Goal: Task Accomplishment & Management: Manage account settings

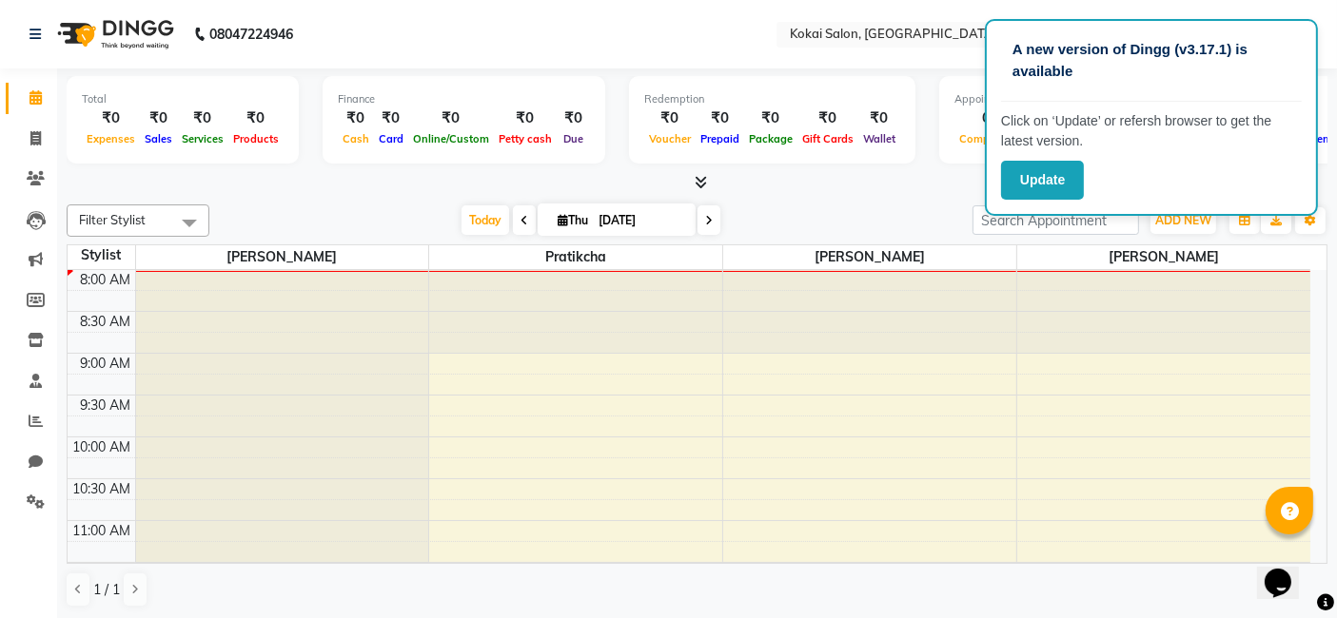
click at [1063, 323] on div at bounding box center [1163, 311] width 293 height 83
click at [1060, 182] on button "Update" at bounding box center [1042, 180] width 83 height 39
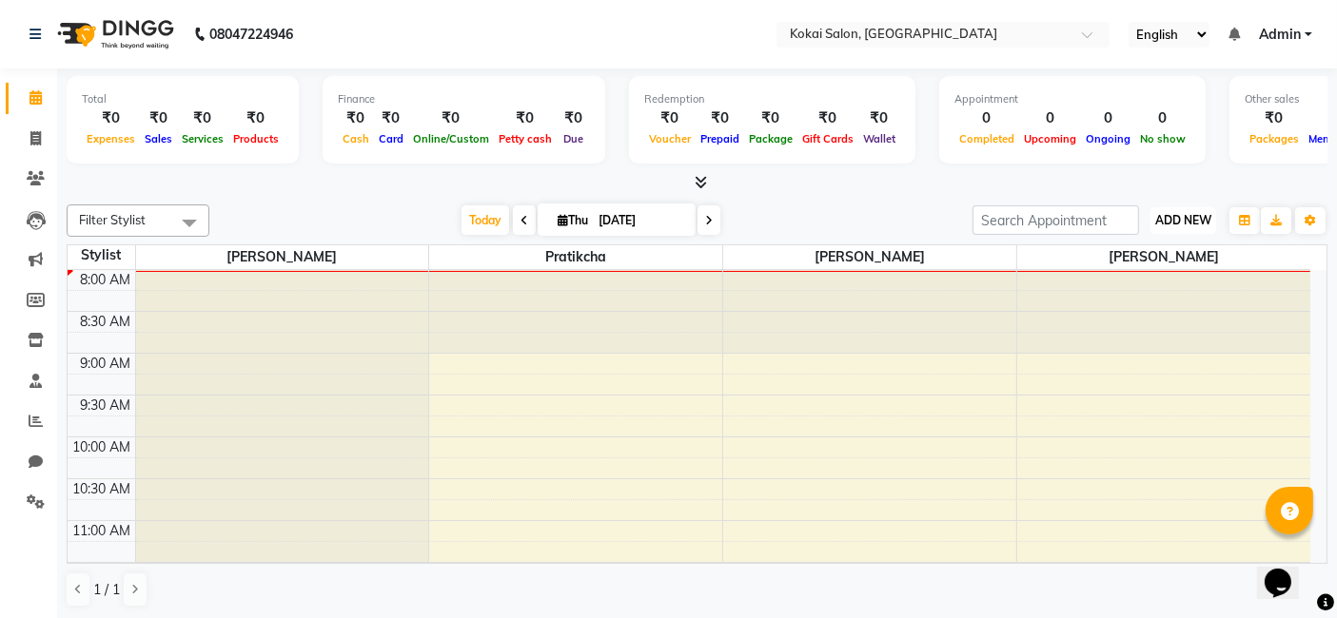
click at [1176, 226] on button "ADD NEW Toggle Dropdown" at bounding box center [1183, 220] width 66 height 27
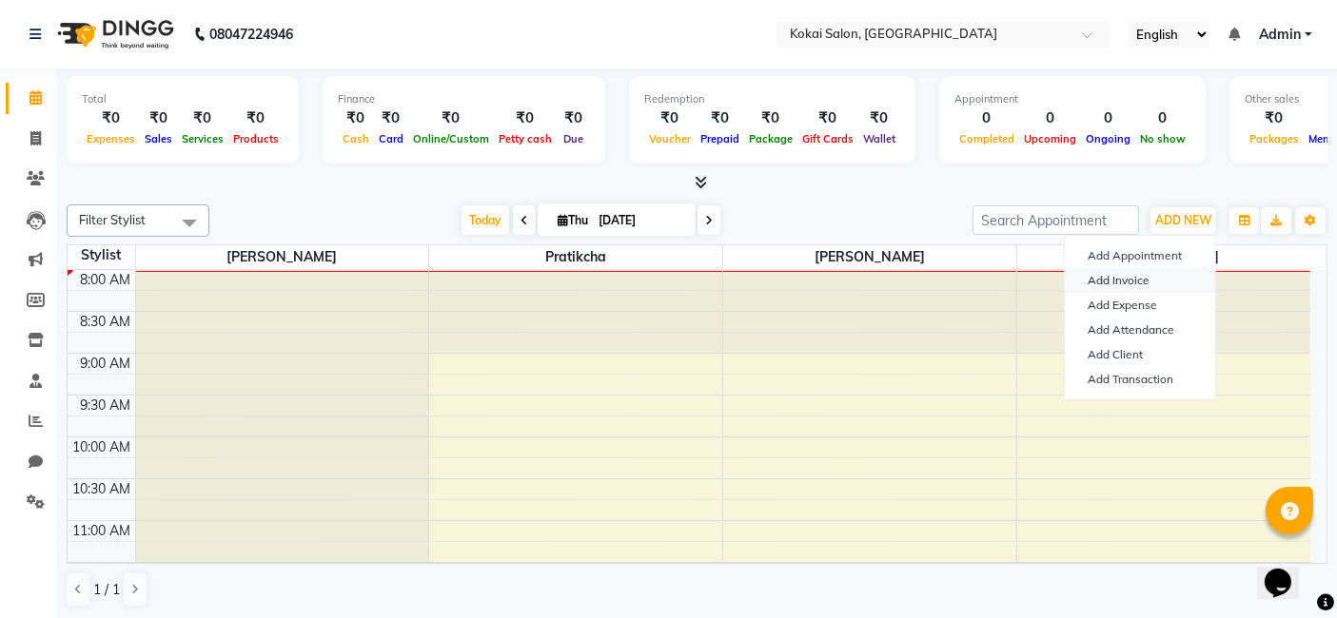
click at [1138, 284] on link "Add Invoice" at bounding box center [1140, 280] width 150 height 25
select select "service"
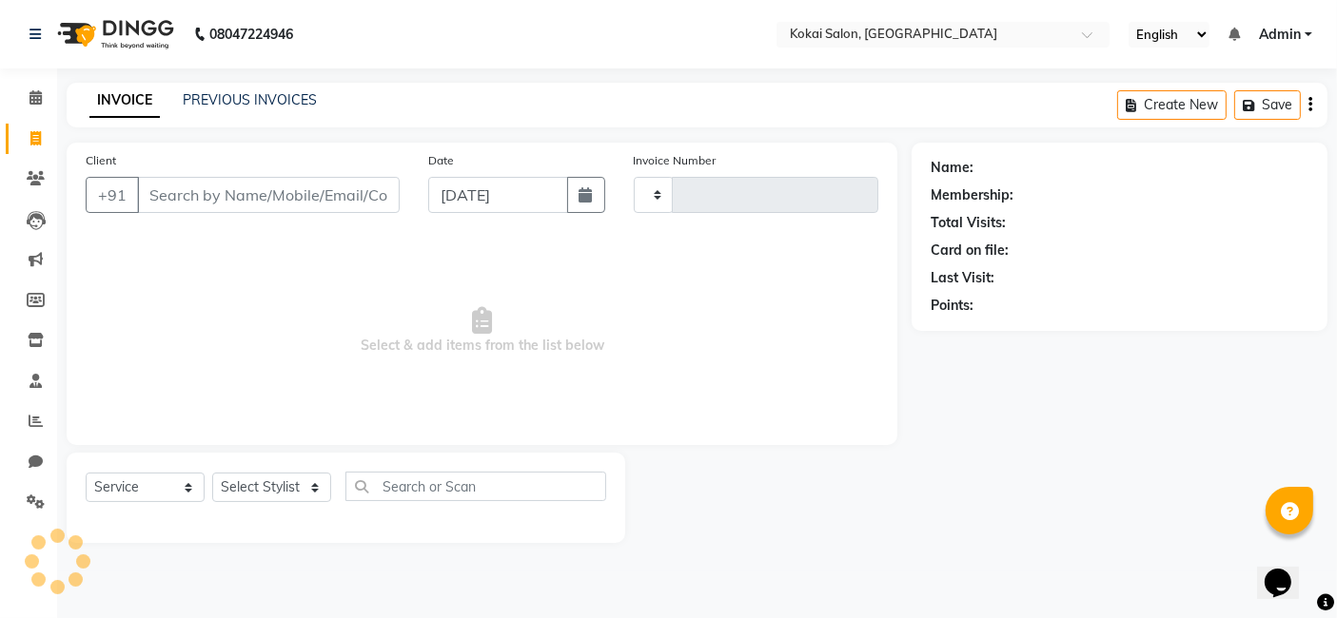
type input "0415"
select select "7546"
click at [593, 194] on icon "button" at bounding box center [592, 194] width 13 height 15
select select "9"
select select "2025"
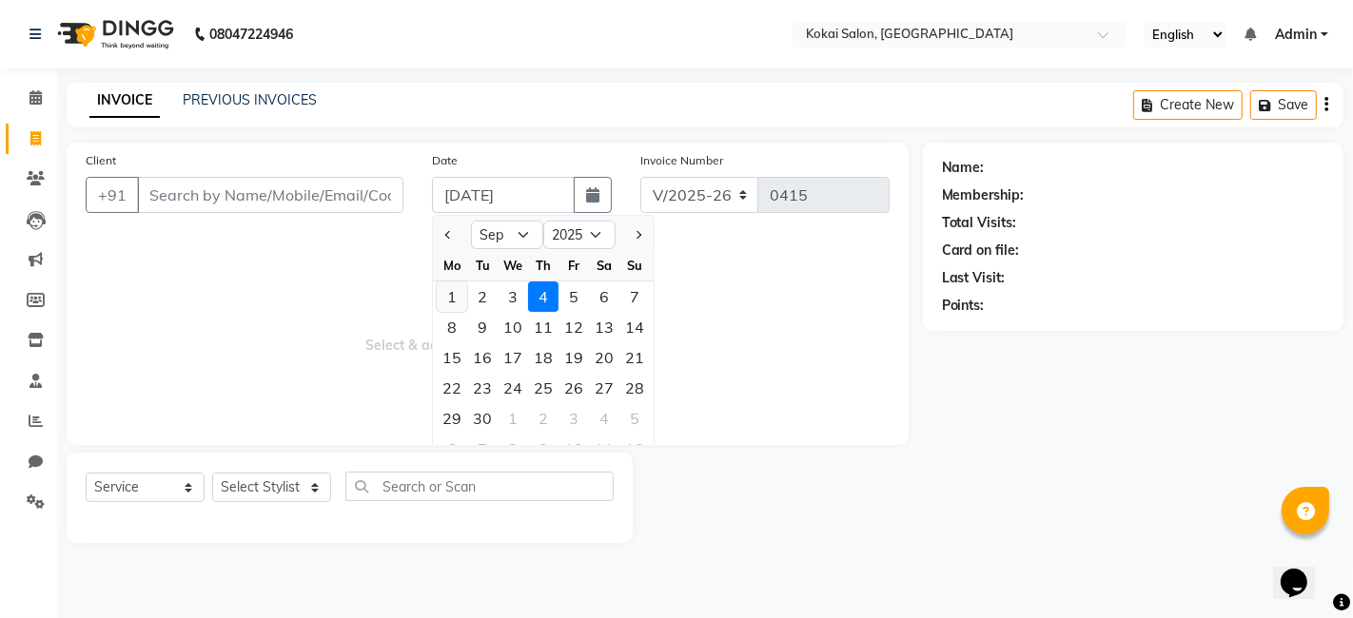
click at [454, 303] on div "1" at bounding box center [452, 297] width 30 height 30
type input "[DATE]"
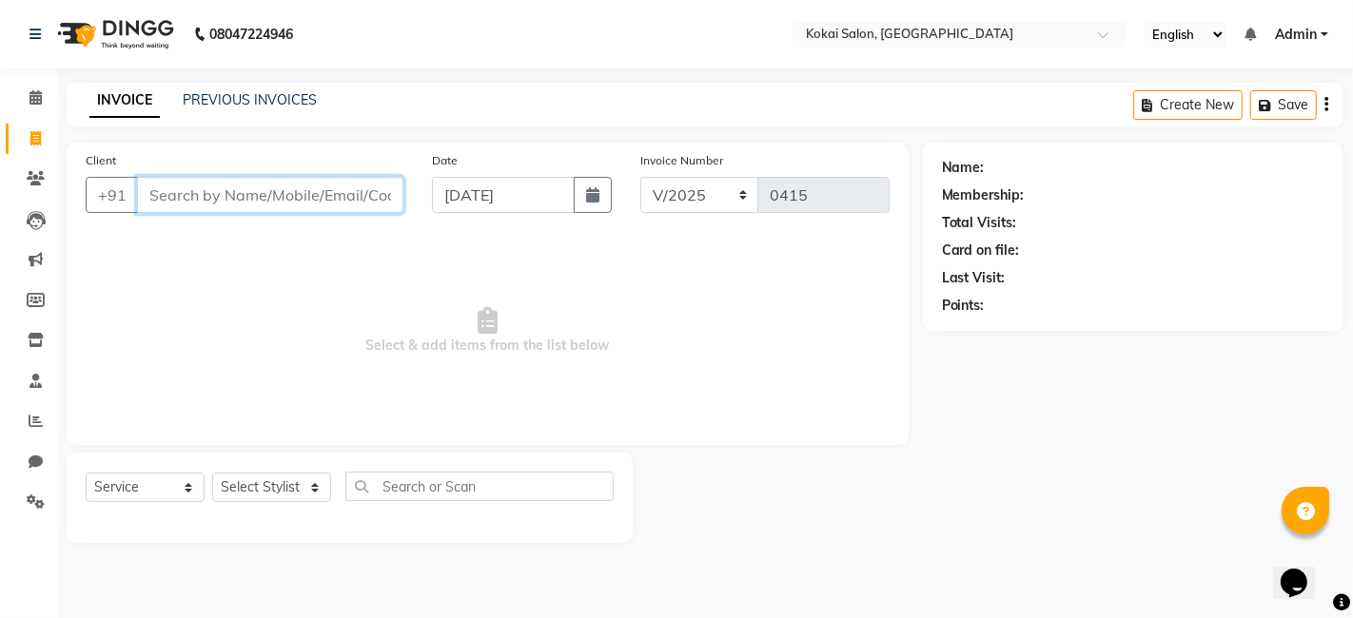
click at [294, 197] on input "Client" at bounding box center [270, 195] width 266 height 36
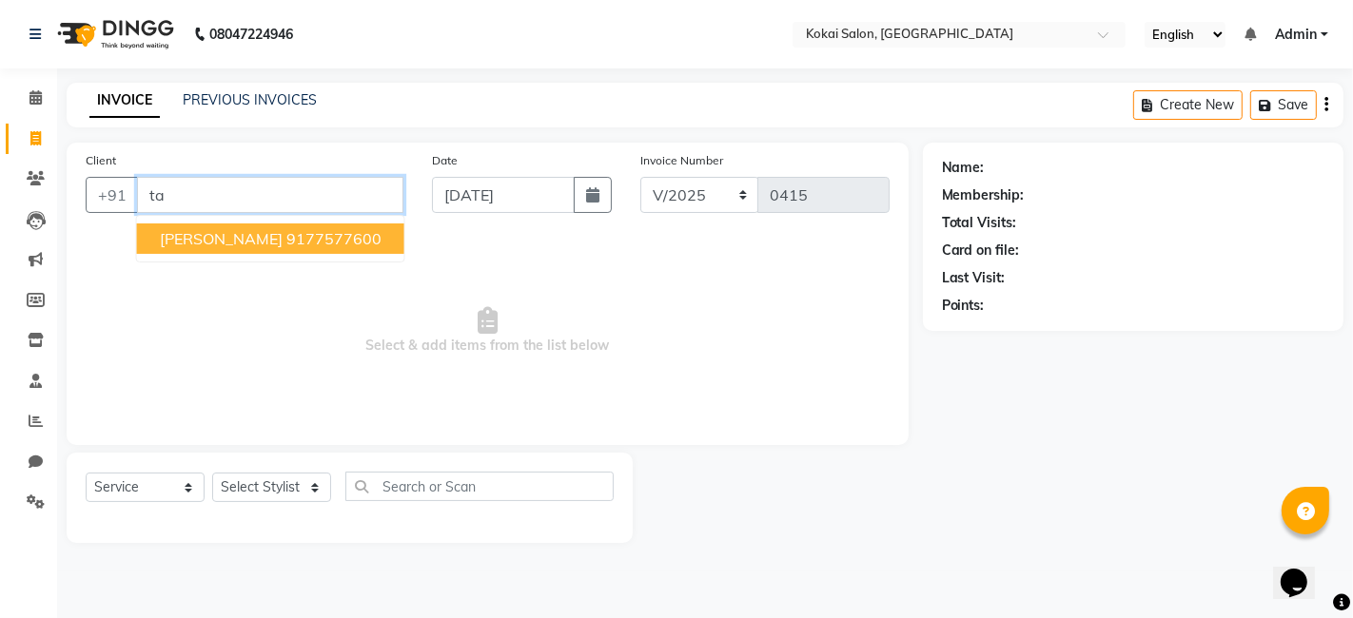
type input "t"
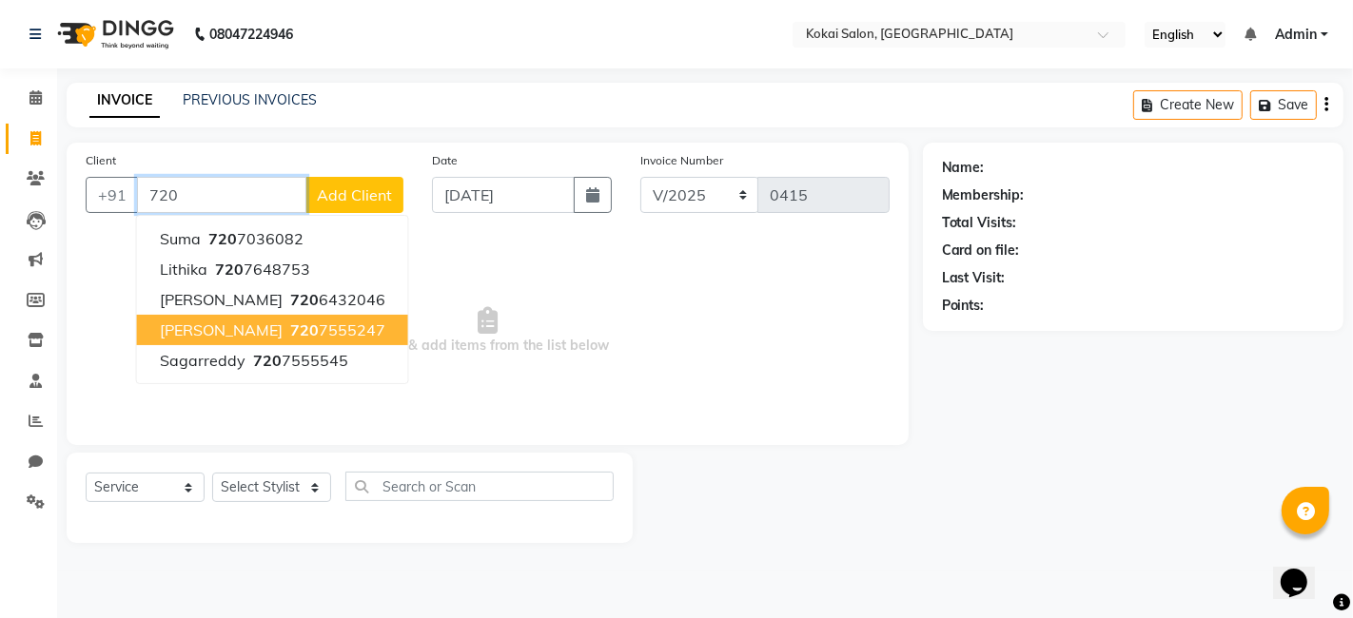
click at [296, 335] on ngb-highlight "[PHONE_NUMBER]" at bounding box center [335, 330] width 99 height 19
type input "7207555247"
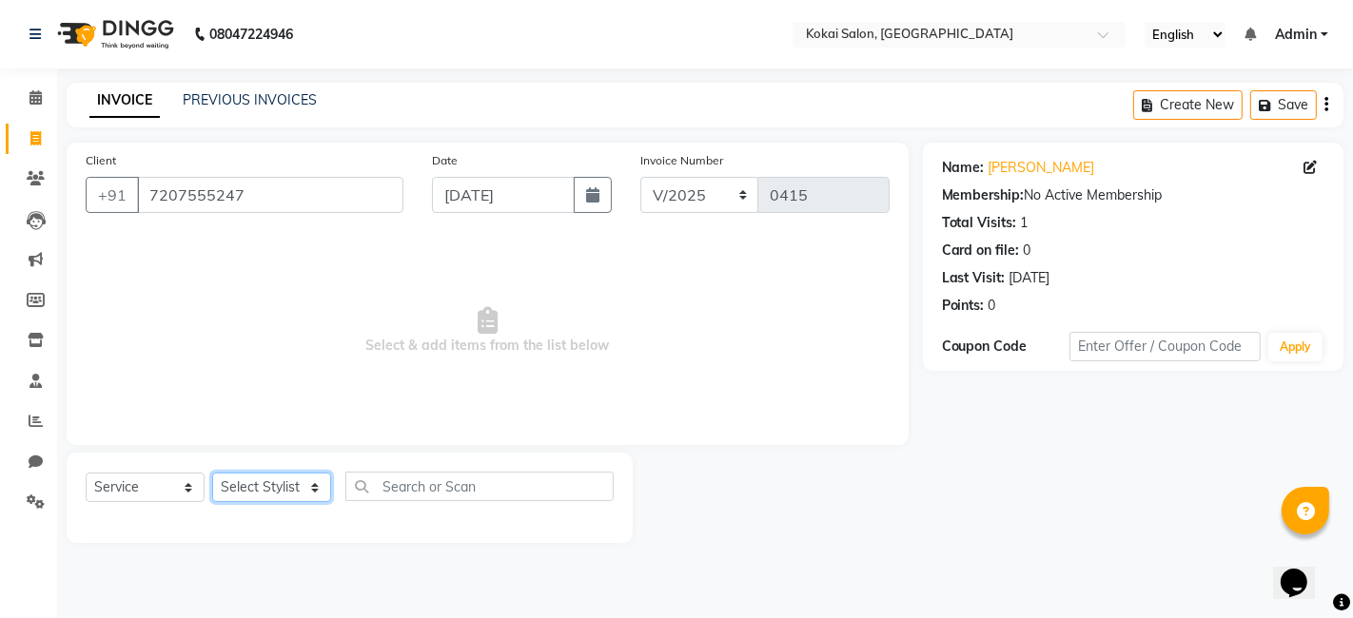
click at [317, 487] on select "Select Stylist [PERSON_NAME] [PERSON_NAME] Pratikcha [PERSON_NAME]" at bounding box center [271, 487] width 119 height 29
select select "66860"
click at [212, 473] on select "Select Stylist [PERSON_NAME] [PERSON_NAME] Pratikcha [PERSON_NAME]" at bounding box center [271, 487] width 119 height 29
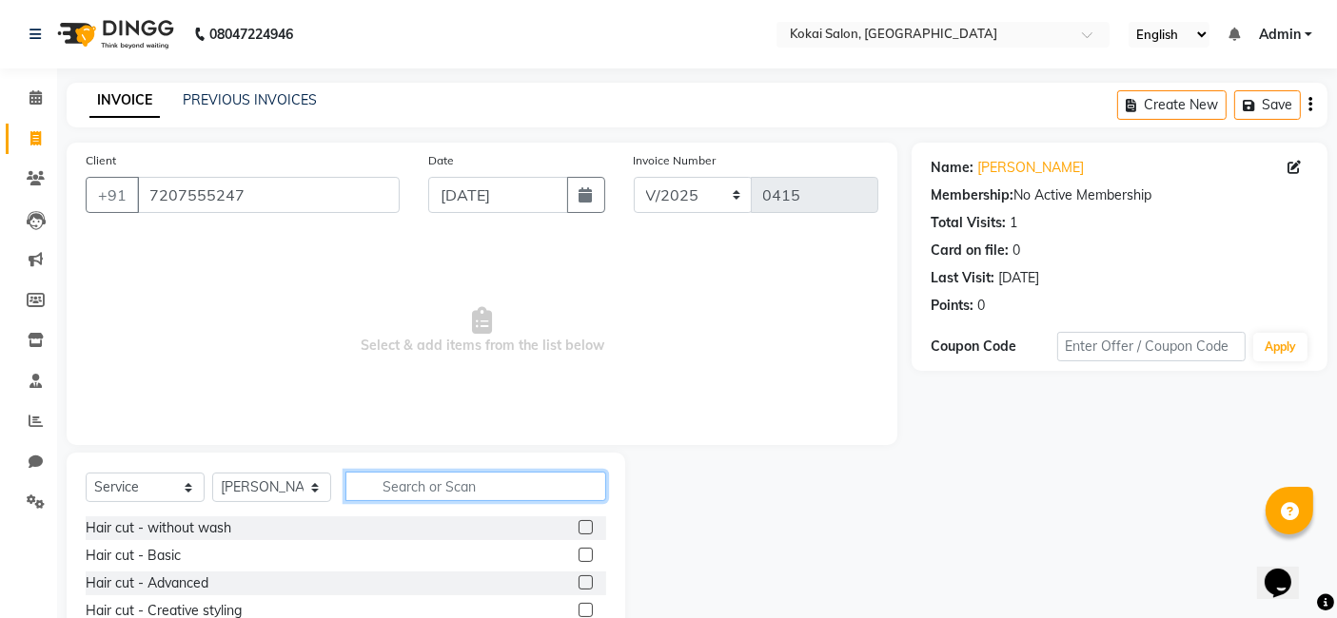
click at [402, 486] on input "text" at bounding box center [475, 486] width 261 height 29
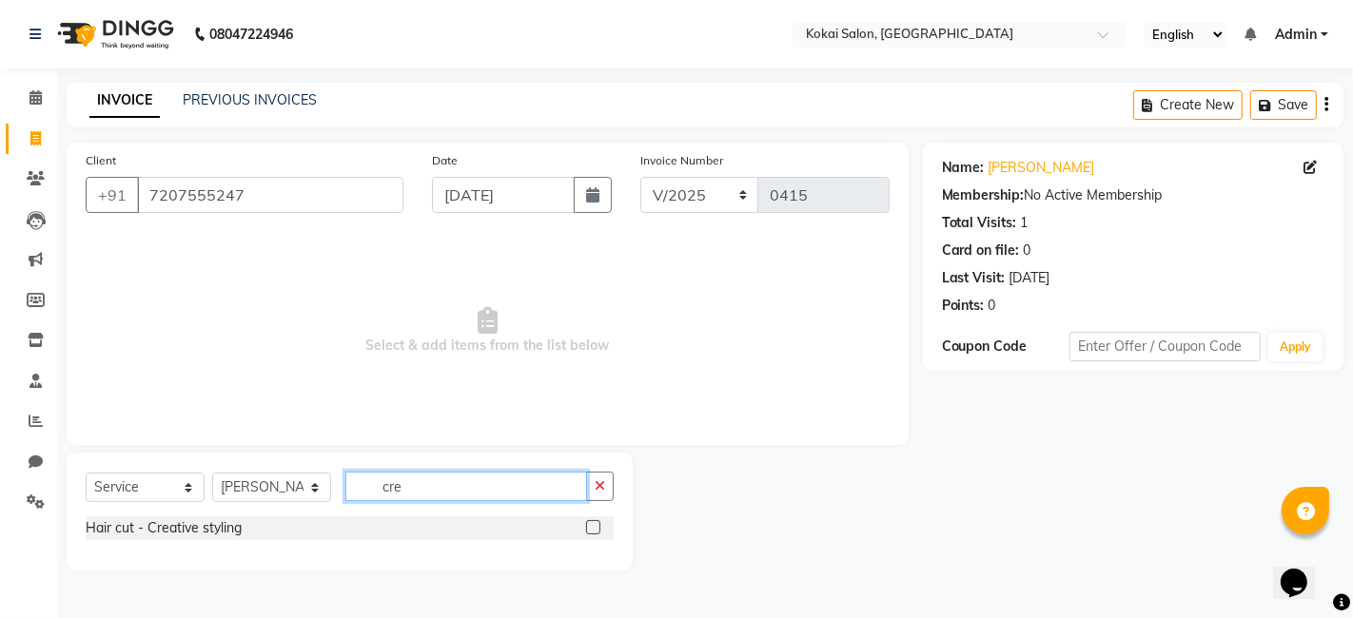
type input "cre"
click at [589, 520] on label at bounding box center [593, 527] width 14 height 14
click at [589, 522] on input "checkbox" at bounding box center [592, 528] width 12 height 12
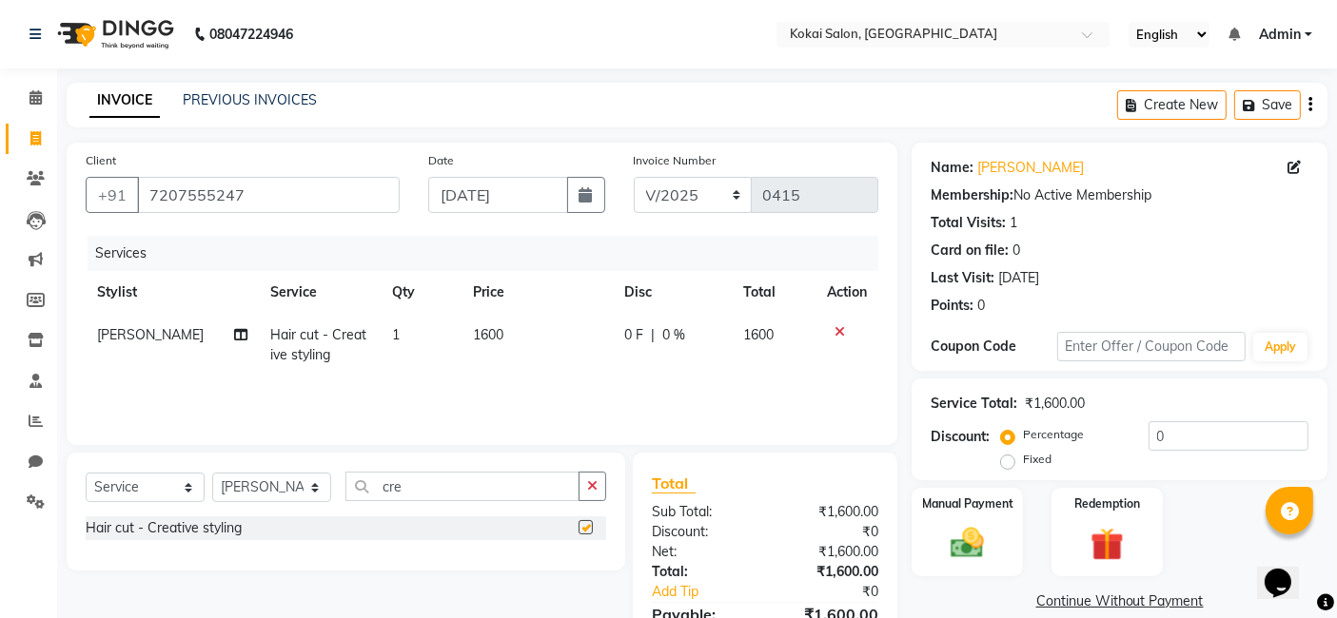
checkbox input "false"
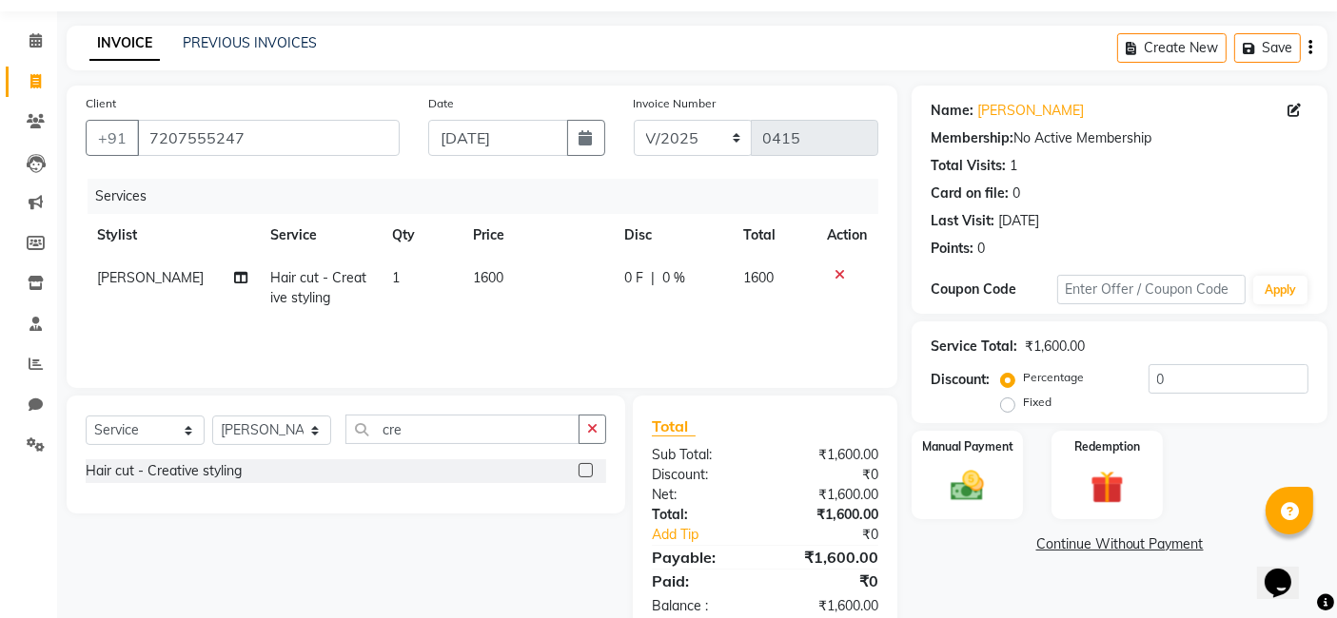
scroll to position [101, 0]
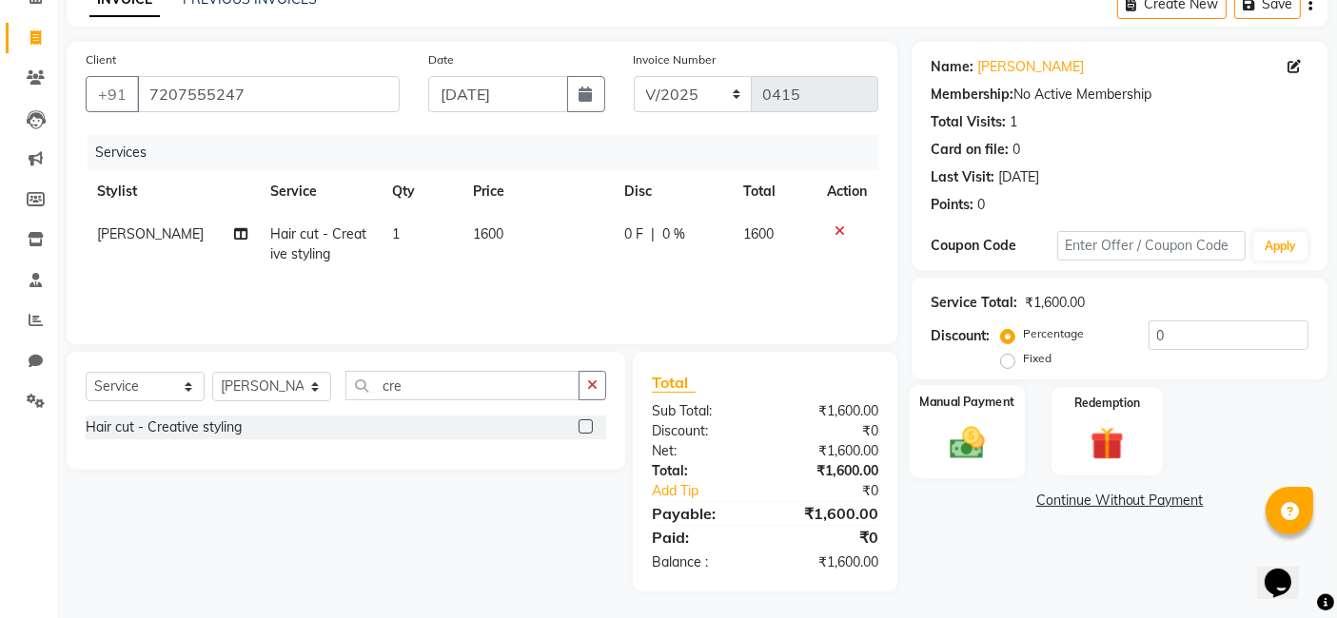
click at [982, 439] on img at bounding box center [967, 442] width 57 height 40
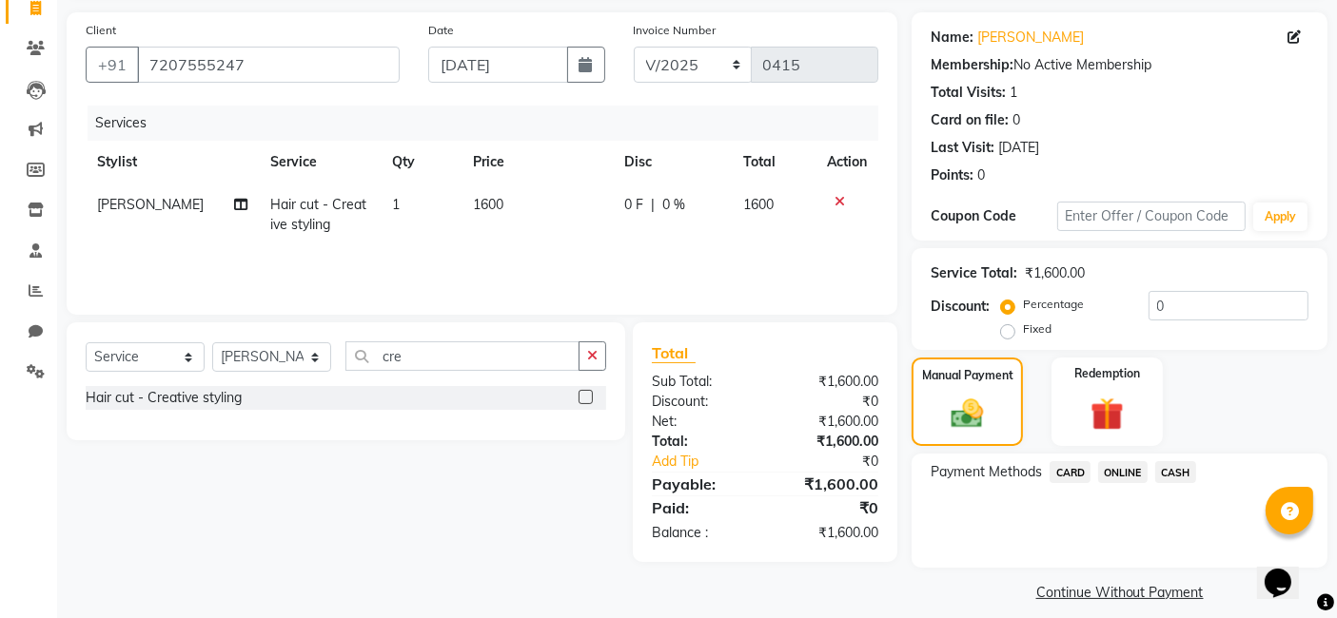
scroll to position [147, 0]
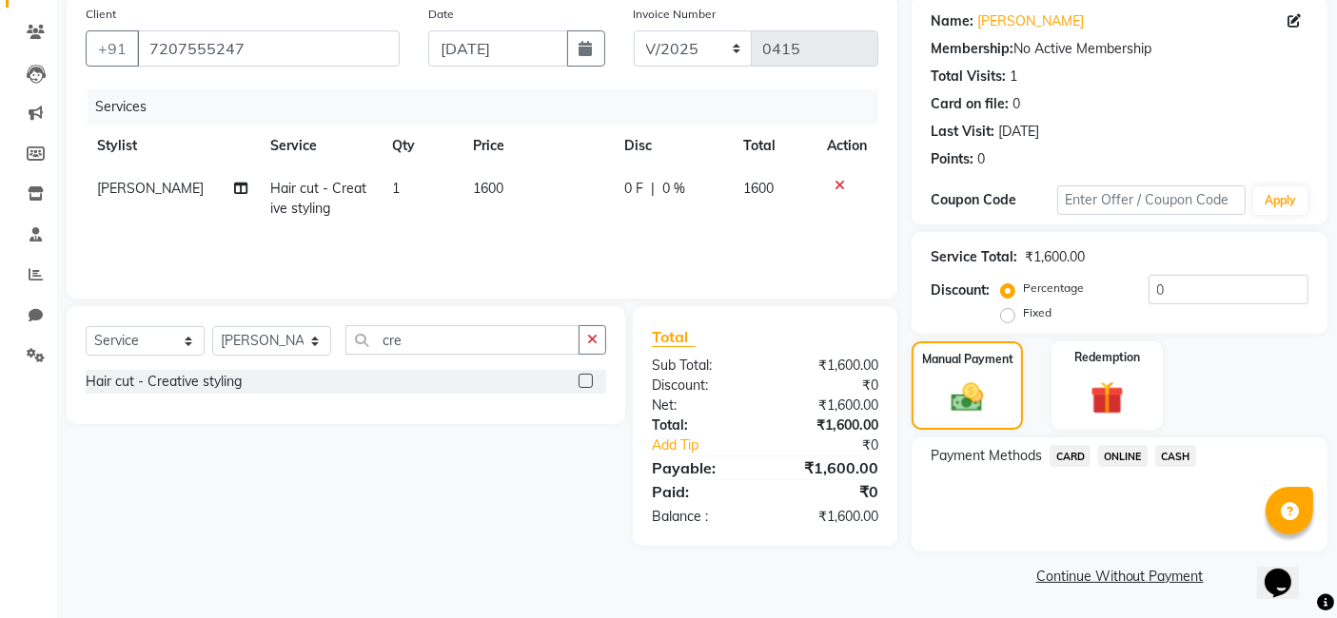
click at [1127, 453] on span "ONLINE" at bounding box center [1122, 456] width 49 height 22
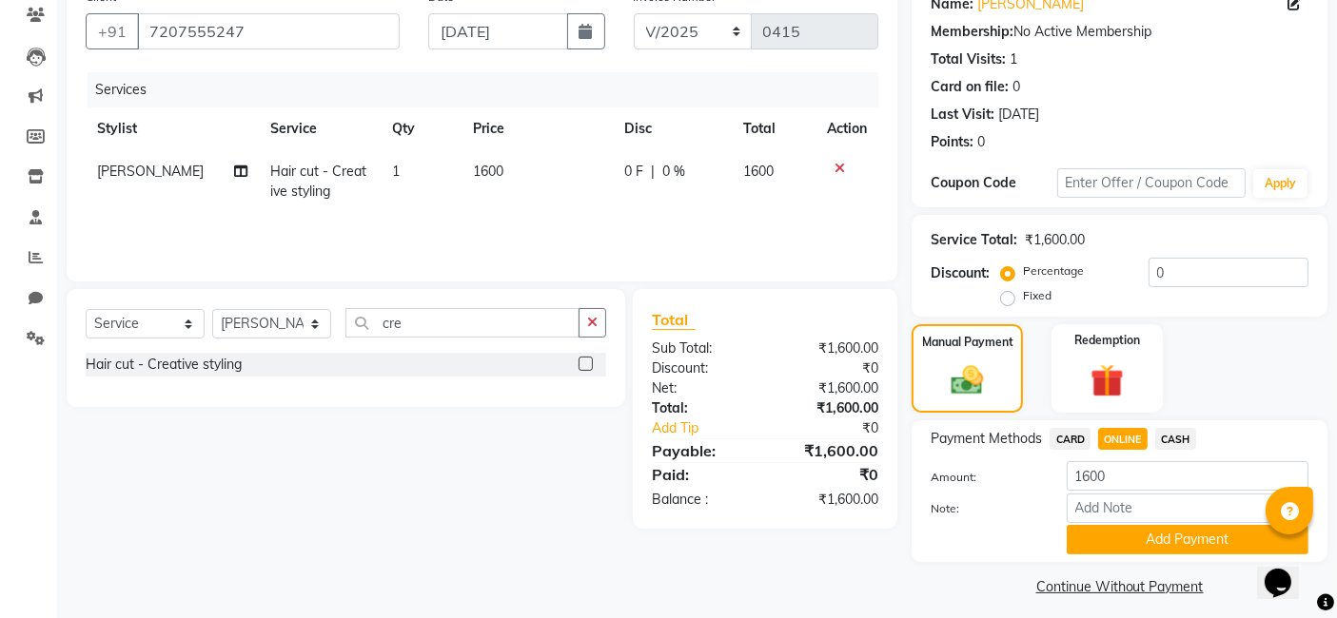
scroll to position [173, 0]
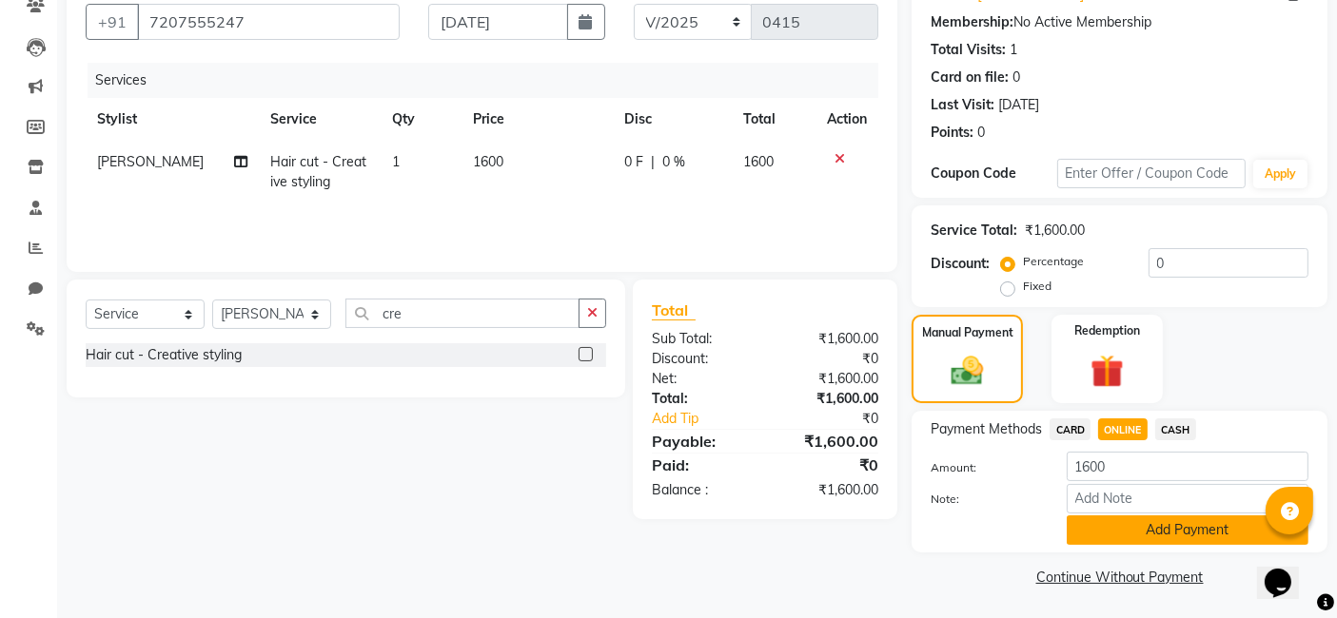
click at [1135, 535] on button "Add Payment" at bounding box center [1188, 530] width 242 height 29
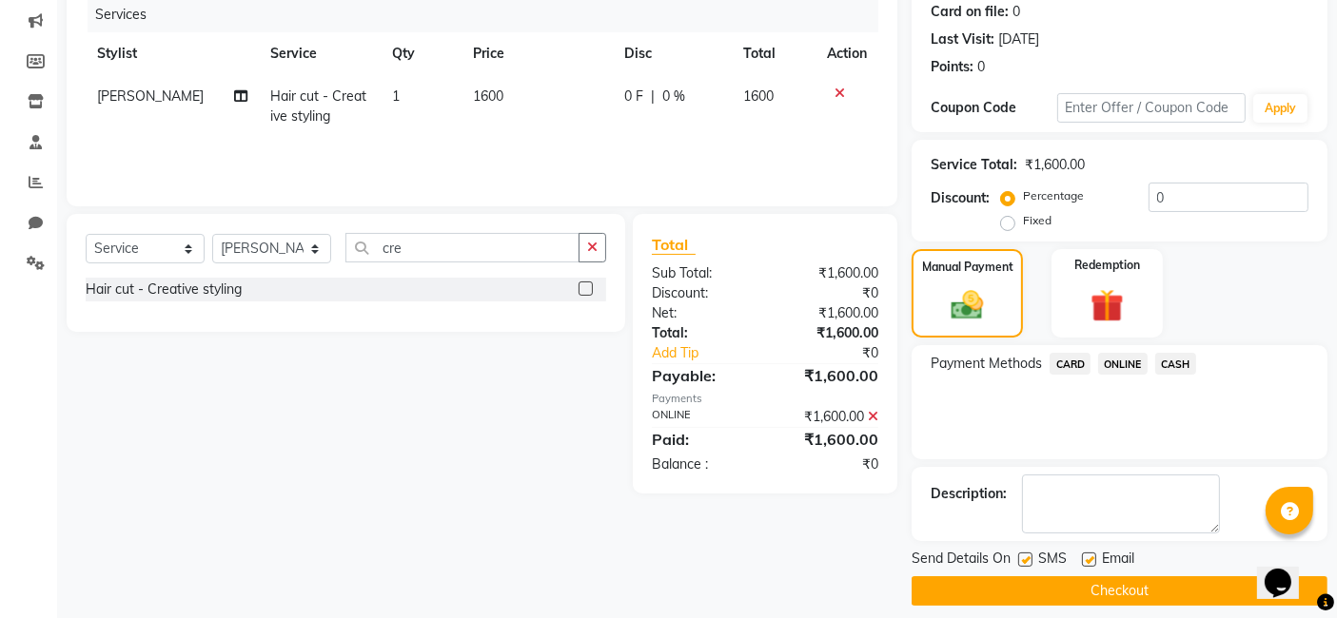
scroll to position [253, 0]
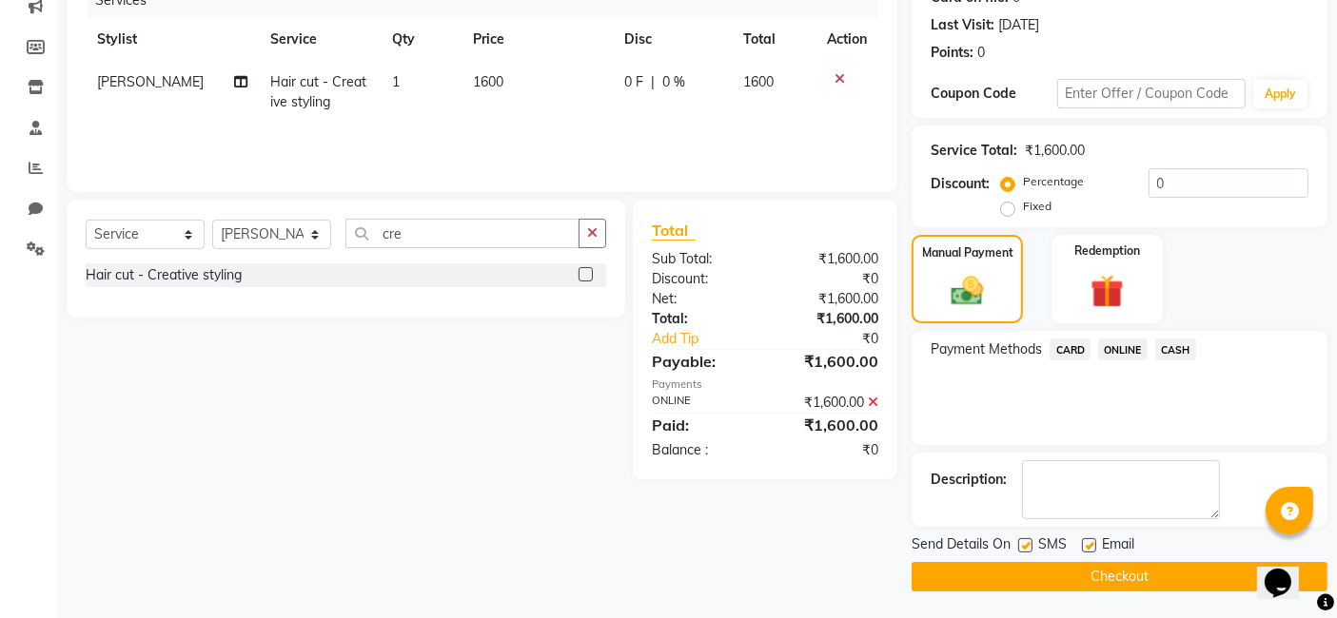
click at [1016, 572] on button "Checkout" at bounding box center [1120, 576] width 416 height 29
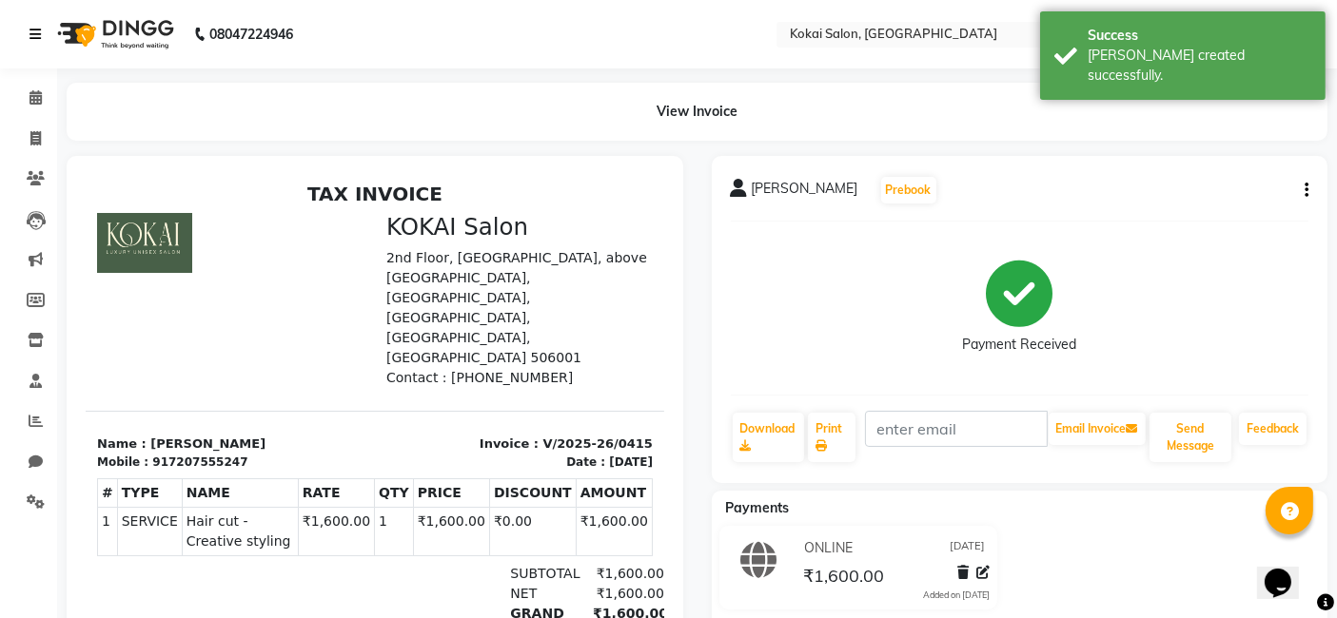
click at [31, 30] on icon at bounding box center [34, 34] width 11 height 13
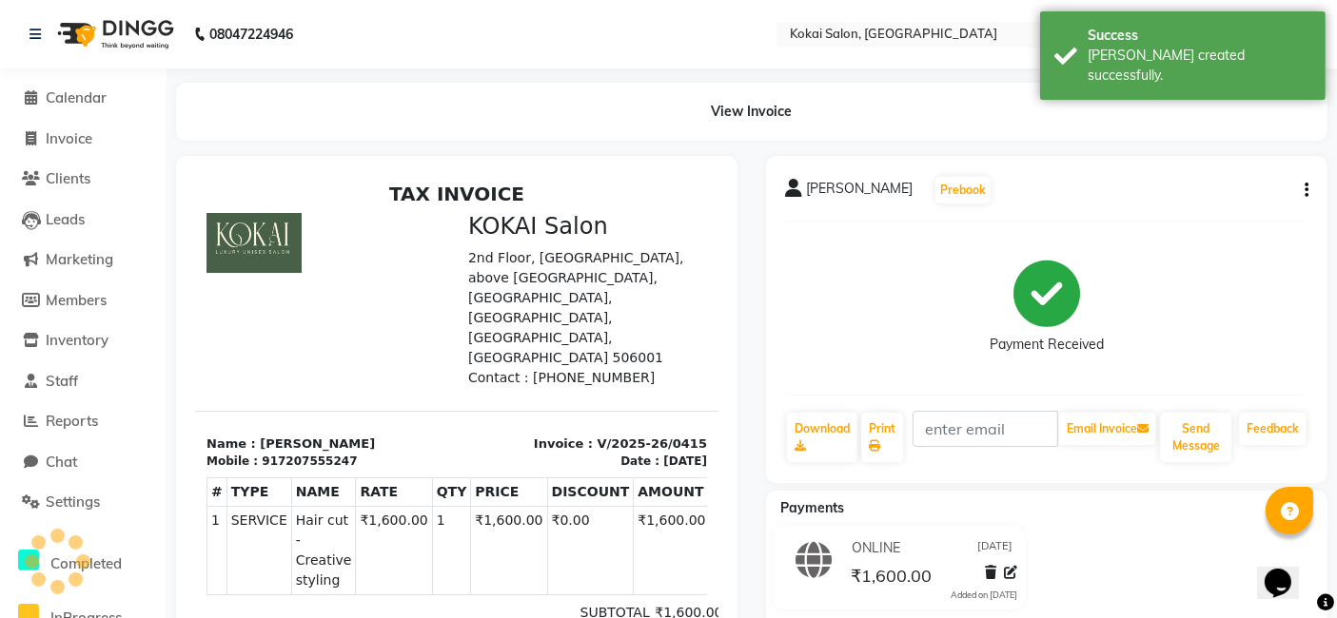
select select "7546"
select select "service"
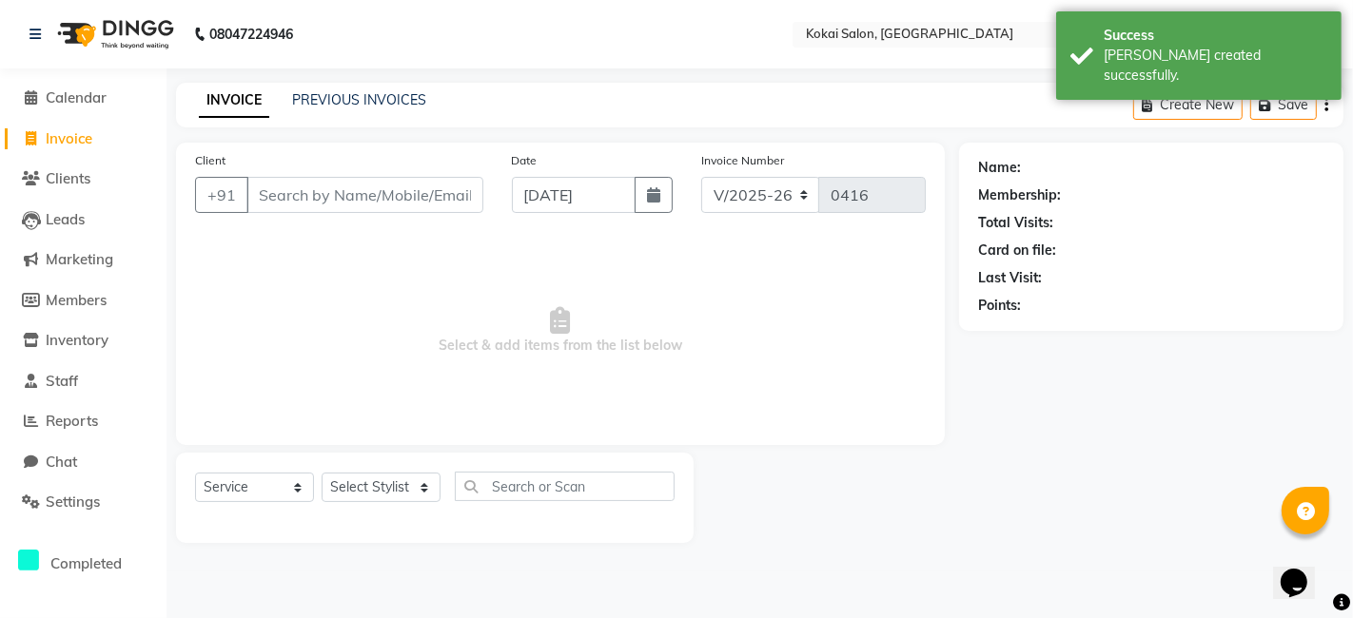
click at [368, 175] on div "Client +91" at bounding box center [339, 189] width 317 height 78
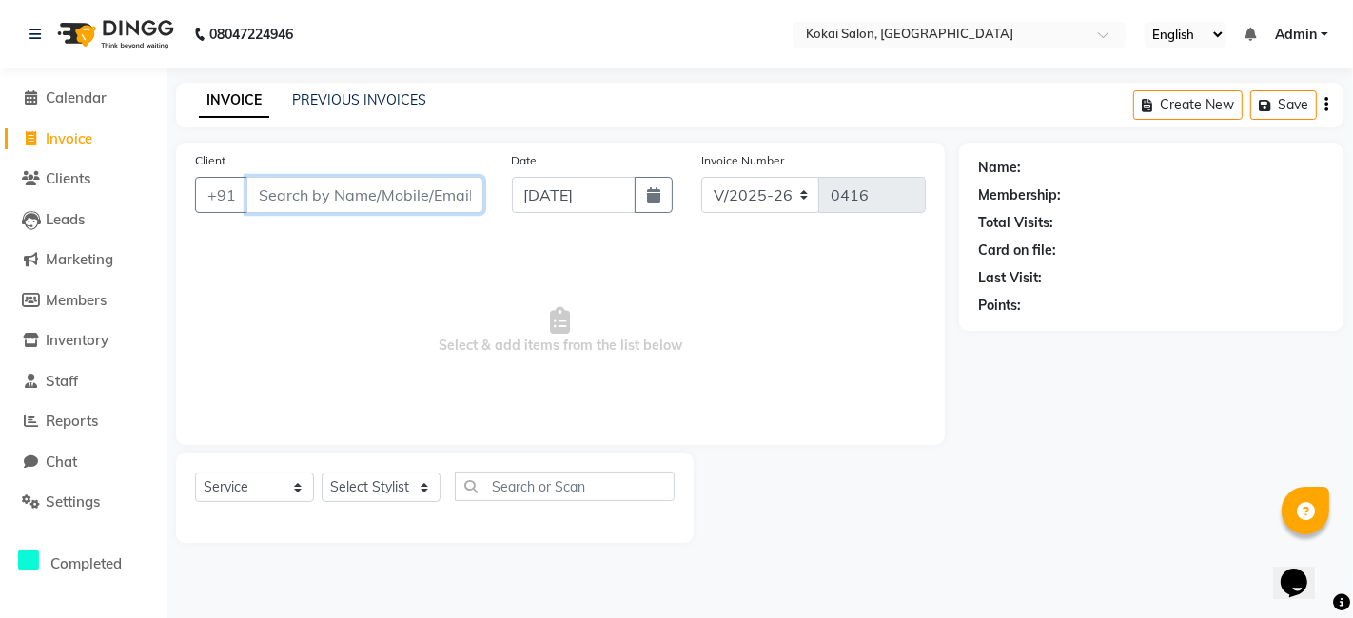
click at [370, 200] on input "Client" at bounding box center [364, 195] width 237 height 36
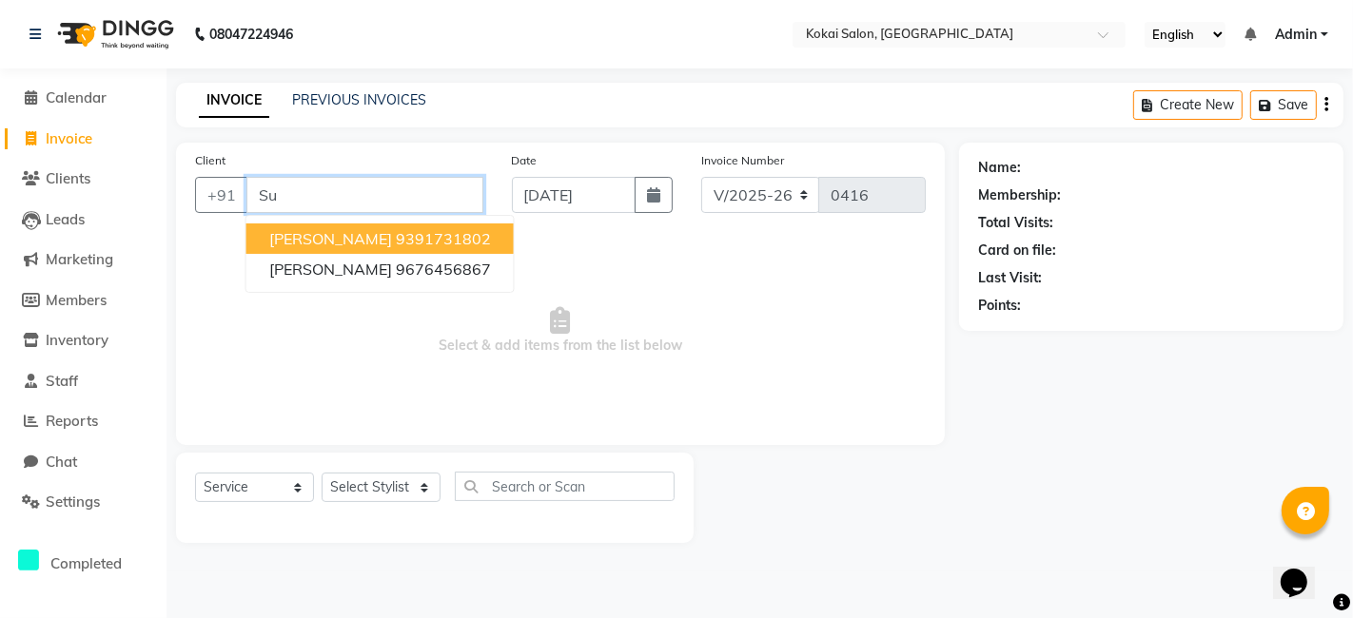
type input "S"
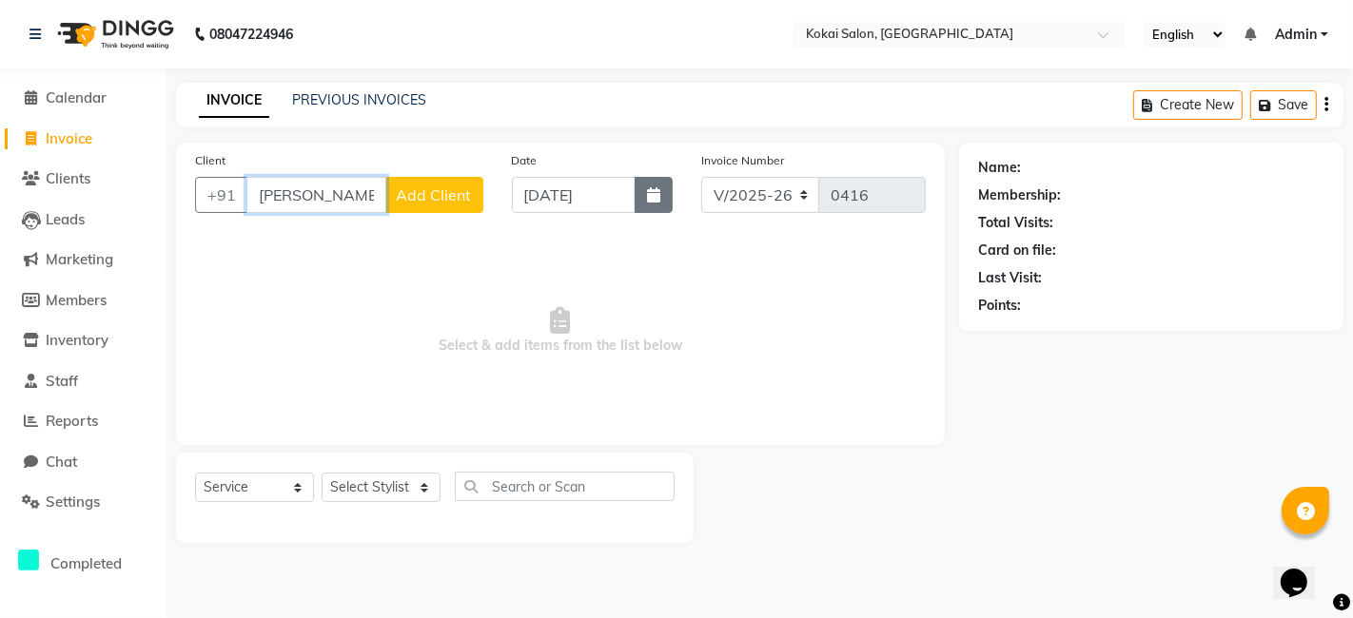
type input "[PERSON_NAME]"
click at [647, 205] on button "button" at bounding box center [654, 195] width 38 height 36
select select "9"
select select "2025"
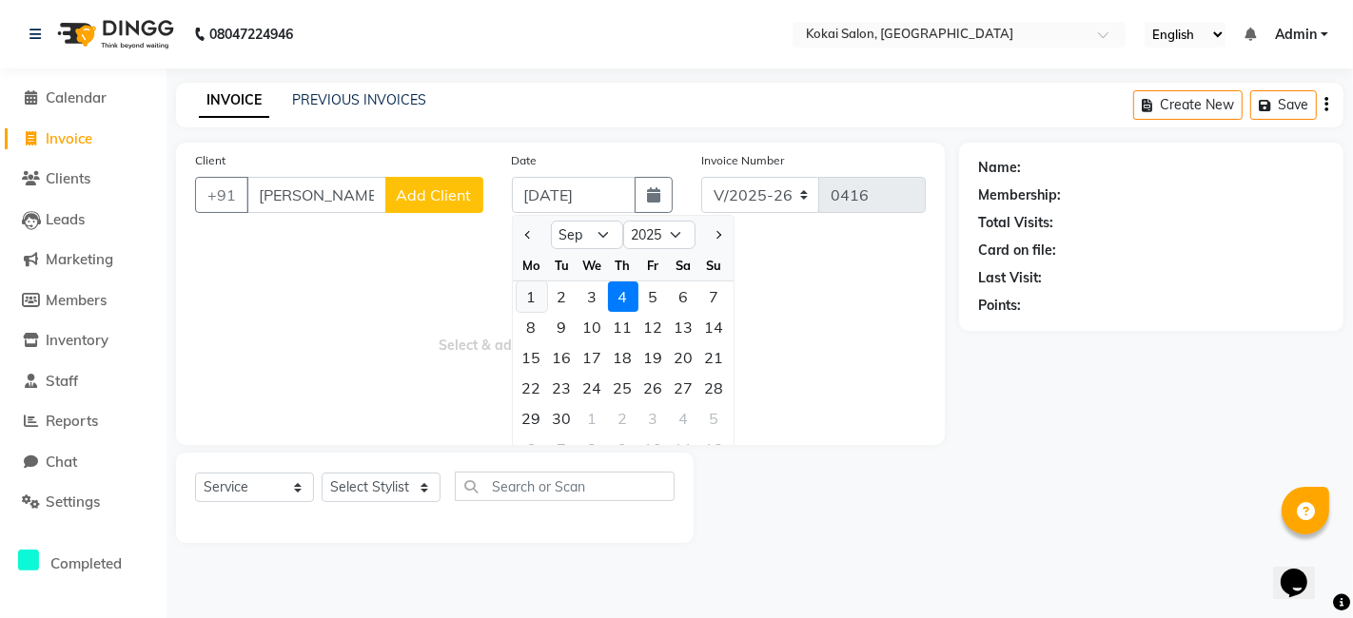
click at [527, 297] on div "1" at bounding box center [532, 297] width 30 height 30
type input "[DATE]"
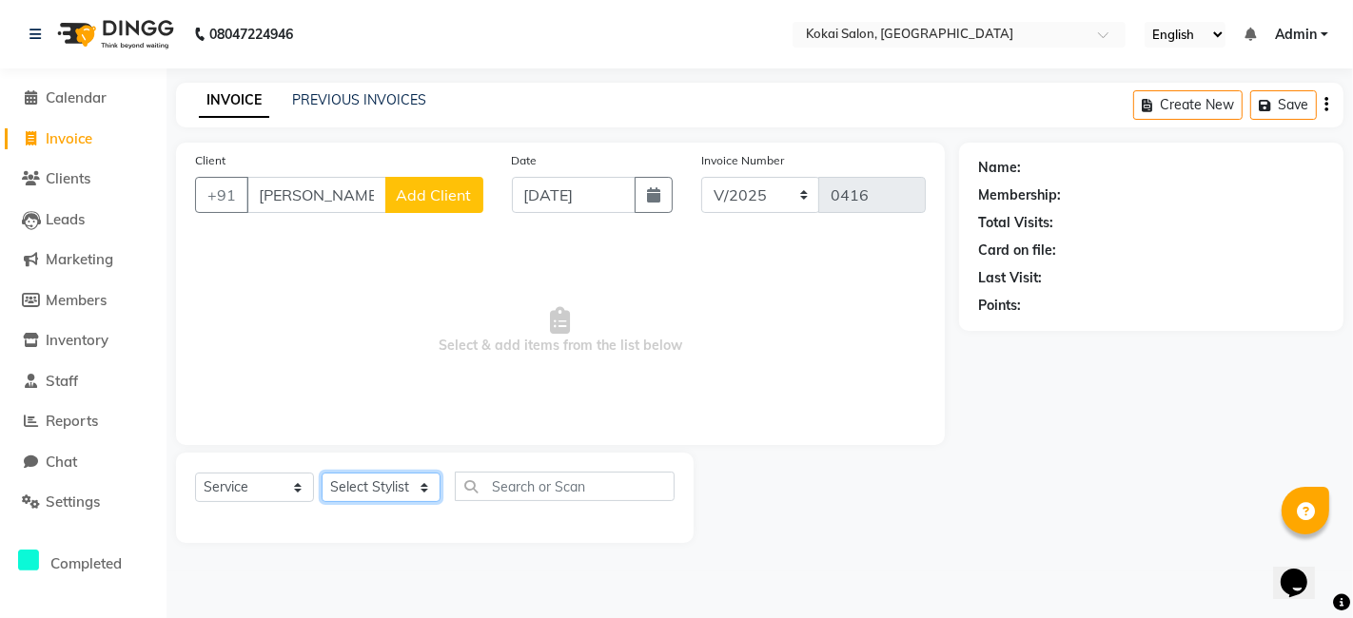
click at [391, 485] on select "Select Stylist [PERSON_NAME] [PERSON_NAME] Pratikcha [PERSON_NAME]" at bounding box center [381, 487] width 119 height 29
select select "66860"
click at [322, 473] on select "Select Stylist [PERSON_NAME] [PERSON_NAME] Pratikcha [PERSON_NAME]" at bounding box center [381, 487] width 119 height 29
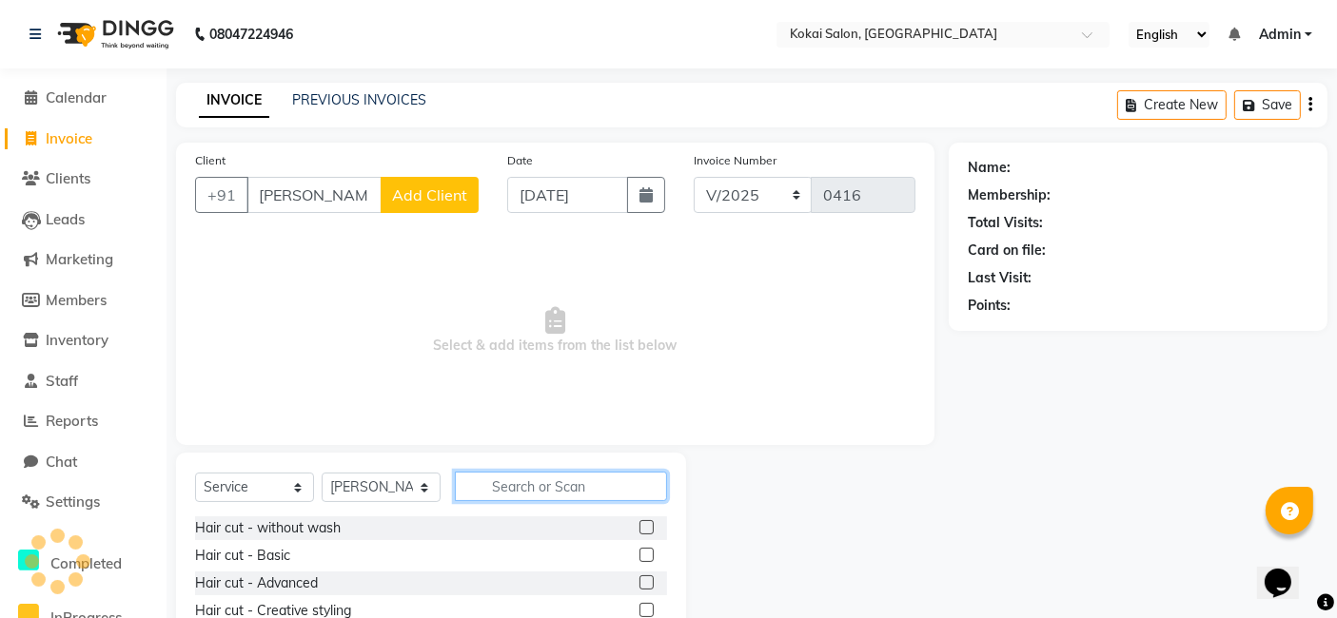
click at [492, 482] on input "text" at bounding box center [561, 486] width 212 height 29
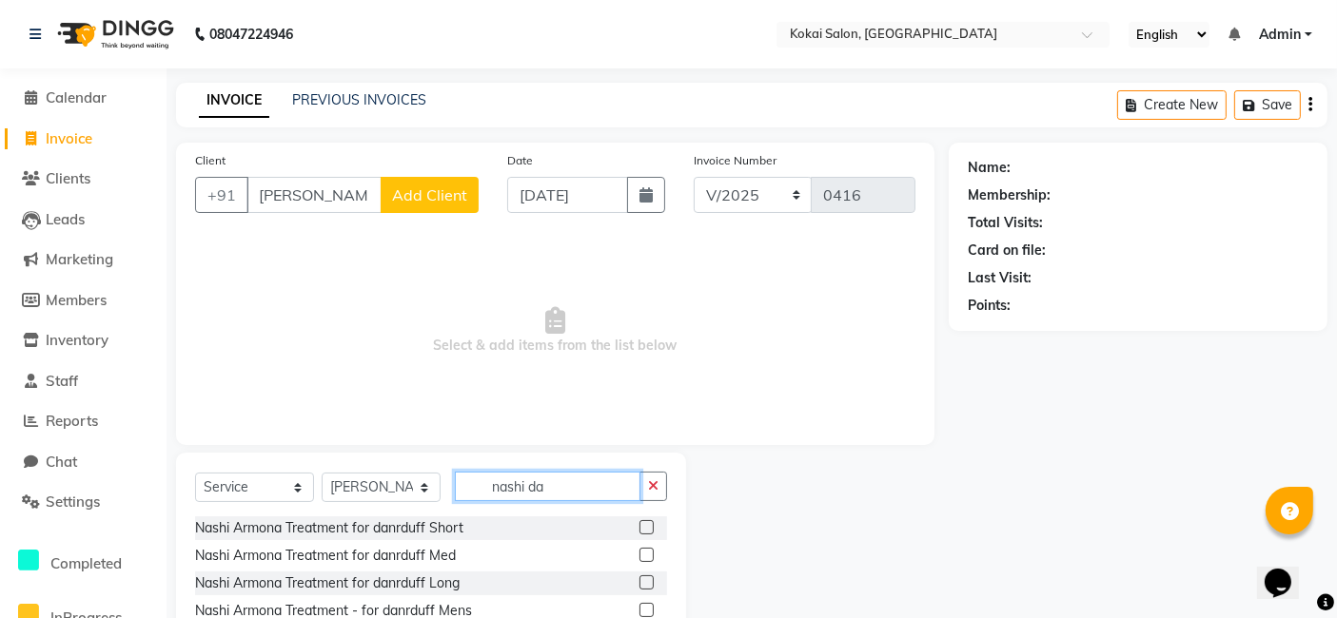
type input "nashi da"
click at [645, 549] on label at bounding box center [646, 555] width 14 height 14
click at [645, 550] on input "checkbox" at bounding box center [645, 556] width 12 height 12
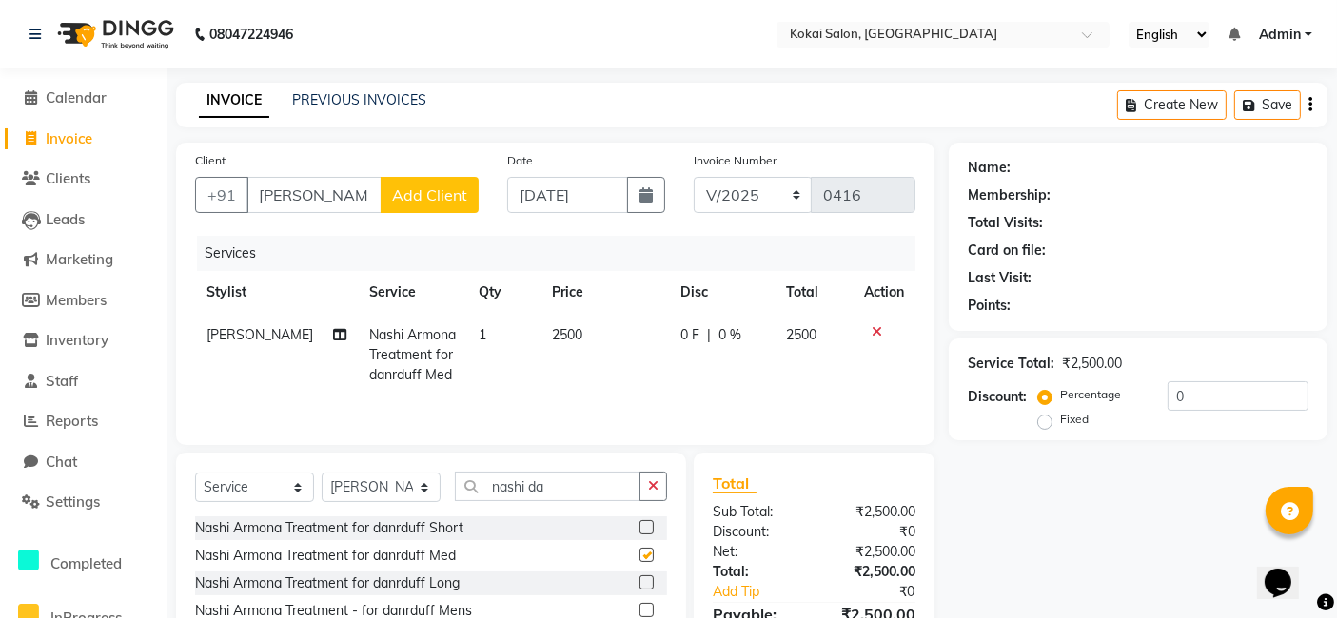
checkbox input "false"
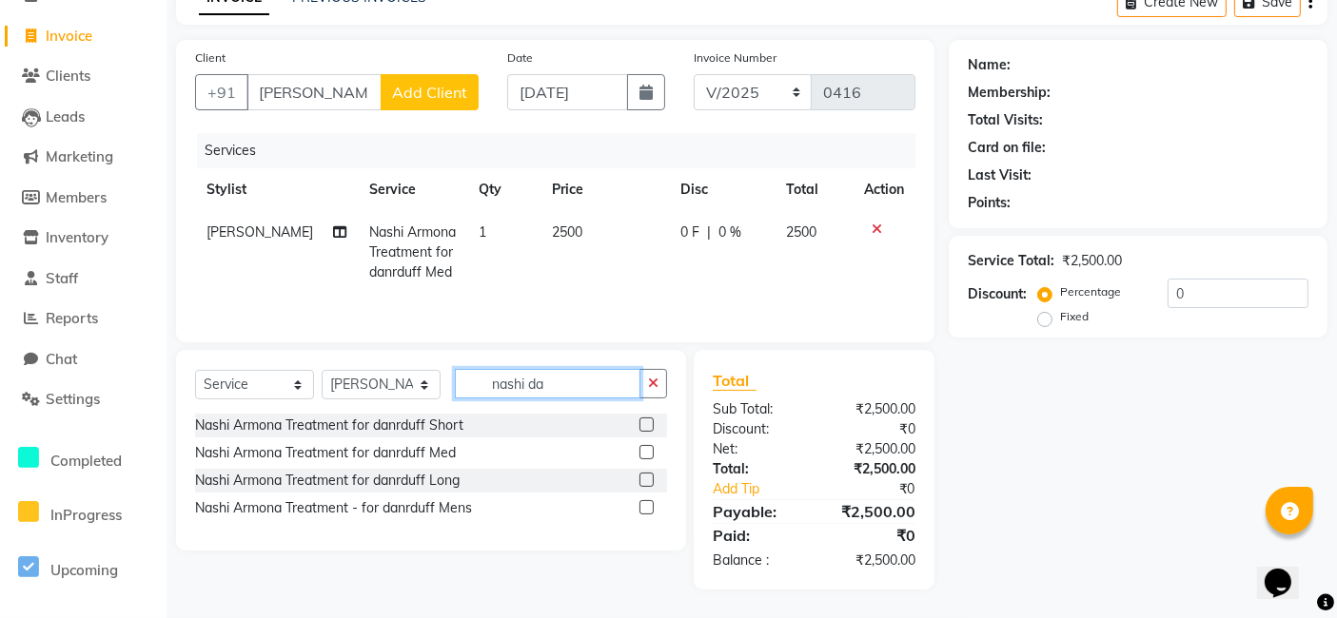
drag, startPoint x: 553, startPoint y: 384, endPoint x: 474, endPoint y: 397, distance: 79.9
click at [474, 397] on input "nashi da" at bounding box center [548, 383] width 186 height 29
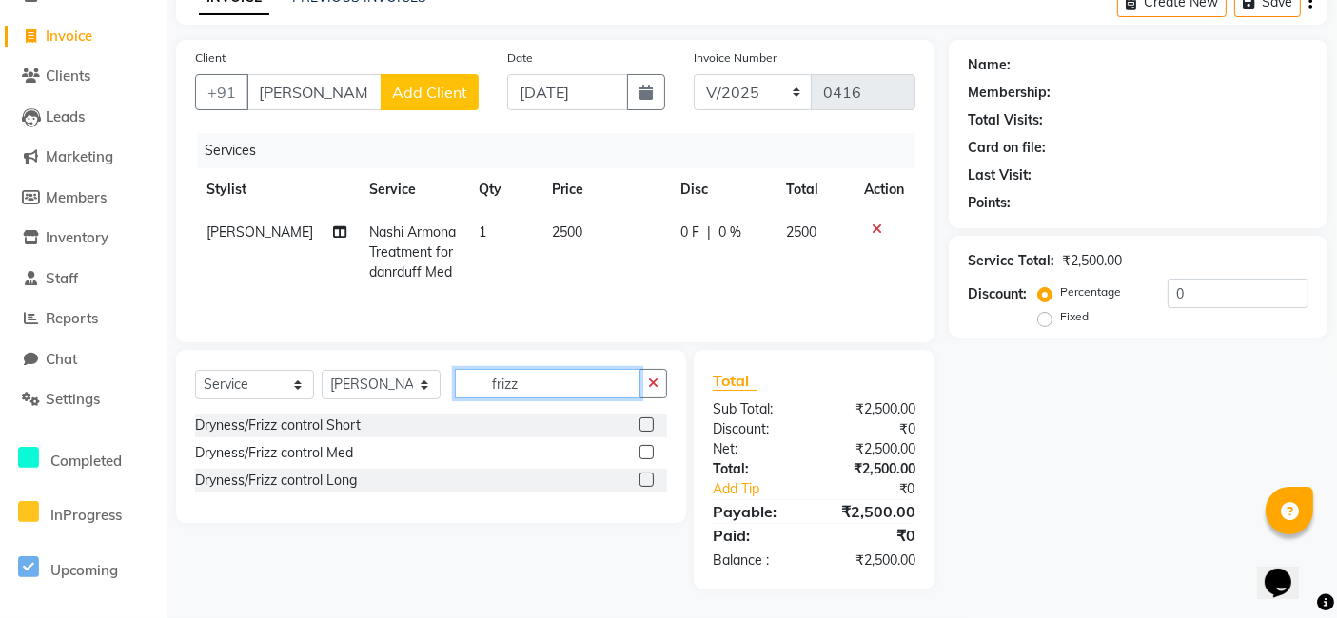
type input "frizz"
click at [648, 458] on label at bounding box center [646, 452] width 14 height 14
click at [648, 458] on input "checkbox" at bounding box center [645, 453] width 12 height 12
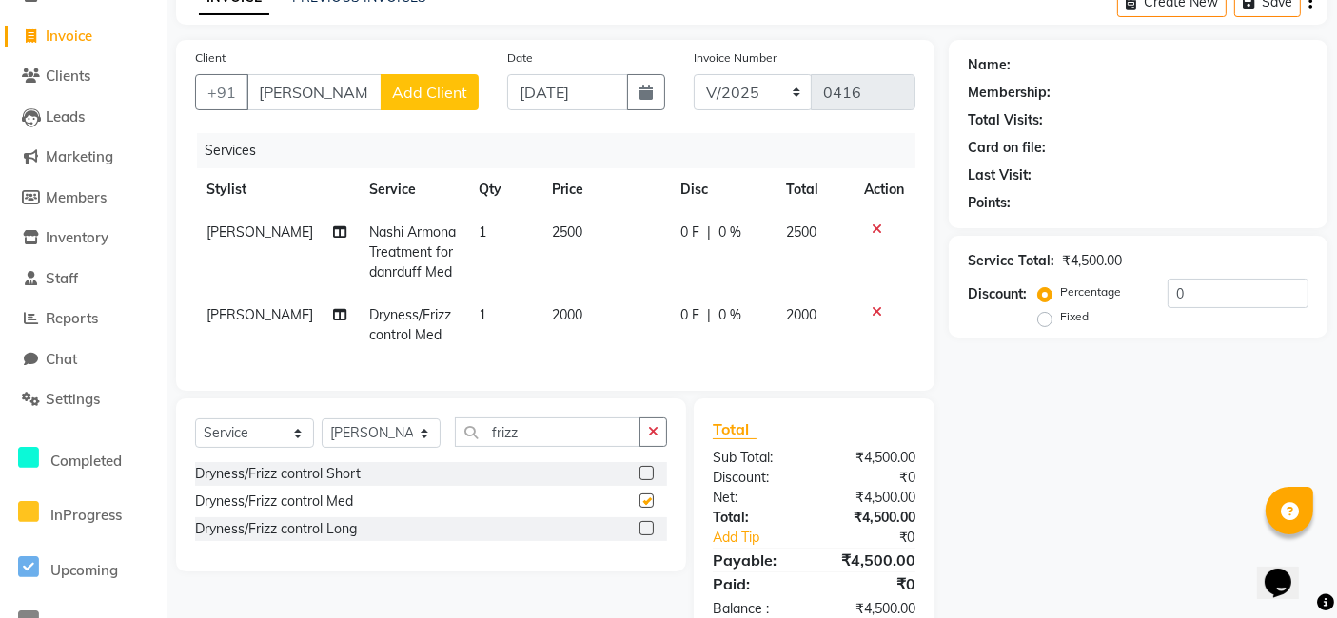
checkbox input "false"
drag, startPoint x: 569, startPoint y: 448, endPoint x: 473, endPoint y: 436, distance: 96.9
click at [473, 436] on input "frizz" at bounding box center [548, 432] width 186 height 29
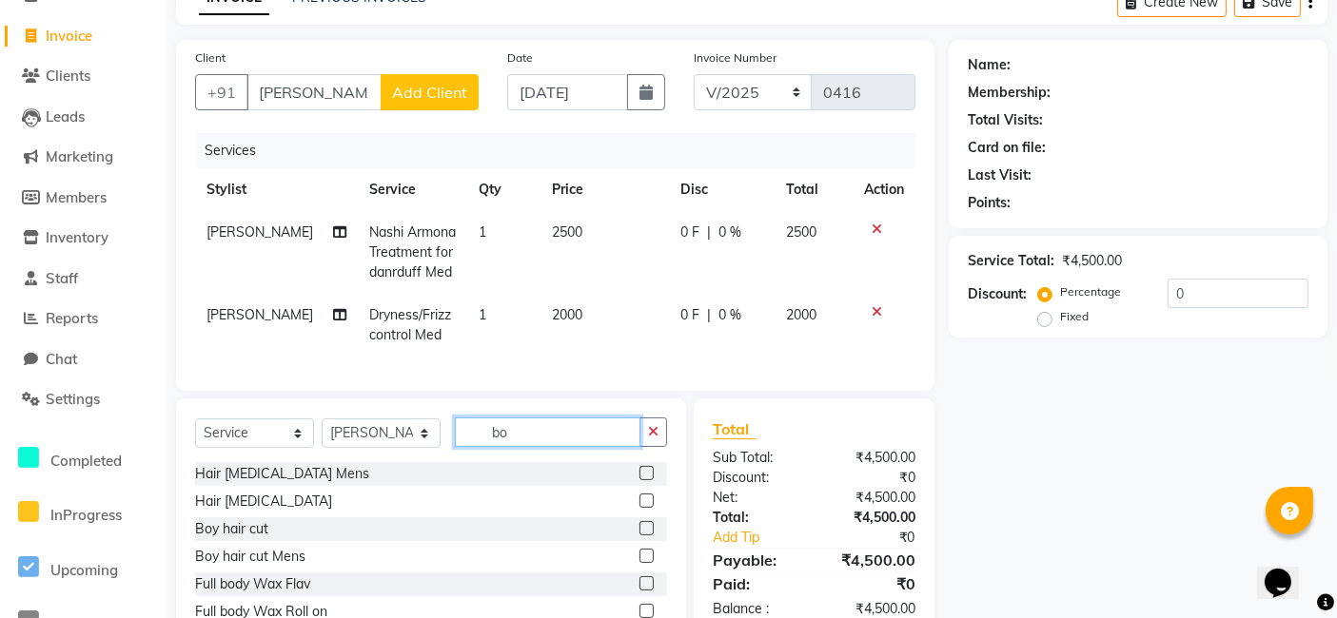
type input "b"
type input "fib"
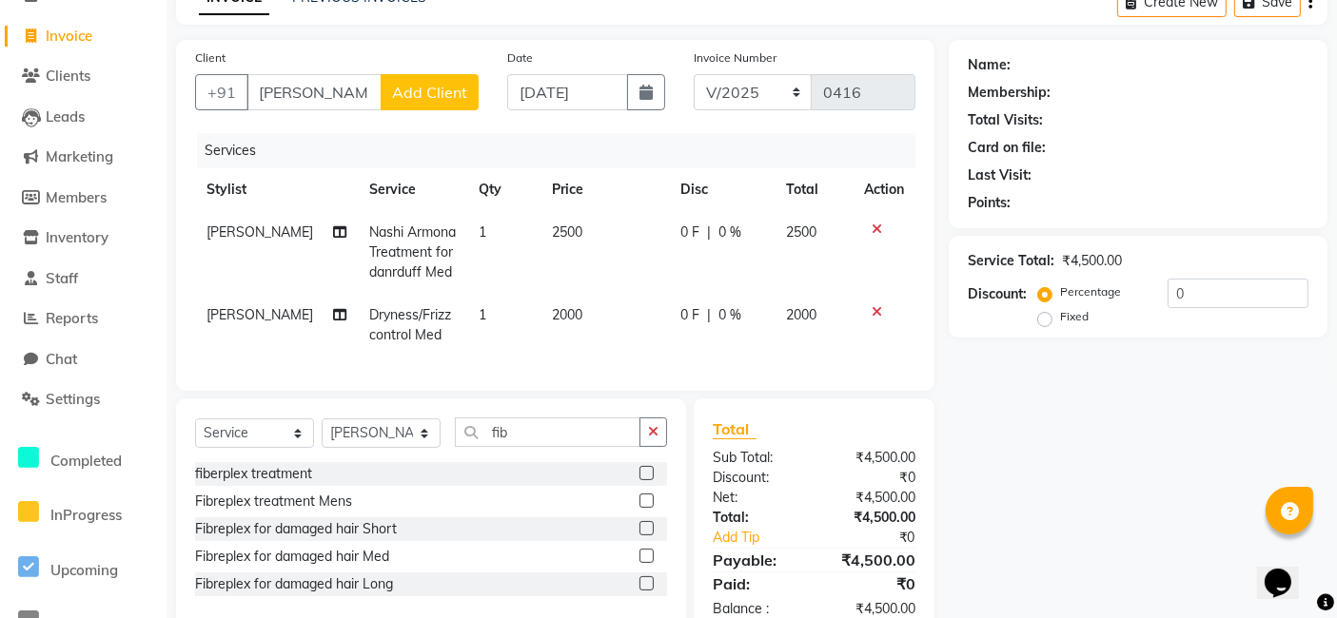
click at [641, 563] on label at bounding box center [646, 556] width 14 height 14
click at [641, 563] on input "checkbox" at bounding box center [645, 557] width 12 height 12
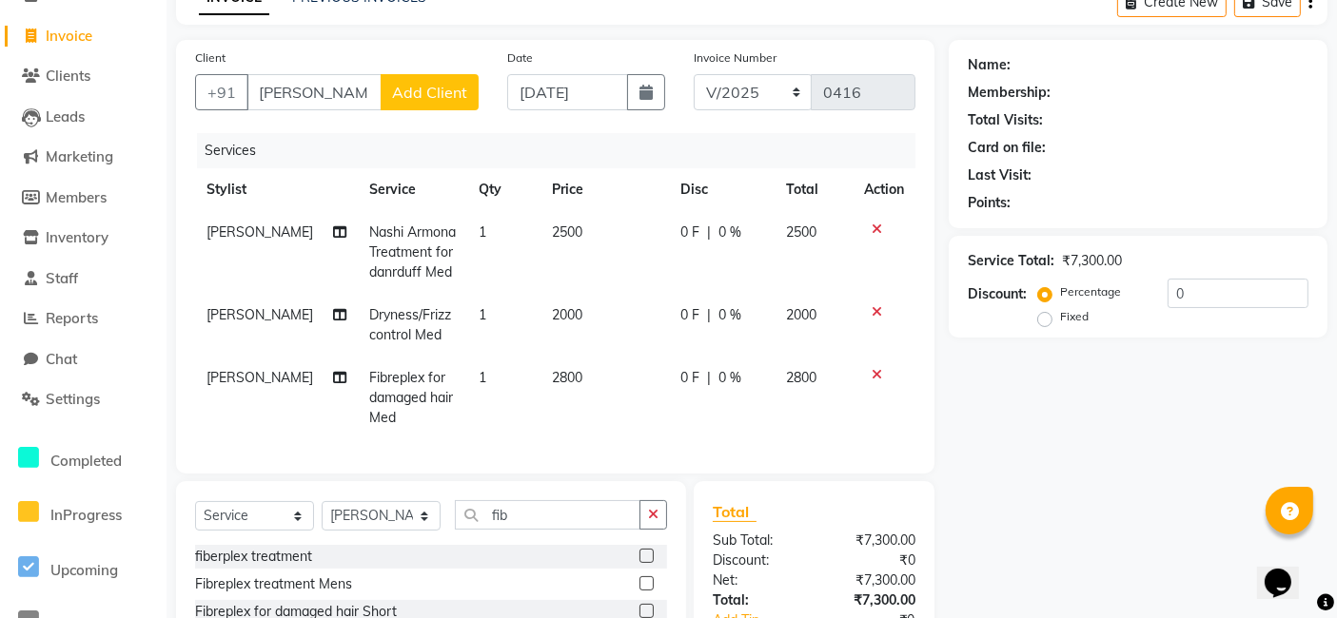
checkbox input "false"
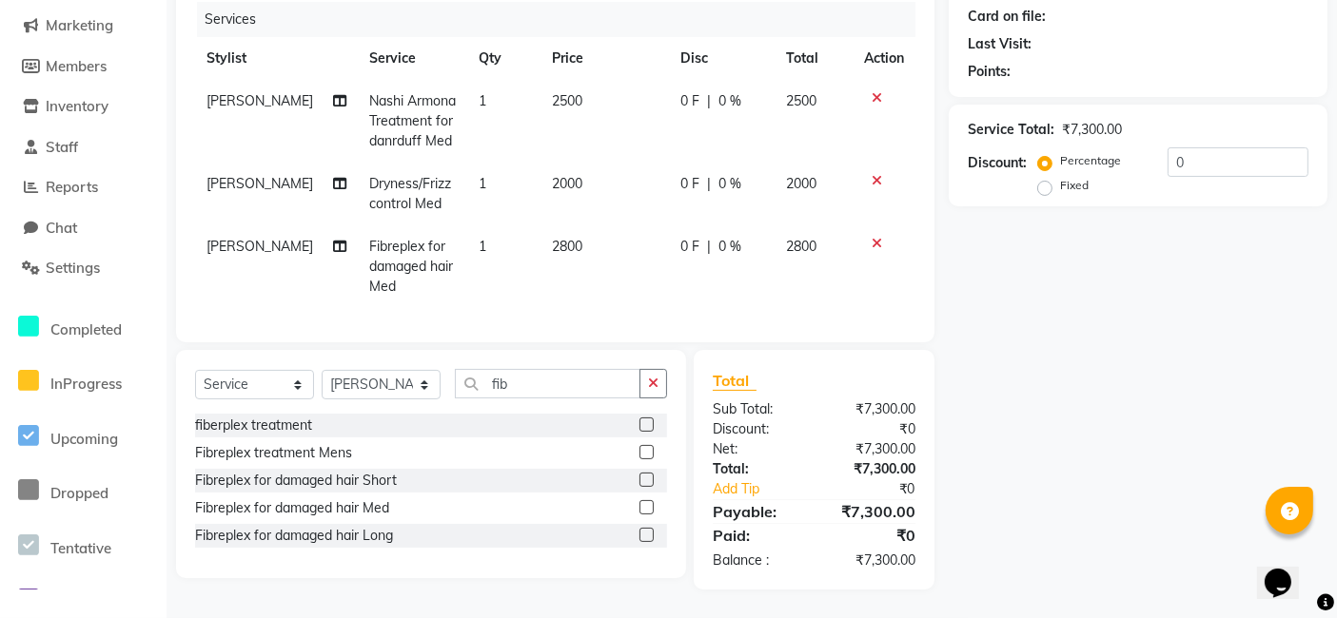
scroll to position [248, 0]
drag, startPoint x: 524, startPoint y: 384, endPoint x: 441, endPoint y: 399, distance: 84.0
click at [441, 399] on div "Select Service Product Membership Package Voucher Prepaid Gift Card Select Styl…" at bounding box center [431, 391] width 472 height 45
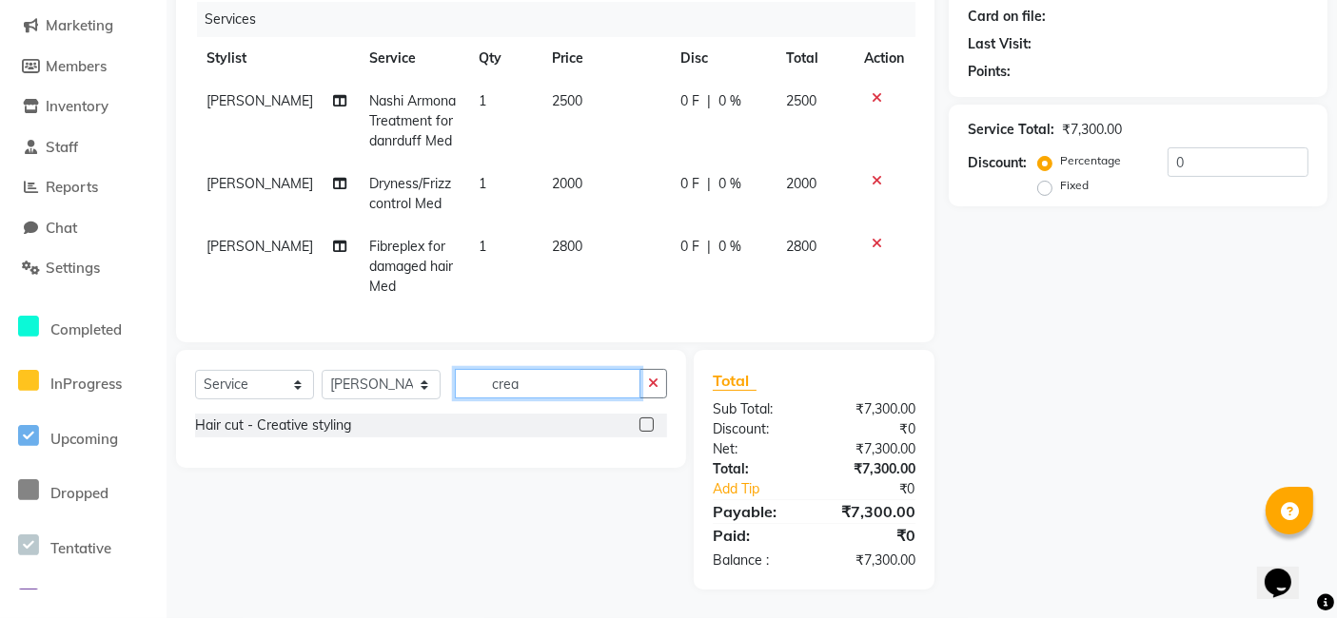
type input "crea"
click at [649, 420] on label at bounding box center [646, 425] width 14 height 14
click at [649, 420] on input "checkbox" at bounding box center [645, 426] width 12 height 12
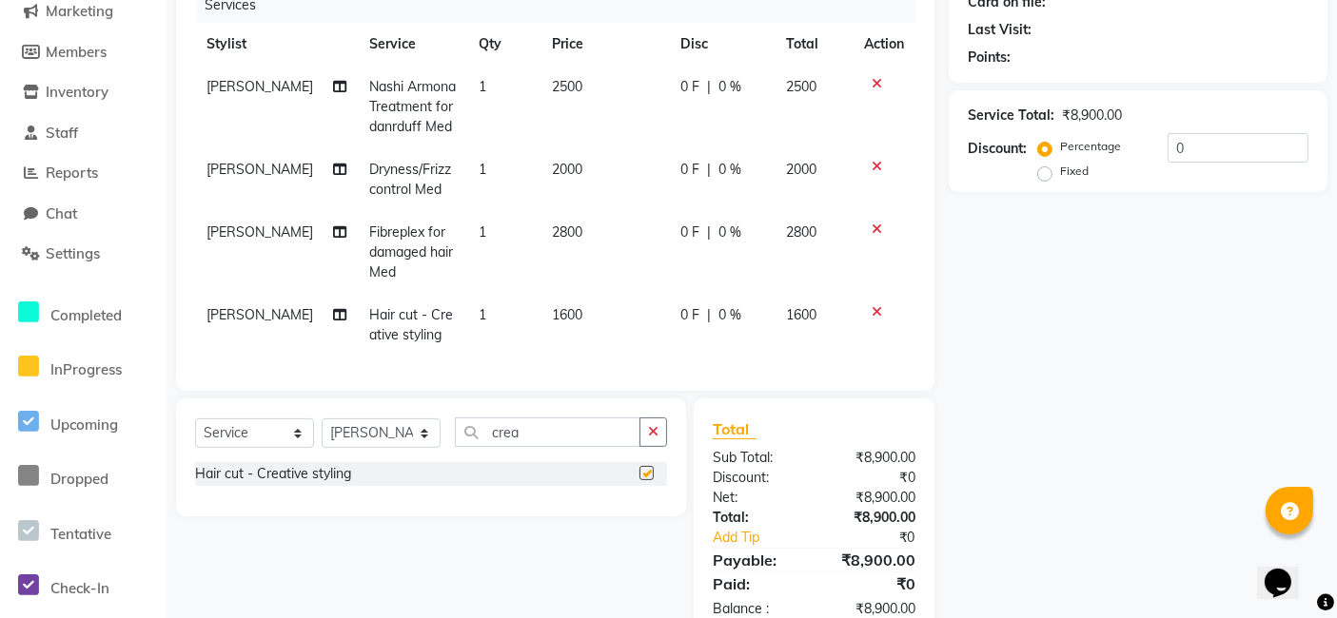
checkbox input "false"
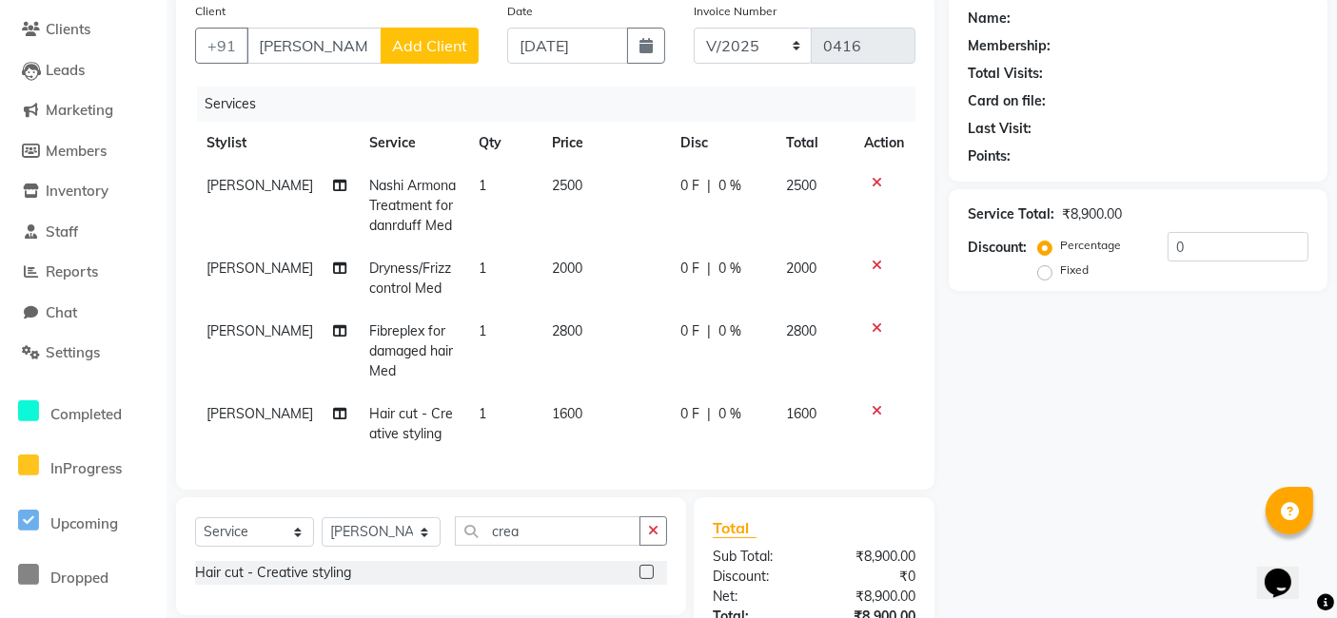
scroll to position [0, 0]
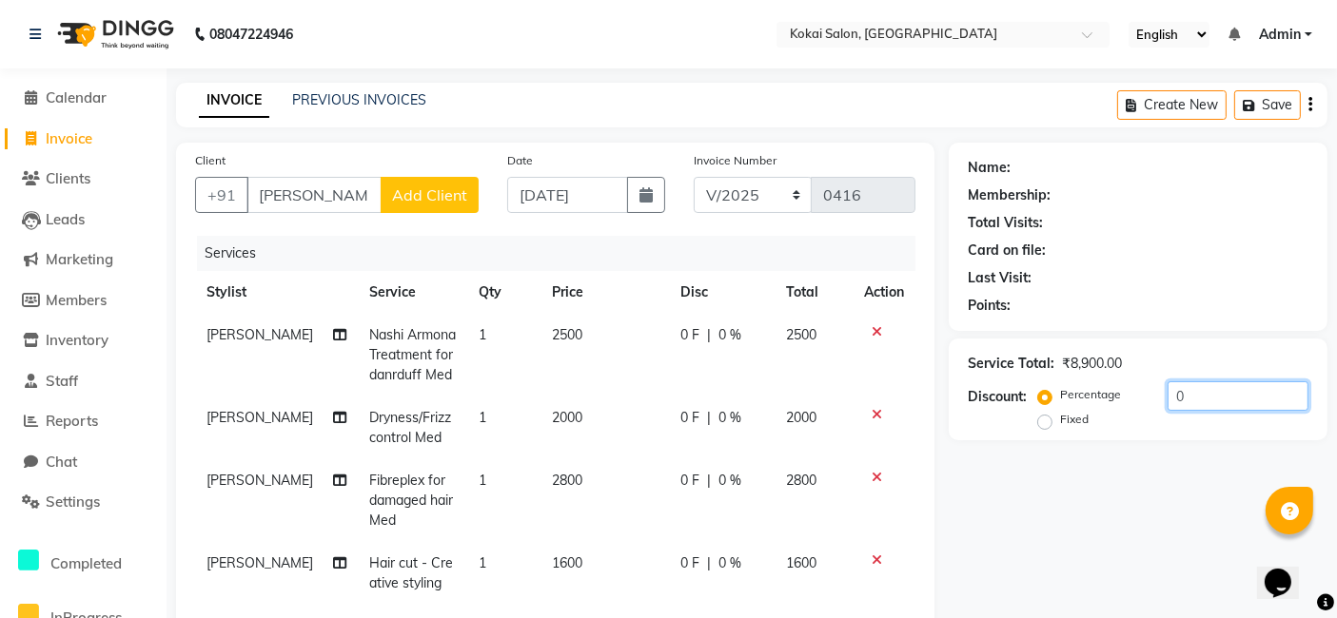
drag, startPoint x: 1185, startPoint y: 394, endPoint x: 1147, endPoint y: 404, distance: 38.6
click at [1147, 404] on div "Percentage Fixed 0" at bounding box center [1175, 407] width 266 height 51
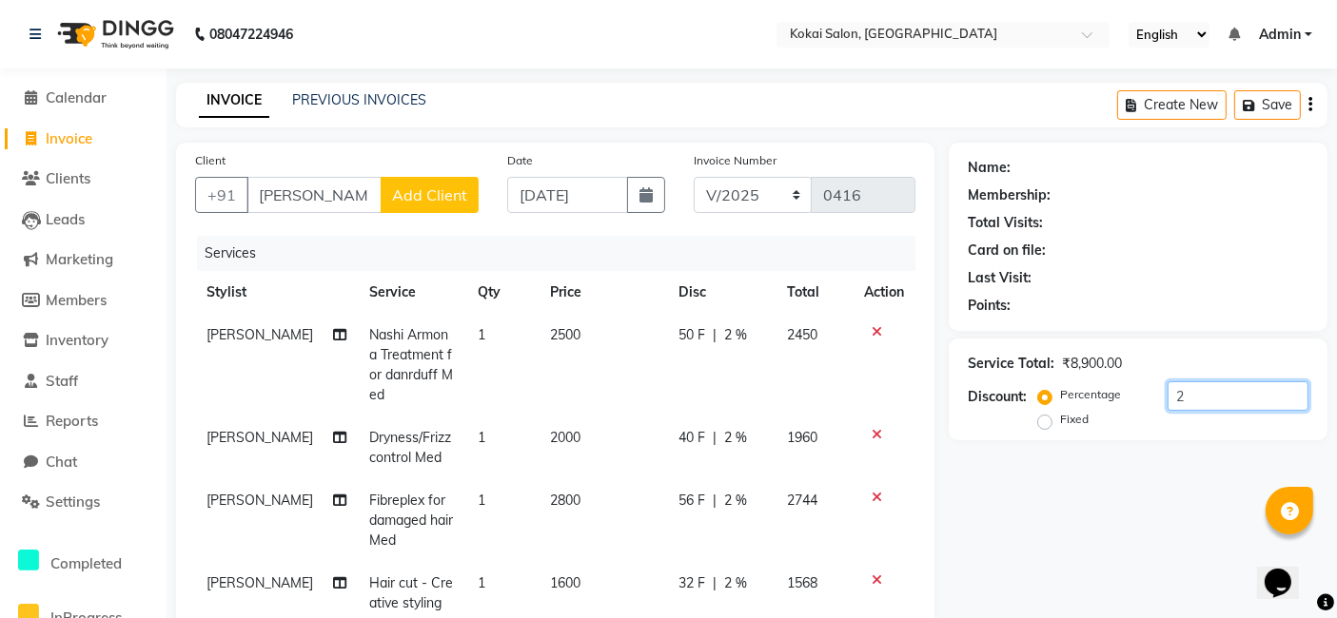
type input "20"
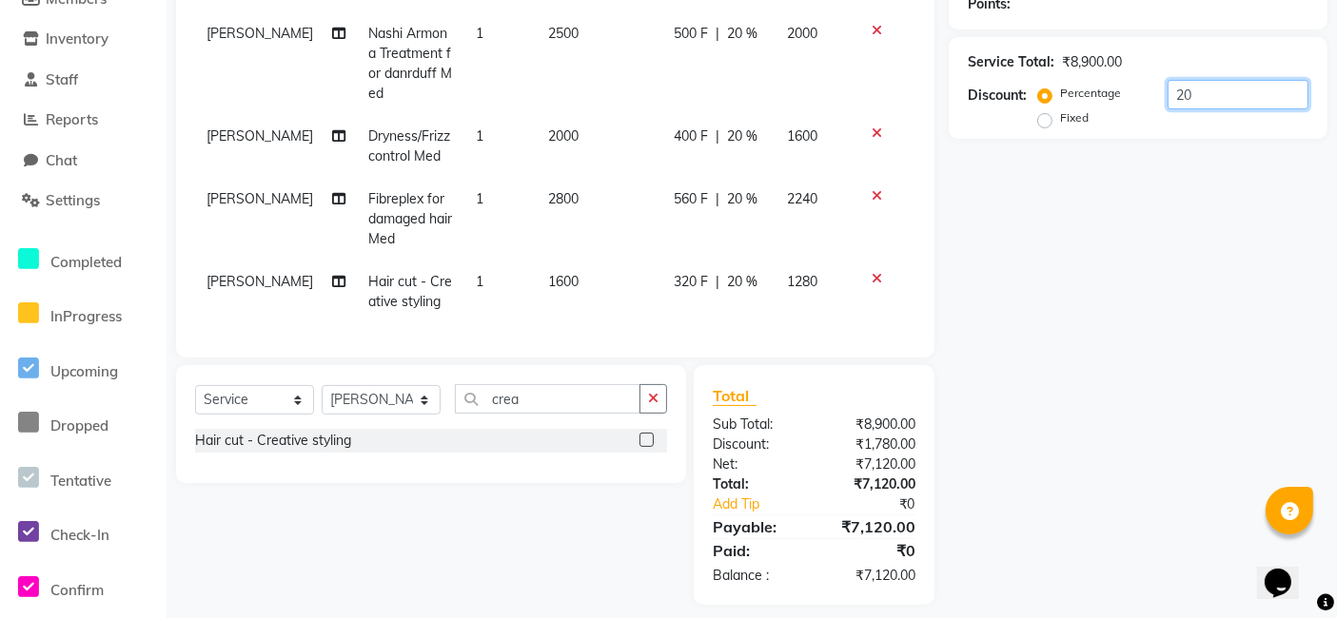
scroll to position [311, 0]
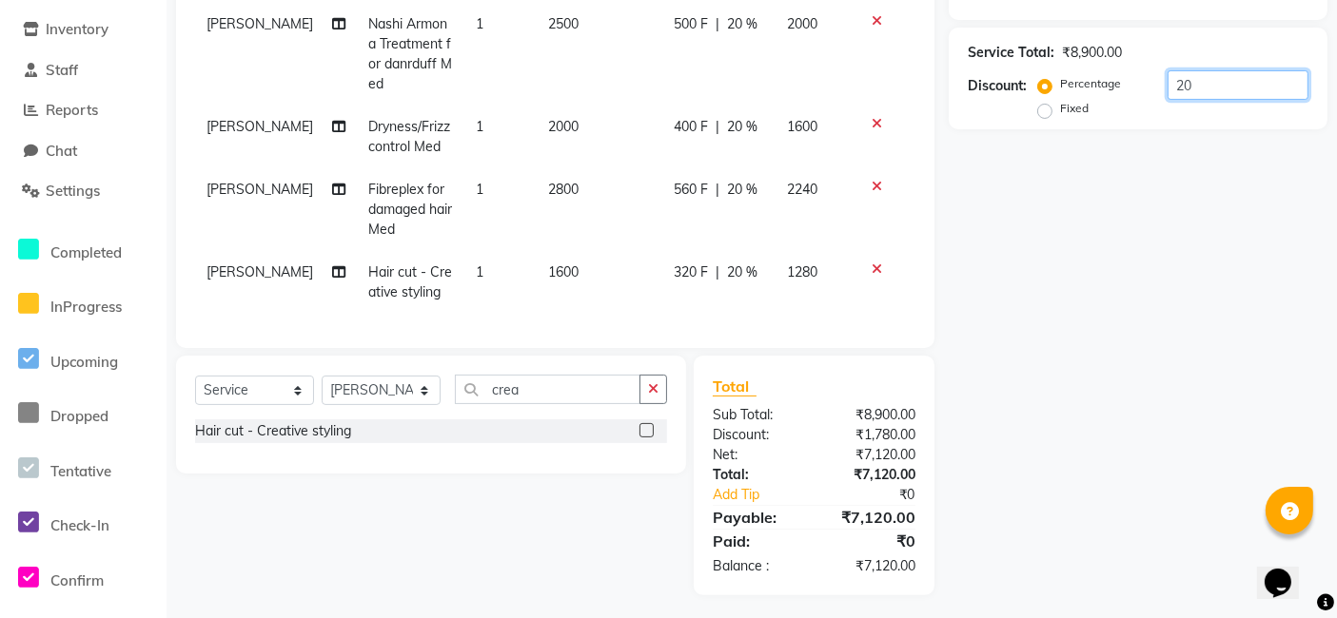
drag, startPoint x: 1188, startPoint y: 86, endPoint x: 1173, endPoint y: 86, distance: 15.2
click at [1173, 86] on input "20" at bounding box center [1237, 84] width 141 height 29
drag, startPoint x: 1189, startPoint y: 77, endPoint x: 1165, endPoint y: 83, distance: 25.4
click at [1167, 83] on input "30" at bounding box center [1237, 84] width 141 height 29
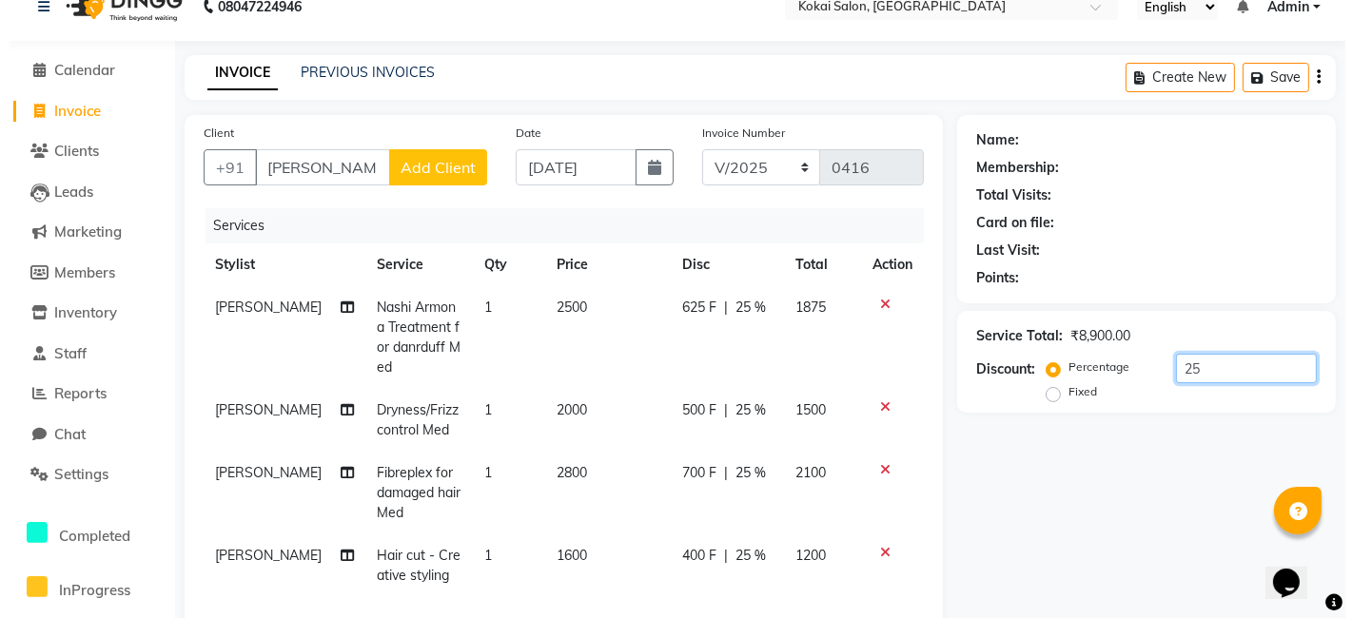
scroll to position [0, 0]
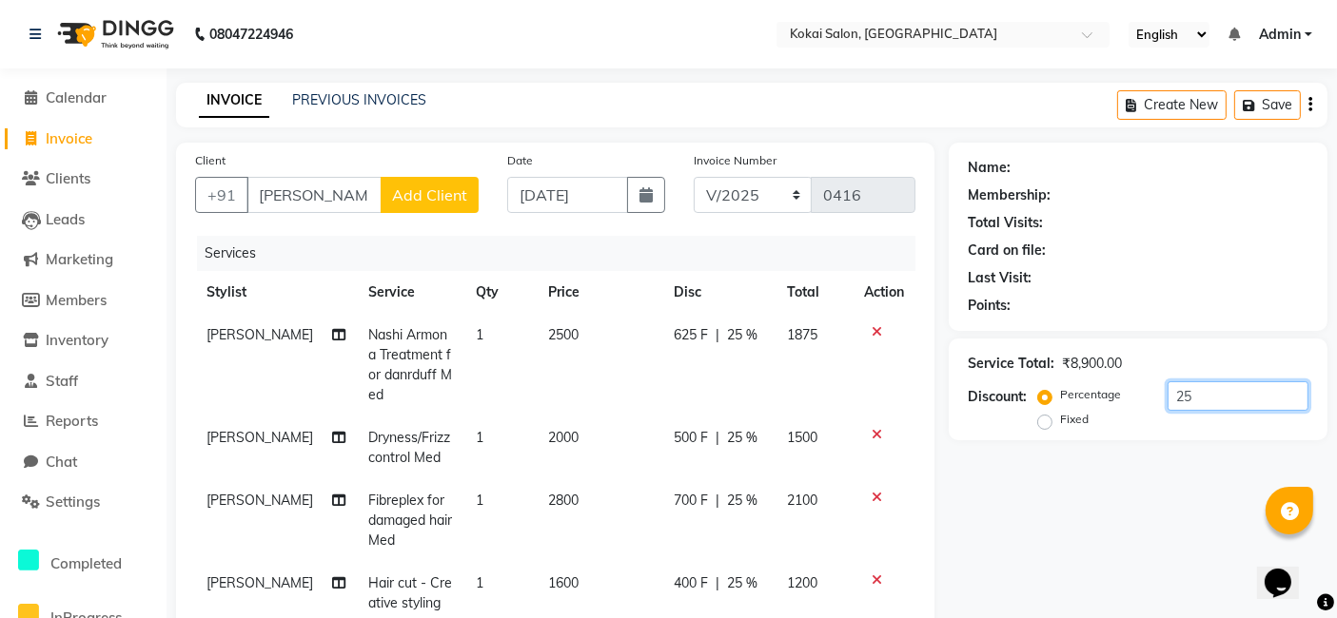
type input "25"
click at [431, 199] on span "Add Client" at bounding box center [429, 195] width 75 height 19
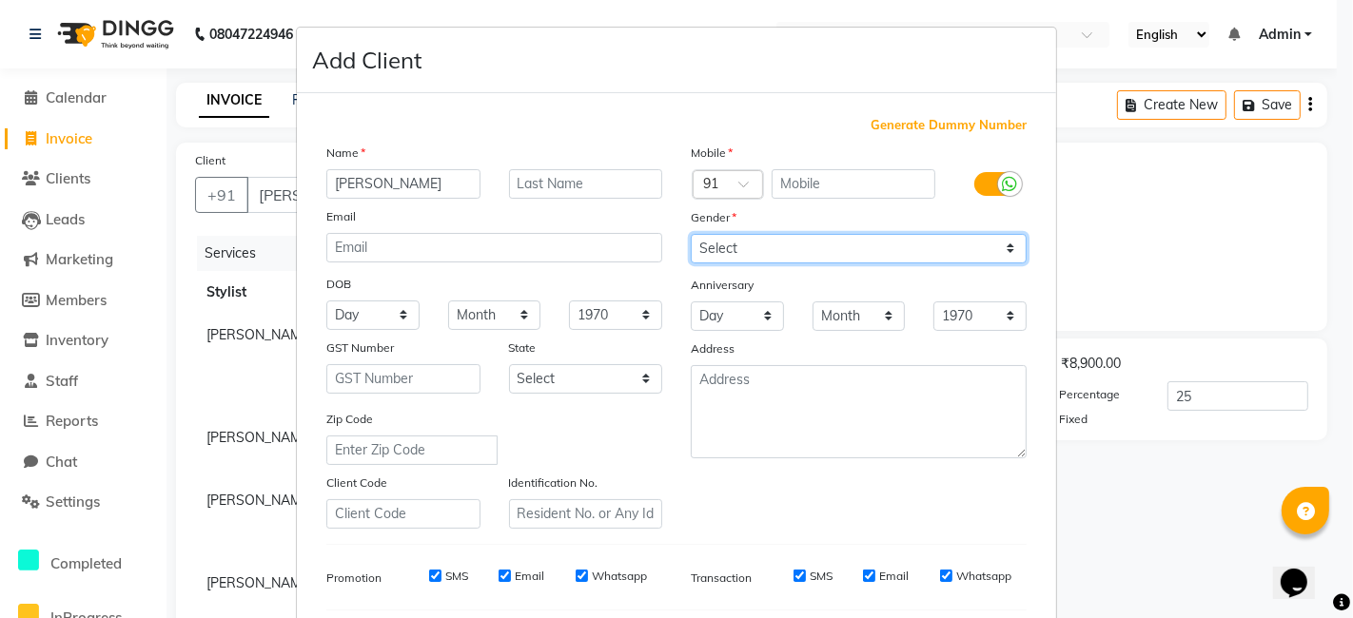
click at [747, 257] on select "Select [DEMOGRAPHIC_DATA] [DEMOGRAPHIC_DATA] Other Prefer Not To Say" at bounding box center [859, 248] width 336 height 29
select select "[DEMOGRAPHIC_DATA]"
click at [691, 234] on select "Select [DEMOGRAPHIC_DATA] [DEMOGRAPHIC_DATA] Other Prefer Not To Say" at bounding box center [859, 248] width 336 height 29
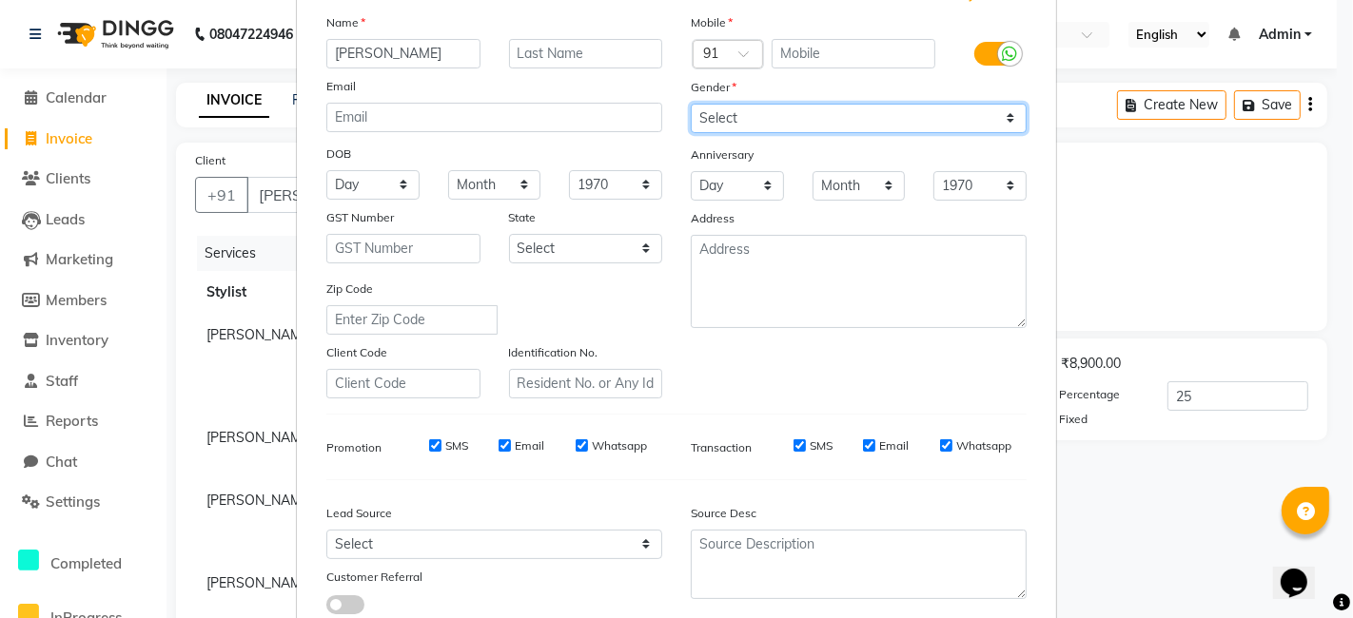
scroll to position [211, 0]
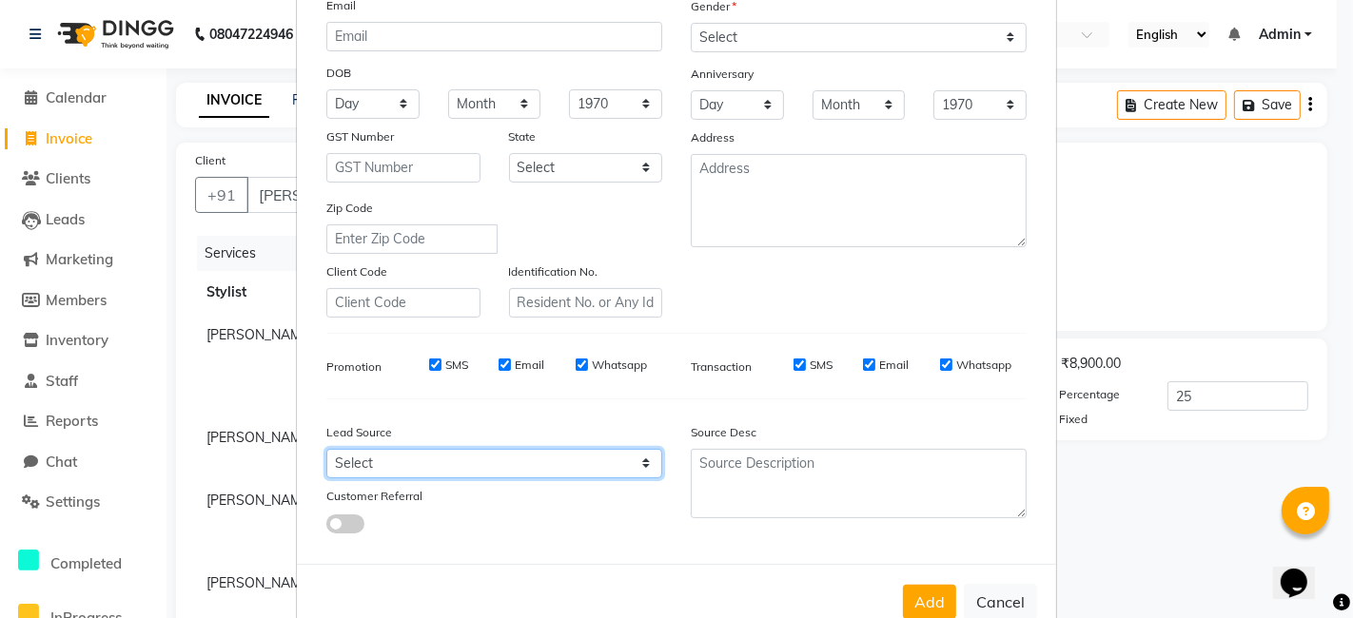
click at [541, 456] on select "Select Walk-in Referral Internet Friend Word of Mouth Advertisement Facebook Ju…" at bounding box center [494, 463] width 336 height 29
select select "51227"
click at [326, 449] on select "Select Walk-in Referral Internet Friend Word of Mouth Advertisement Facebook Ju…" at bounding box center [494, 463] width 336 height 29
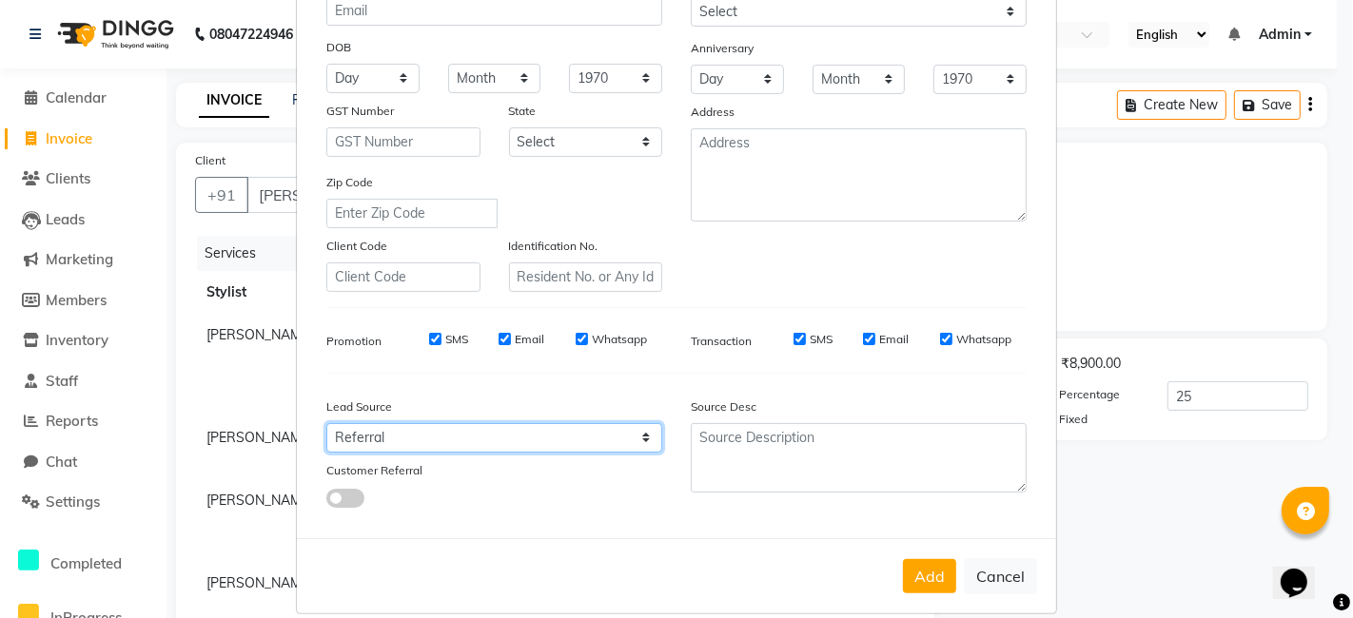
scroll to position [258, 0]
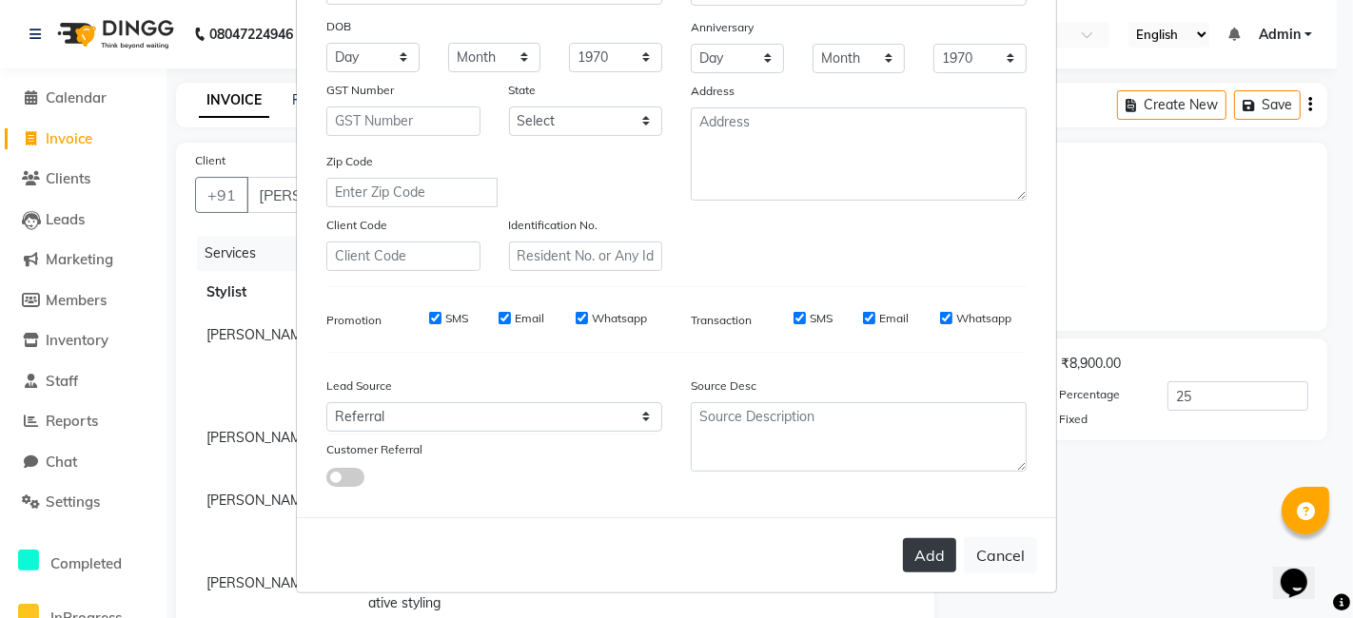
click at [924, 565] on button "Add" at bounding box center [929, 556] width 53 height 34
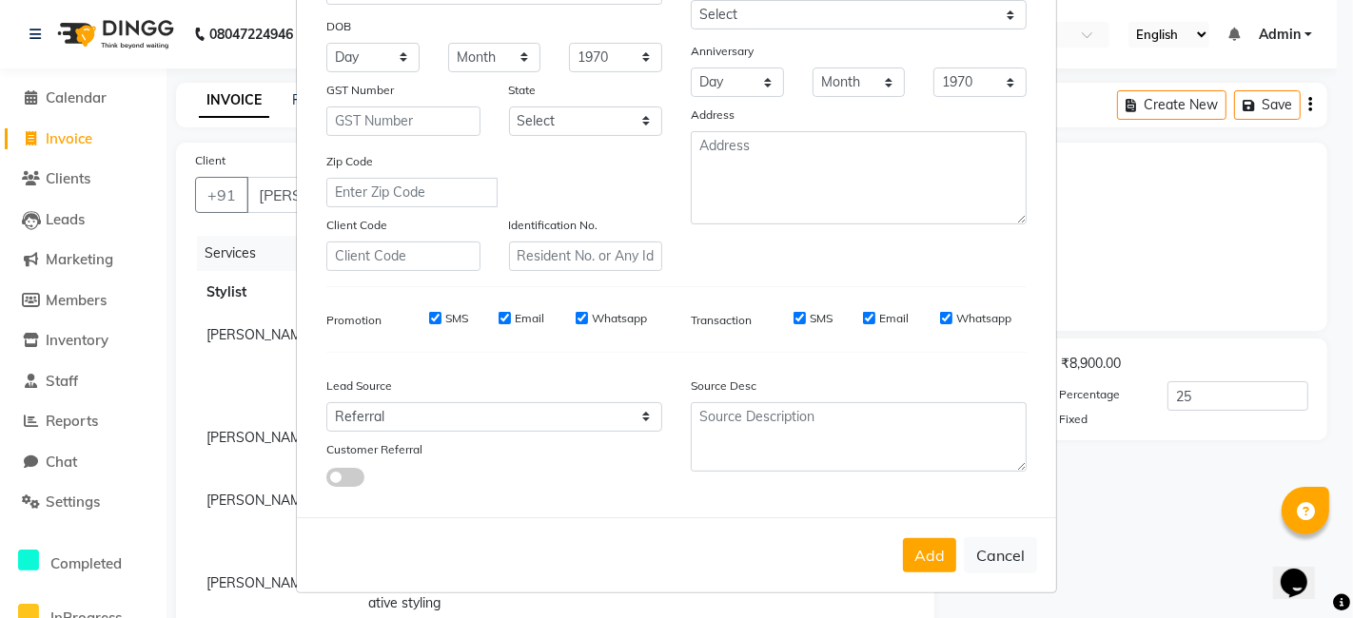
scroll to position [47, 0]
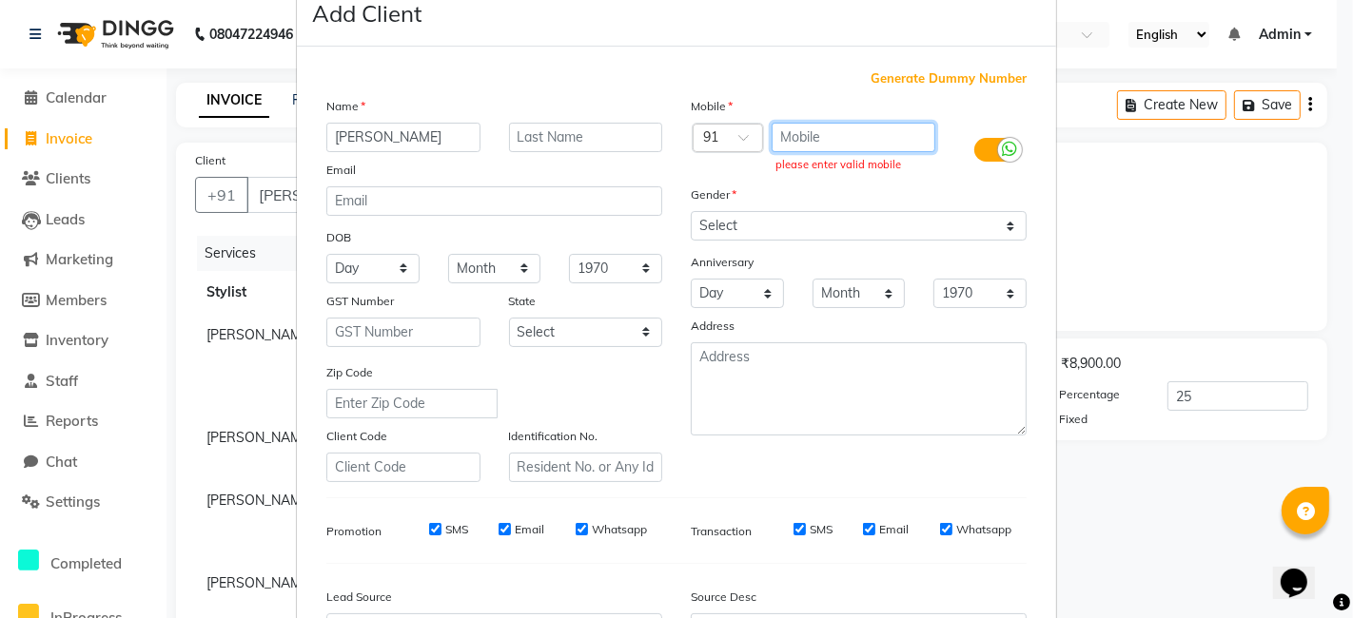
click at [817, 129] on input "text" at bounding box center [854, 137] width 165 height 29
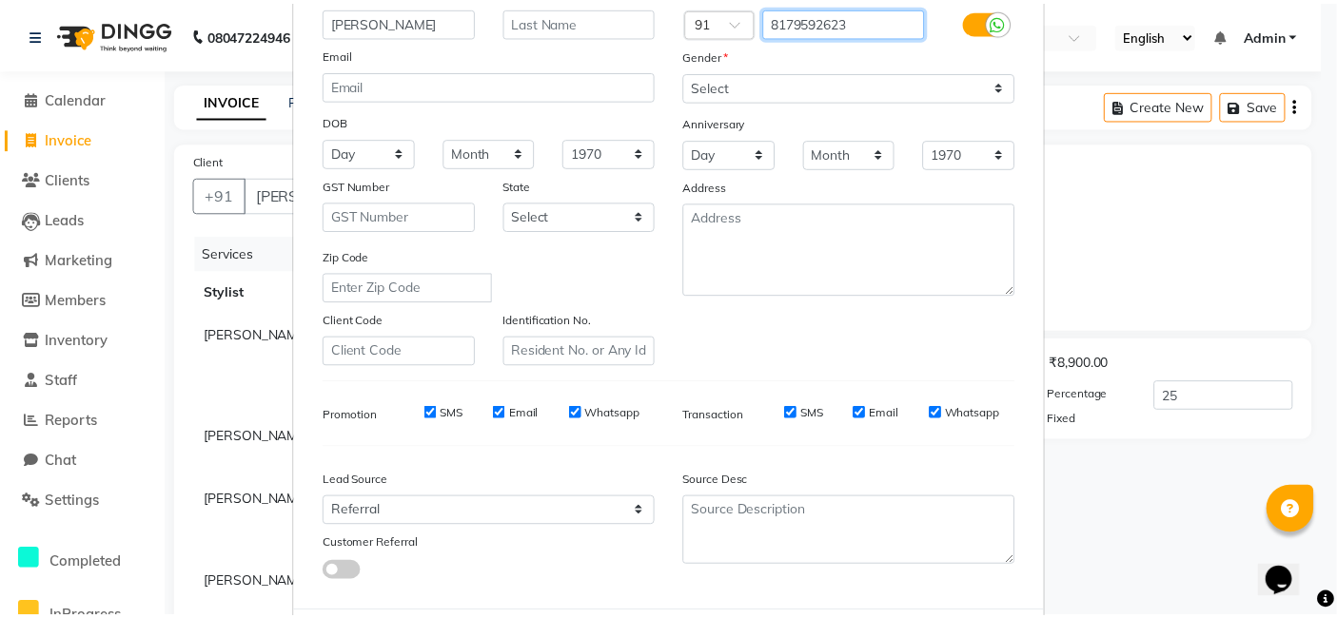
scroll to position [258, 0]
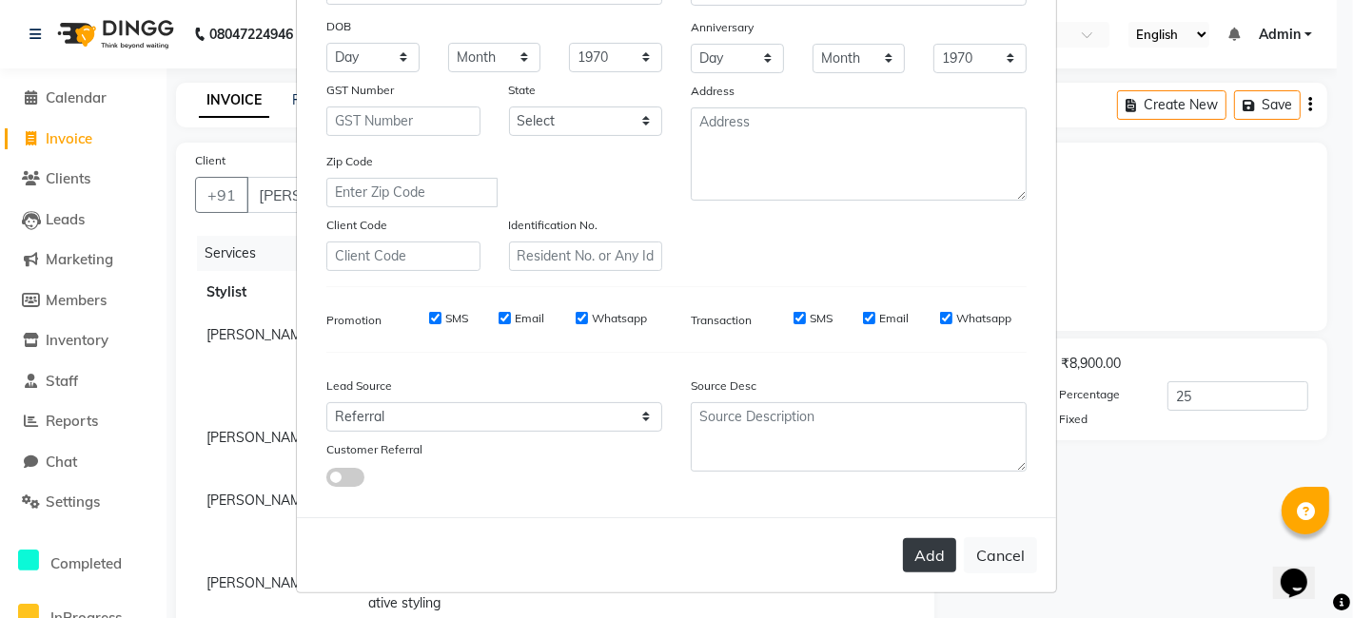
type input "8179592623"
click at [928, 556] on button "Add" at bounding box center [929, 556] width 53 height 34
type input "8179592623"
type input "0"
select select
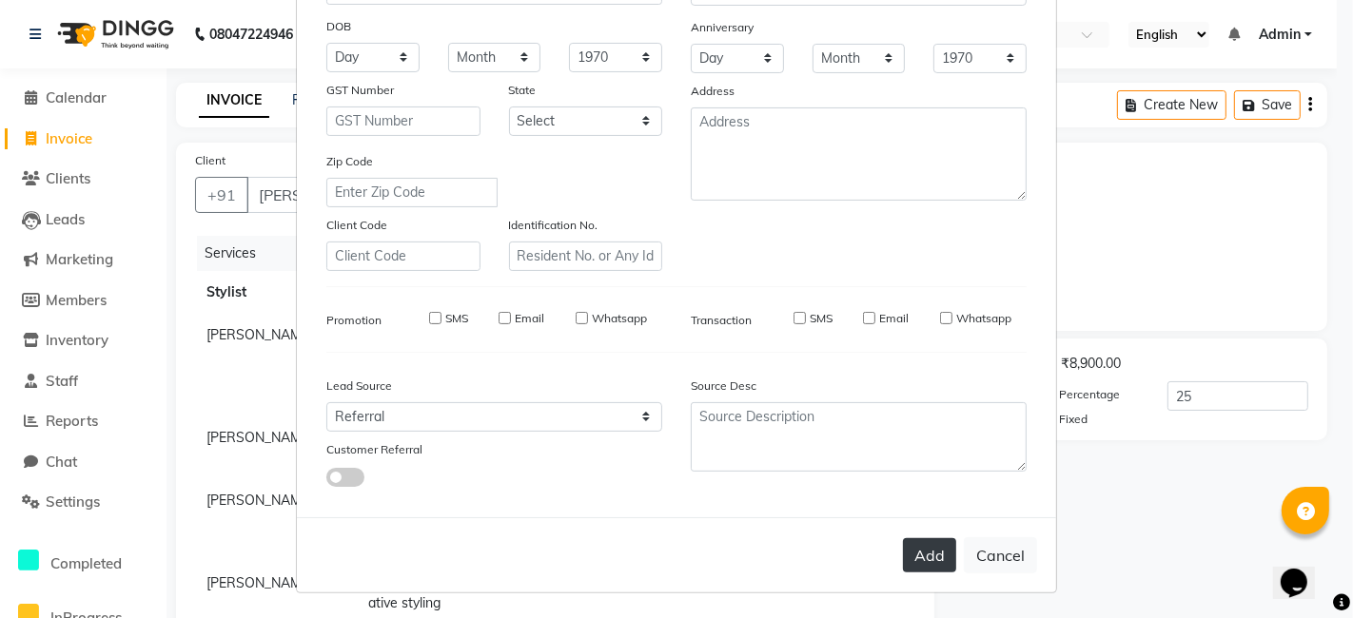
select select
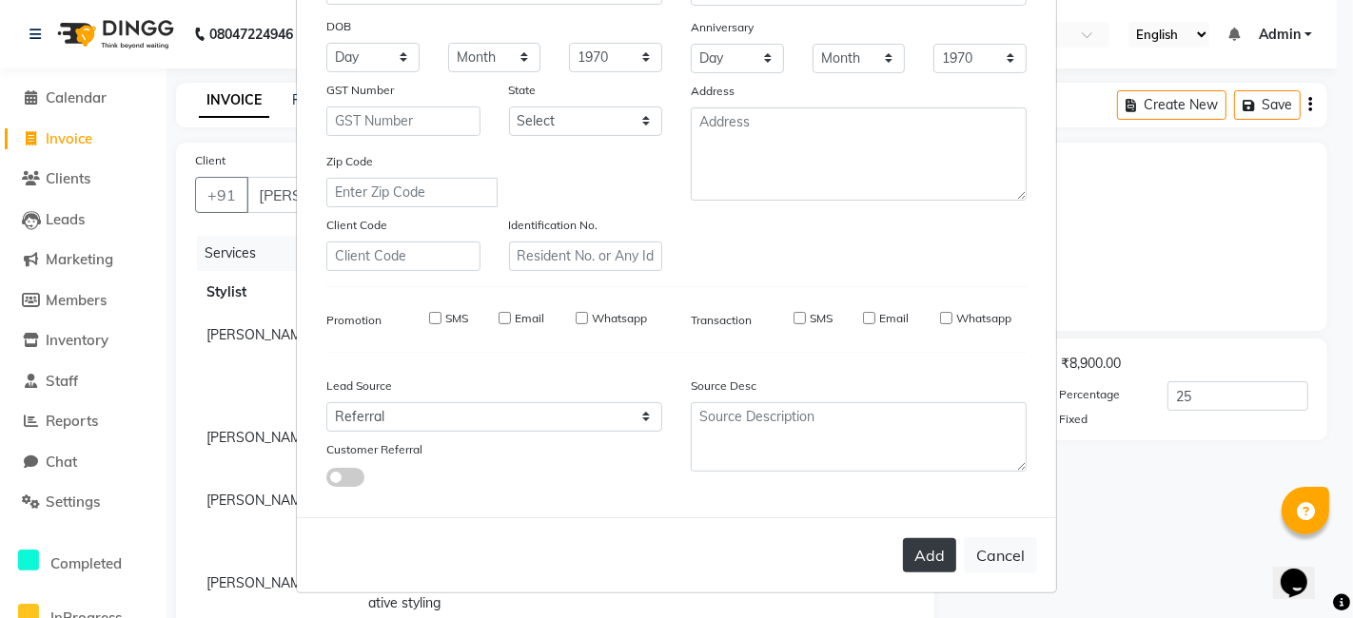
select select
checkbox input "false"
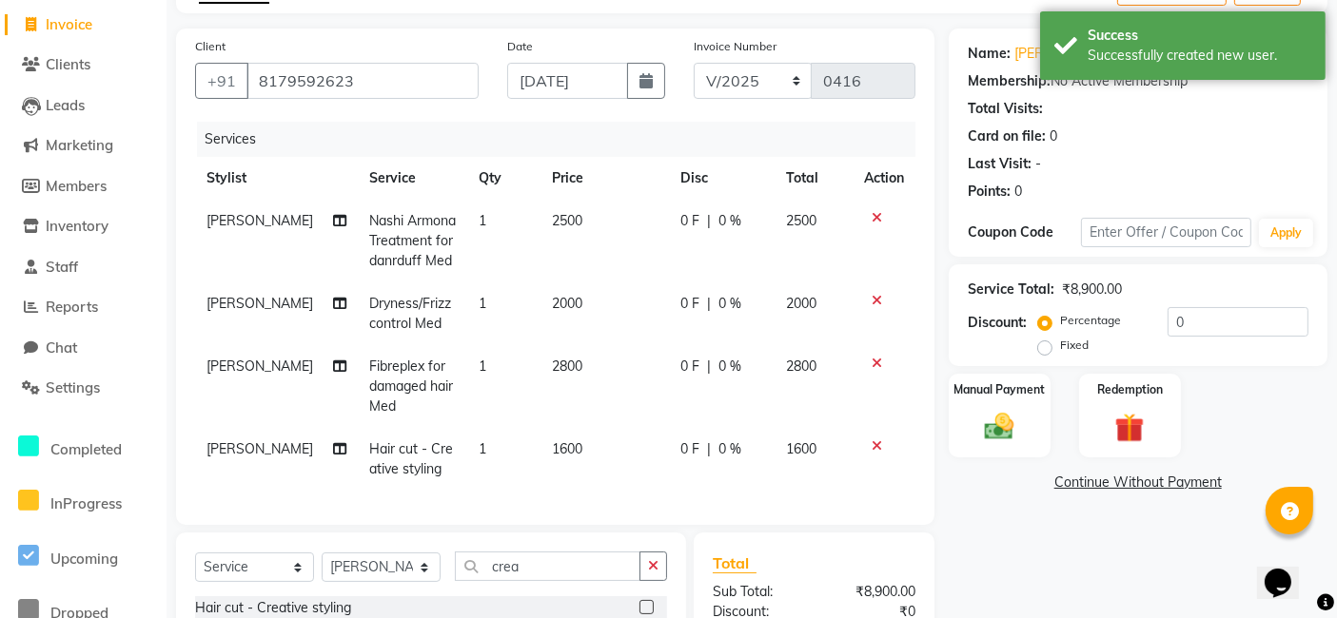
scroll to position [100, 0]
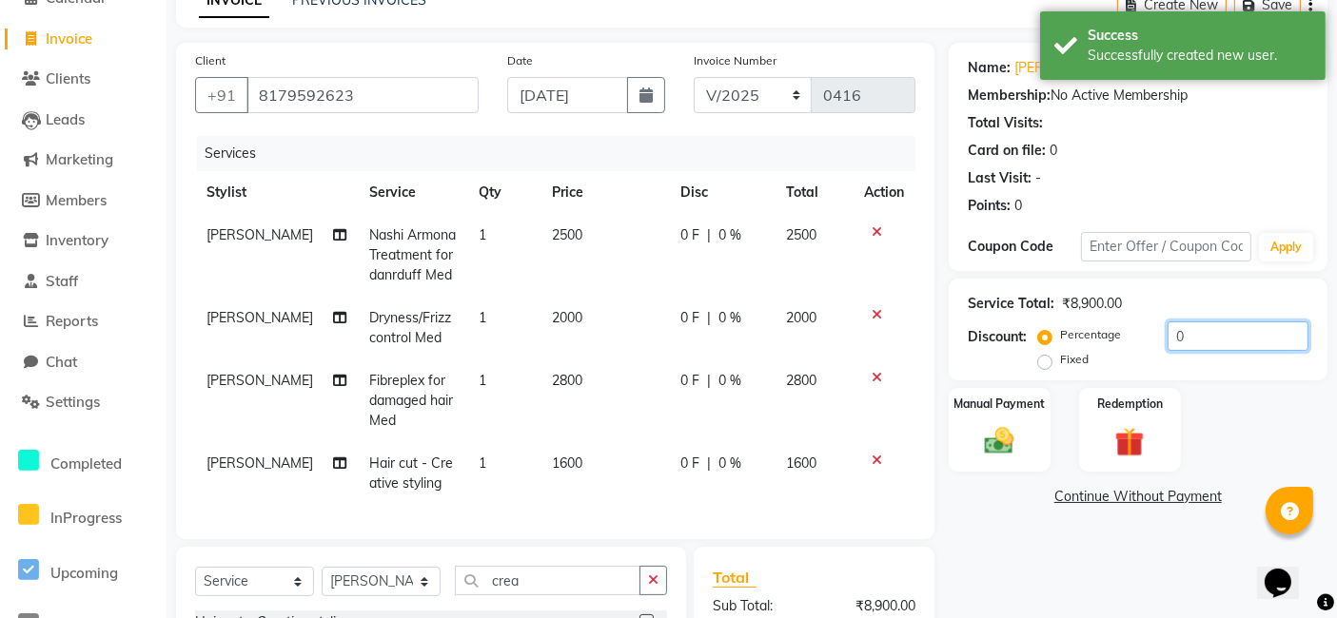
click at [1176, 335] on input "0" at bounding box center [1237, 336] width 141 height 29
drag, startPoint x: 1182, startPoint y: 333, endPoint x: 1147, endPoint y: 341, distance: 35.1
click at [1147, 341] on div "Percentage Fixed 0" at bounding box center [1175, 347] width 266 height 51
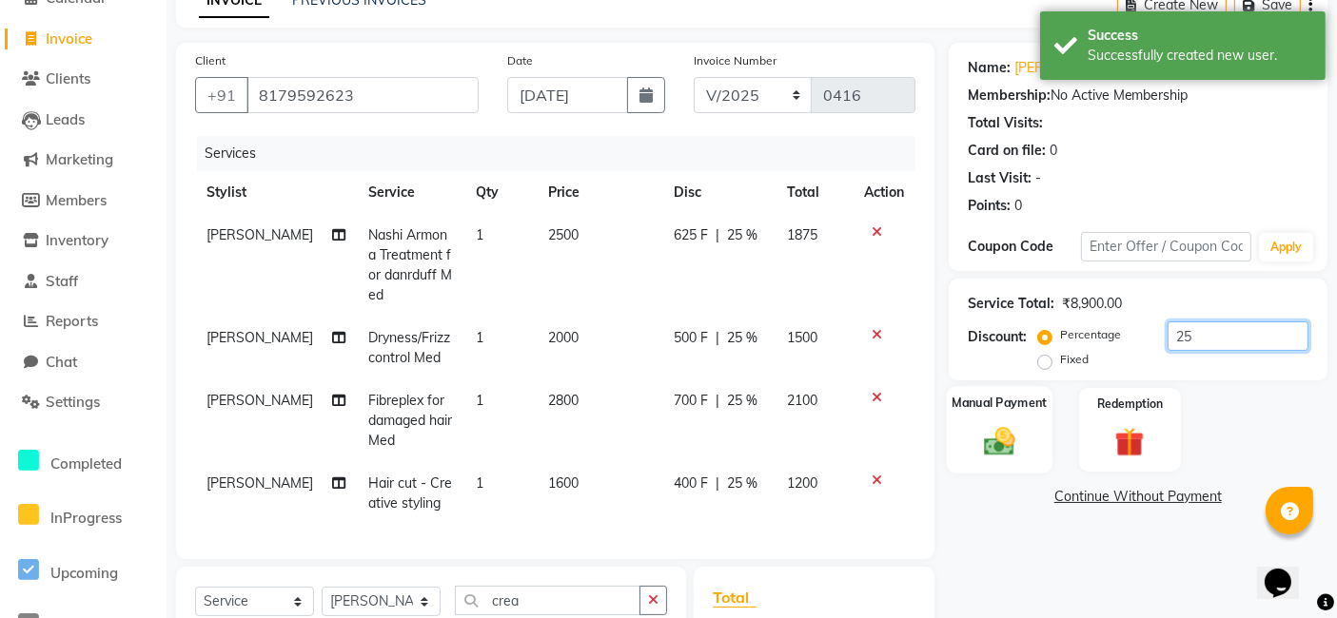
scroll to position [311, 0]
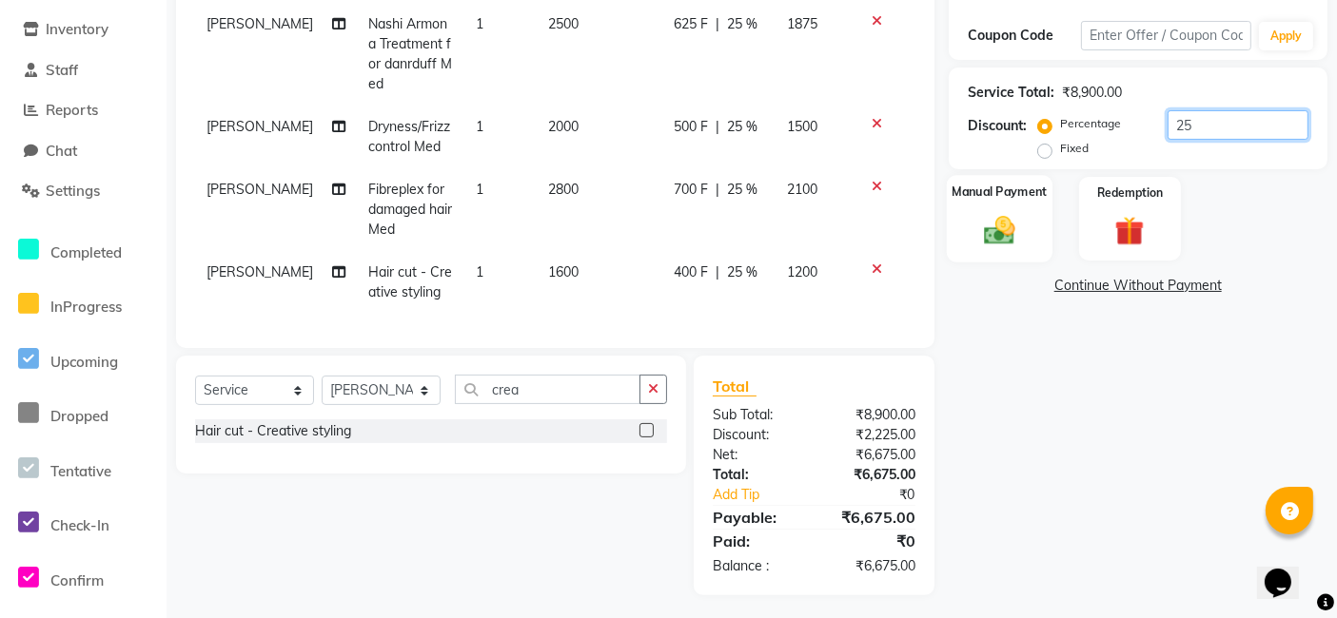
type input "25"
click at [1028, 200] on div "Manual Payment" at bounding box center [1000, 219] width 106 height 88
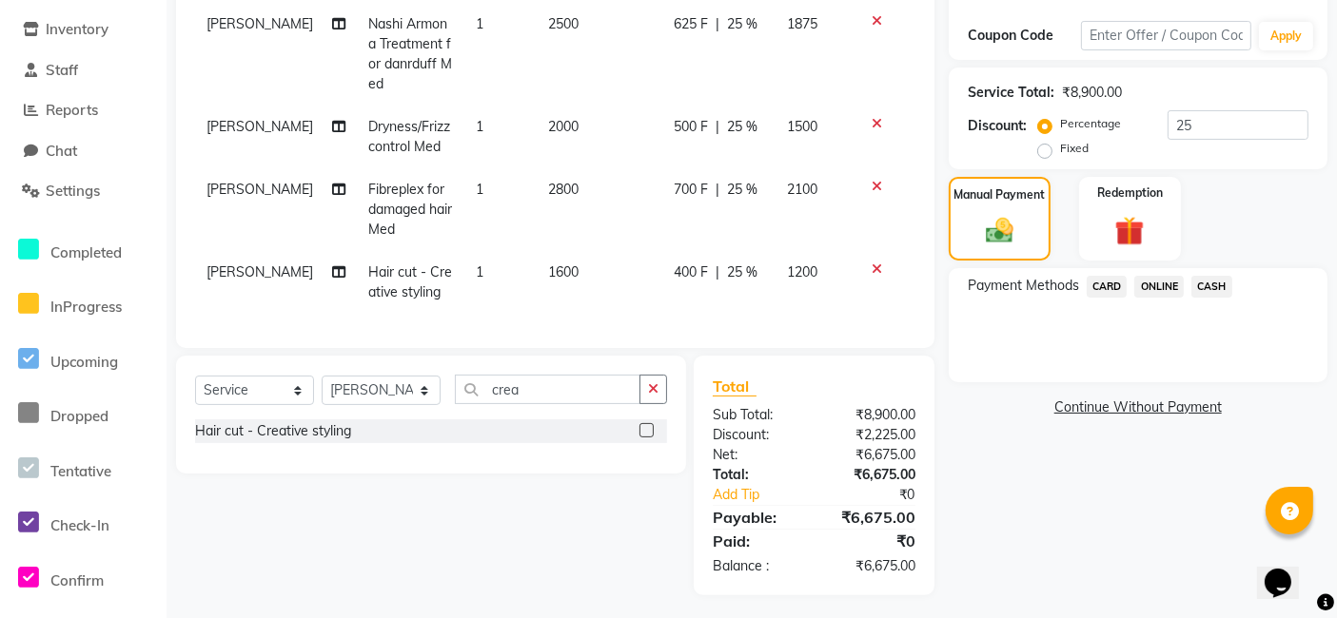
click at [1154, 276] on span "ONLINE" at bounding box center [1158, 287] width 49 height 22
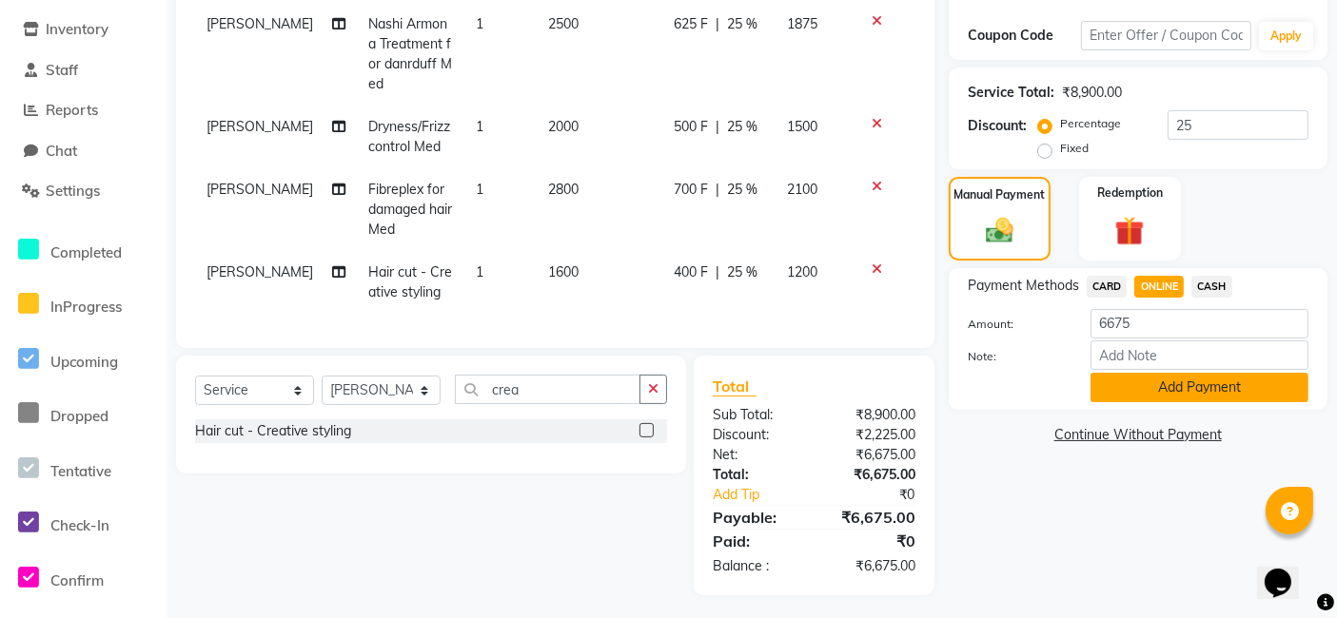
click at [1130, 392] on button "Add Payment" at bounding box center [1199, 387] width 218 height 29
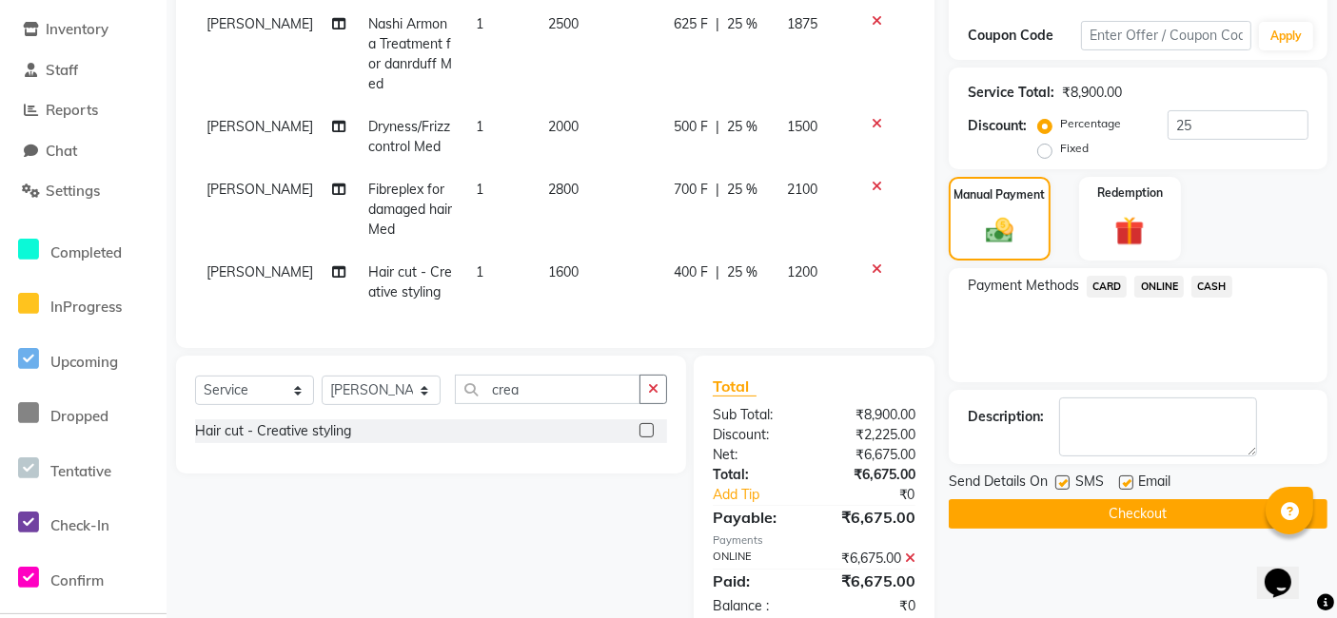
scroll to position [351, 0]
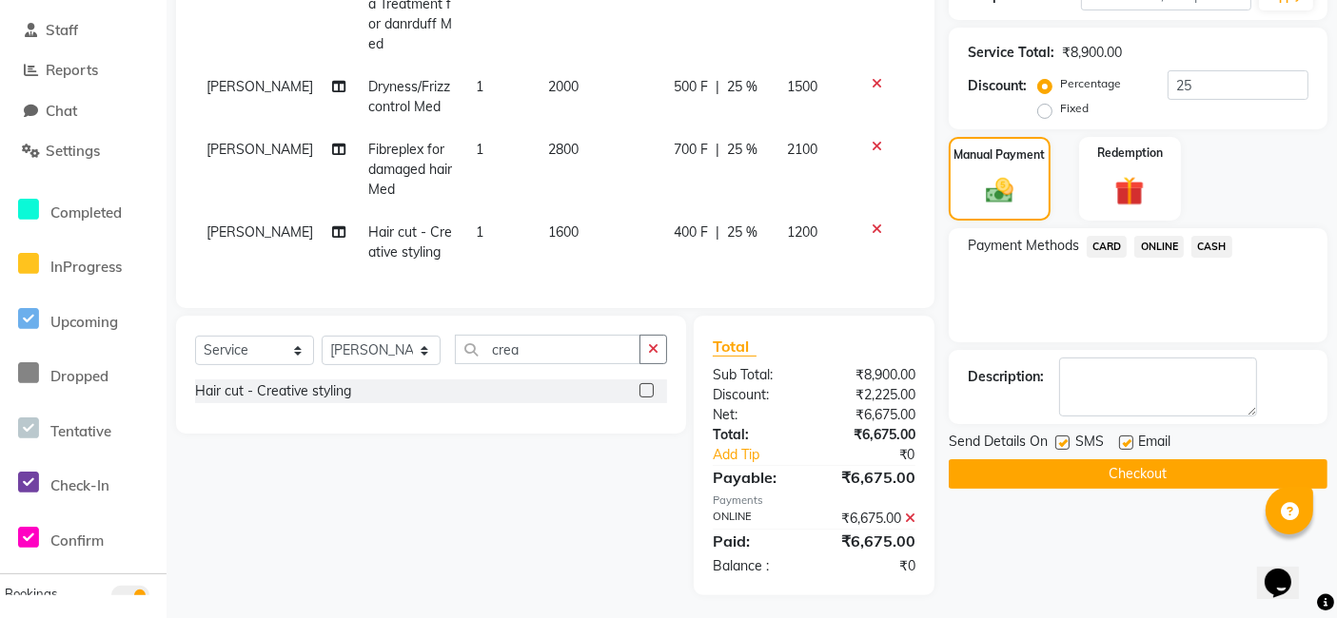
click at [1108, 474] on button "Checkout" at bounding box center [1138, 474] width 379 height 29
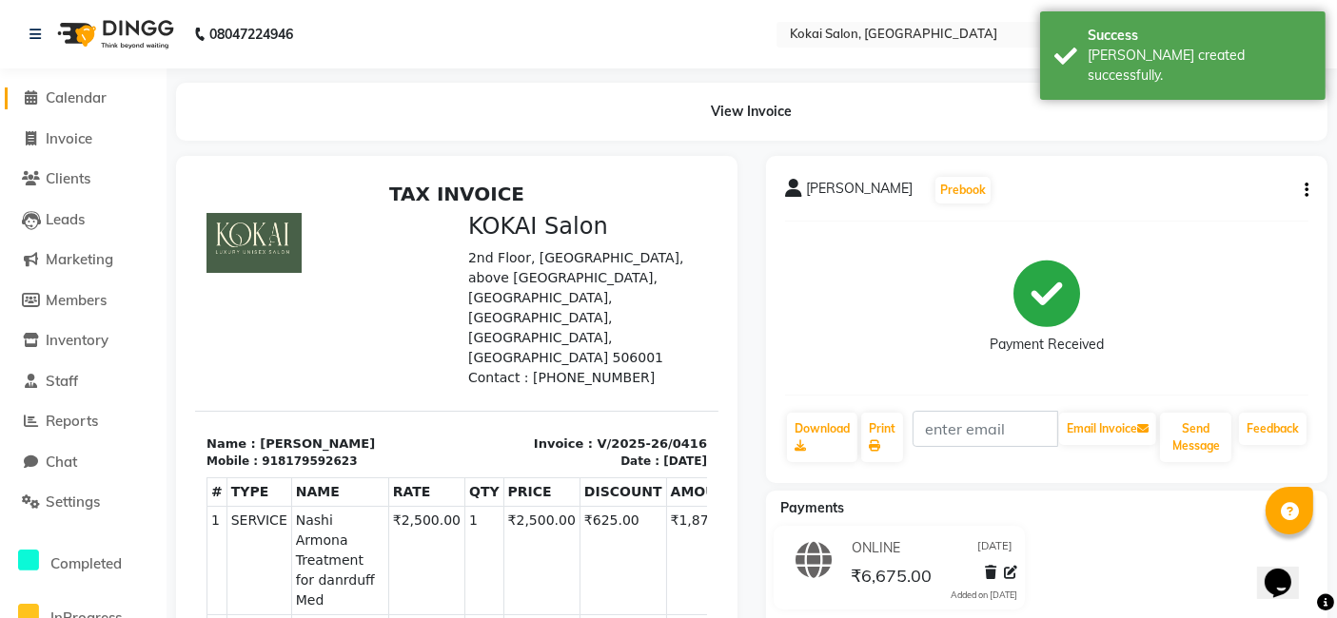
drag, startPoint x: 65, startPoint y: 99, endPoint x: 100, endPoint y: 88, distance: 37.0
click at [65, 99] on span "Calendar" at bounding box center [76, 97] width 61 height 18
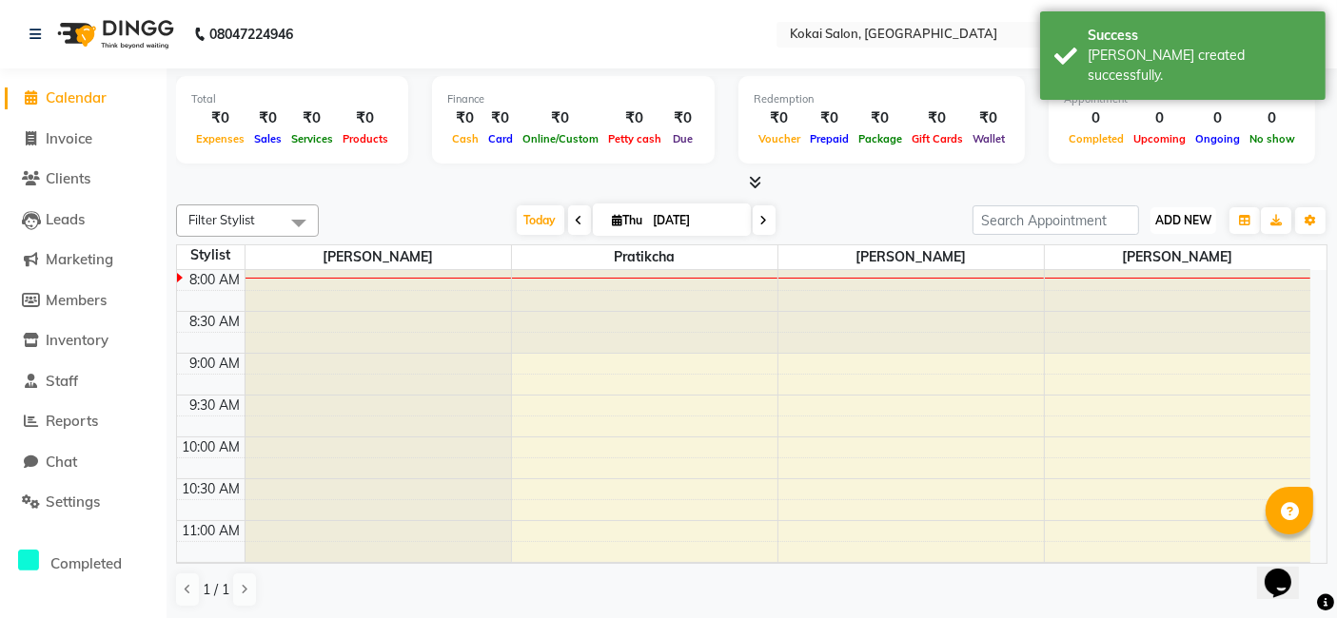
click at [1182, 220] on span "ADD NEW" at bounding box center [1183, 220] width 56 height 14
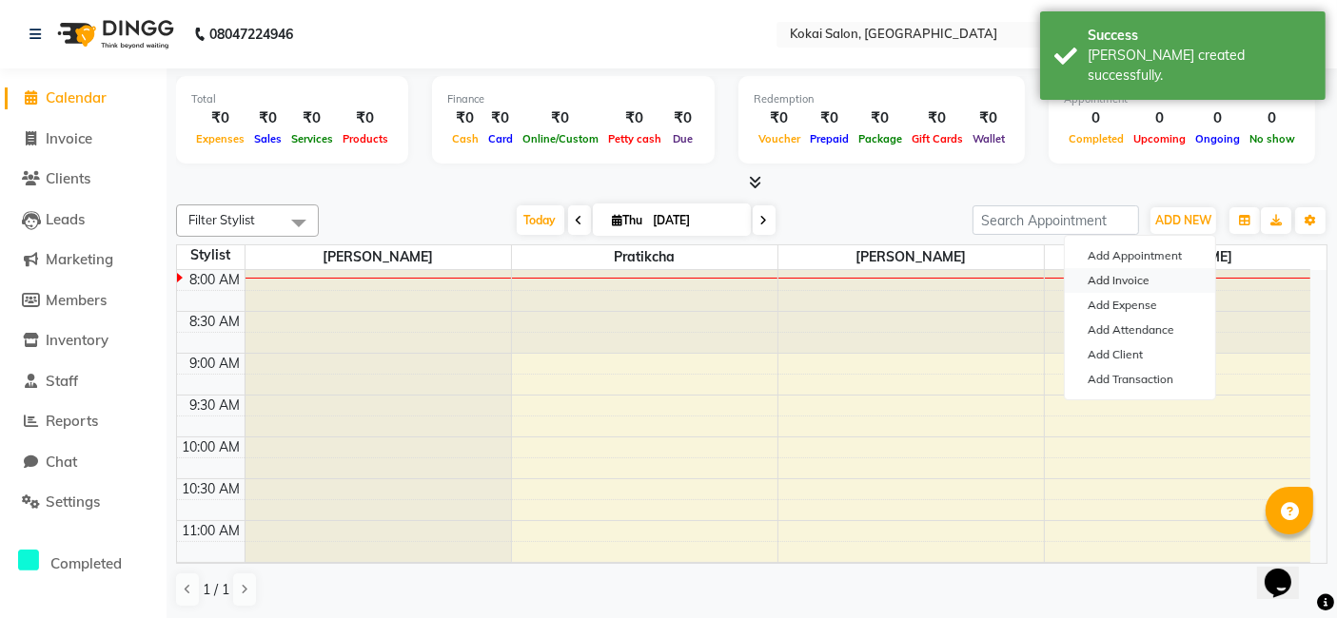
click at [1128, 282] on link "Add Invoice" at bounding box center [1140, 280] width 150 height 25
select select "service"
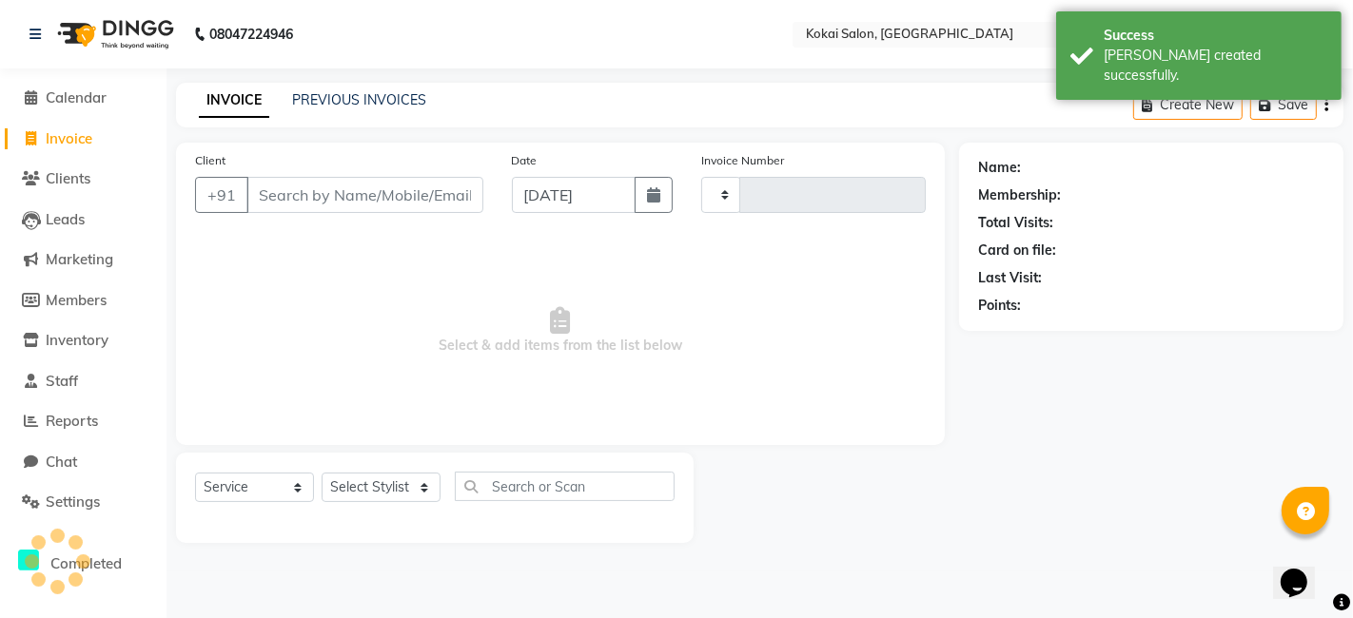
type input "0417"
select select "7546"
click at [648, 193] on button "button" at bounding box center [654, 195] width 38 height 36
select select "9"
select select "2025"
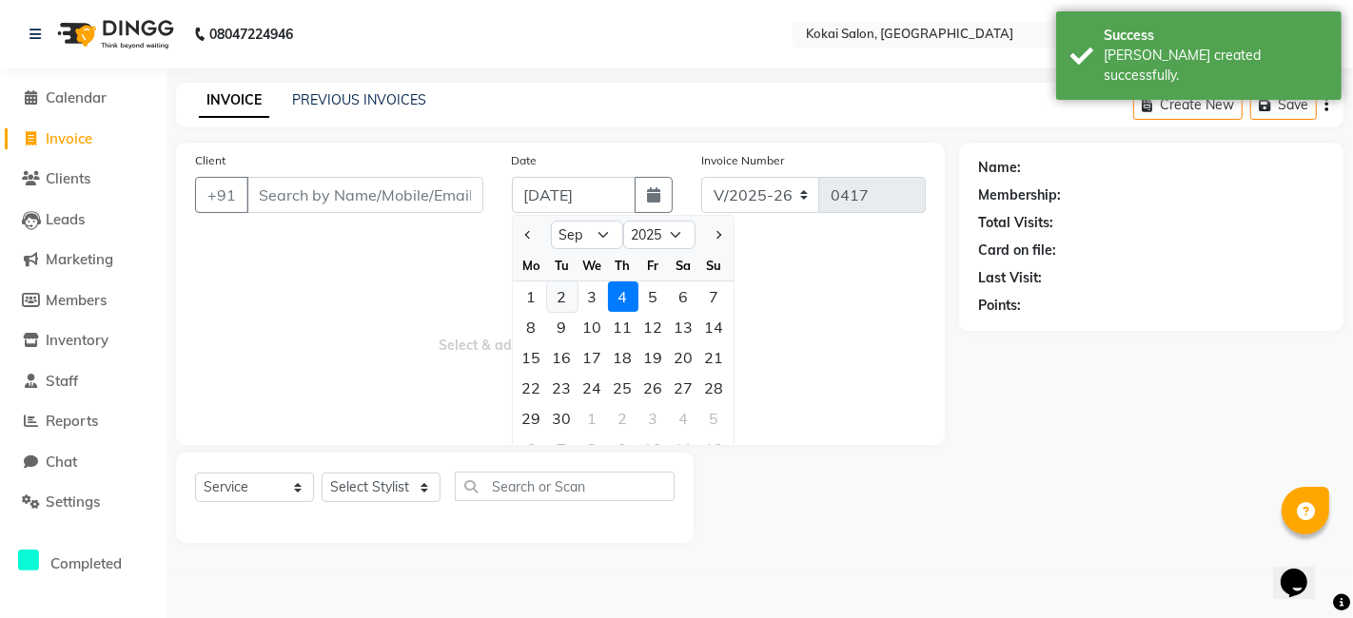
click at [565, 297] on div "2" at bounding box center [562, 297] width 30 height 30
type input "[DATE]"
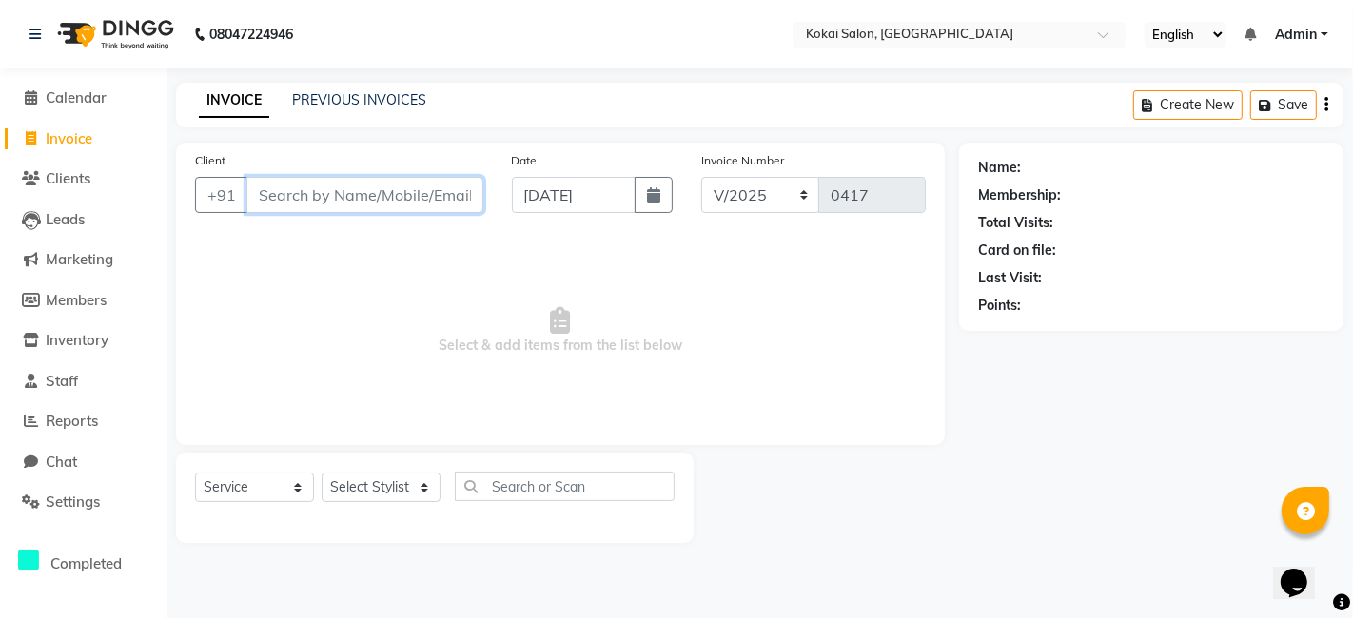
click at [344, 206] on input "Client" at bounding box center [364, 195] width 237 height 36
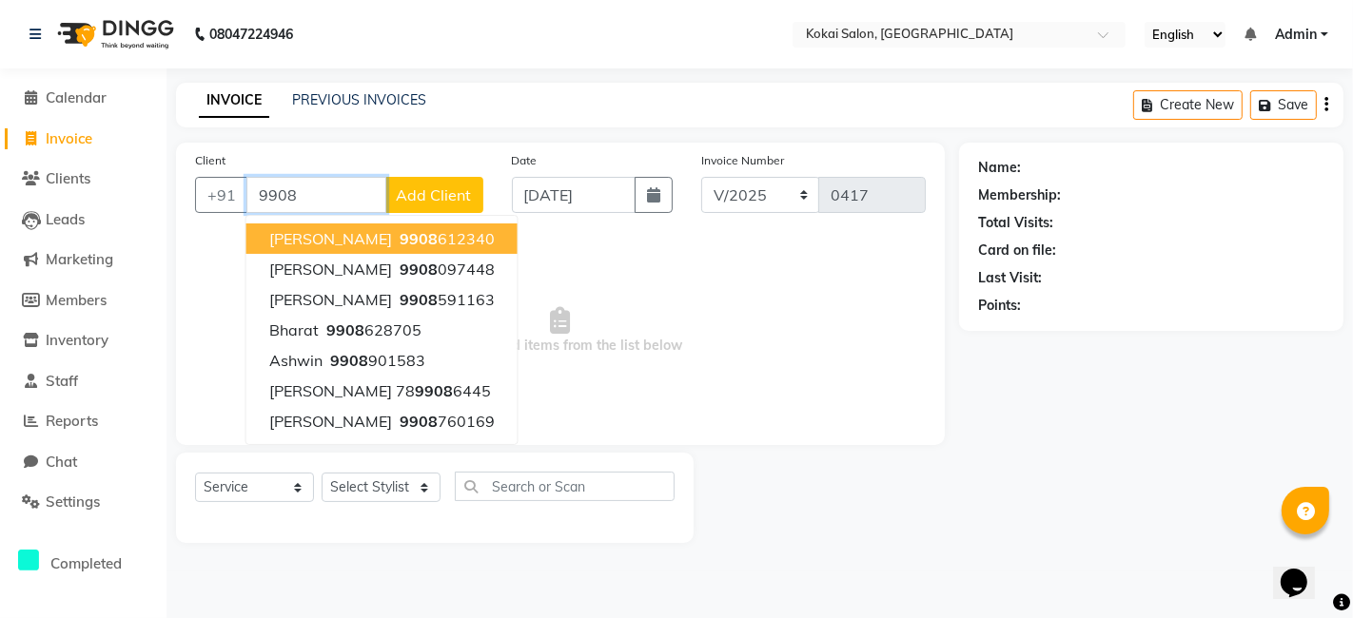
click at [400, 245] on span "9908" at bounding box center [419, 238] width 38 height 19
type input "9908612340"
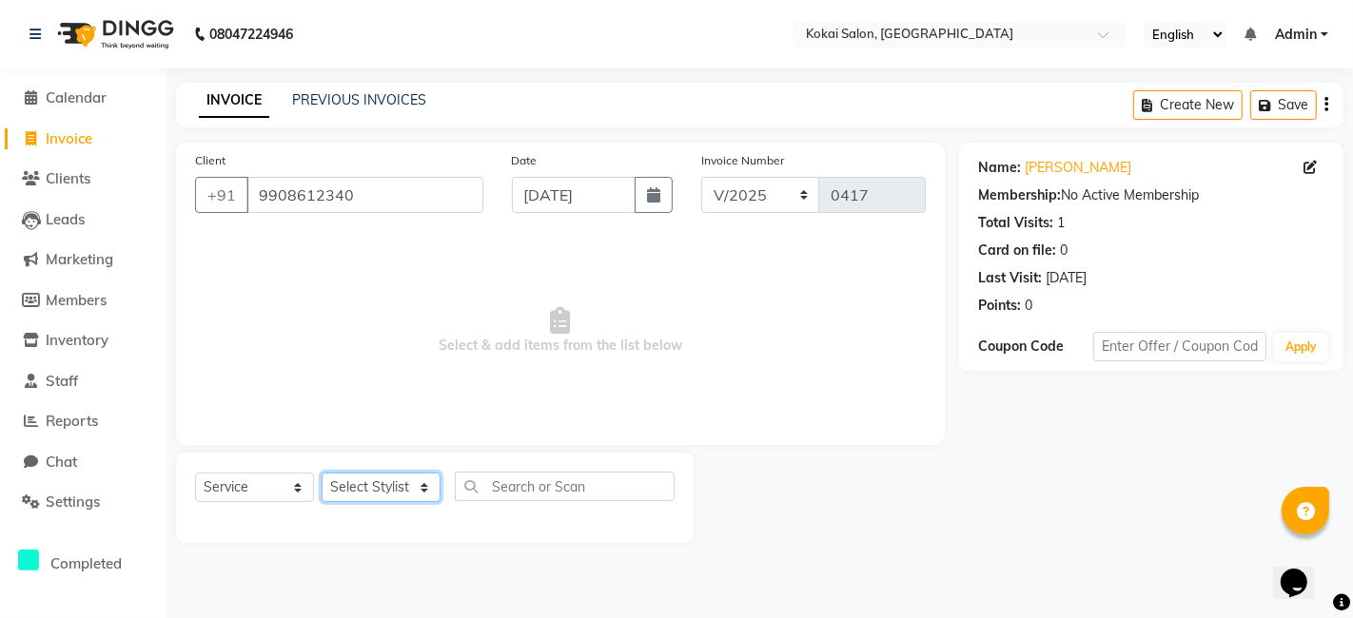
click at [426, 489] on select "Select Stylist [PERSON_NAME] [PERSON_NAME] Pratikcha [PERSON_NAME]" at bounding box center [381, 487] width 119 height 29
select select "66860"
click at [322, 473] on select "Select Stylist [PERSON_NAME] [PERSON_NAME] Pratikcha [PERSON_NAME]" at bounding box center [381, 487] width 119 height 29
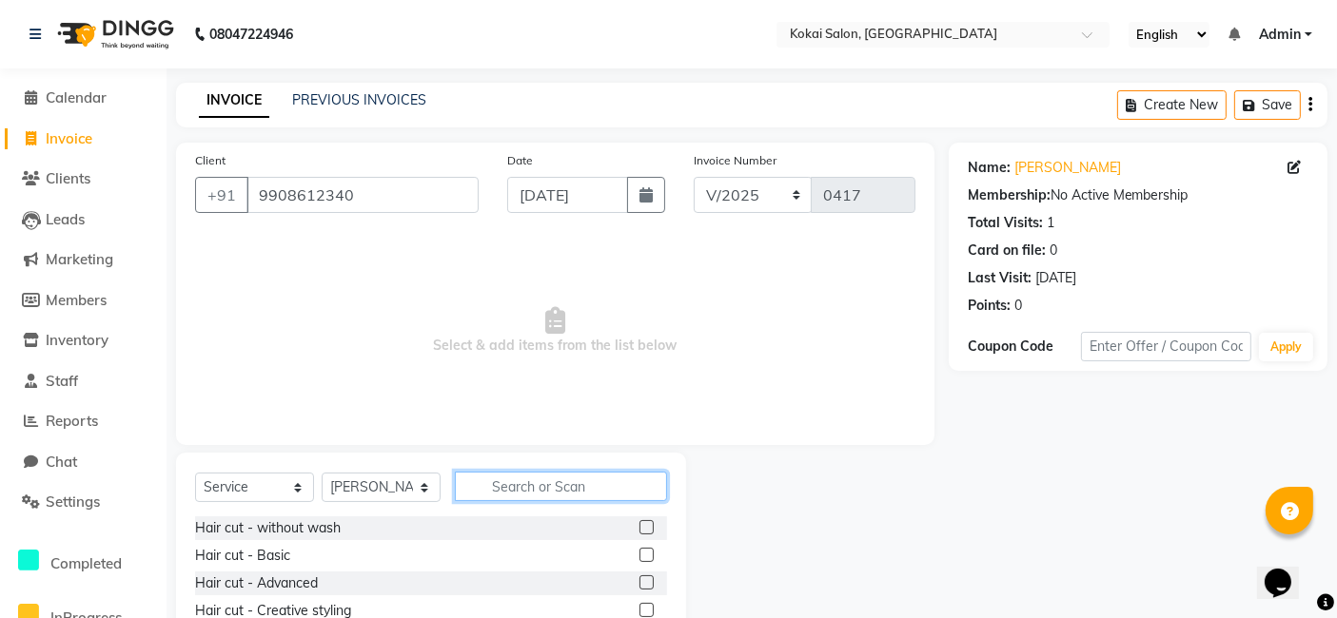
click at [499, 488] on input "text" at bounding box center [561, 486] width 212 height 29
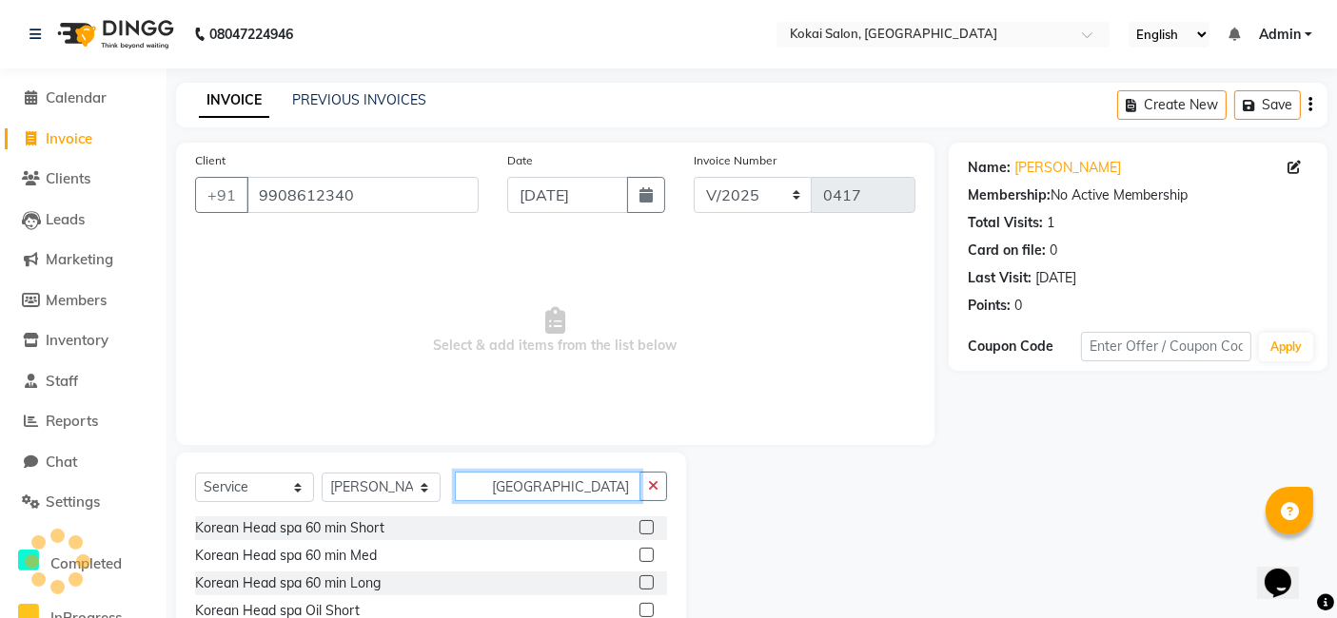
type input "[GEOGRAPHIC_DATA]"
click at [639, 554] on label at bounding box center [646, 555] width 14 height 14
click at [639, 554] on input "checkbox" at bounding box center [645, 556] width 12 height 12
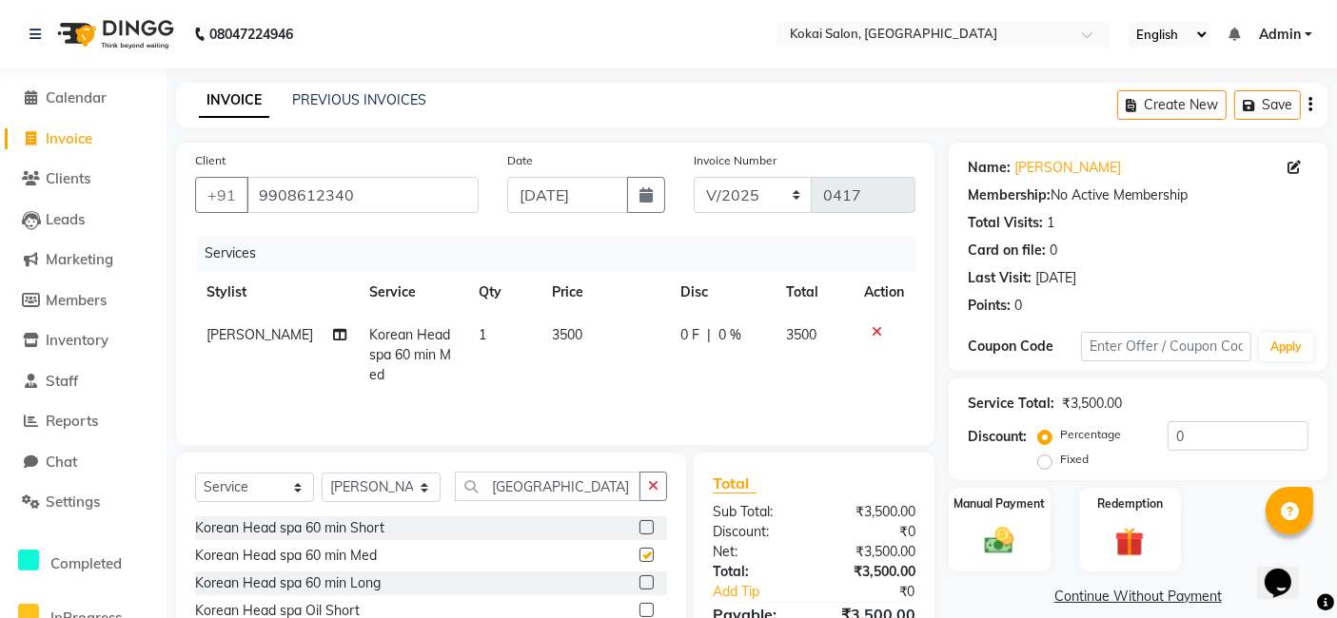
checkbox input "false"
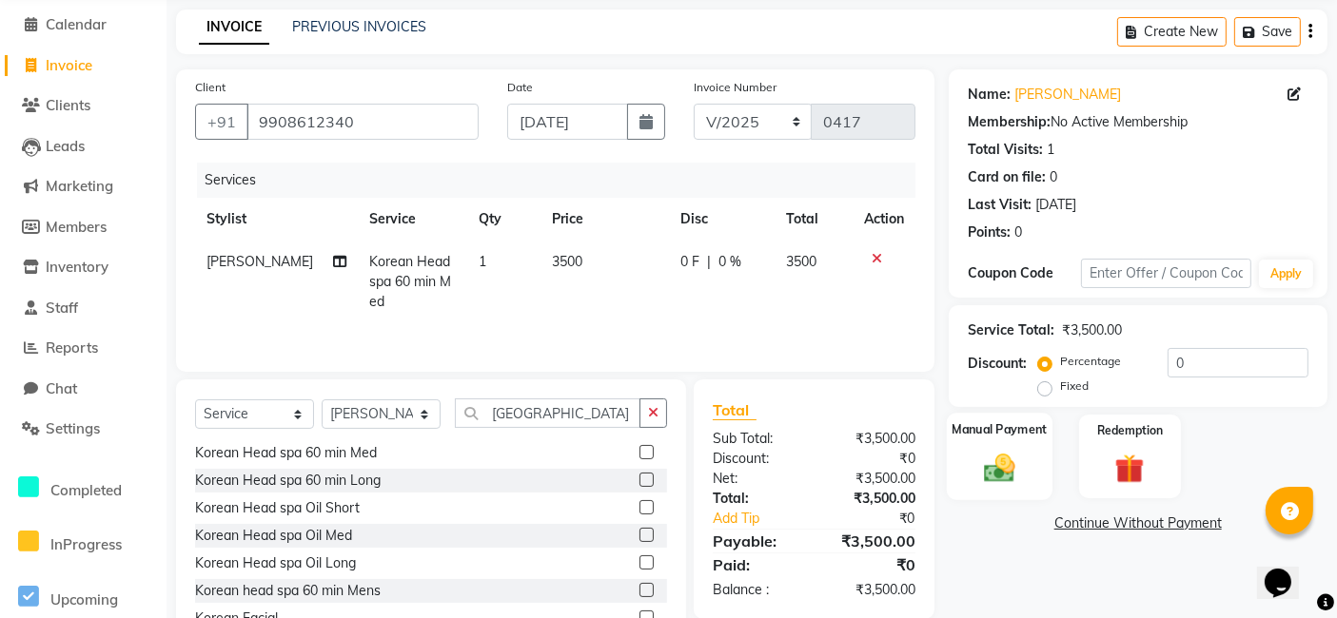
scroll to position [106, 0]
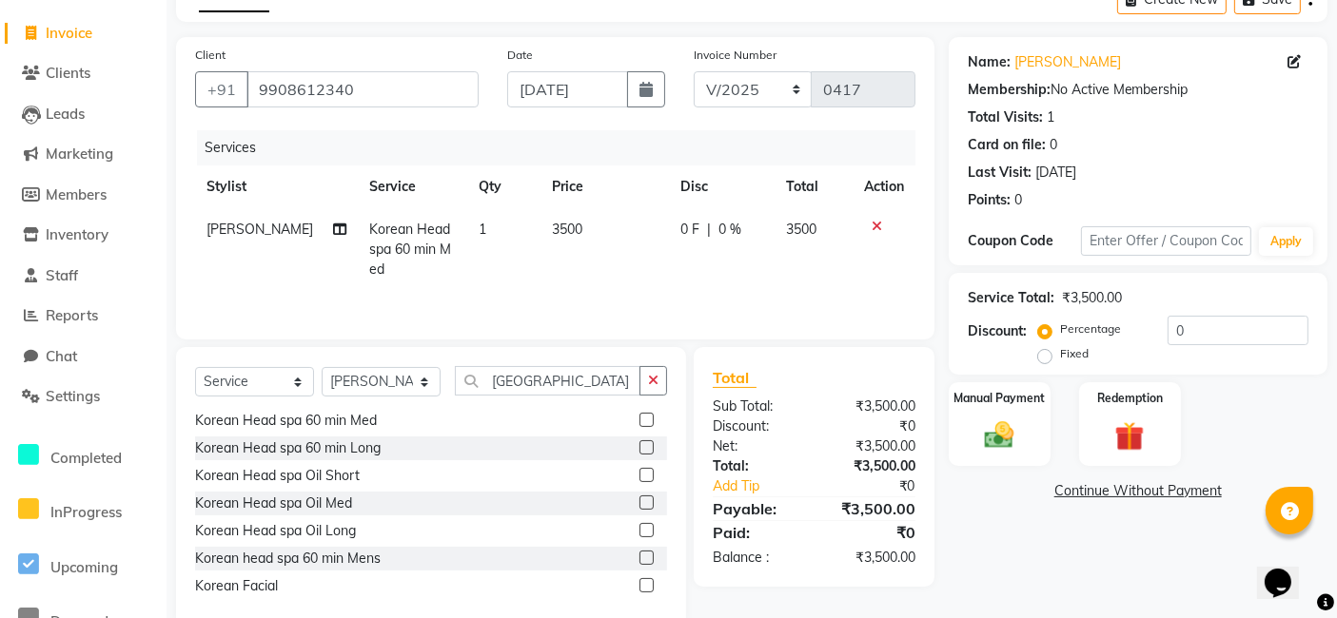
click at [567, 229] on span "3500" at bounding box center [567, 229] width 30 height 17
select select "66860"
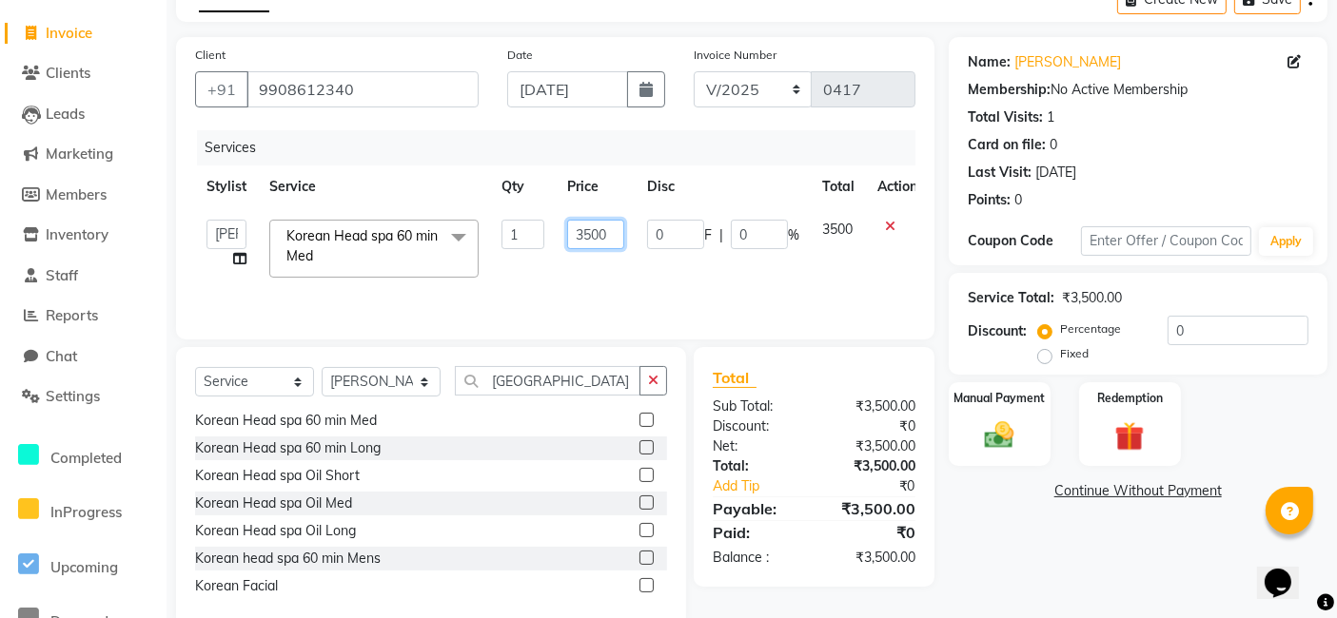
drag, startPoint x: 604, startPoint y: 229, endPoint x: 572, endPoint y: 228, distance: 32.4
click at [572, 228] on input "3500" at bounding box center [595, 234] width 57 height 29
type input "4000"
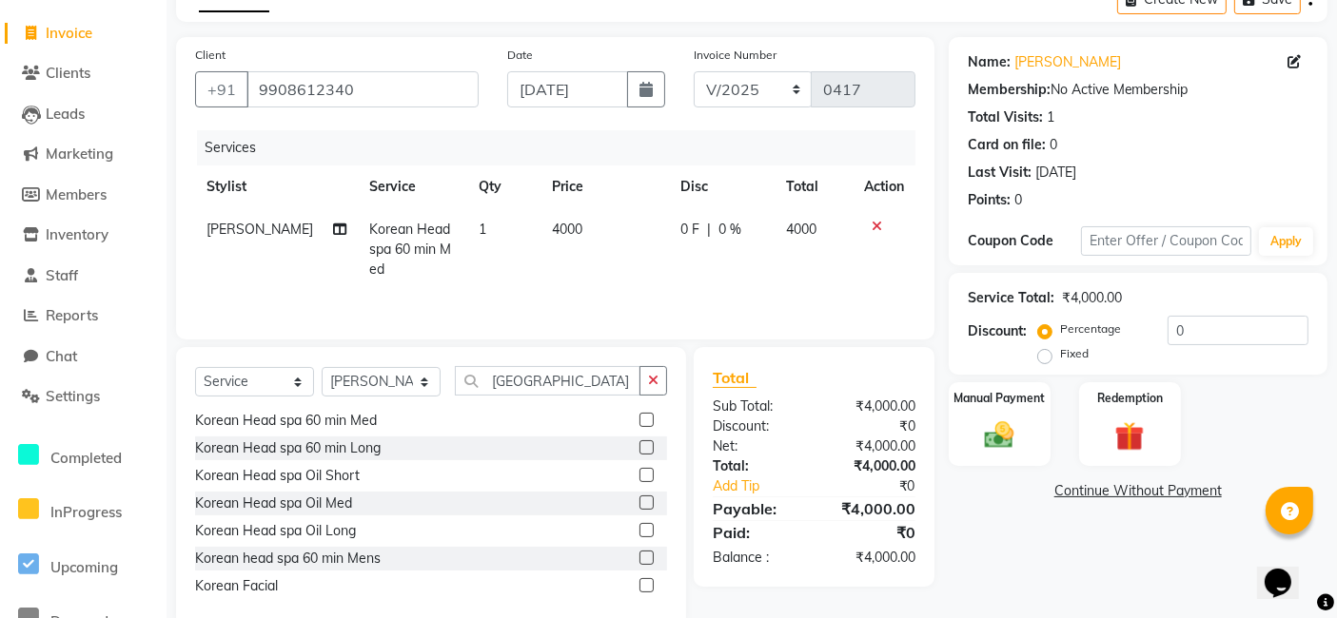
click at [578, 274] on td "4000" at bounding box center [604, 249] width 128 height 83
select select "66860"
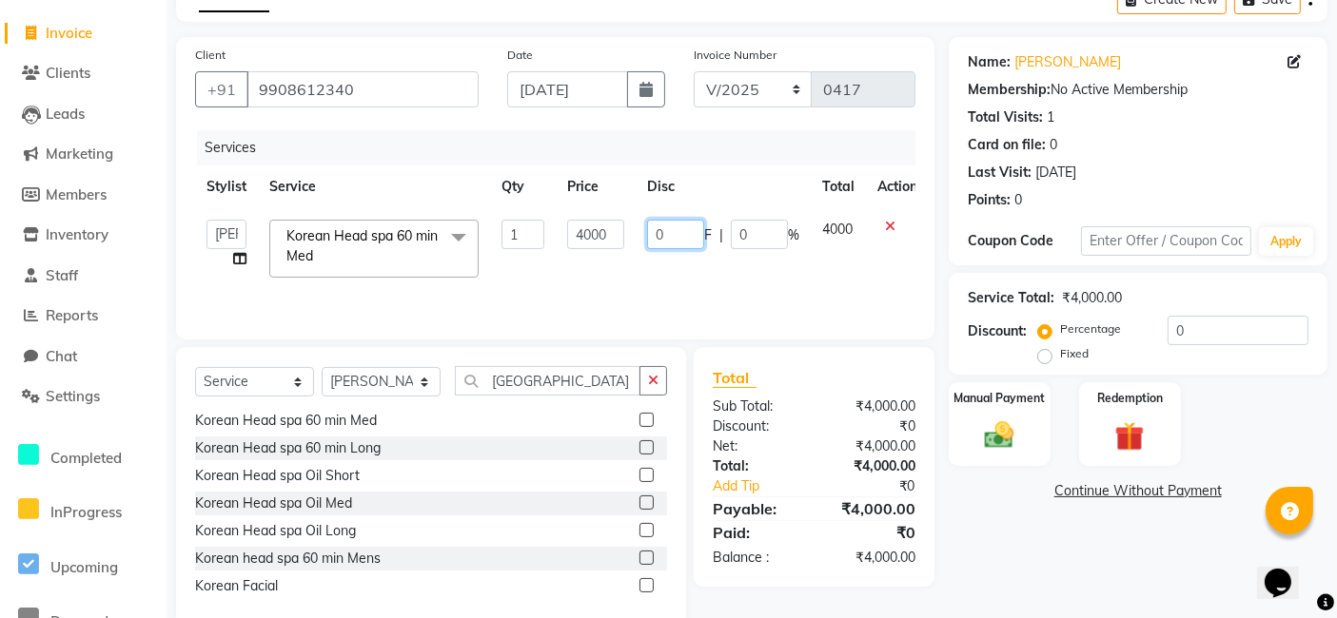
drag, startPoint x: 674, startPoint y: 229, endPoint x: 630, endPoint y: 234, distance: 44.0
click at [630, 234] on tr "[PERSON_NAME] [PERSON_NAME] Pratikcha [PERSON_NAME] Korean Head spa 60 min Med …" at bounding box center [562, 248] width 734 height 81
type input "15"
click at [628, 253] on td "4000" at bounding box center [596, 248] width 80 height 81
select select "66860"
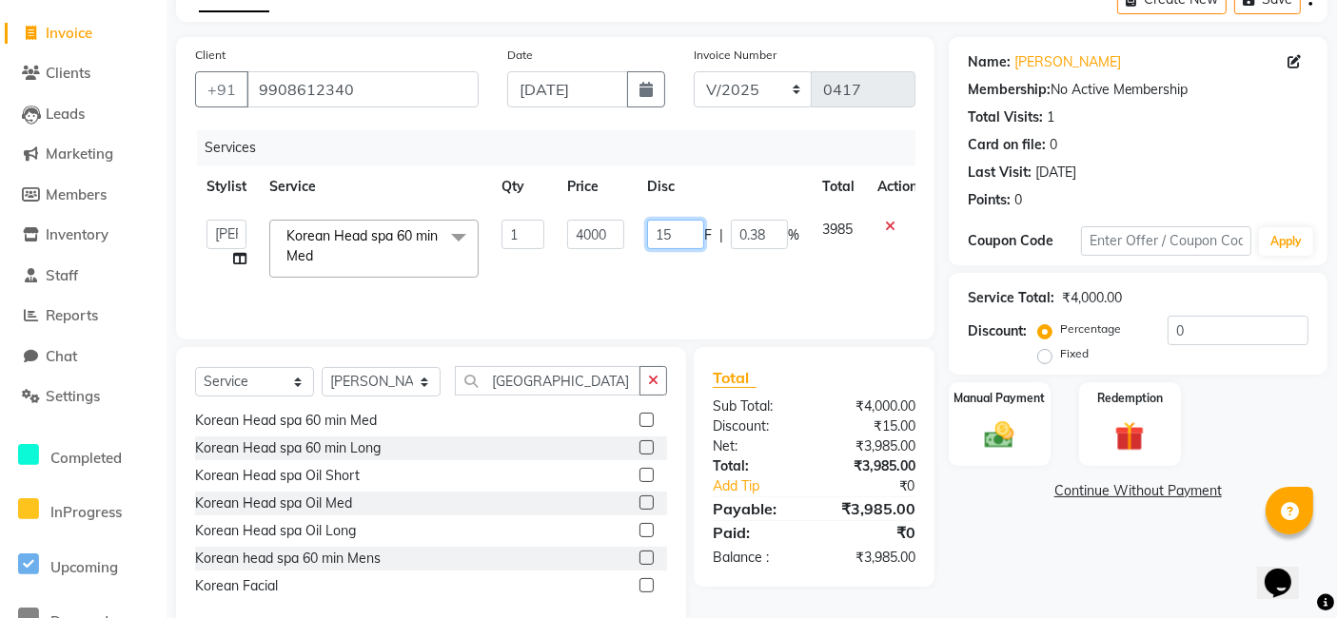
drag, startPoint x: 683, startPoint y: 232, endPoint x: 644, endPoint y: 229, distance: 39.1
click at [644, 229] on td "15 F | 0.38 %" at bounding box center [723, 248] width 175 height 81
type input "20"
click at [635, 276] on tr "[PERSON_NAME] [PERSON_NAME] Pratikcha [PERSON_NAME] Korean Head spa 60 min Med …" at bounding box center [562, 248] width 734 height 81
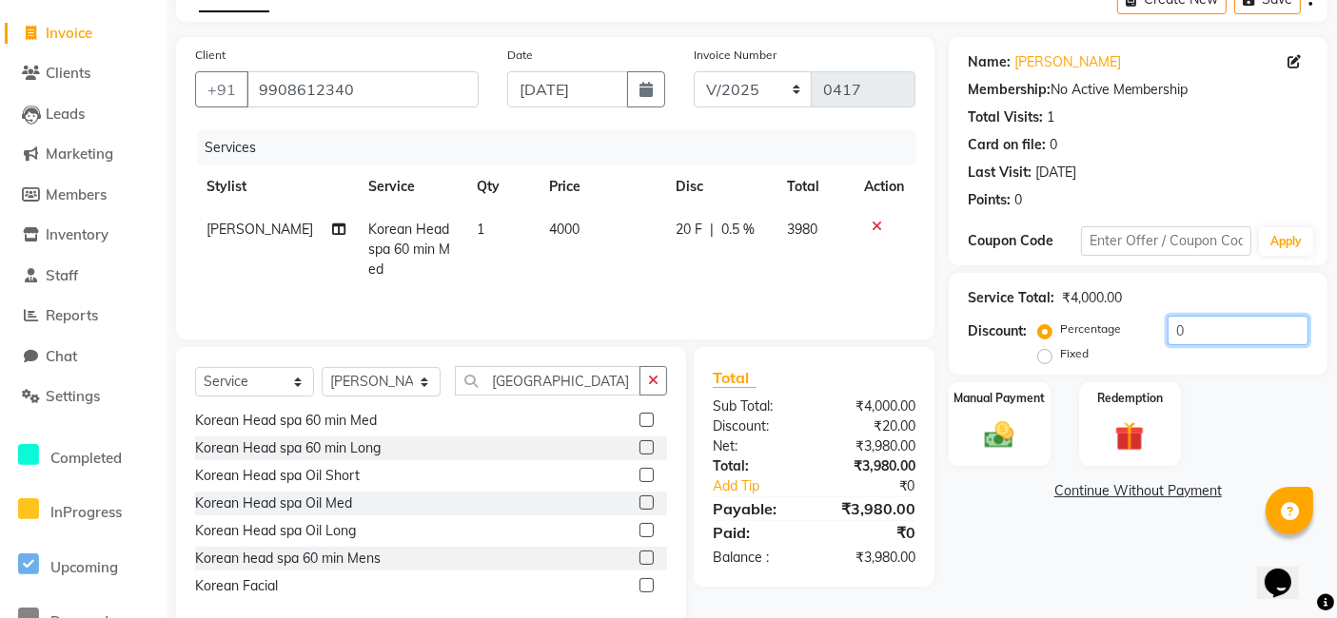
drag, startPoint x: 1201, startPoint y: 331, endPoint x: 1044, endPoint y: 332, distance: 157.0
click at [1044, 332] on div "Percentage Fixed 0" at bounding box center [1175, 341] width 266 height 51
type input "30"
click at [766, 248] on td "1200 F | 30 %" at bounding box center [718, 249] width 116 height 83
select select "66860"
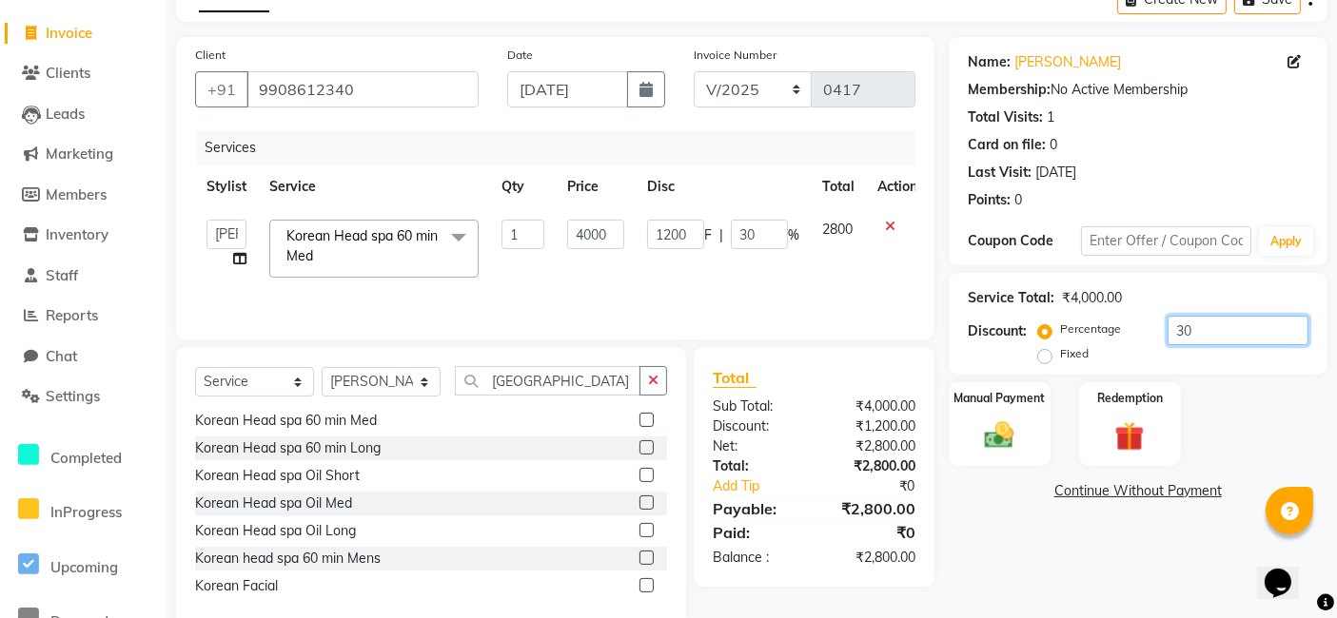
drag, startPoint x: 1191, startPoint y: 330, endPoint x: 1095, endPoint y: 328, distance: 96.1
click at [1095, 328] on div "Percentage Fixed 30" at bounding box center [1175, 341] width 266 height 51
type input "2"
type input "80"
type input "2"
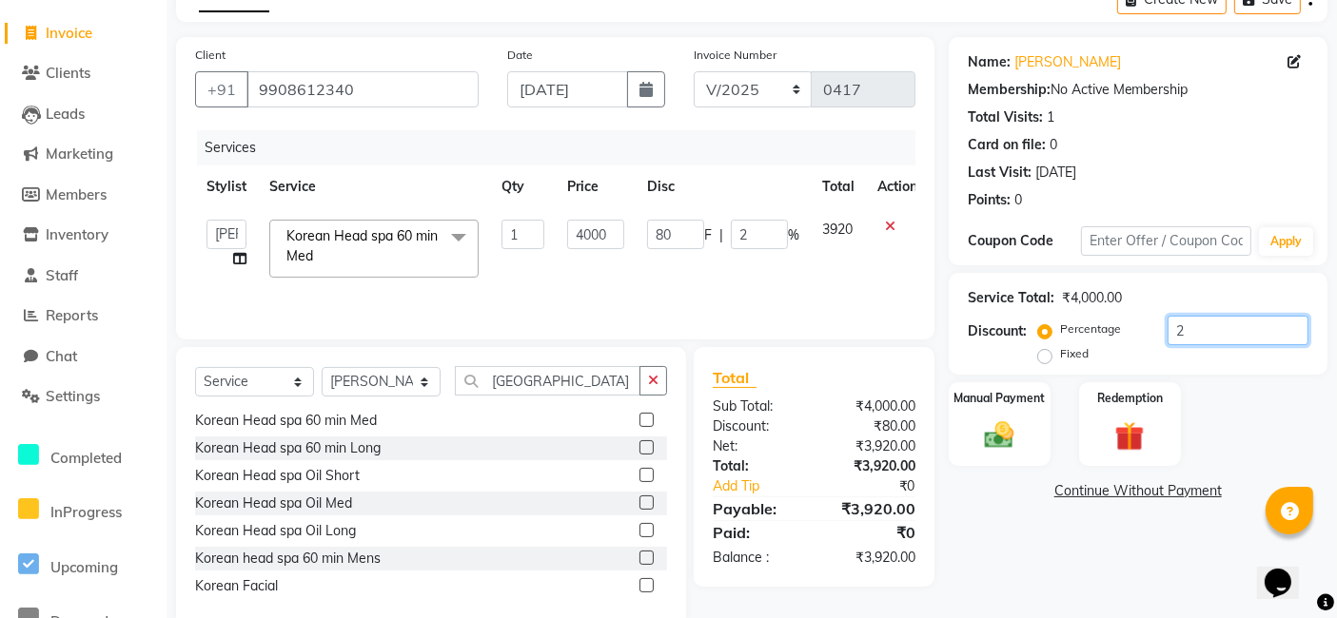
type input "28"
type input "1120"
type input "28"
click at [801, 276] on td "1120 F | 28 %" at bounding box center [723, 248] width 175 height 81
click at [1196, 333] on input "28" at bounding box center [1237, 330] width 141 height 29
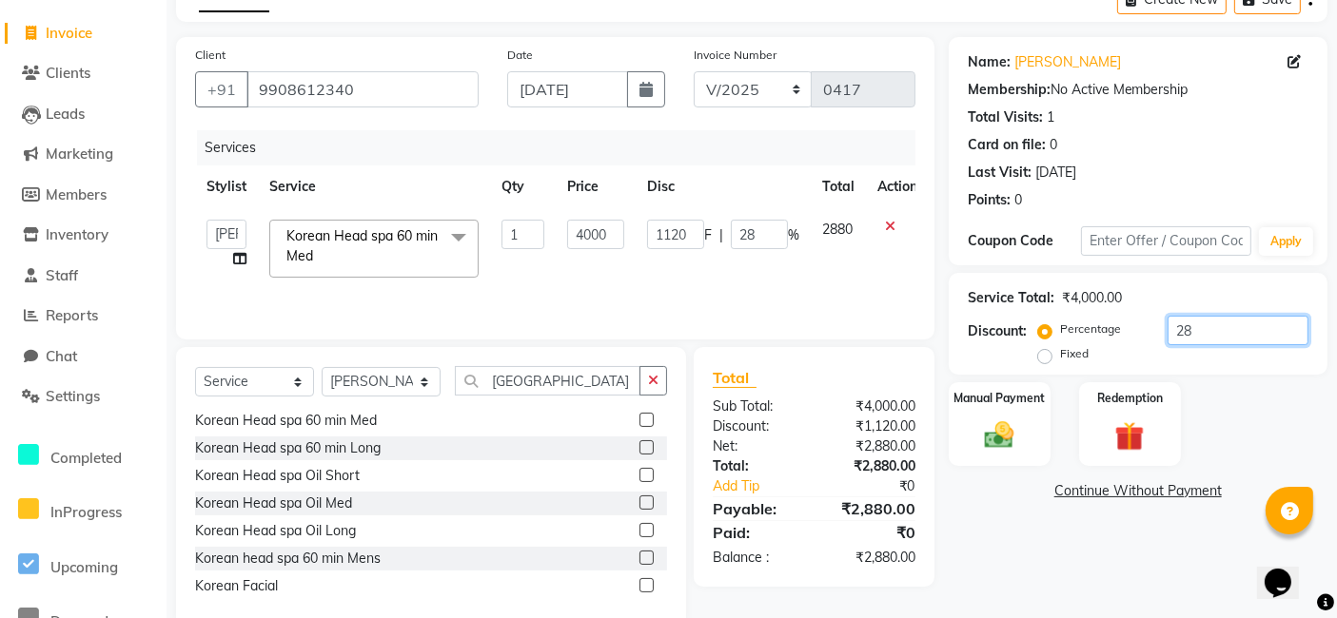
type input "2"
type input "80"
type input "2"
type input "29"
type input "1160"
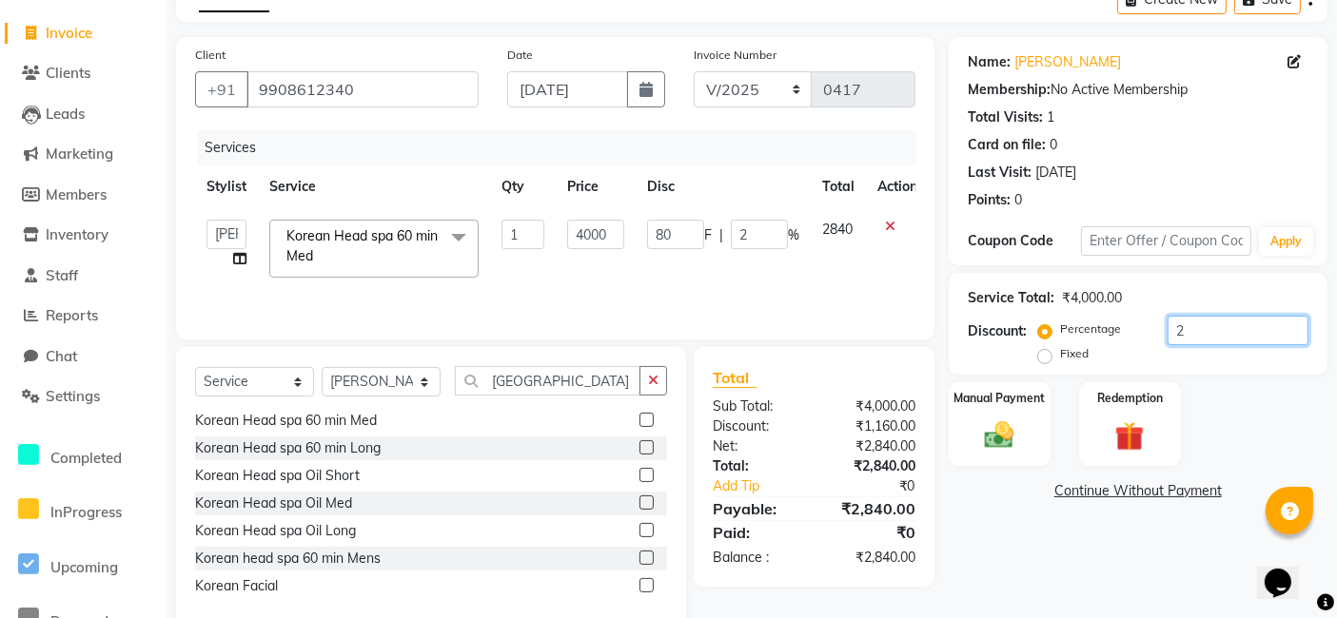
type input "29"
click at [794, 267] on td "1160 F | 29 %" at bounding box center [723, 248] width 175 height 81
drag, startPoint x: 764, startPoint y: 235, endPoint x: 702, endPoint y: 234, distance: 61.9
click at [702, 234] on div "1160 F | 29 %" at bounding box center [723, 234] width 152 height 29
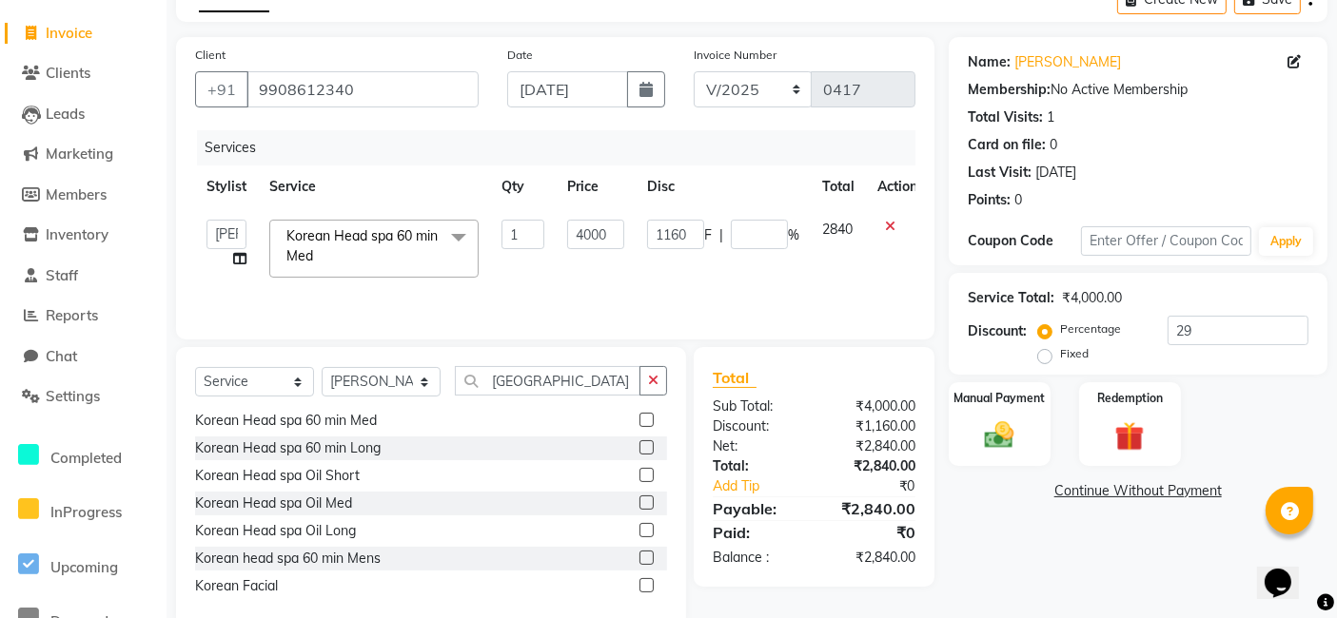
click at [711, 283] on td "1160 F | %" at bounding box center [723, 248] width 175 height 81
select select "66860"
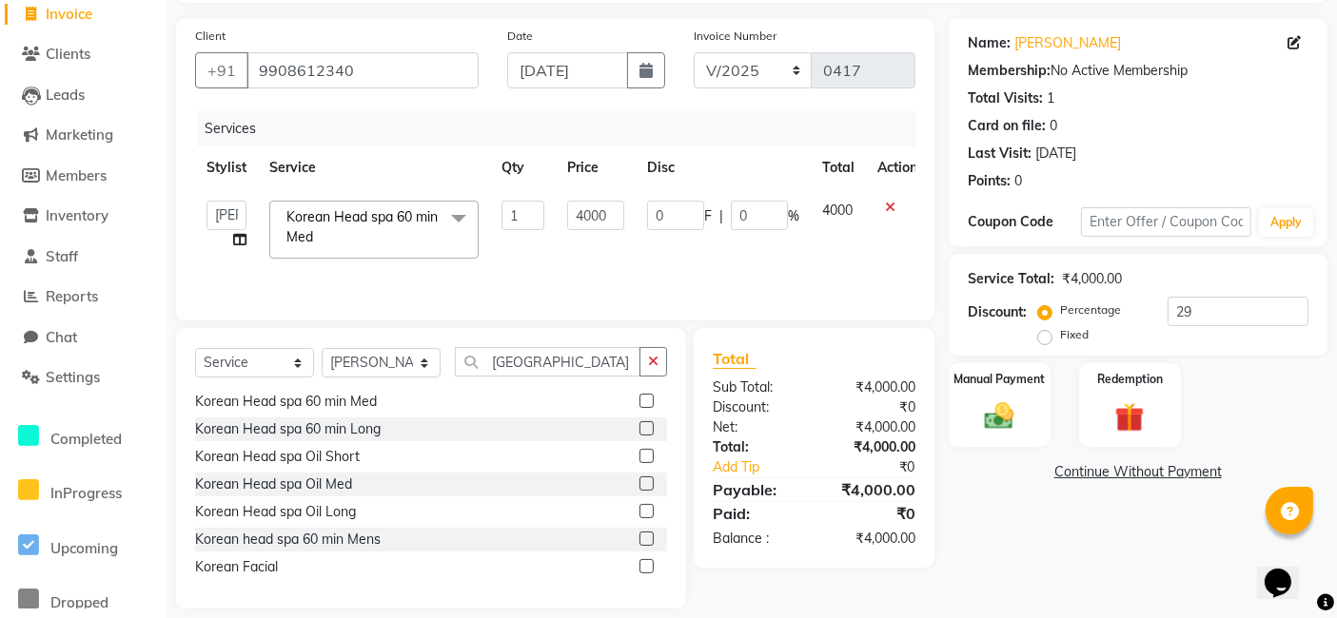
scroll to position [143, 0]
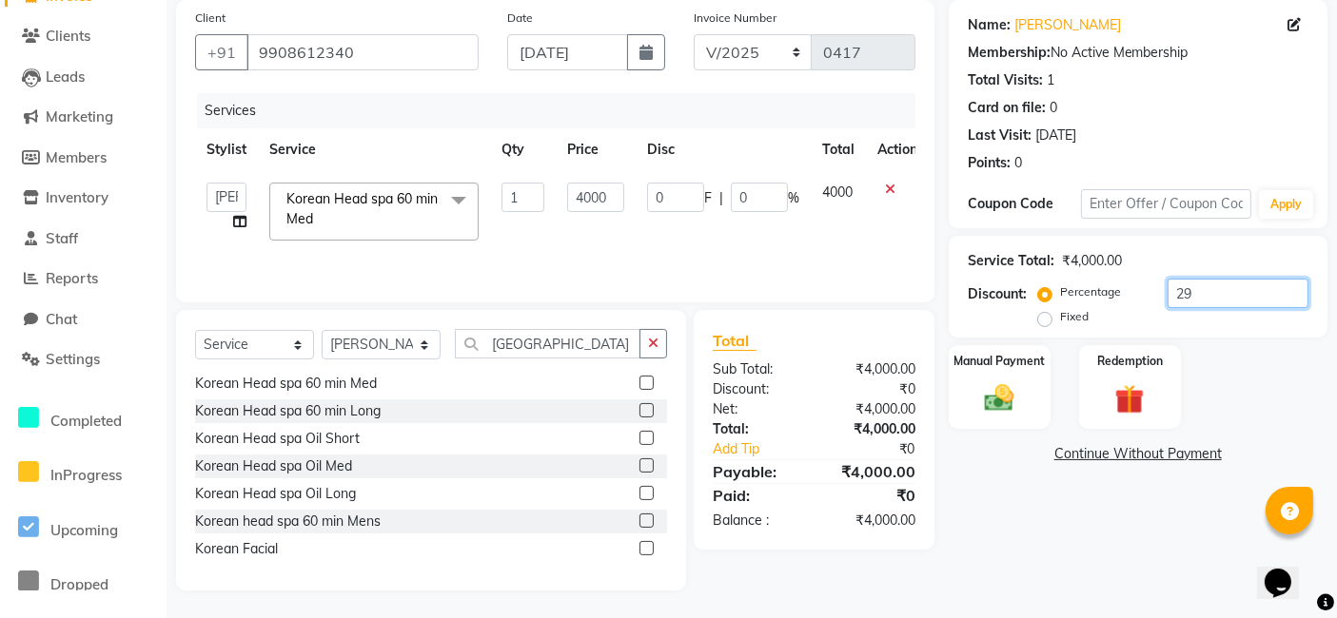
drag, startPoint x: 1199, startPoint y: 286, endPoint x: 1123, endPoint y: 305, distance: 78.5
click at [1123, 305] on div "Percentage Fixed 29" at bounding box center [1175, 304] width 266 height 51
type input "3"
type input "120"
type input "3"
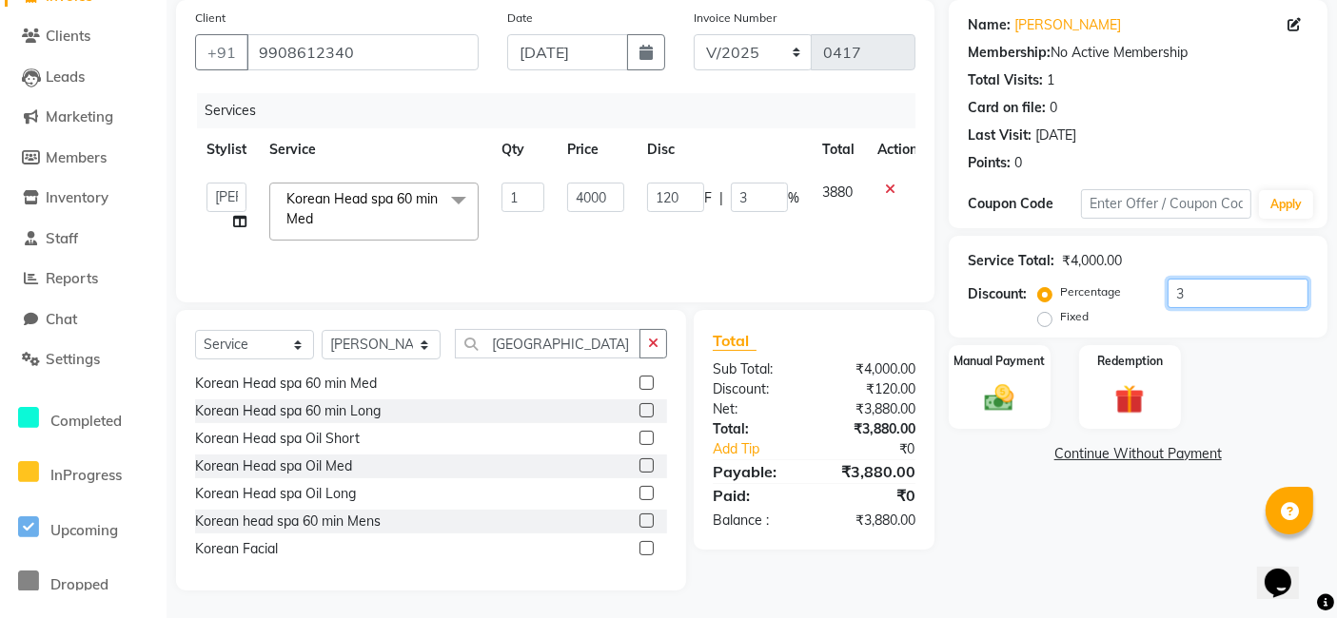
type input "30"
type input "1200"
type input "30"
click at [811, 240] on td "2800" at bounding box center [838, 211] width 55 height 81
drag, startPoint x: 1196, startPoint y: 301, endPoint x: 1107, endPoint y: 294, distance: 89.7
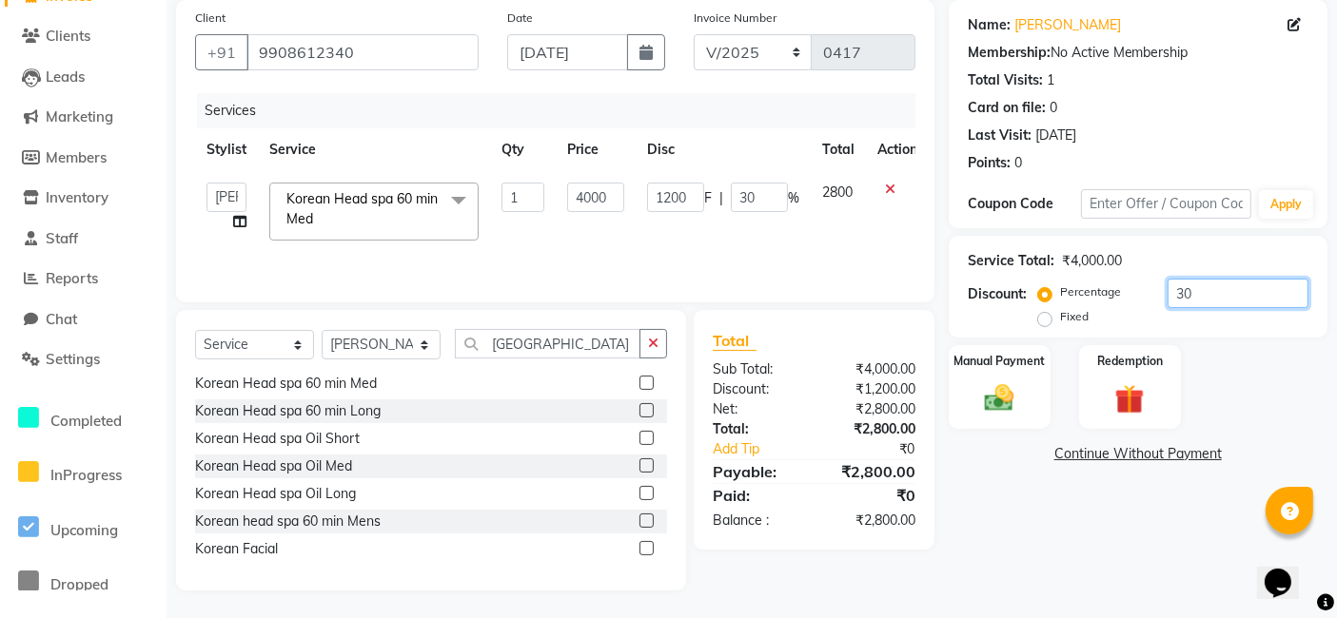
click at [1107, 294] on div "Percentage Fixed 30" at bounding box center [1175, 304] width 266 height 51
type input "2"
type input "80"
type input "2"
type input "20"
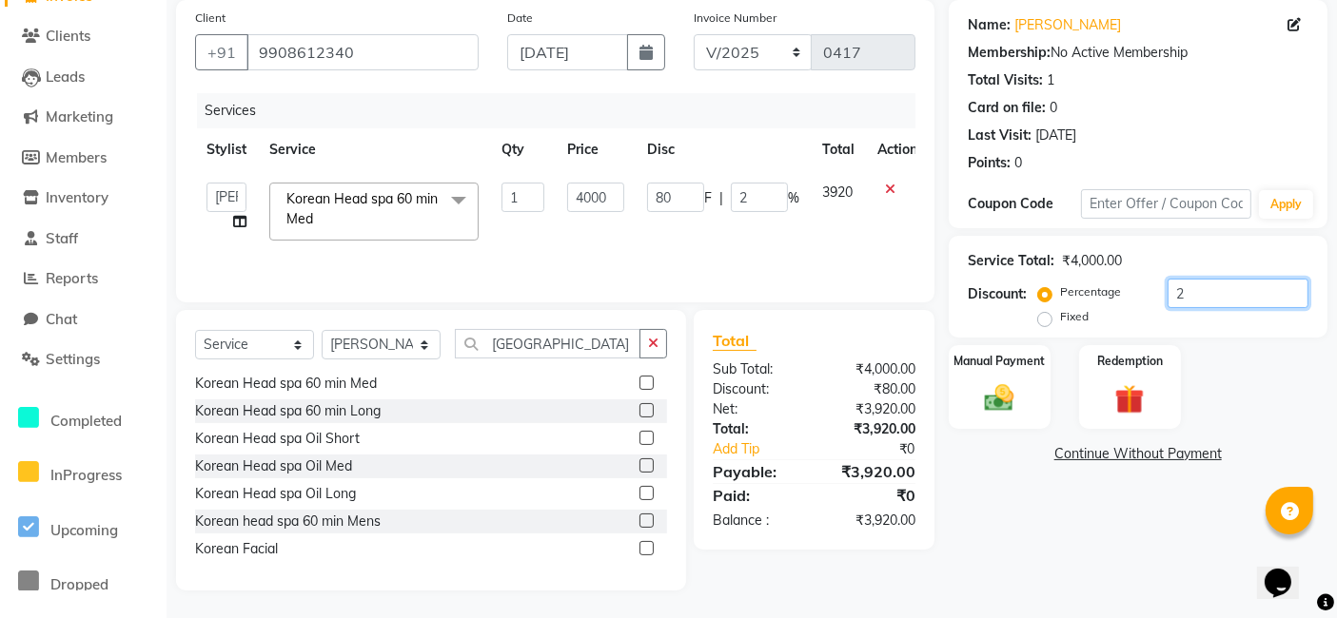
type input "800"
type input "20"
click at [774, 248] on td "800 F | 20 %" at bounding box center [723, 211] width 175 height 81
click at [1199, 289] on input "20" at bounding box center [1237, 293] width 141 height 29
type input "2"
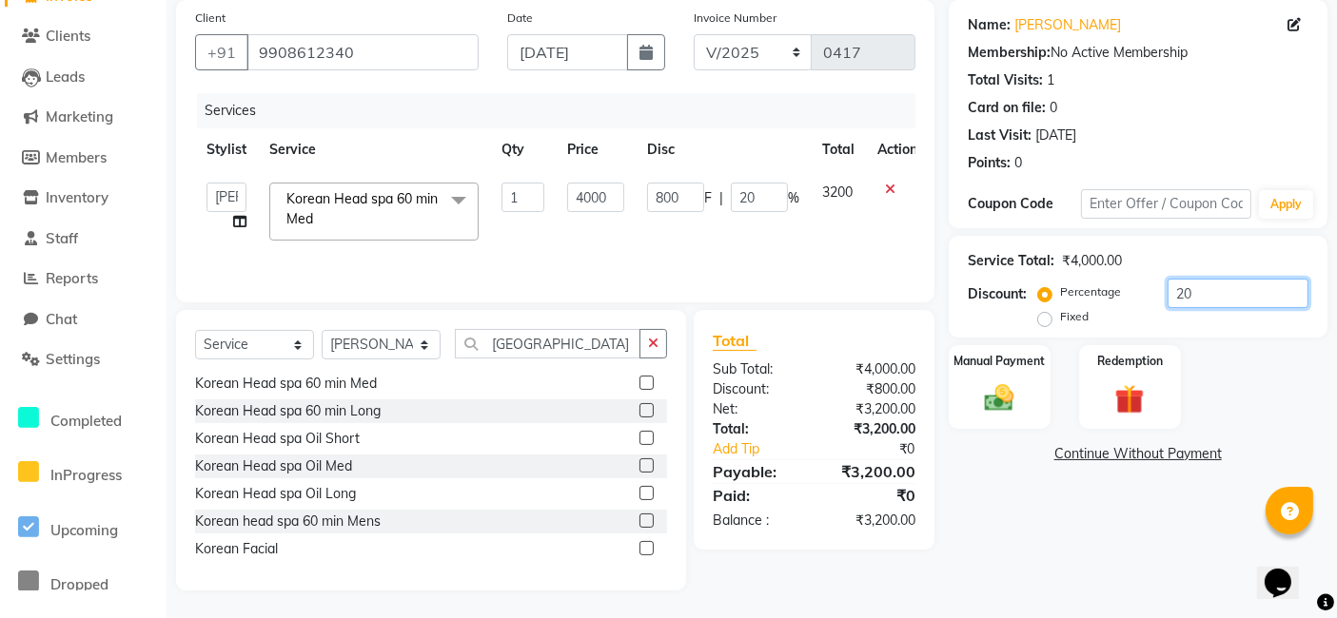
type input "80"
type input "2"
type input "22"
type input "880"
type input "22"
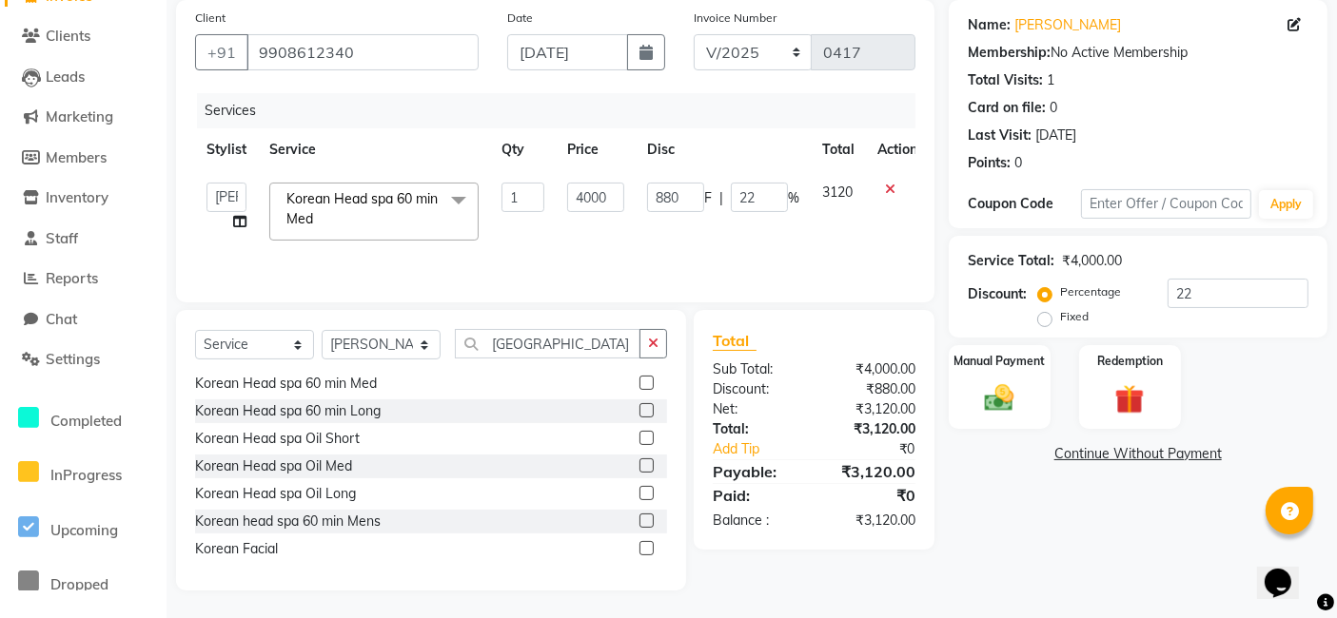
click at [696, 254] on div "Services Stylist Service Qty Price Disc Total Action [PERSON_NAME] [PERSON_NAME…" at bounding box center [555, 188] width 720 height 190
click at [1187, 294] on input "22" at bounding box center [1237, 293] width 141 height 29
type input "2"
type input "80"
type input "2"
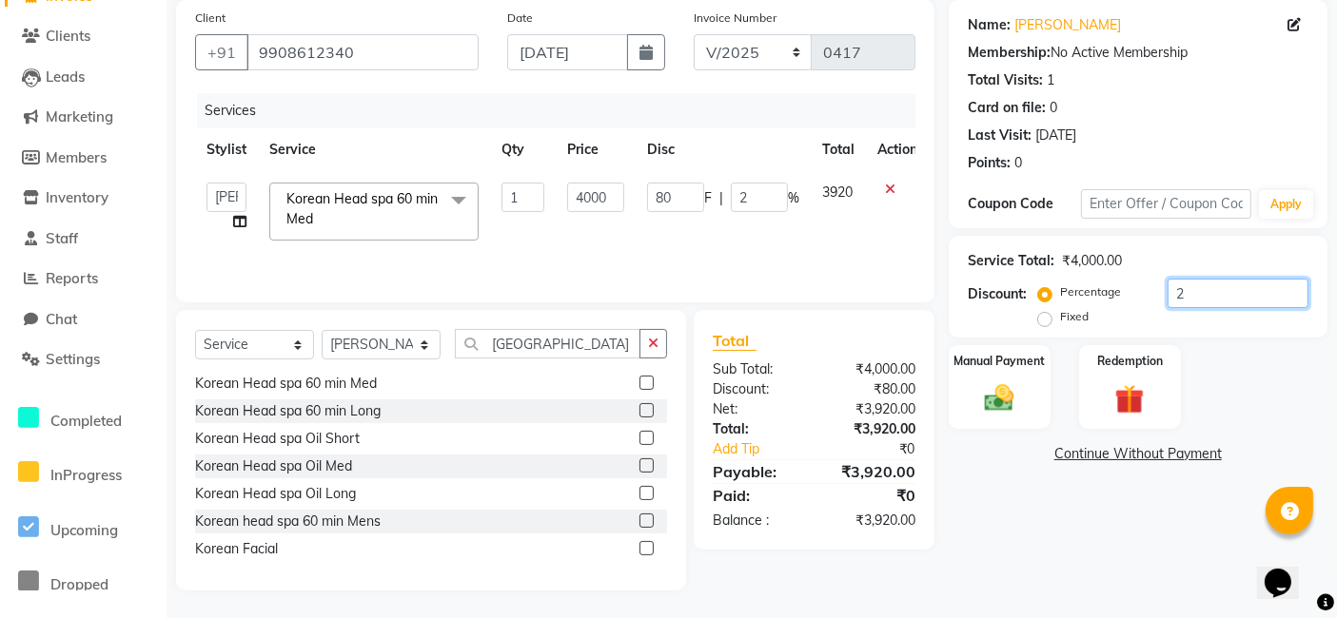
type input "23"
type input "920"
type input "23"
type input "23.5"
type input "940"
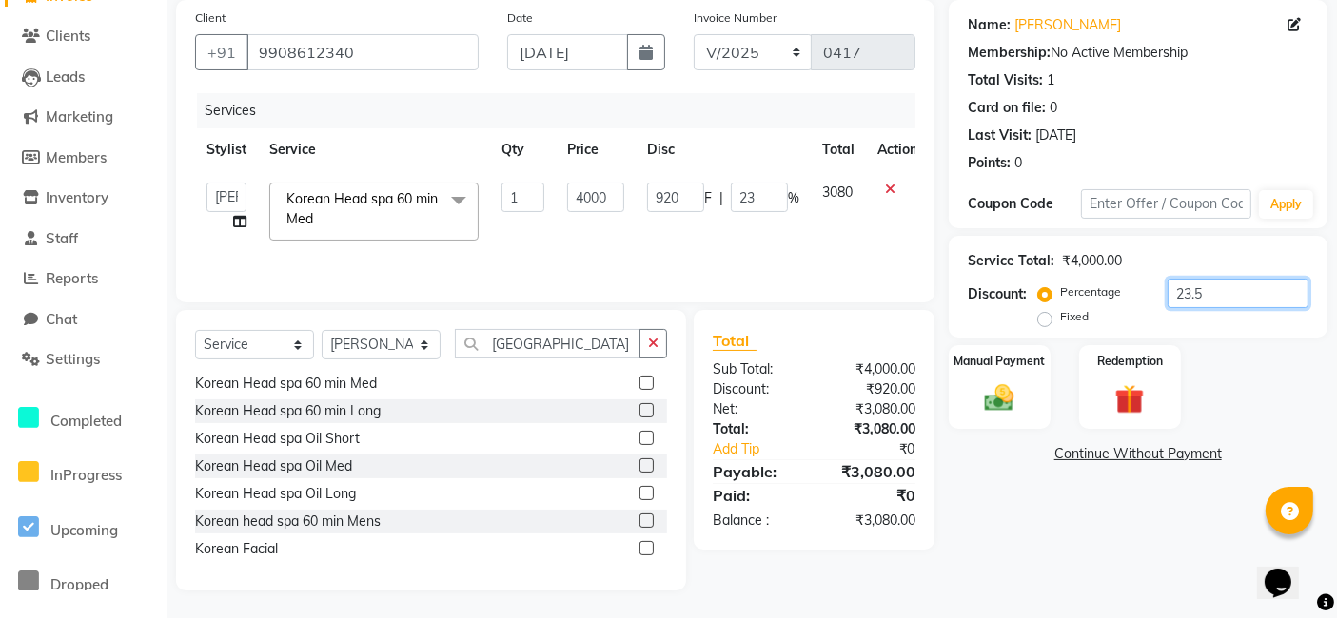
type input "23.5"
click at [768, 238] on td "940 F | 23.5 %" at bounding box center [723, 211] width 175 height 81
click at [1209, 289] on input "23.5" at bounding box center [1237, 293] width 141 height 29
type input "23"
type input "920"
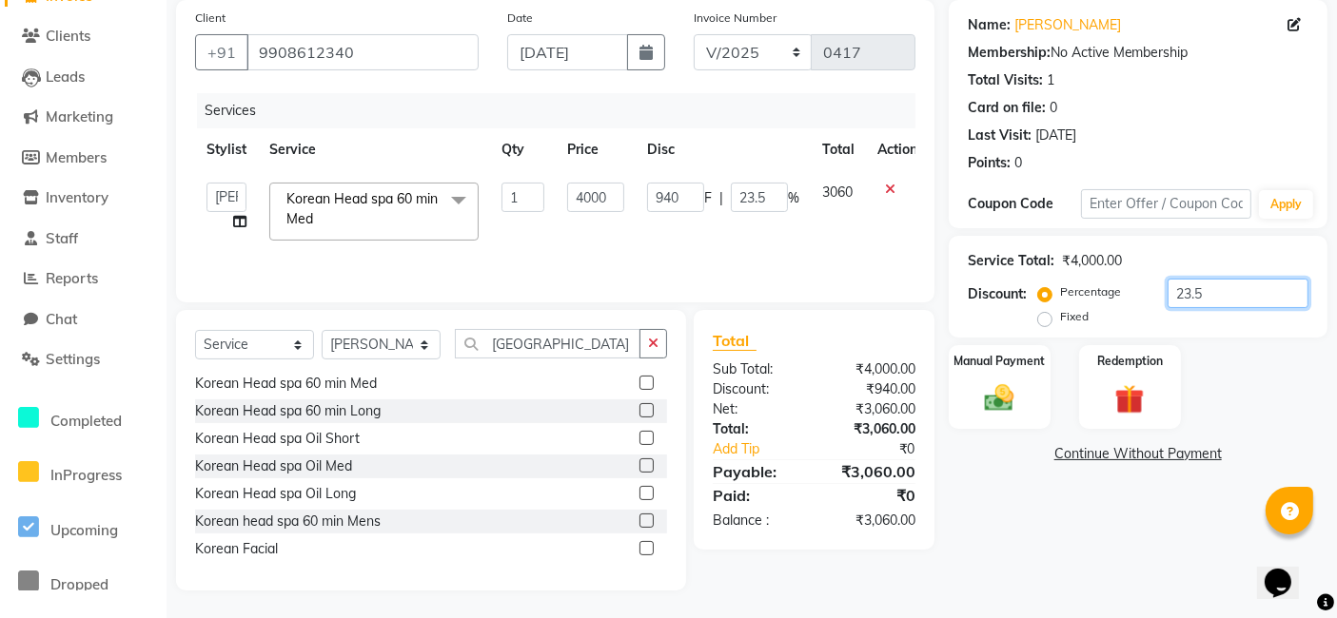
type input "23"
type input "2"
type input "80"
type input "2"
type input "24"
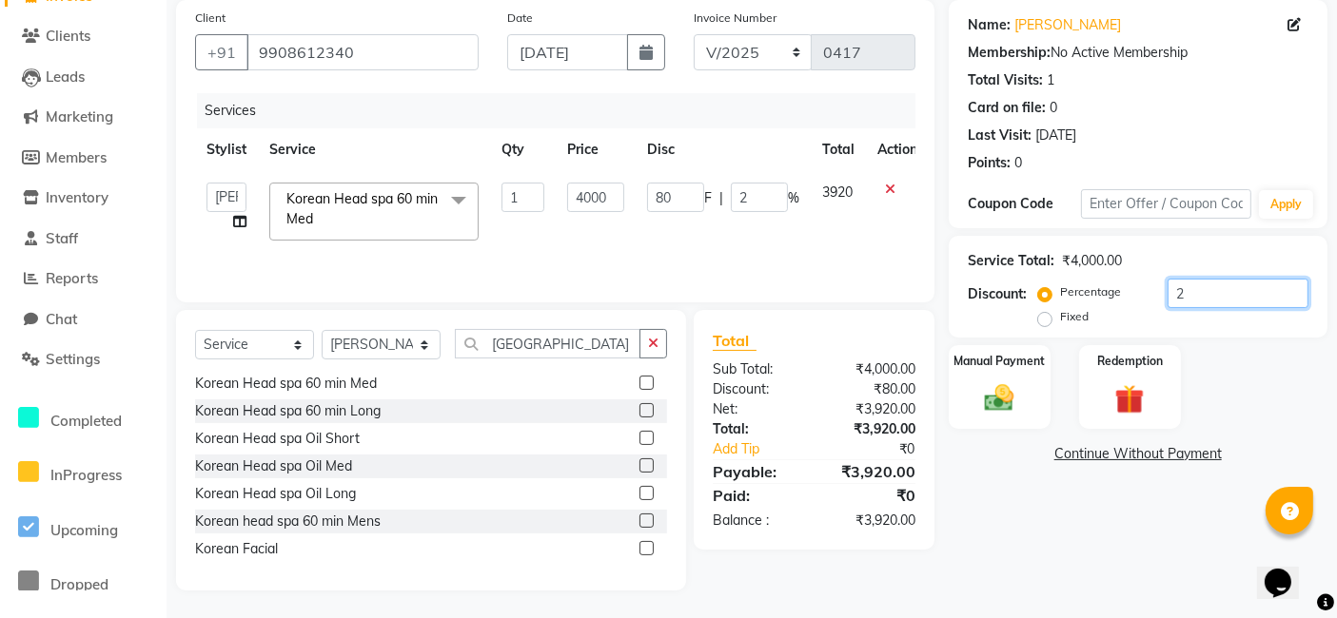
type input "960"
type input "24"
type input "2"
type input "80"
type input "2"
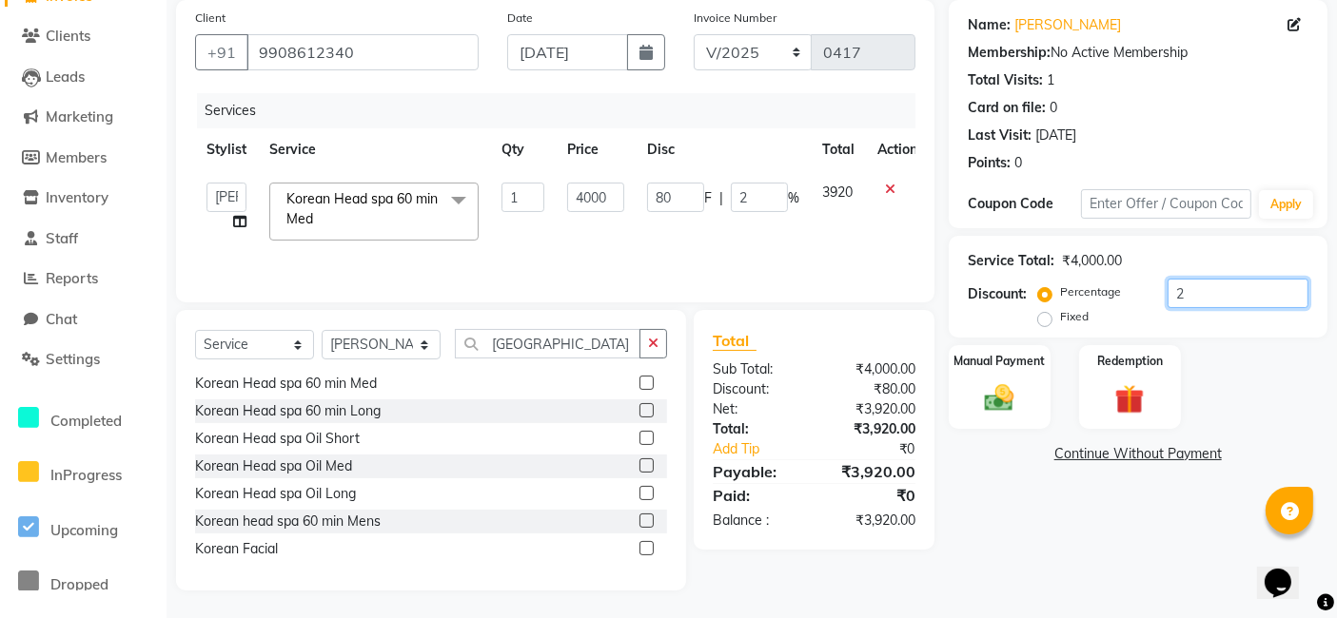
type input "25"
type input "1000"
type input "25"
click at [803, 226] on td "1000 F | 25 %" at bounding box center [723, 211] width 175 height 81
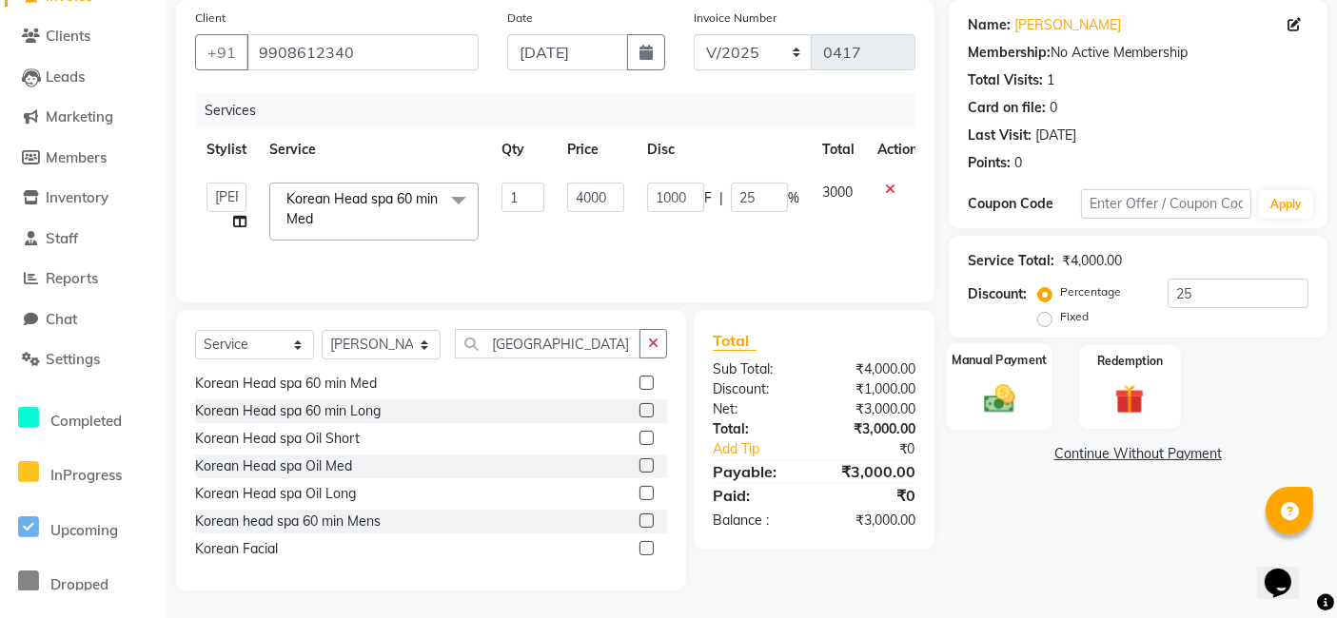
click at [995, 370] on div "Manual Payment" at bounding box center [1000, 387] width 106 height 88
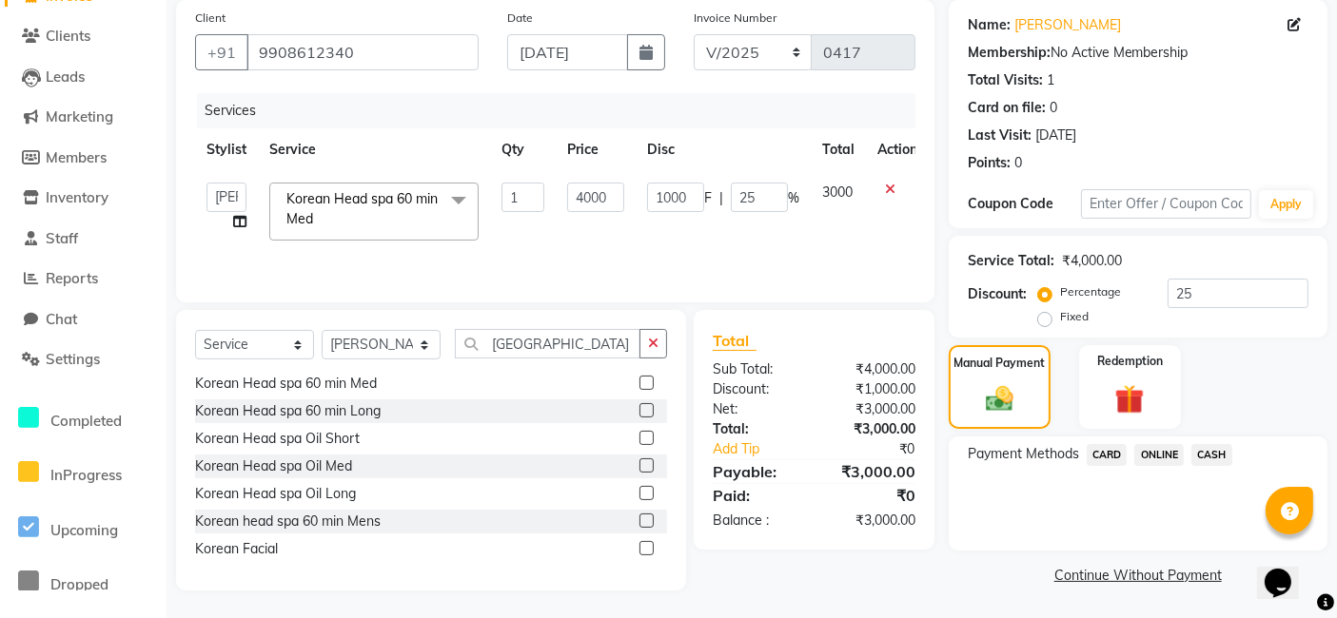
click at [1161, 458] on span "ONLINE" at bounding box center [1158, 455] width 49 height 22
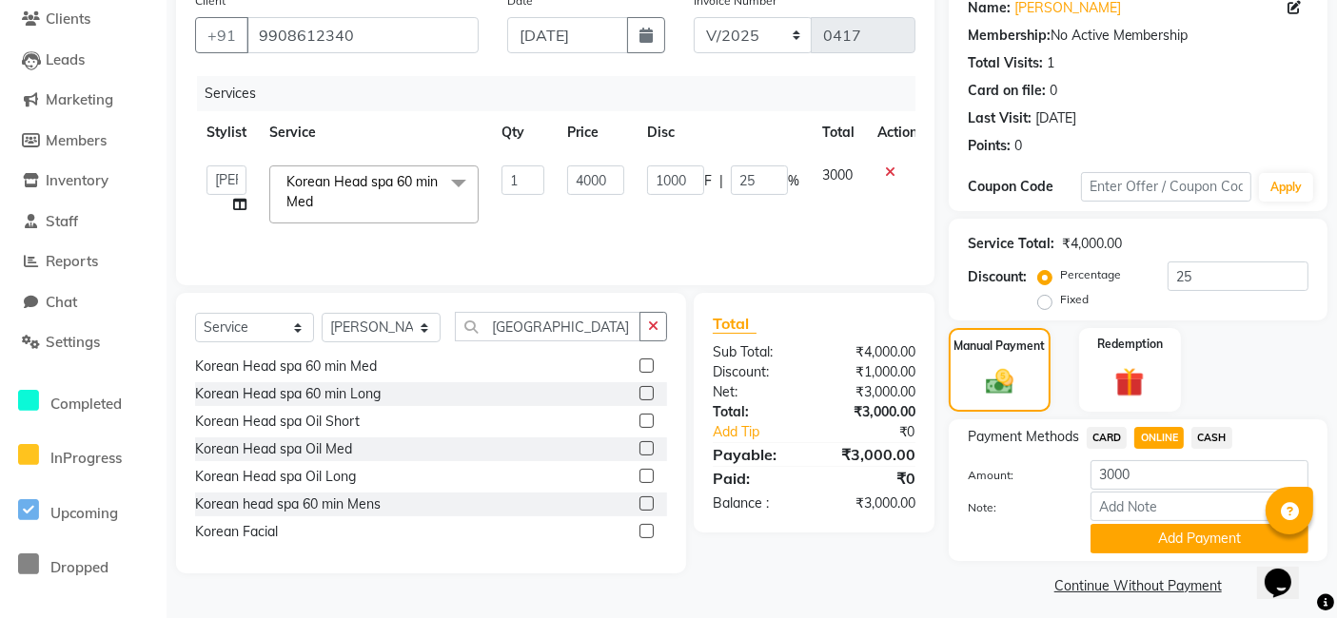
scroll to position [168, 0]
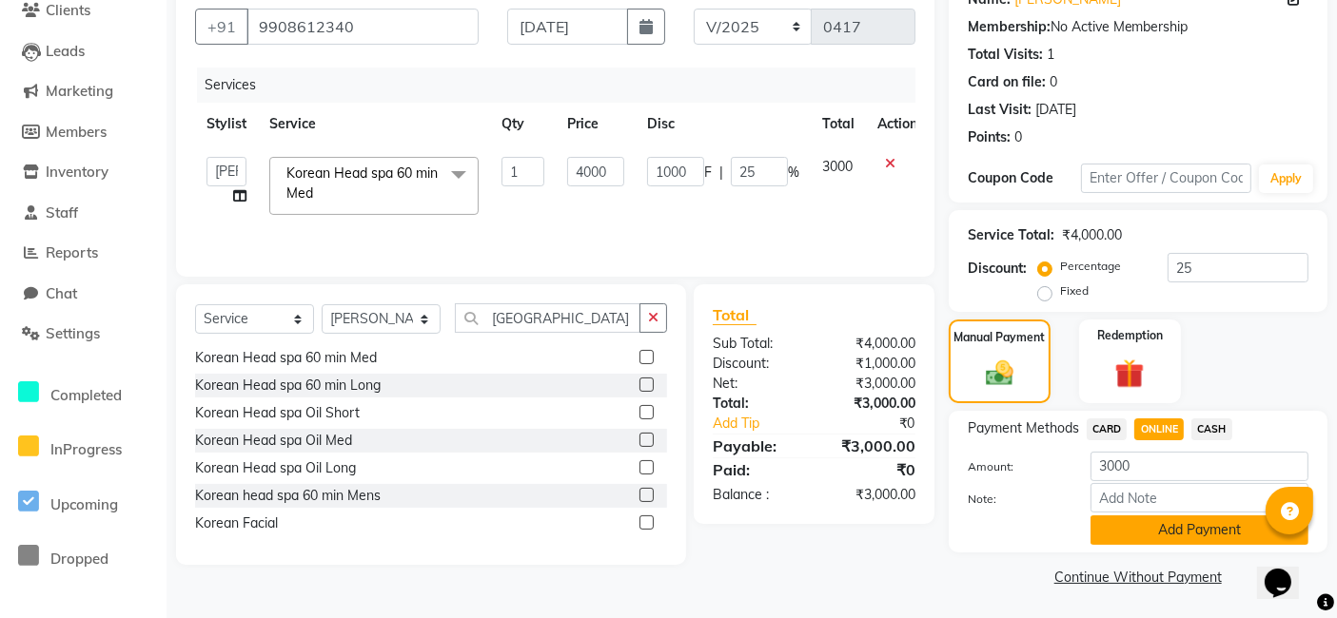
click at [1175, 528] on button "Add Payment" at bounding box center [1199, 530] width 218 height 29
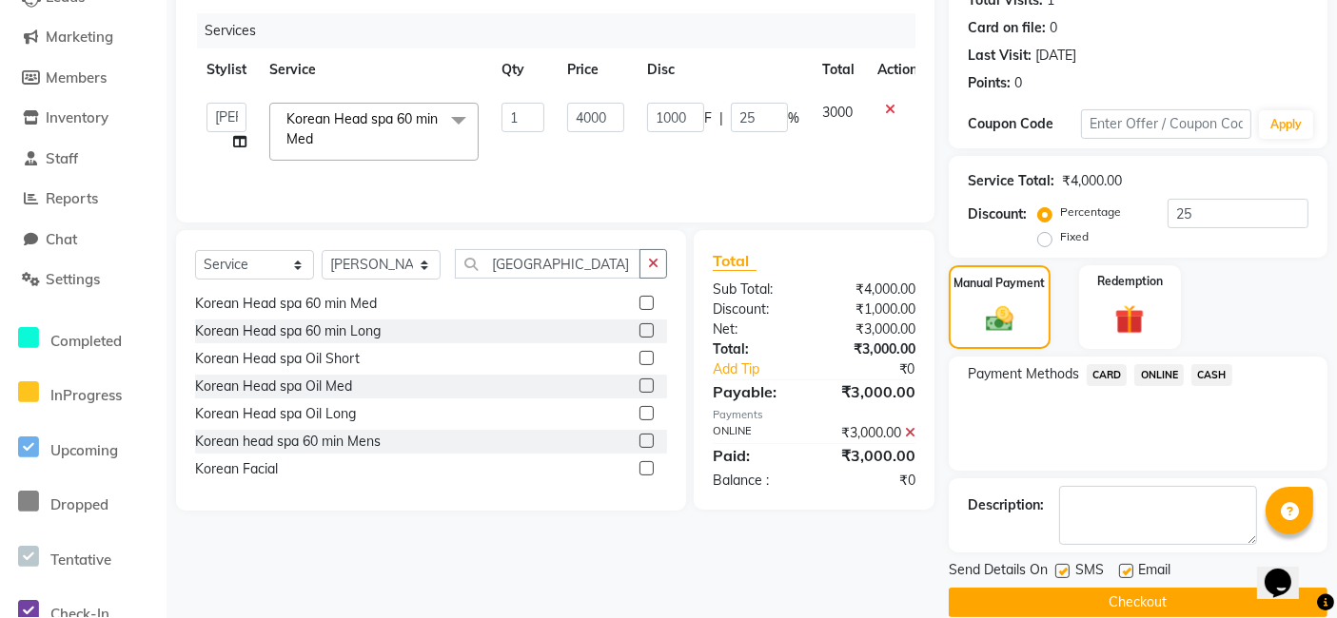
scroll to position [247, 0]
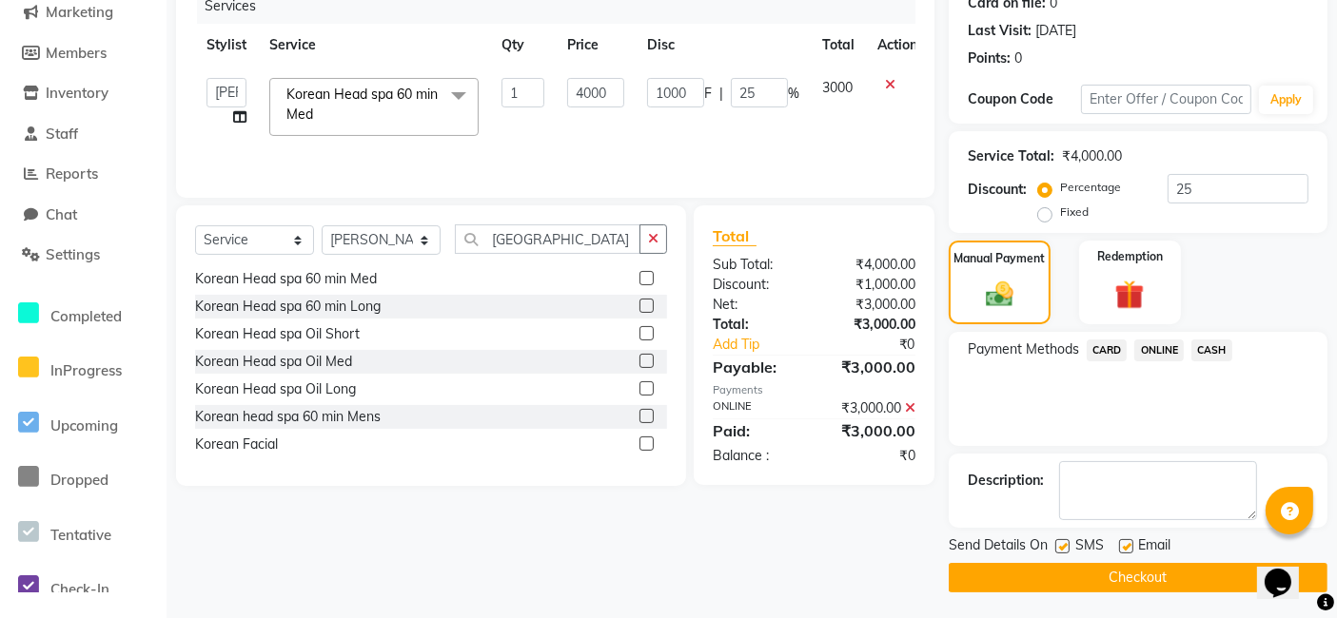
click at [1143, 572] on button "Checkout" at bounding box center [1138, 577] width 379 height 29
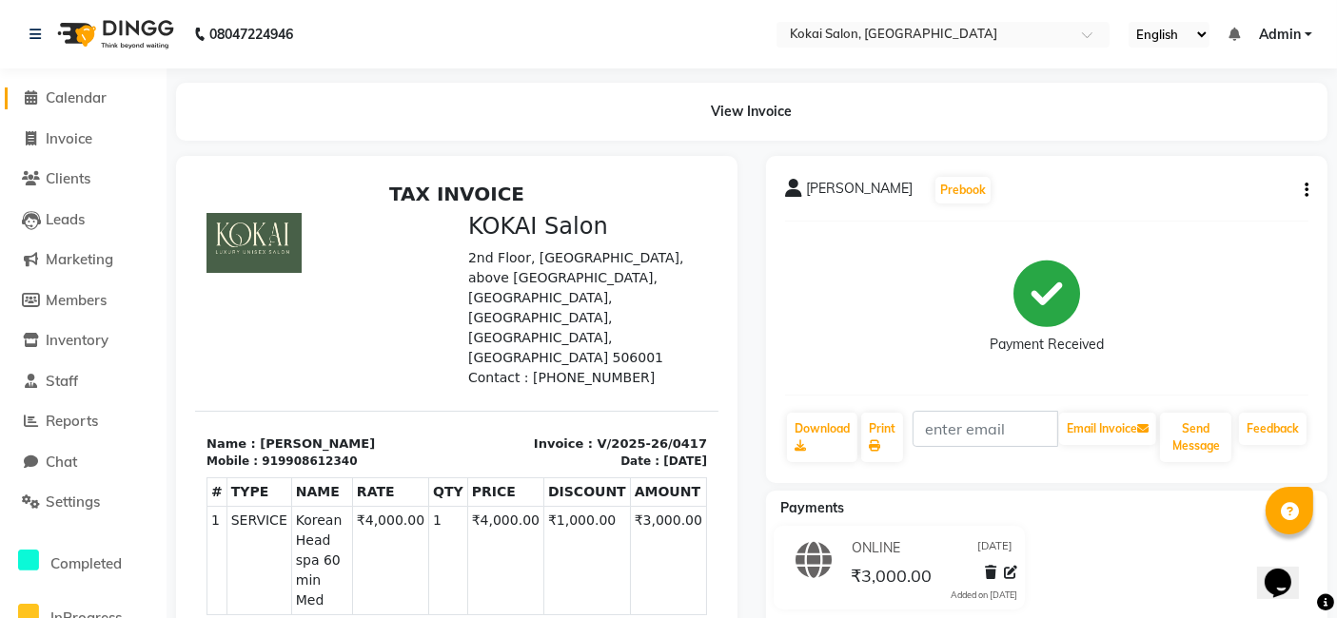
click at [68, 106] on span "Calendar" at bounding box center [76, 97] width 61 height 18
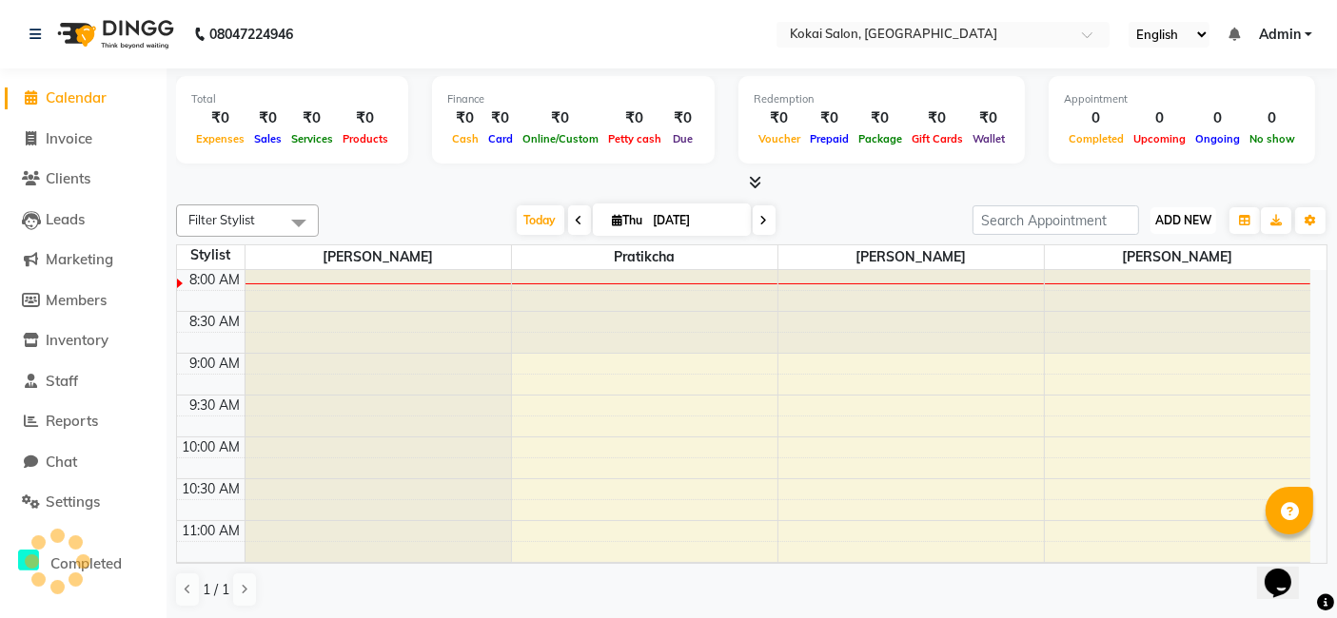
click at [1180, 220] on span "ADD NEW" at bounding box center [1183, 220] width 56 height 14
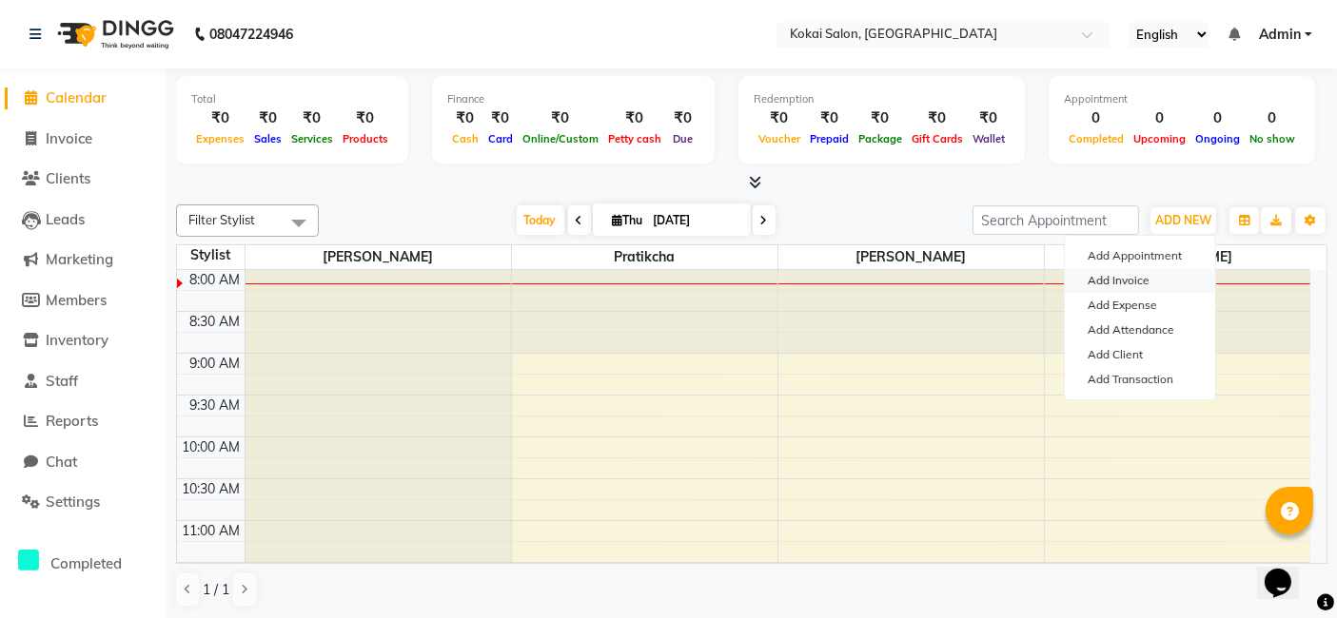
click at [1125, 273] on link "Add Invoice" at bounding box center [1140, 280] width 150 height 25
select select "7546"
select select "service"
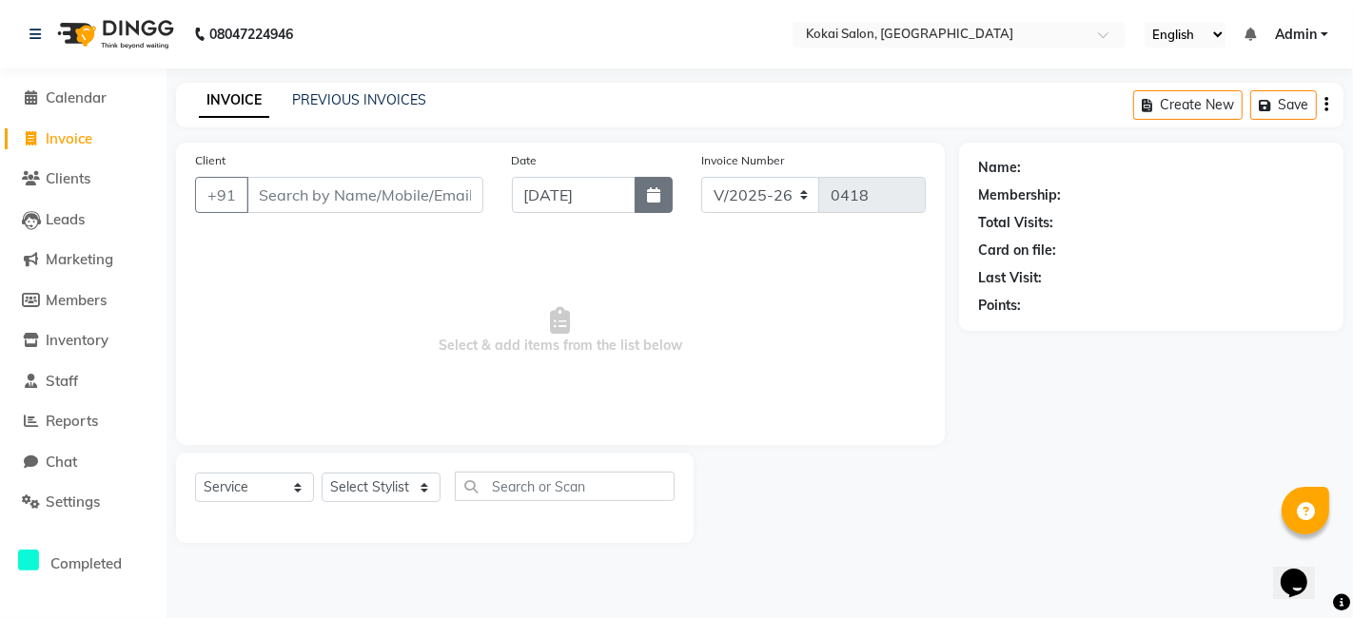
click at [657, 205] on button "button" at bounding box center [654, 195] width 38 height 36
select select "9"
select select "2025"
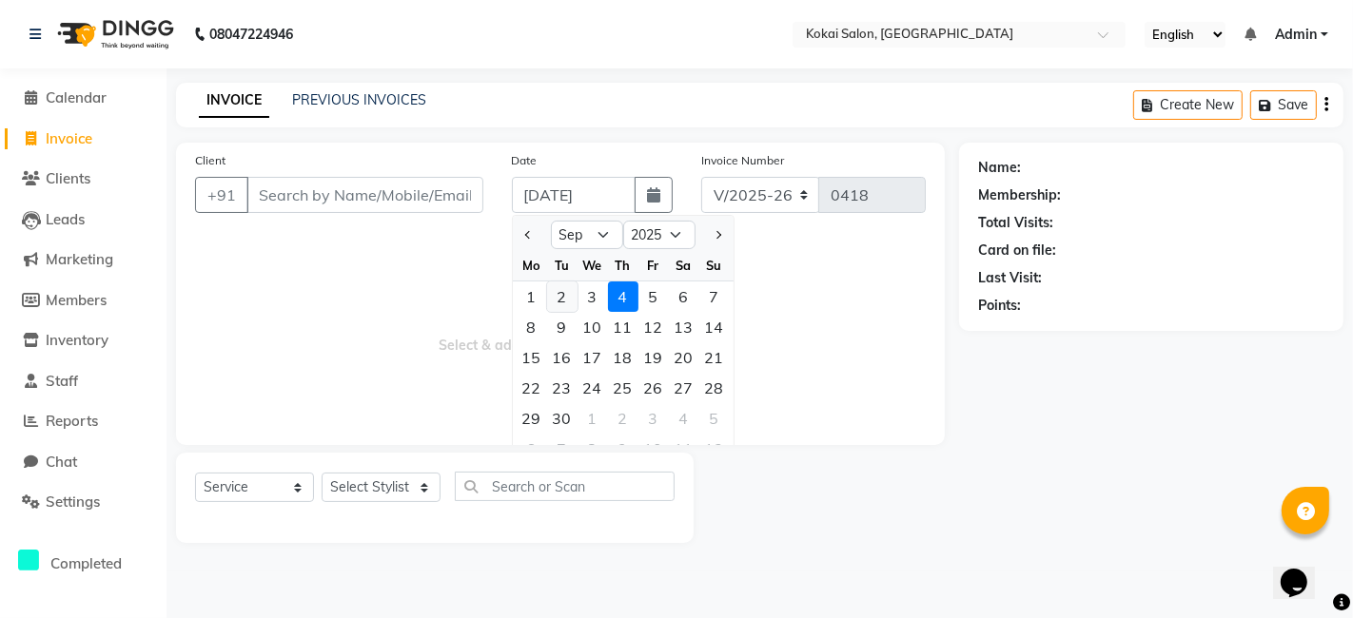
click at [559, 297] on div "2" at bounding box center [562, 297] width 30 height 30
type input "[DATE]"
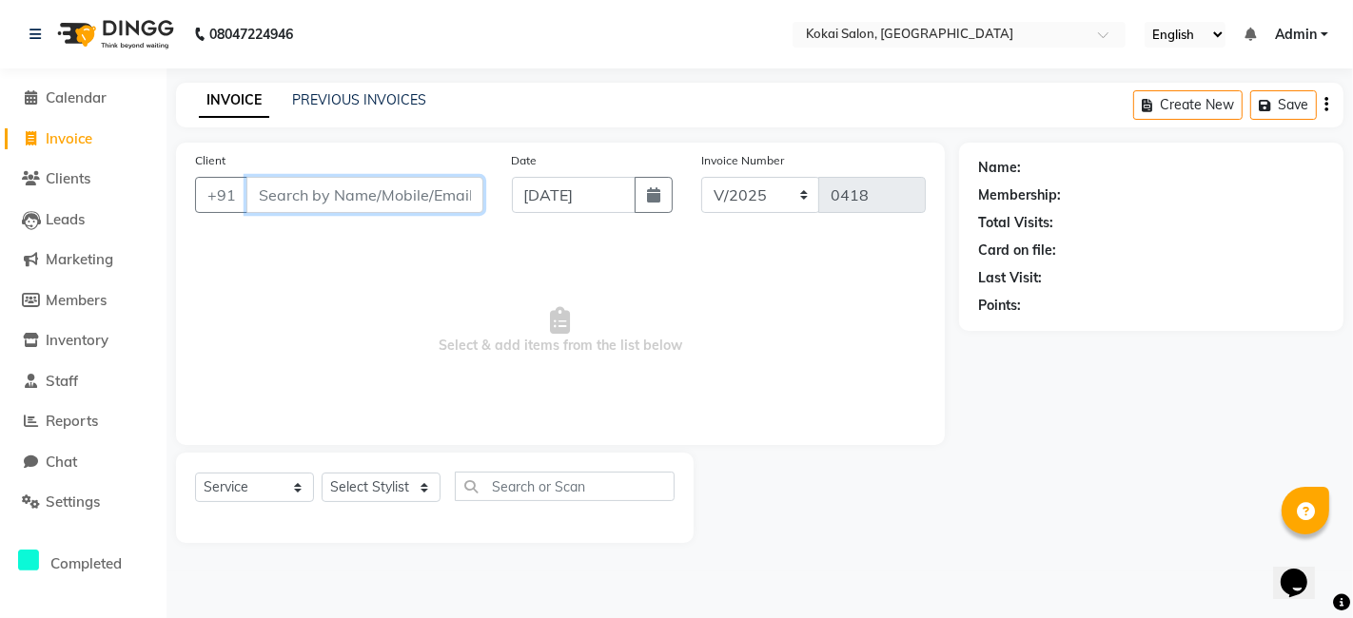
click at [323, 202] on input "Client" at bounding box center [364, 195] width 237 height 36
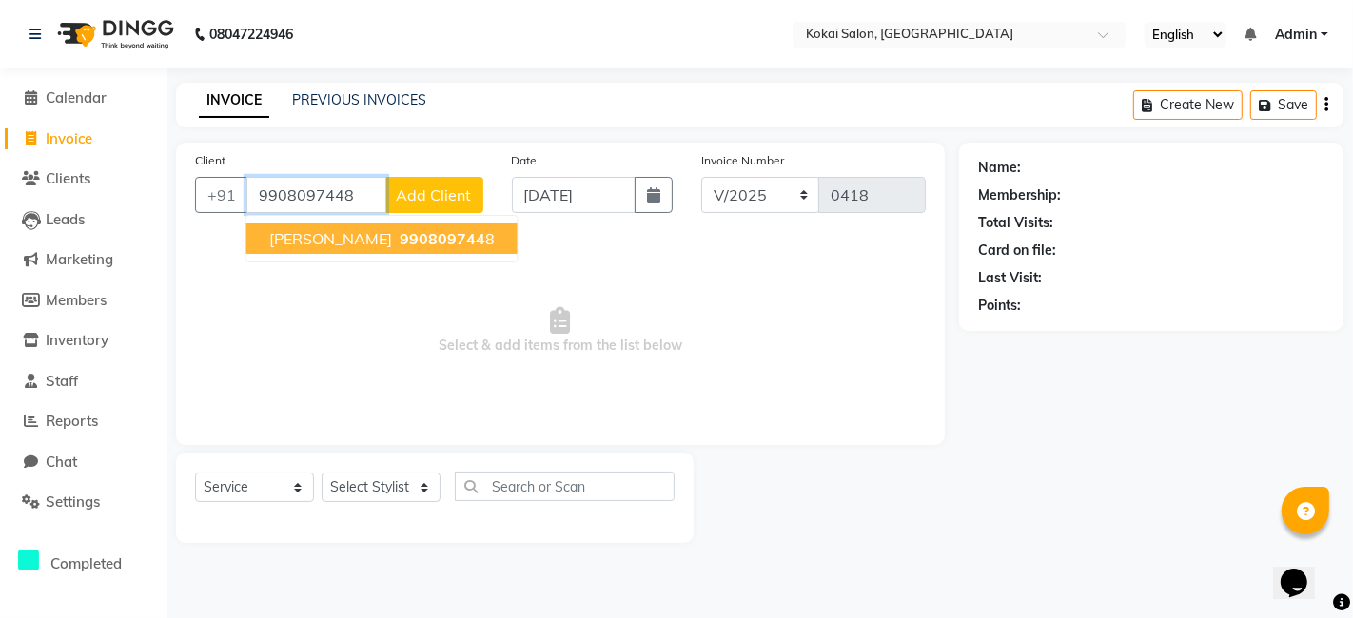
type input "9908097448"
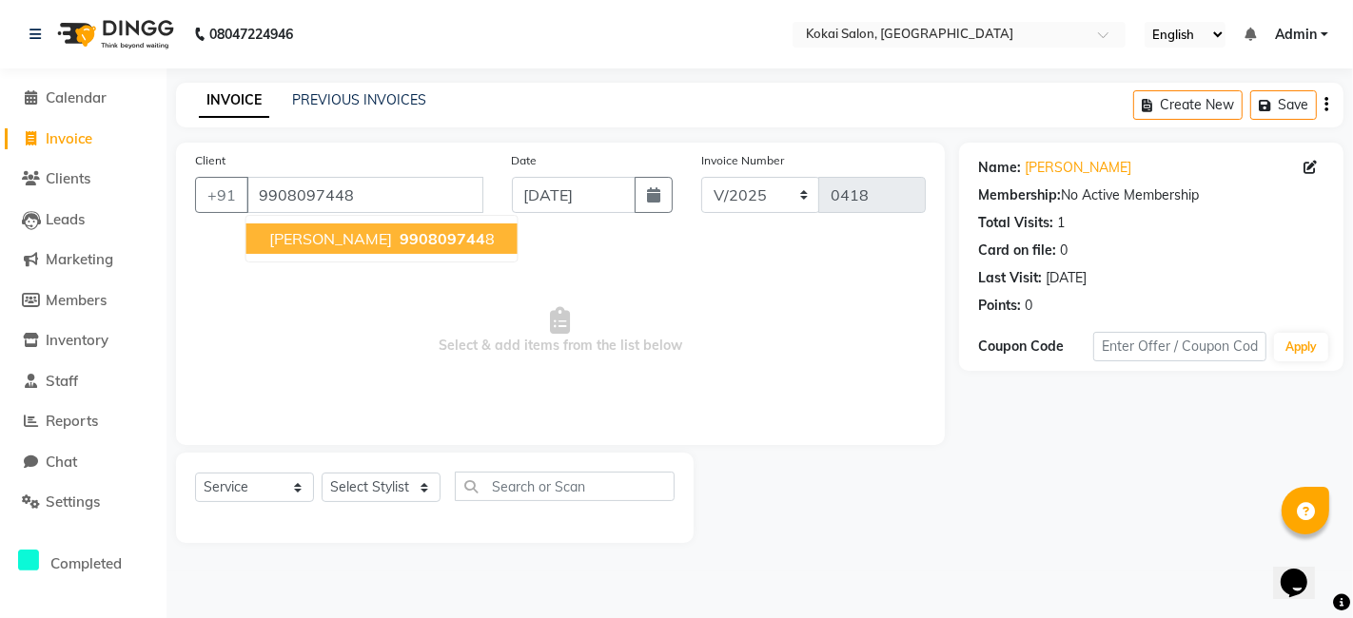
click at [400, 245] on span "990809744" at bounding box center [443, 238] width 86 height 19
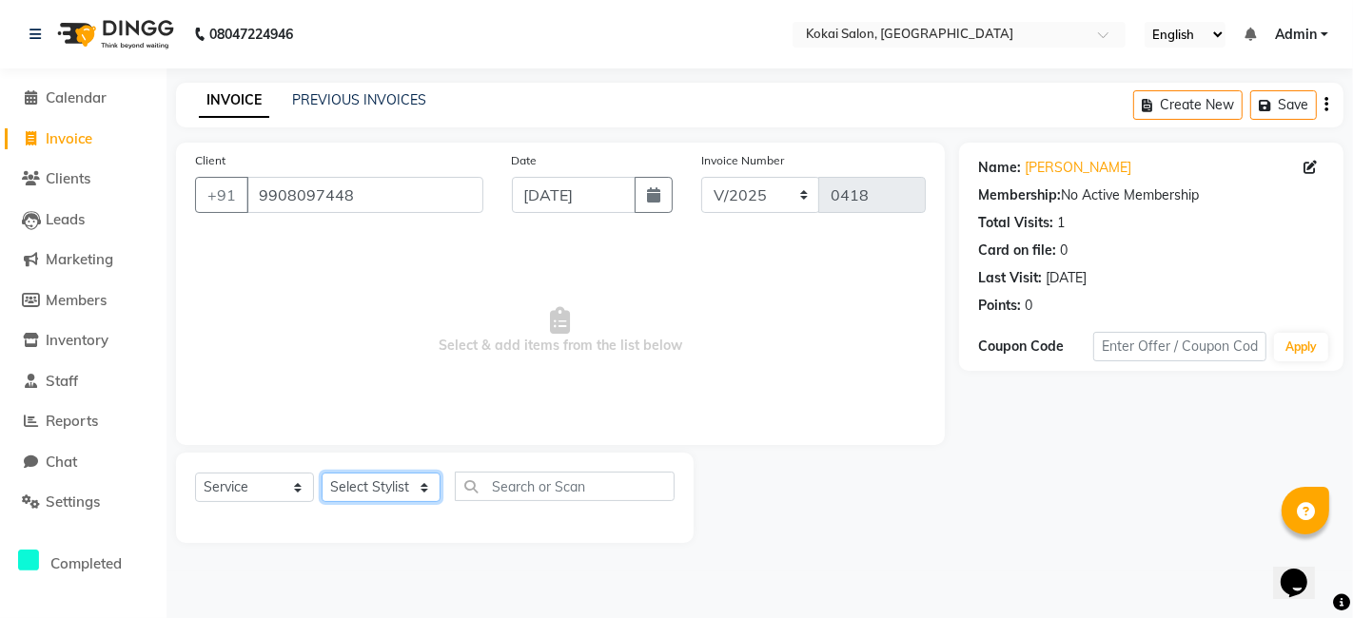
click at [407, 496] on select "Select Stylist [PERSON_NAME] [PERSON_NAME] Pratikcha [PERSON_NAME]" at bounding box center [381, 487] width 119 height 29
select select "79591"
click at [322, 473] on select "Select Stylist [PERSON_NAME] [PERSON_NAME] Pratikcha [PERSON_NAME]" at bounding box center [381, 487] width 119 height 29
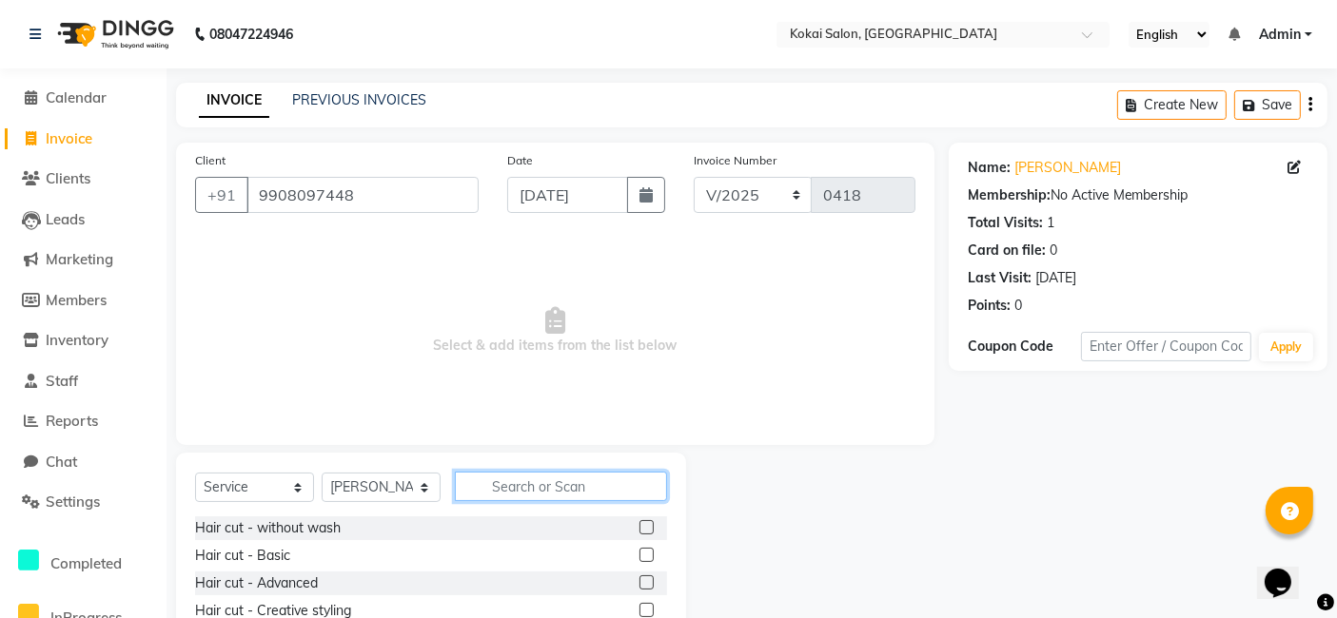
click at [487, 490] on input "text" at bounding box center [561, 486] width 212 height 29
type input "full"
click at [639, 559] on label at bounding box center [646, 555] width 14 height 14
click at [639, 559] on input "checkbox" at bounding box center [645, 556] width 12 height 12
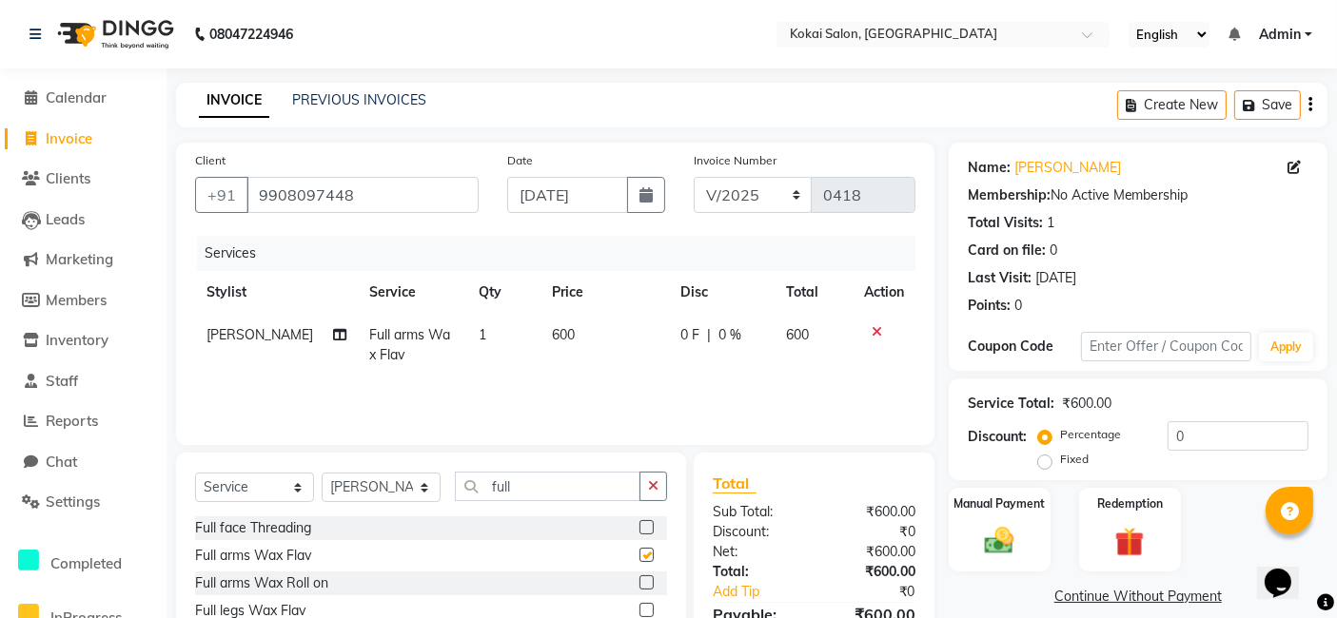
checkbox input "false"
drag, startPoint x: 511, startPoint y: 483, endPoint x: 484, endPoint y: 483, distance: 26.6
click at [484, 483] on input "full" at bounding box center [548, 486] width 186 height 29
type input "half"
click at [639, 584] on label at bounding box center [646, 583] width 14 height 14
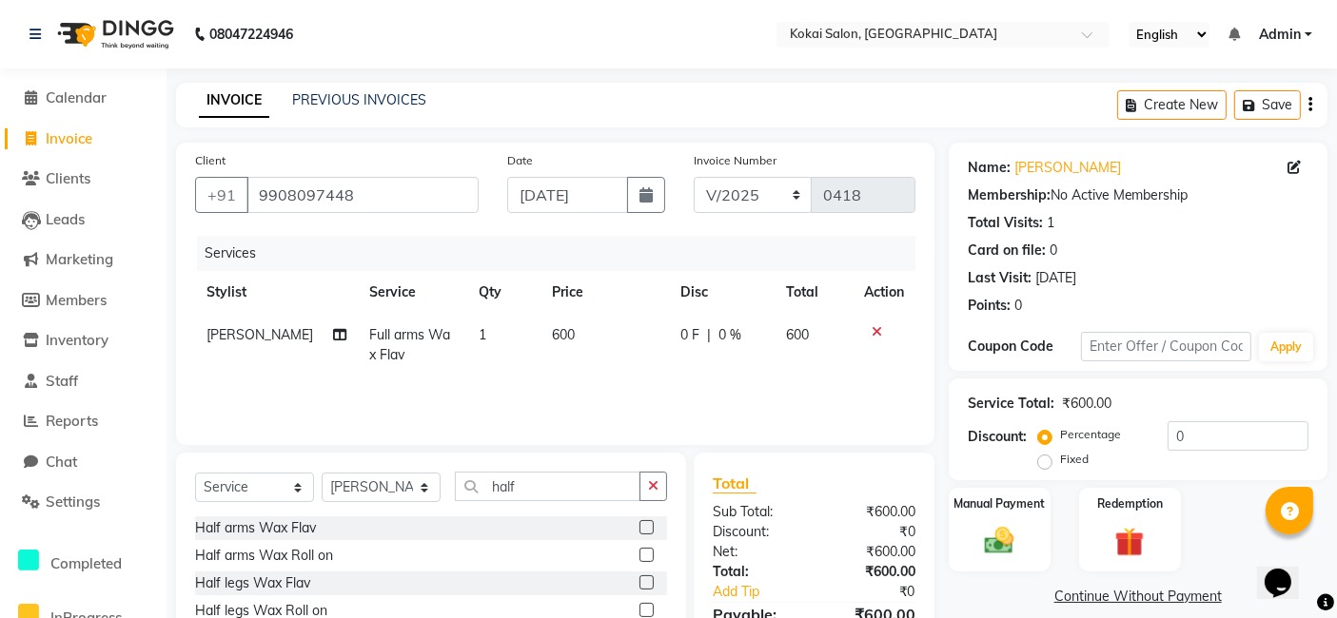
click at [639, 584] on input "checkbox" at bounding box center [645, 584] width 12 height 12
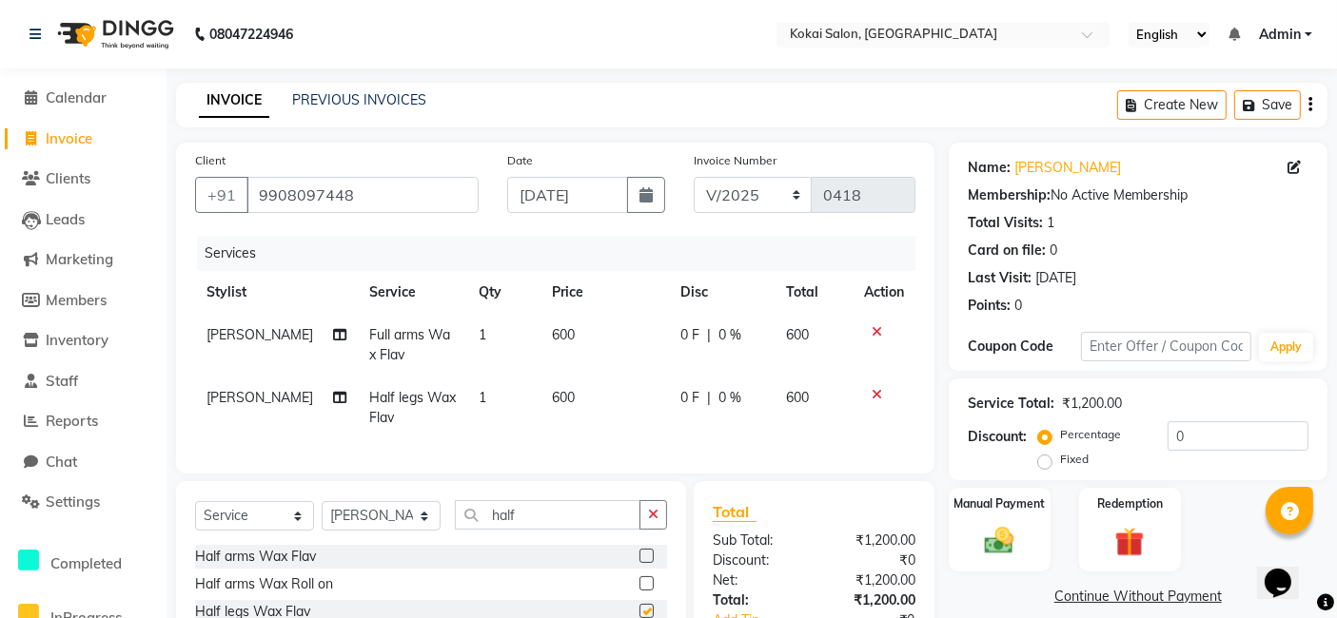
checkbox input "false"
click at [554, 395] on span "600" at bounding box center [563, 397] width 23 height 17
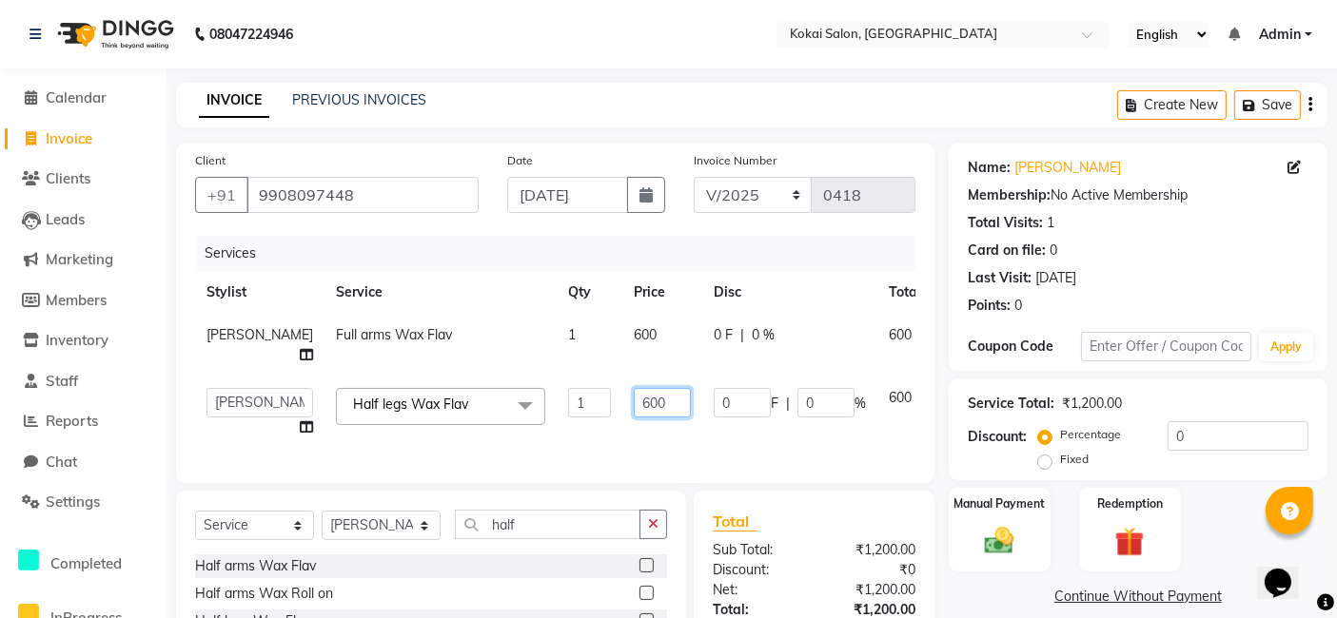
drag, startPoint x: 595, startPoint y: 395, endPoint x: 561, endPoint y: 398, distance: 33.4
click at [622, 398] on td "600" at bounding box center [662, 413] width 80 height 72
type input "700"
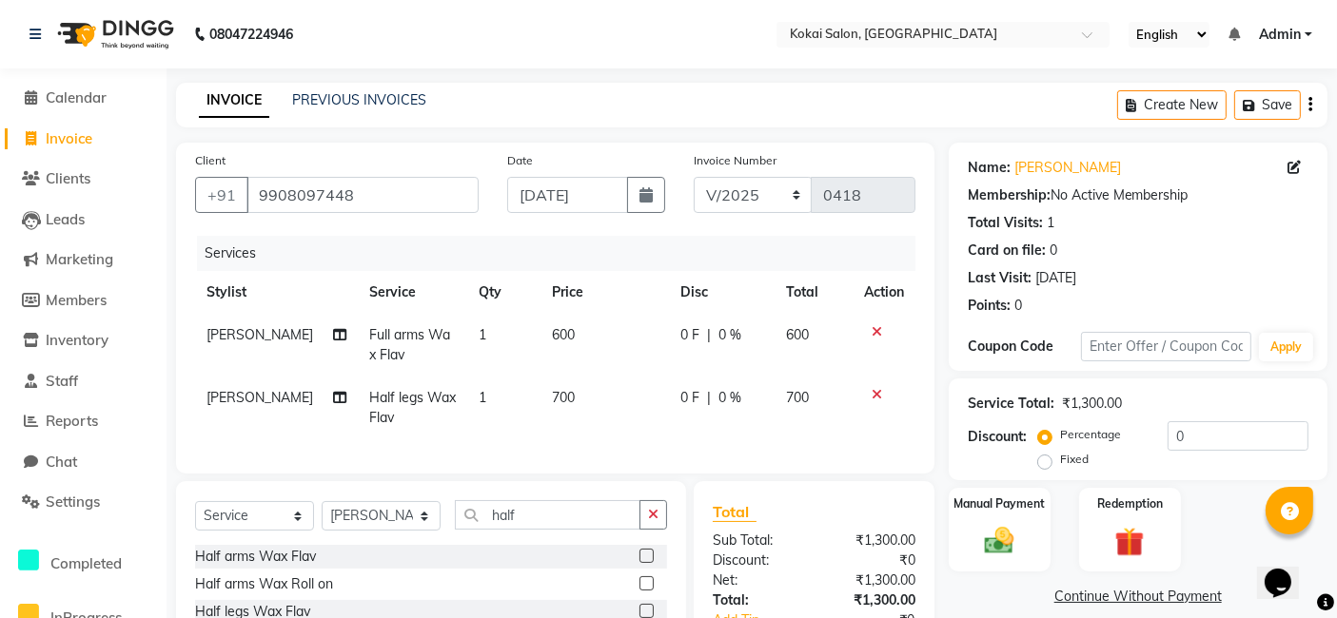
click at [561, 426] on td "700" at bounding box center [604, 408] width 128 height 63
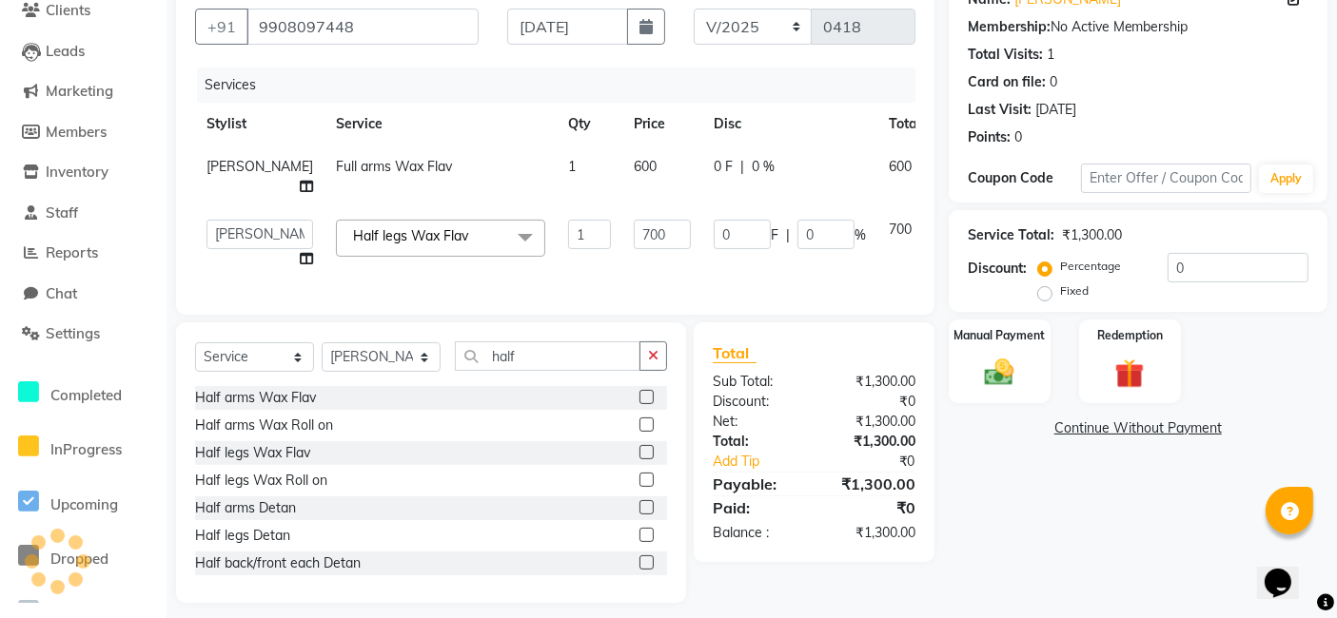
scroll to position [197, 0]
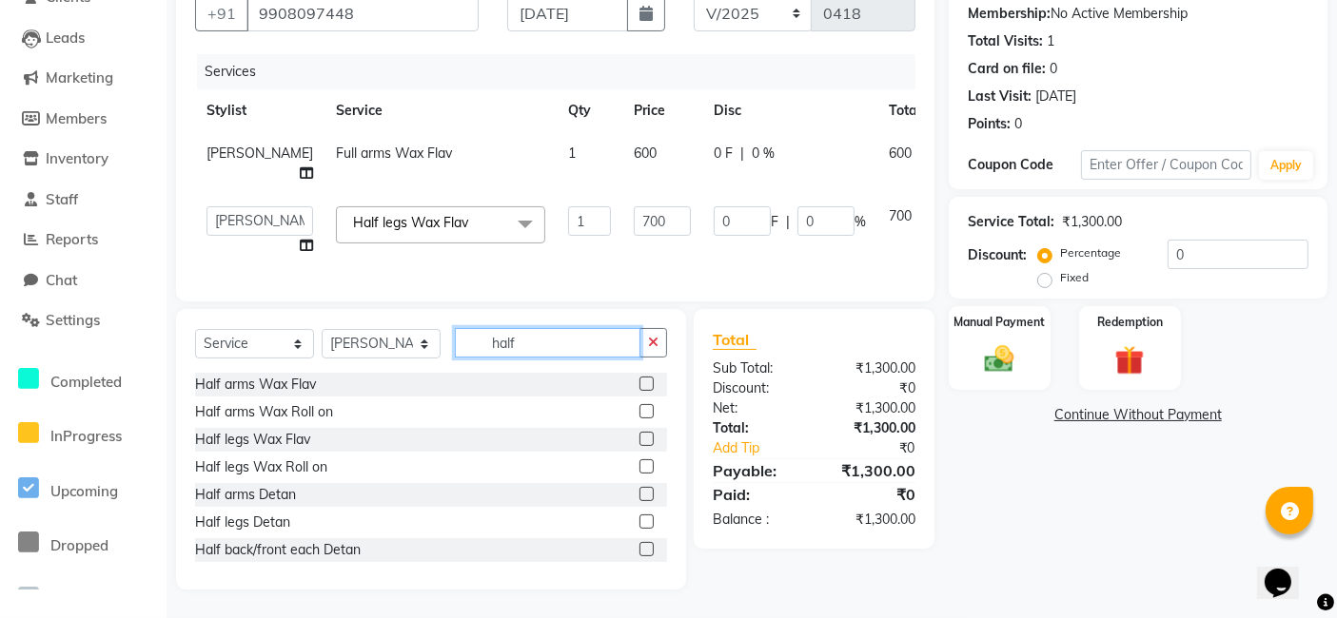
click at [472, 338] on input "half" at bounding box center [548, 342] width 186 height 29
drag, startPoint x: 529, startPoint y: 343, endPoint x: 454, endPoint y: 345, distance: 75.2
click at [454, 345] on div "Select Service Product Membership Package Voucher Prepaid Gift Card Select Styl…" at bounding box center [431, 350] width 472 height 45
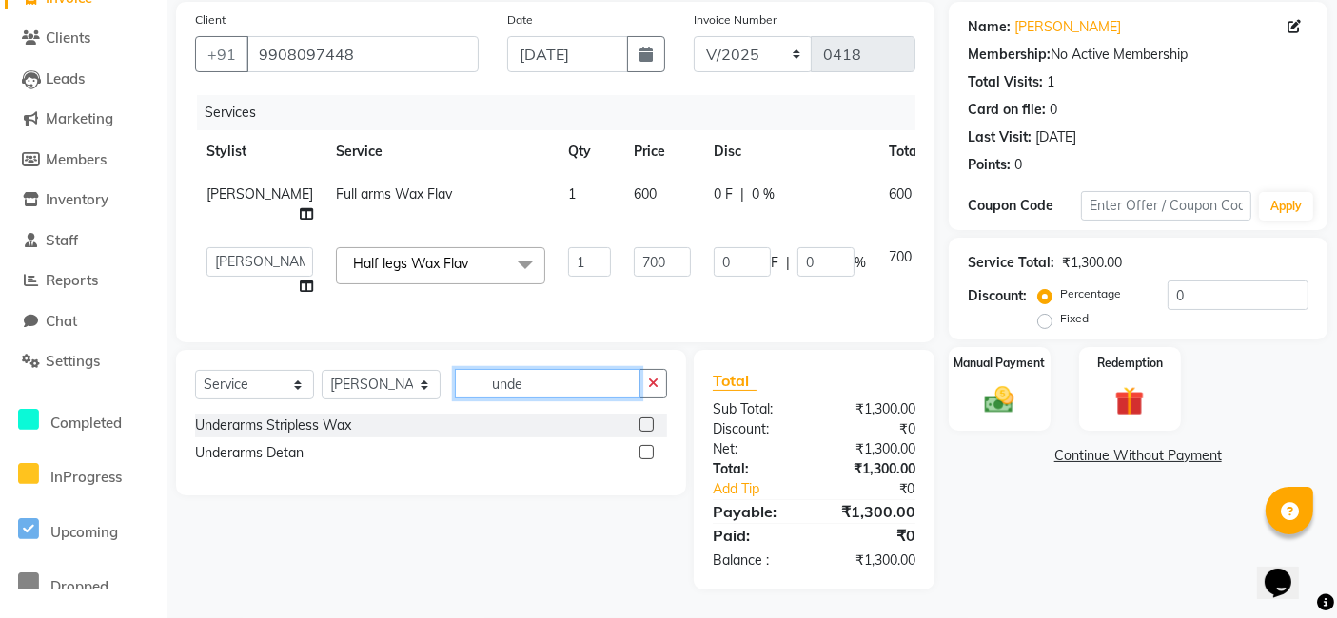
type input "unde"
click at [649, 425] on label at bounding box center [646, 425] width 14 height 14
click at [649, 425] on input "checkbox" at bounding box center [645, 426] width 12 height 12
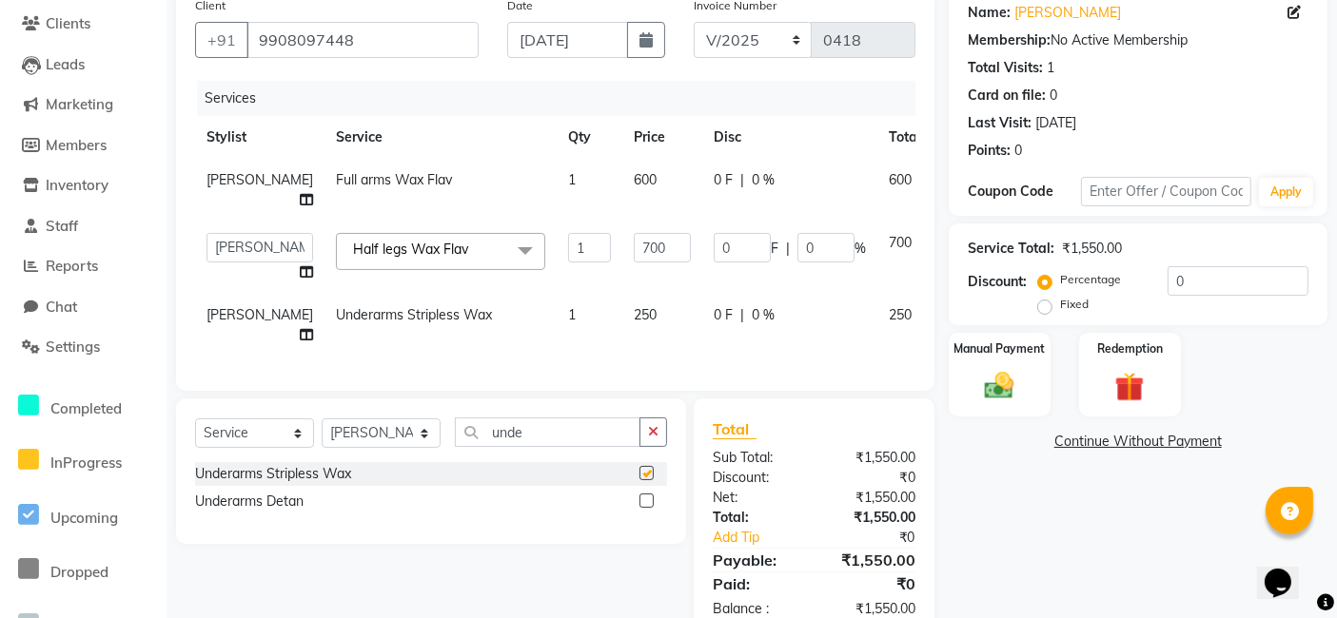
checkbox input "false"
drag, startPoint x: 526, startPoint y: 450, endPoint x: 486, endPoint y: 447, distance: 40.1
click at [486, 447] on input "unde" at bounding box center [548, 432] width 186 height 29
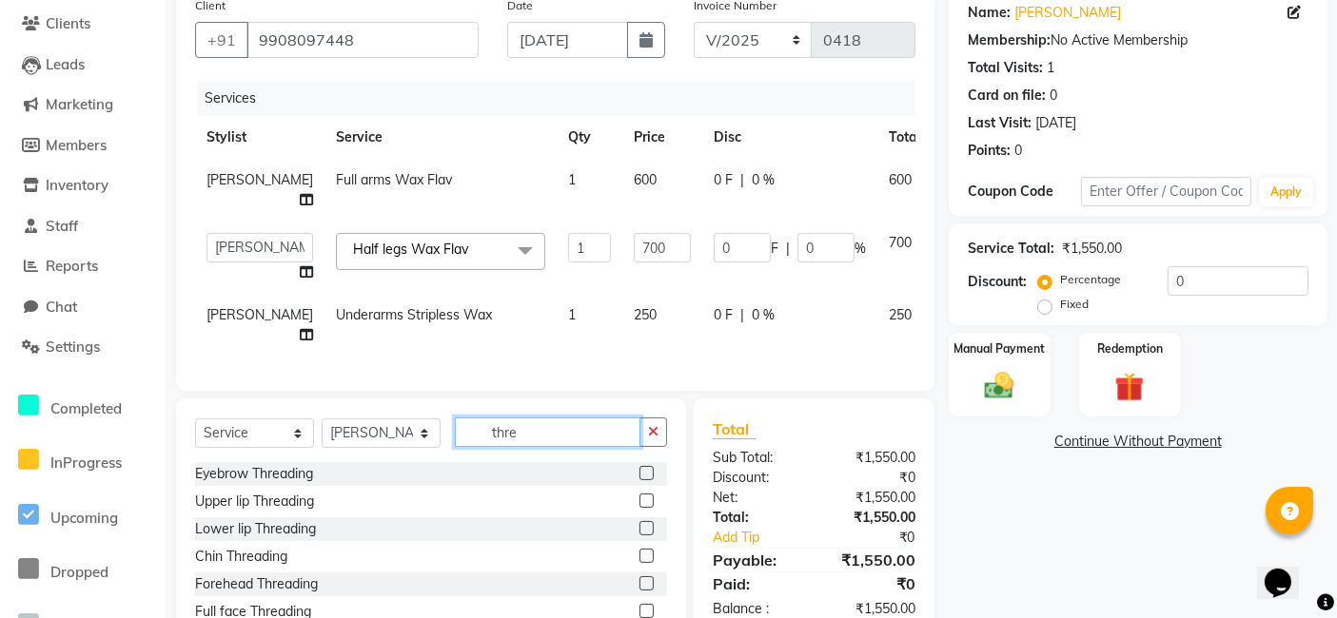
type input "thre"
click at [646, 480] on label at bounding box center [646, 473] width 14 height 14
click at [646, 480] on input "checkbox" at bounding box center [645, 474] width 12 height 12
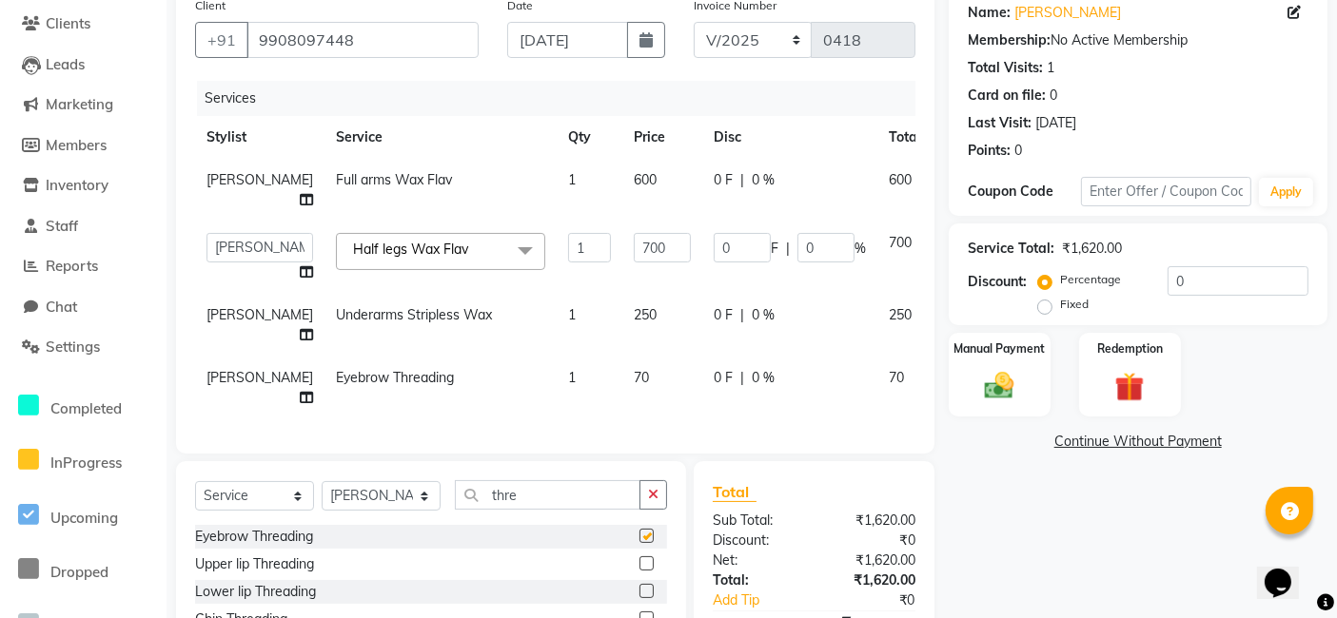
checkbox input "false"
click at [422, 511] on select "Select Stylist [PERSON_NAME] [PERSON_NAME] Pratikcha [PERSON_NAME]" at bounding box center [381, 495] width 119 height 29
select select "70380"
click at [322, 497] on select "Select Stylist [PERSON_NAME] [PERSON_NAME] Pratikcha [PERSON_NAME]" at bounding box center [381, 495] width 119 height 29
drag, startPoint x: 535, startPoint y: 504, endPoint x: 459, endPoint y: 504, distance: 76.1
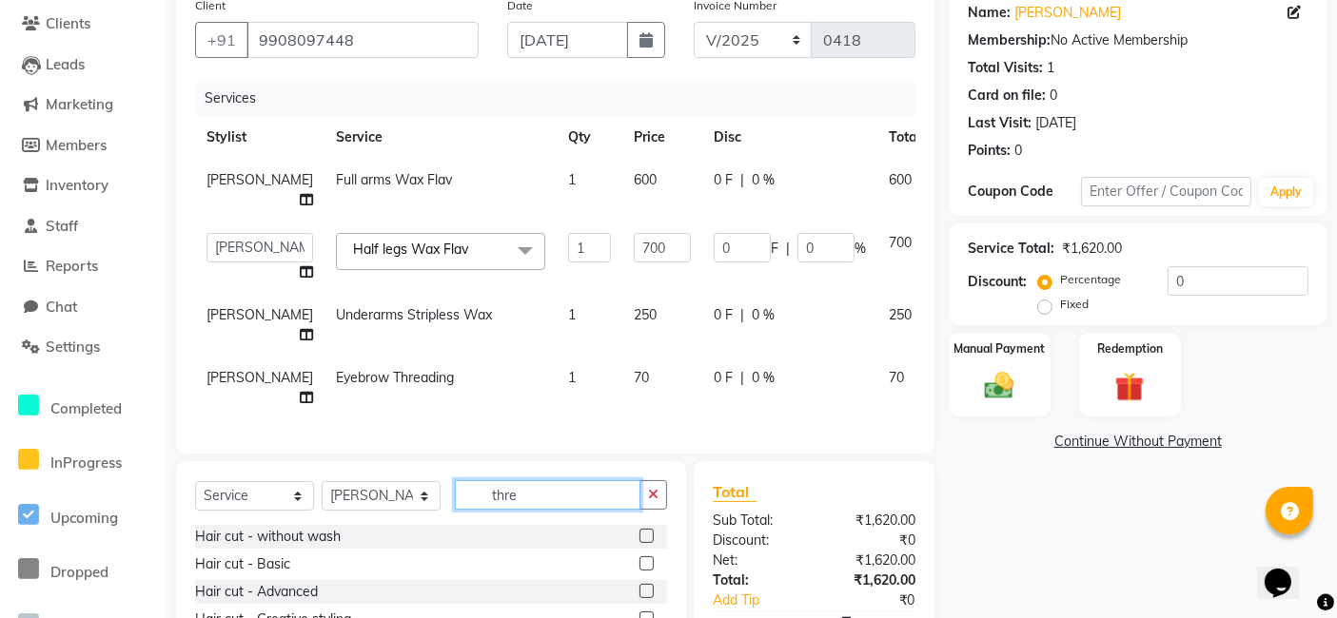
click at [459, 504] on input "thre" at bounding box center [548, 494] width 186 height 29
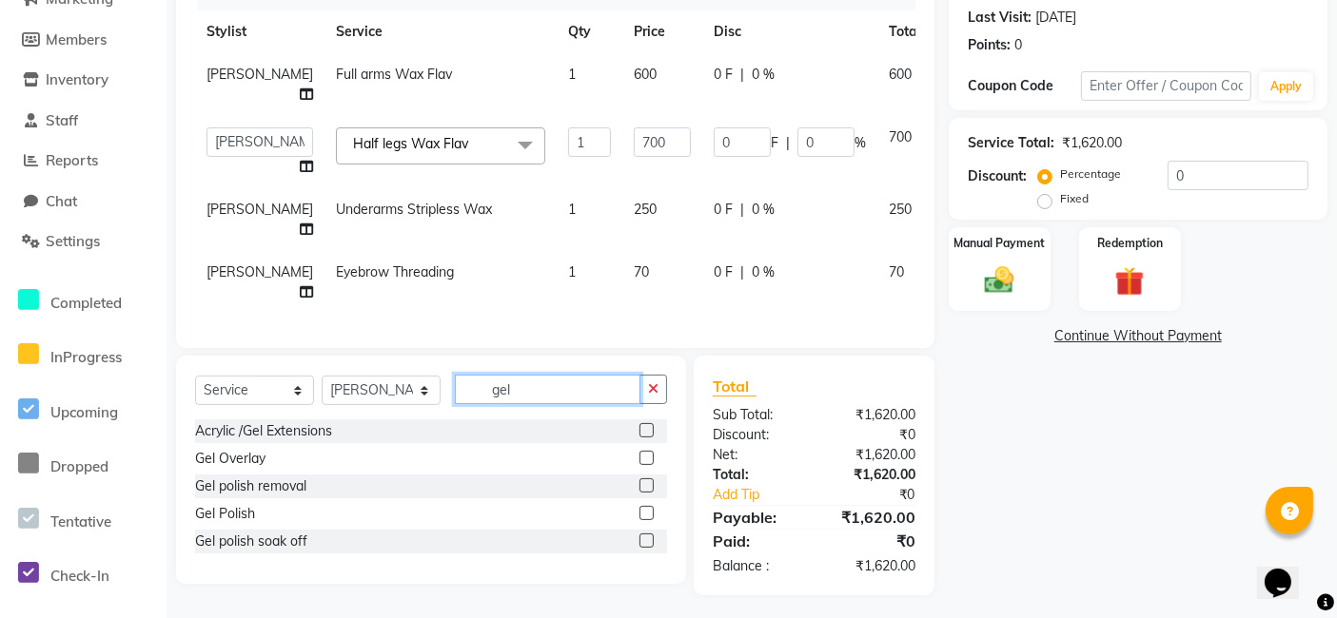
type input "gel"
click at [646, 520] on label at bounding box center [646, 513] width 14 height 14
click at [646, 520] on input "checkbox" at bounding box center [645, 514] width 12 height 12
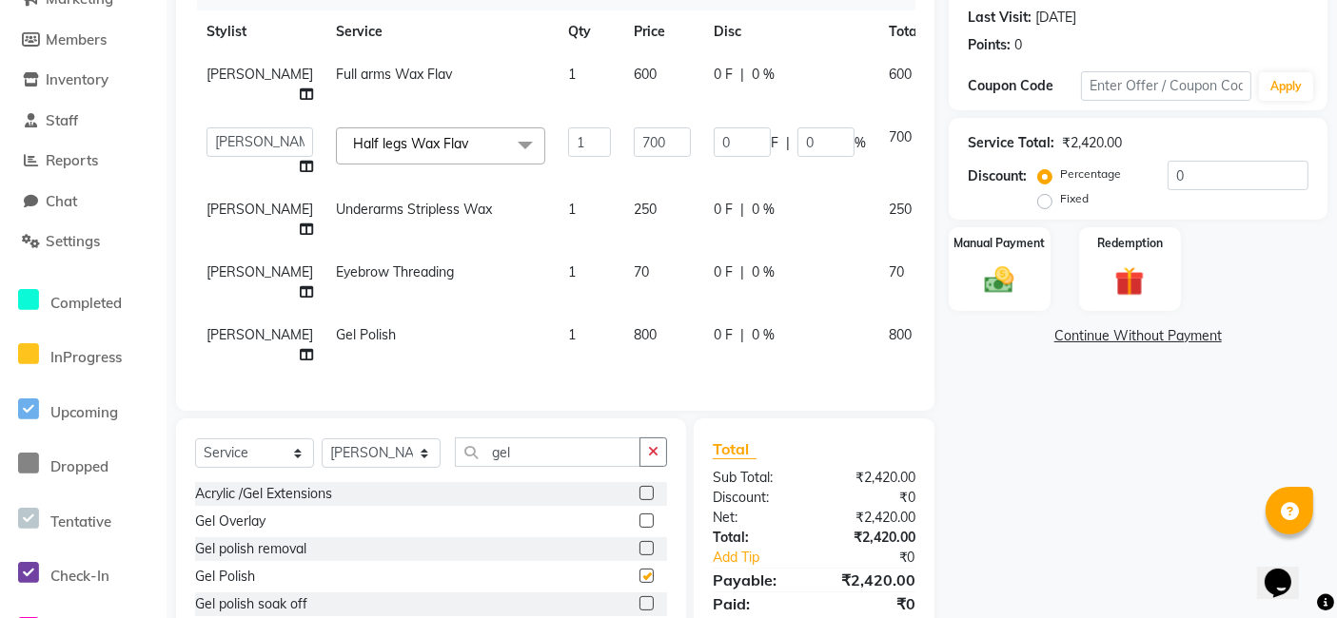
checkbox input "false"
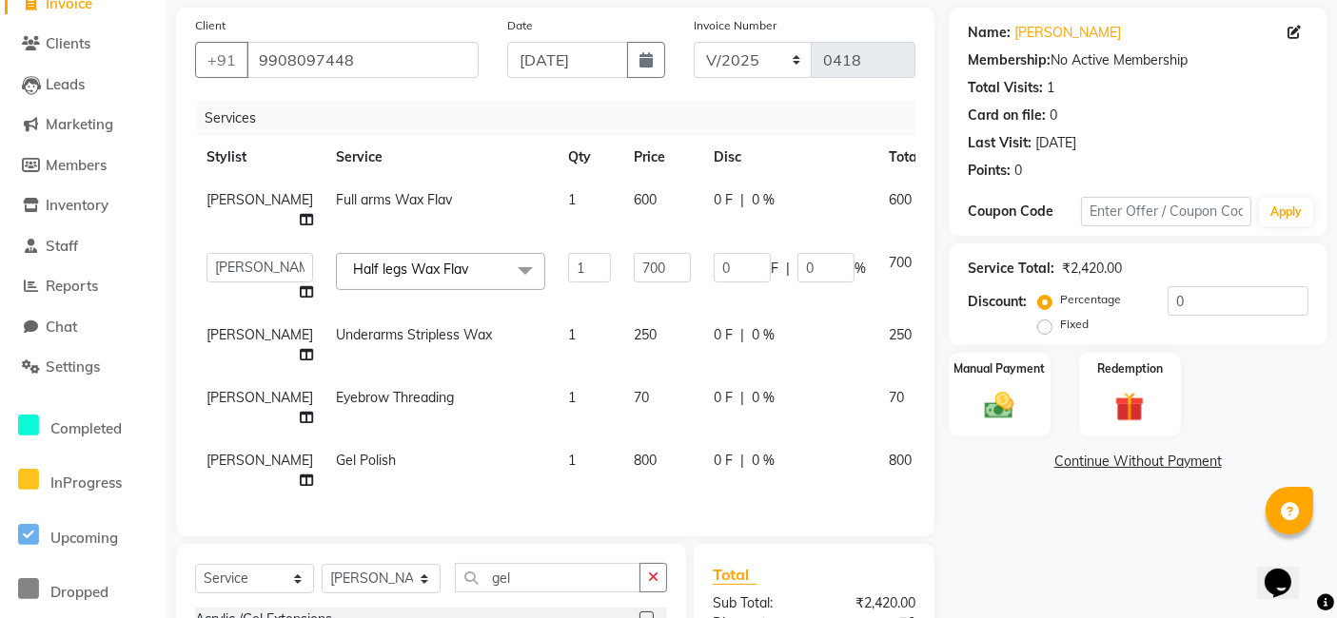
scroll to position [132, 0]
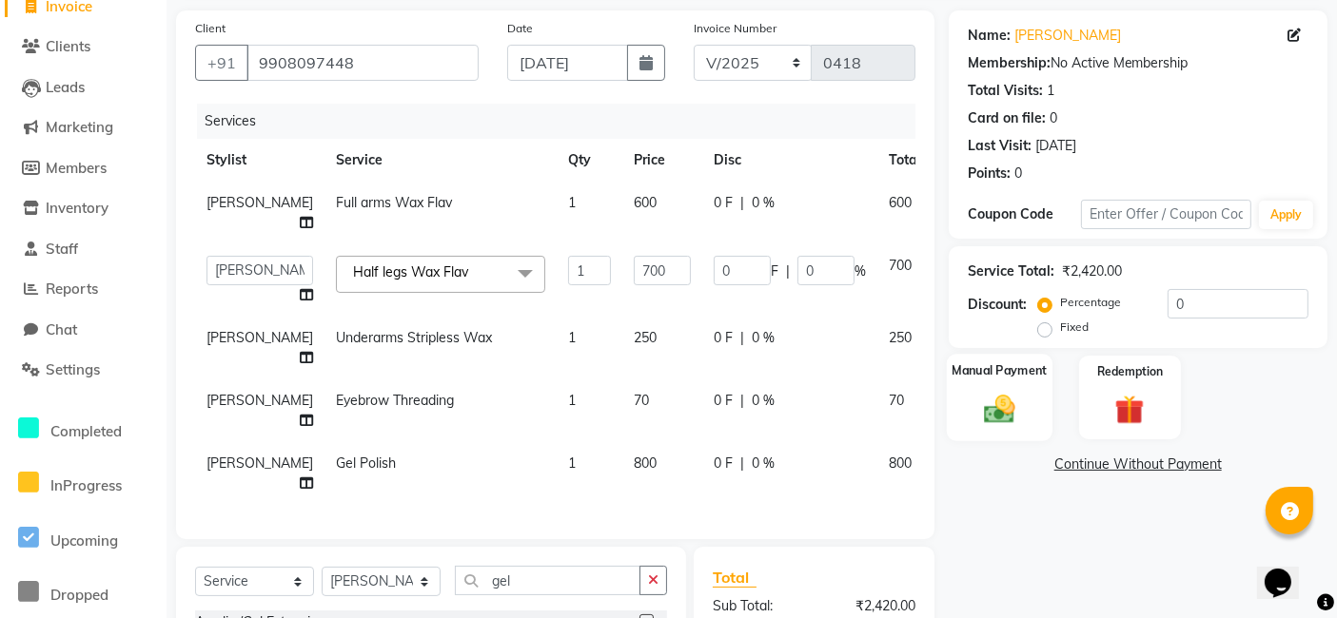
click at [990, 427] on div "Manual Payment" at bounding box center [1000, 398] width 106 height 88
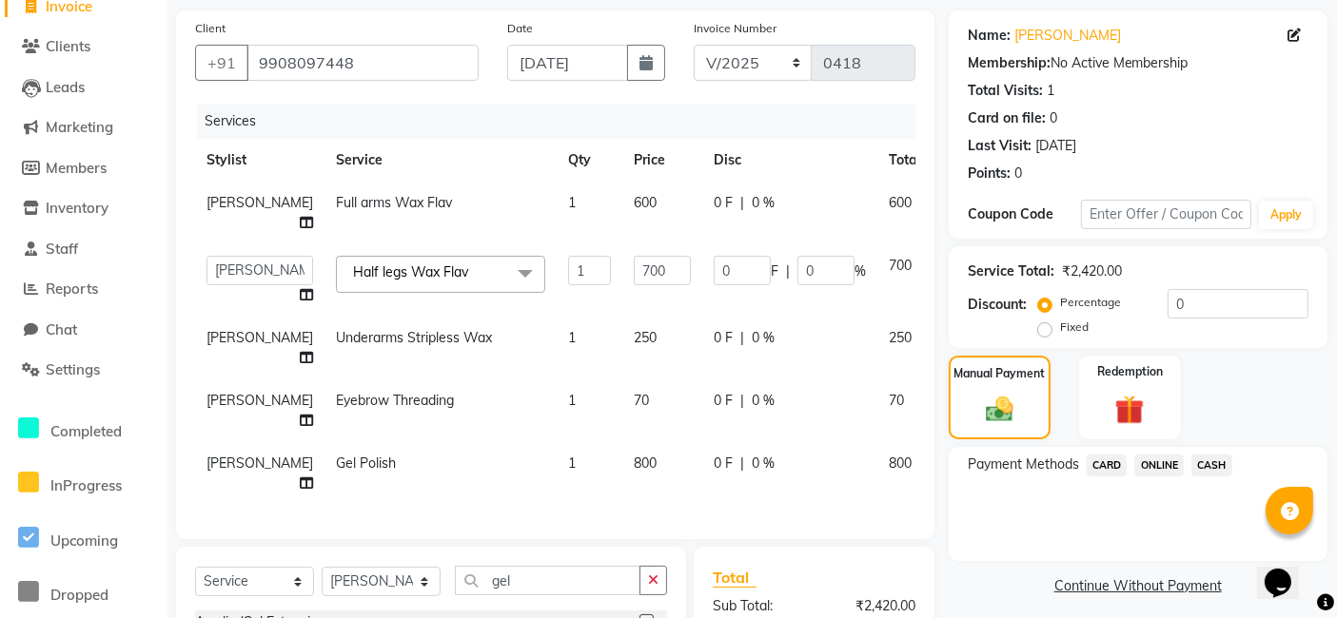
click at [1145, 466] on span "ONLINE" at bounding box center [1158, 466] width 49 height 22
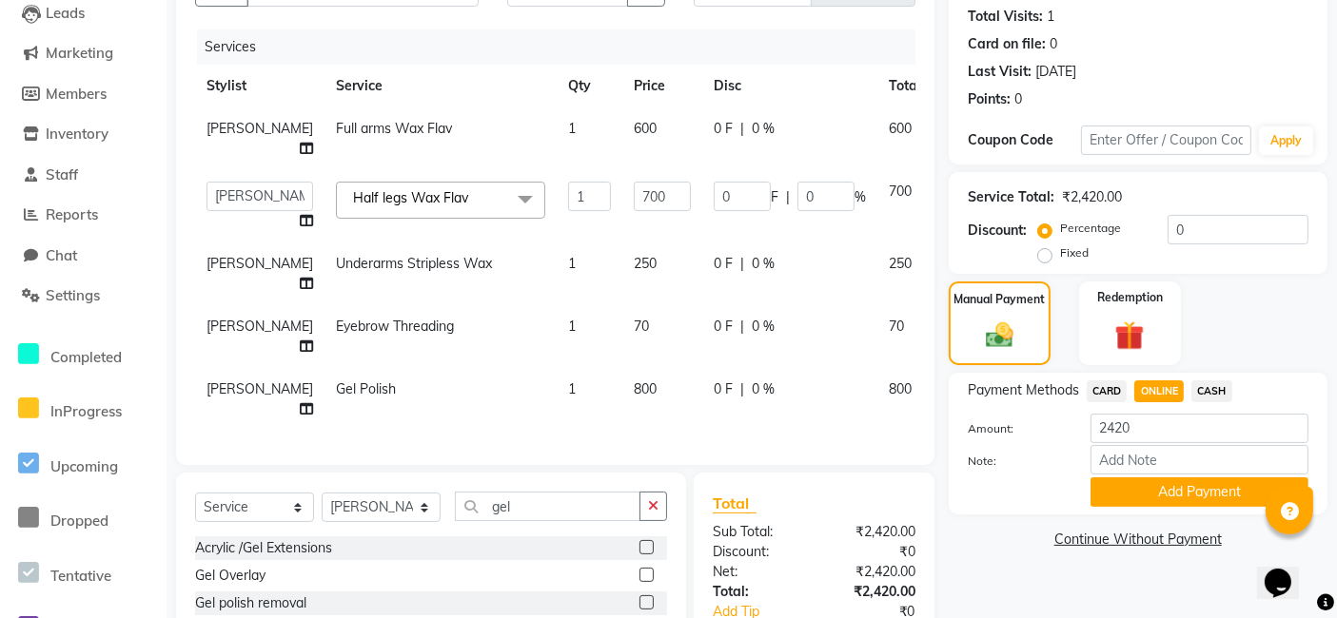
scroll to position [343, 0]
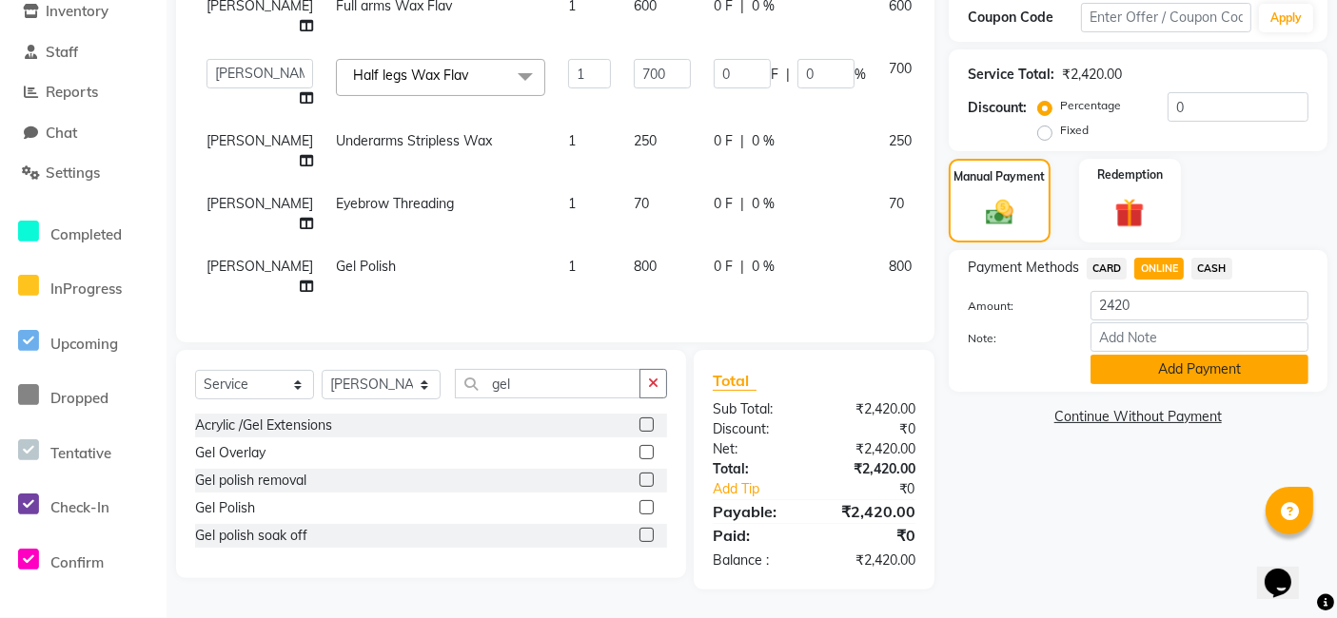
click at [1101, 365] on button "Add Payment" at bounding box center [1199, 369] width 218 height 29
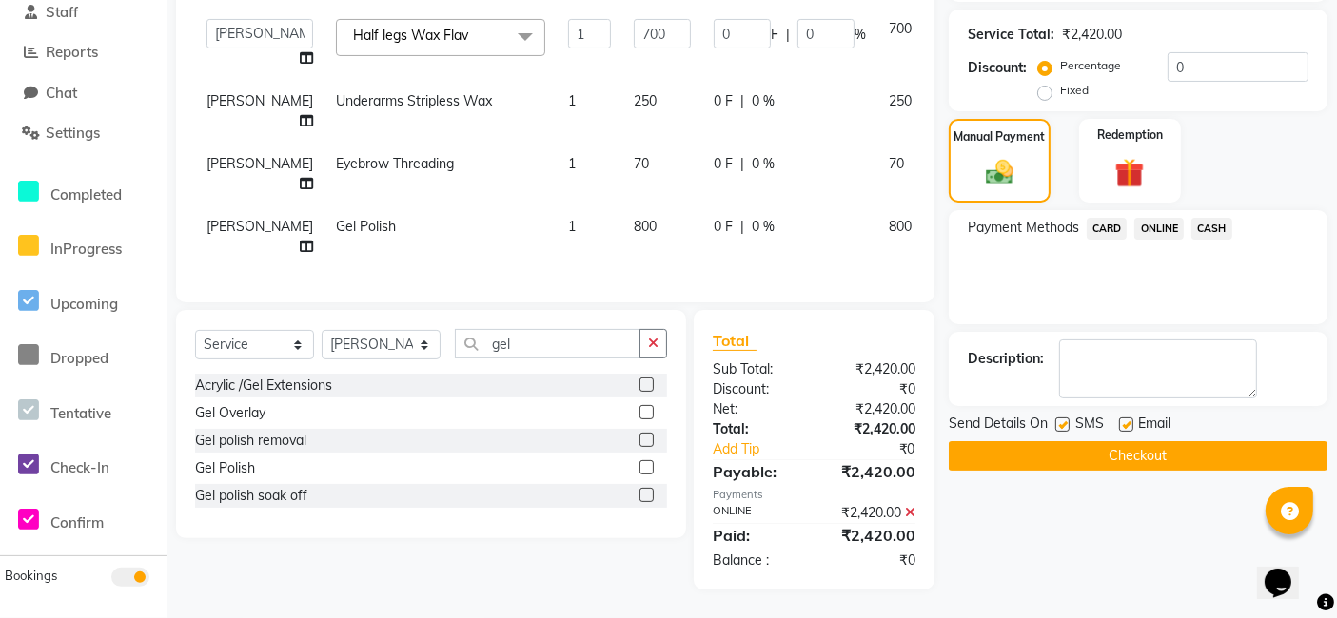
scroll to position [383, 0]
click at [1109, 441] on button "Checkout" at bounding box center [1138, 455] width 379 height 29
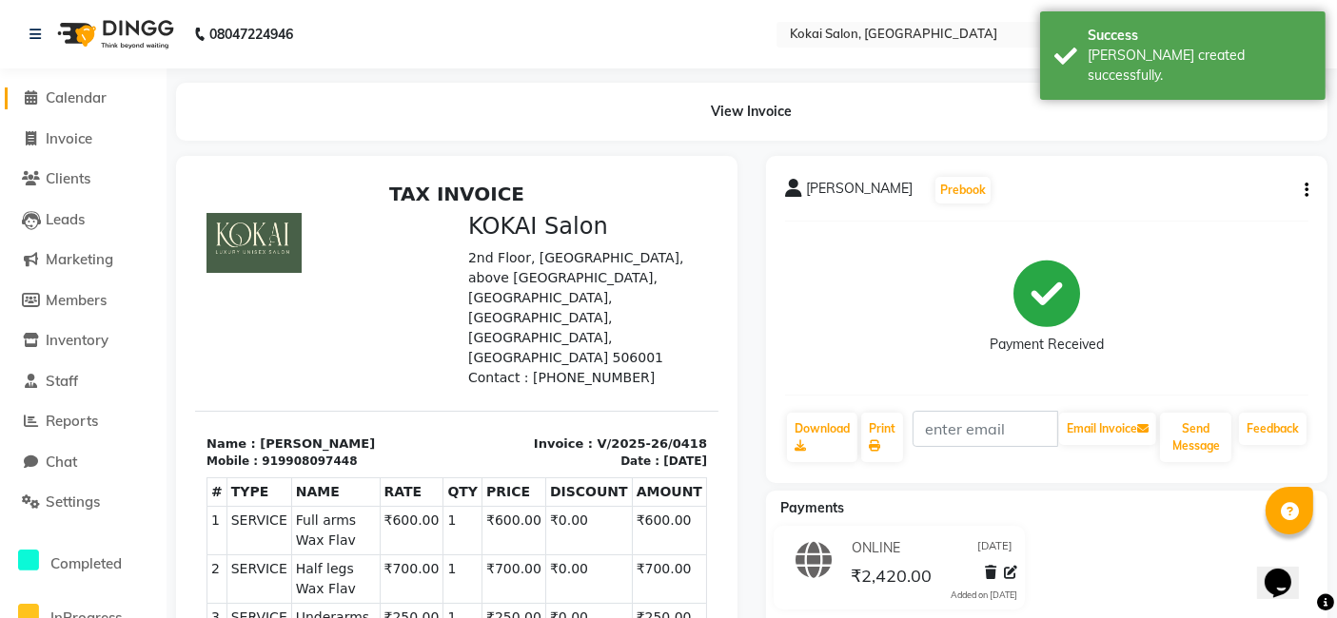
click at [95, 104] on span "Calendar" at bounding box center [76, 97] width 61 height 18
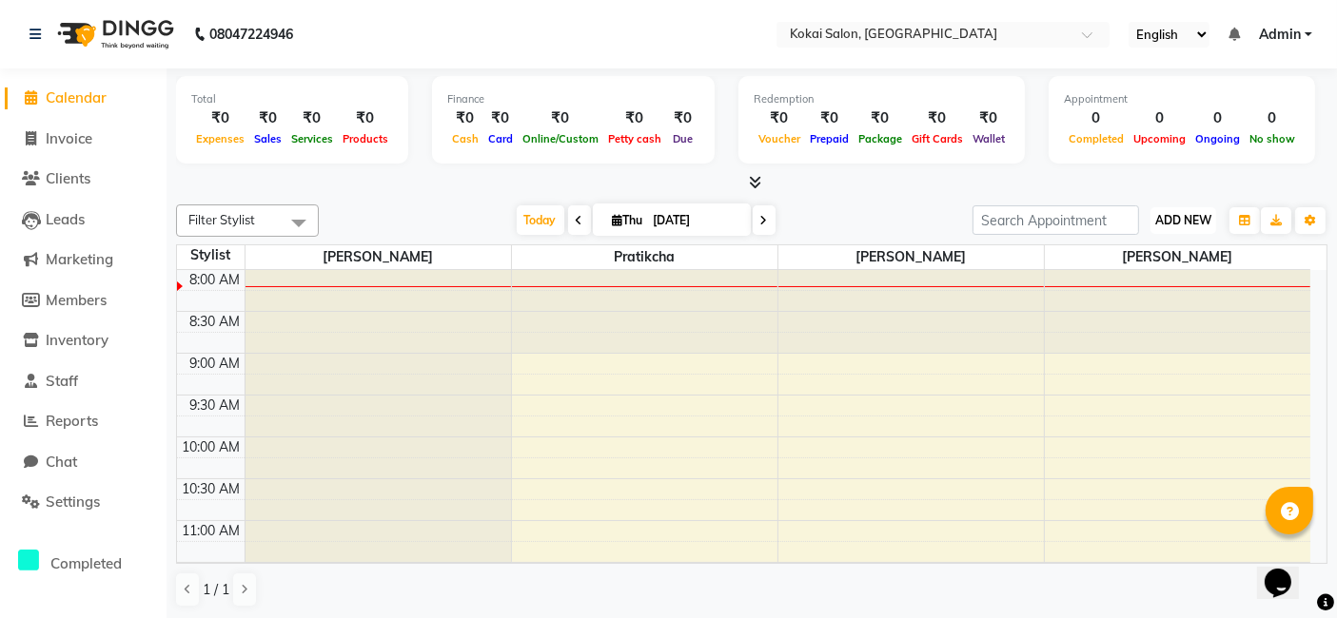
click at [1183, 219] on span "ADD NEW" at bounding box center [1183, 220] width 56 height 14
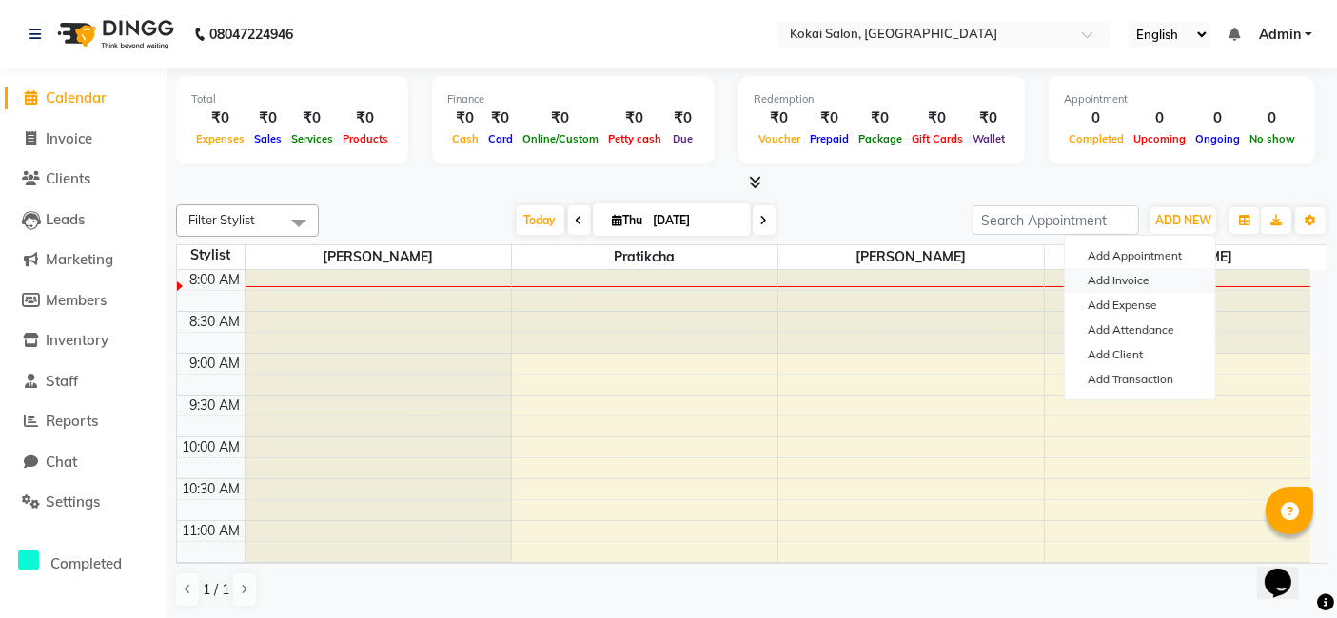
click at [1122, 284] on link "Add Invoice" at bounding box center [1140, 280] width 150 height 25
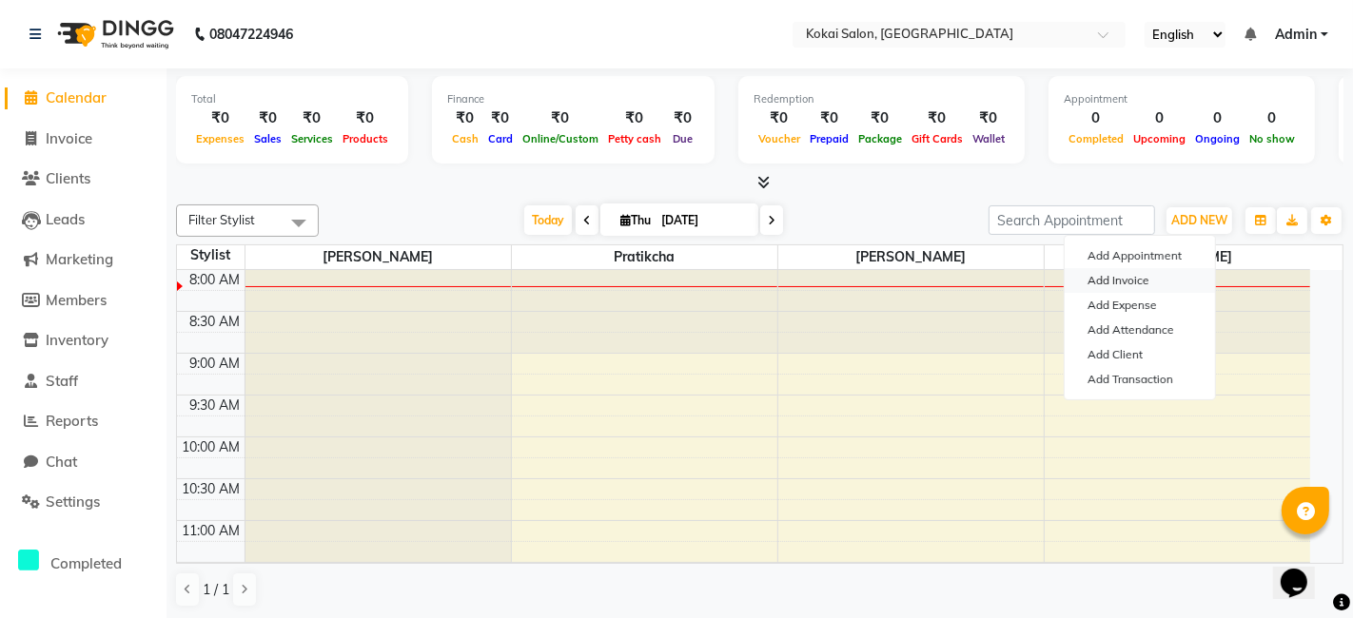
select select "7546"
select select "service"
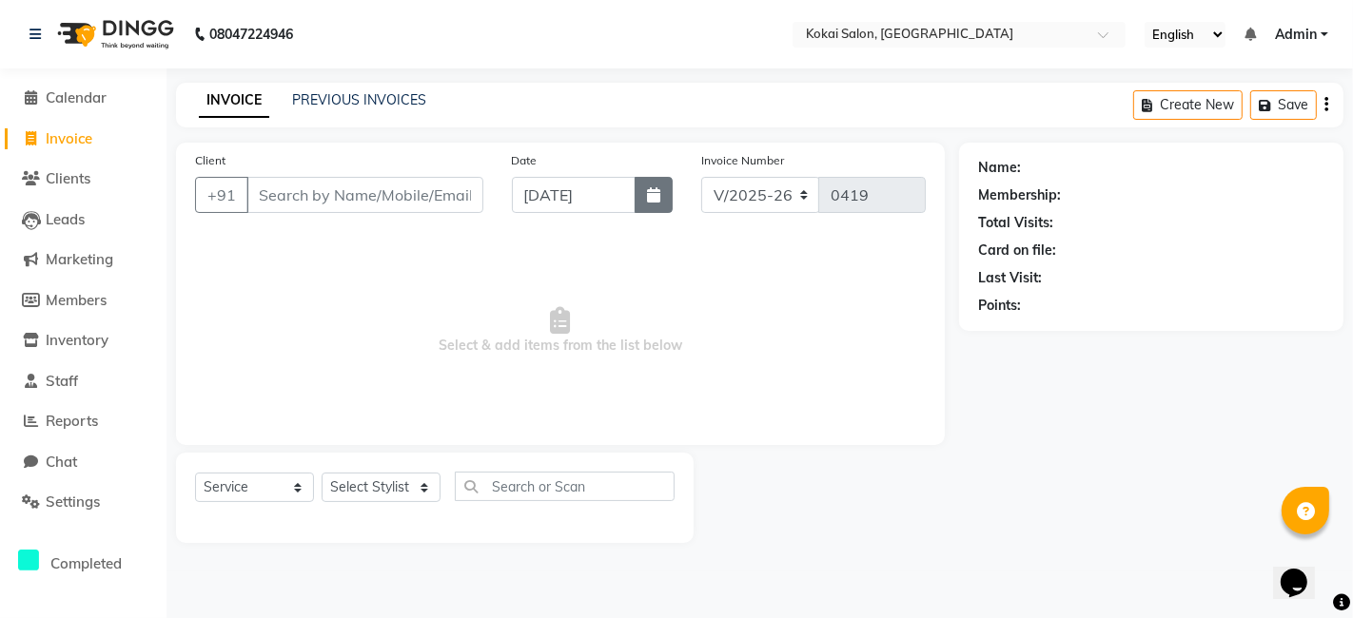
click at [654, 207] on button "button" at bounding box center [654, 195] width 38 height 36
select select "9"
select select "2025"
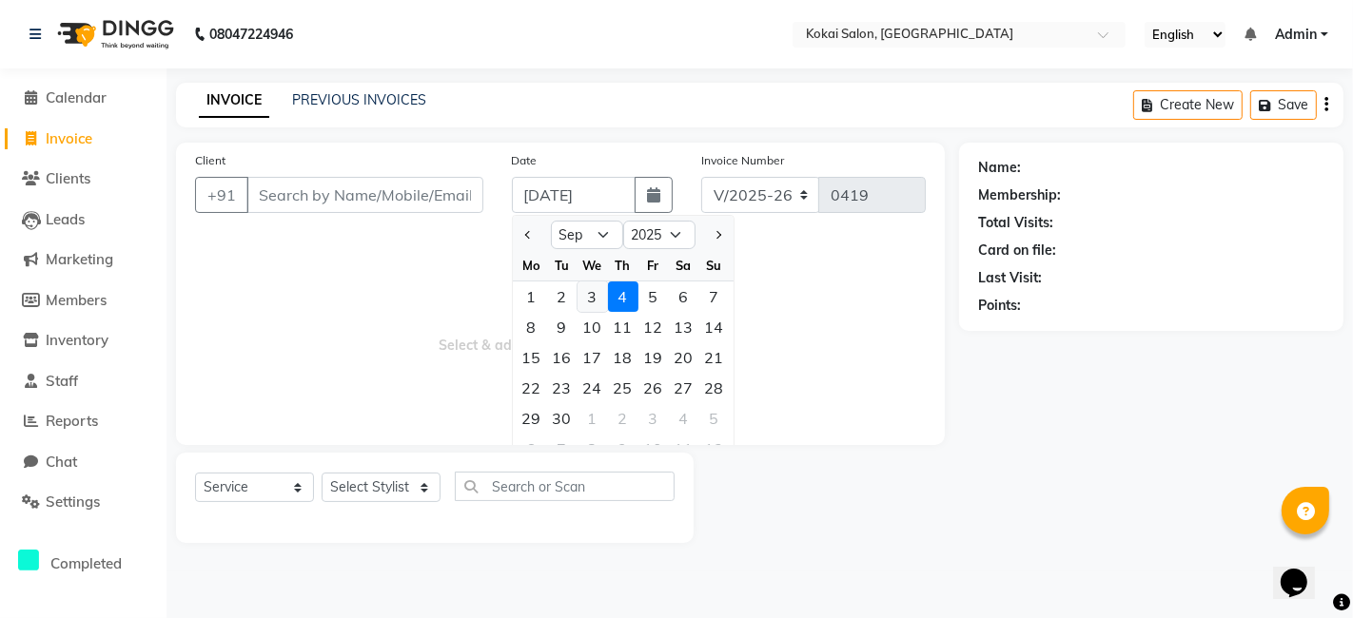
click at [597, 302] on div "3" at bounding box center [593, 297] width 30 height 30
type input "[DATE]"
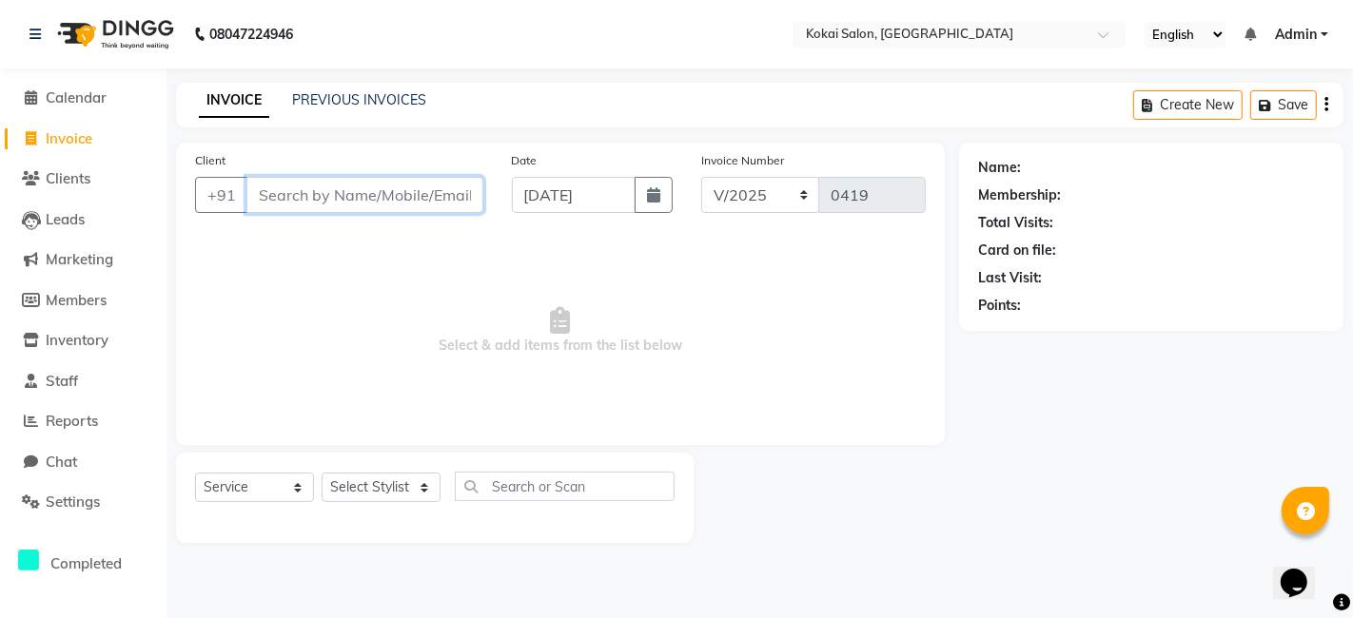
click at [312, 203] on input "Client" at bounding box center [364, 195] width 237 height 36
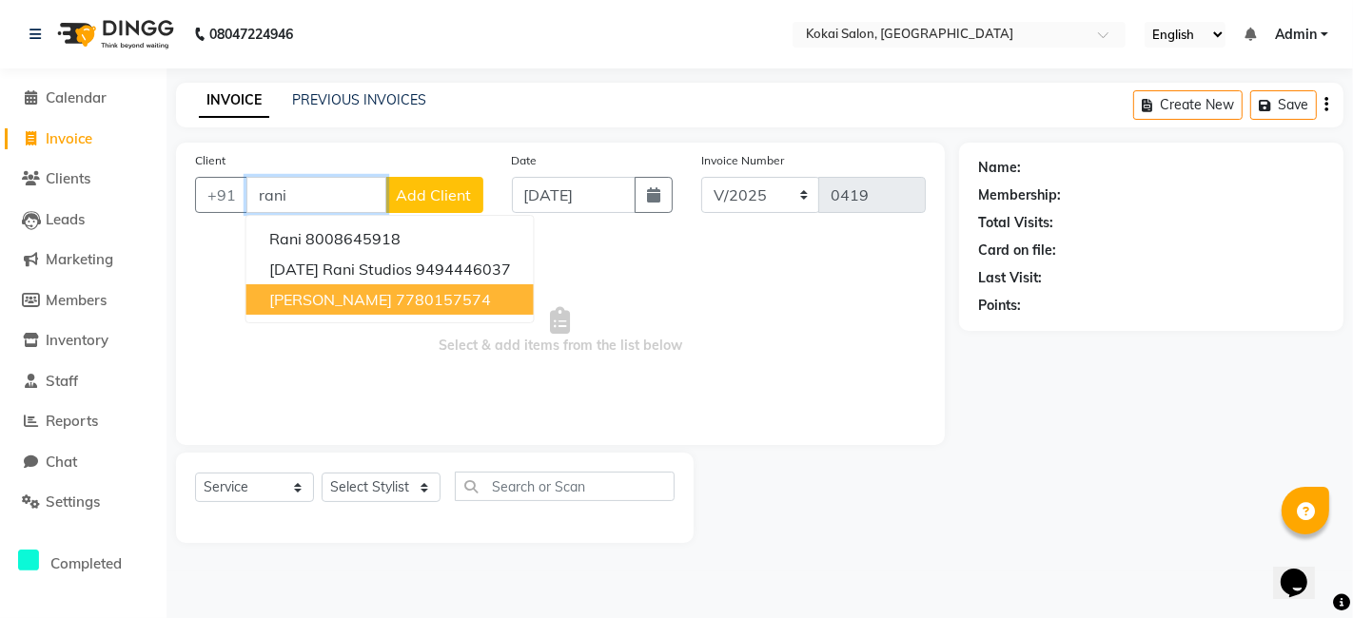
click at [375, 305] on span "[PERSON_NAME]" at bounding box center [330, 299] width 123 height 19
type input "7780157574"
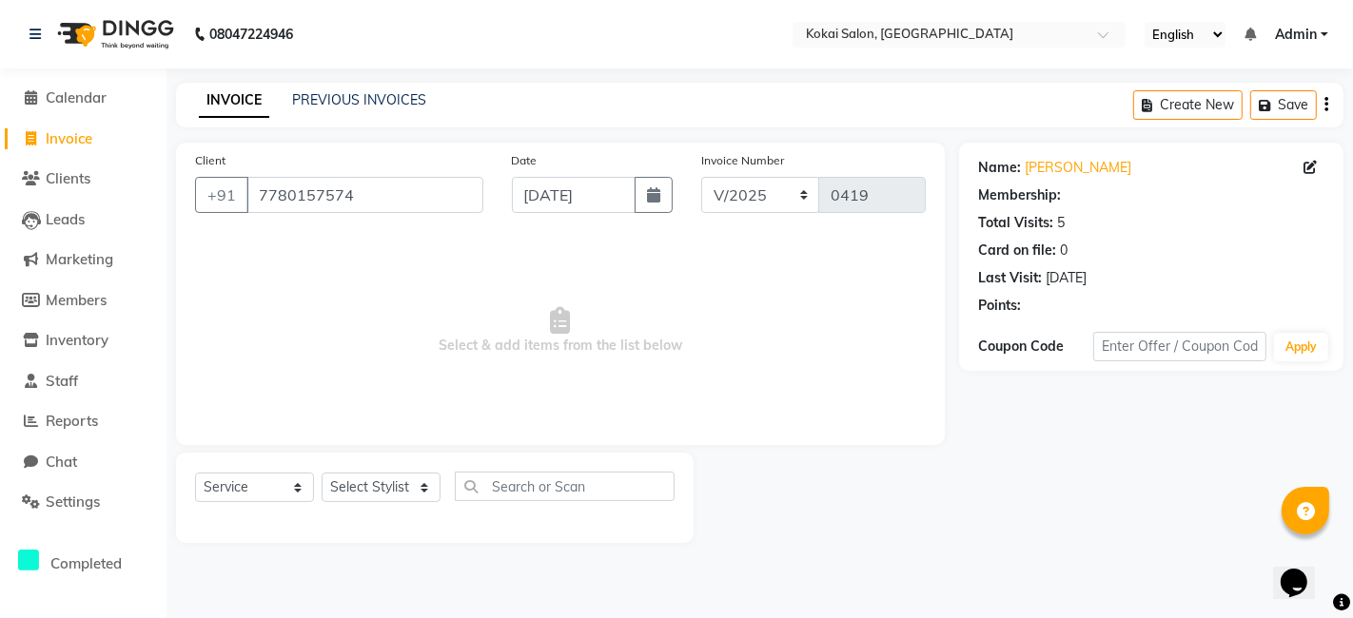
select select "1: Object"
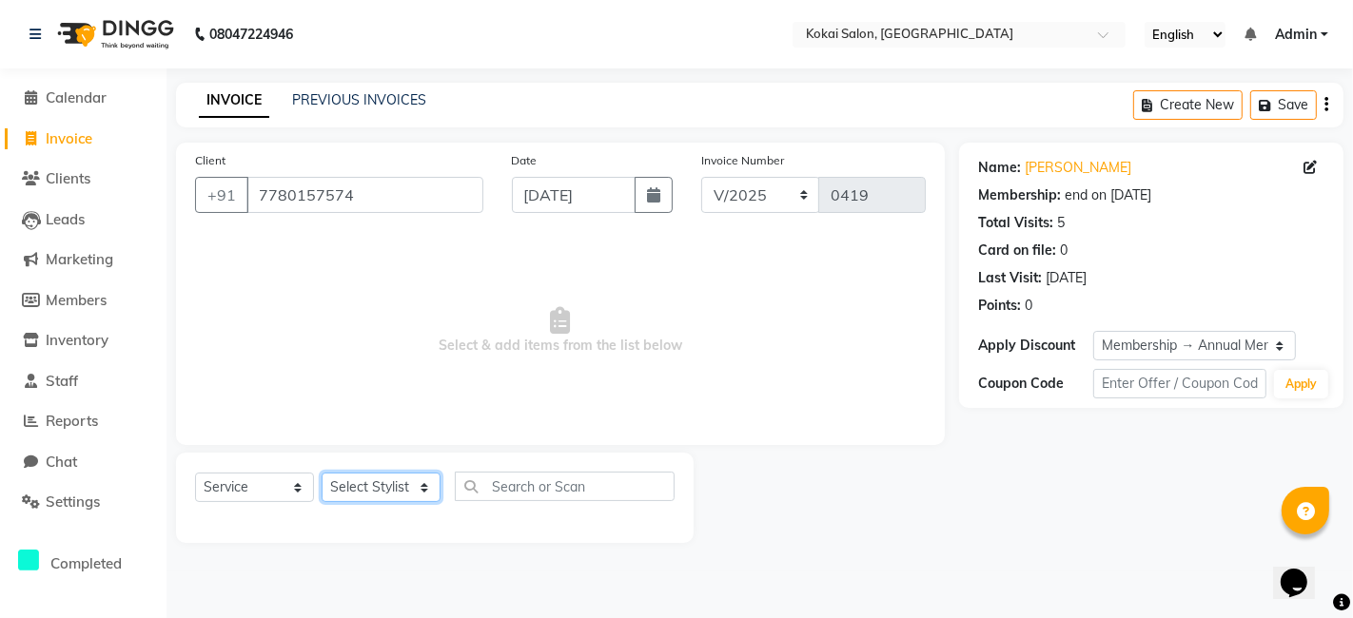
click at [391, 499] on select "Select Stylist [PERSON_NAME] [PERSON_NAME] Pratikcha [PERSON_NAME]" at bounding box center [381, 487] width 119 height 29
select select "66860"
click at [322, 473] on select "Select Stylist [PERSON_NAME] [PERSON_NAME] Pratikcha [PERSON_NAME]" at bounding box center [381, 487] width 119 height 29
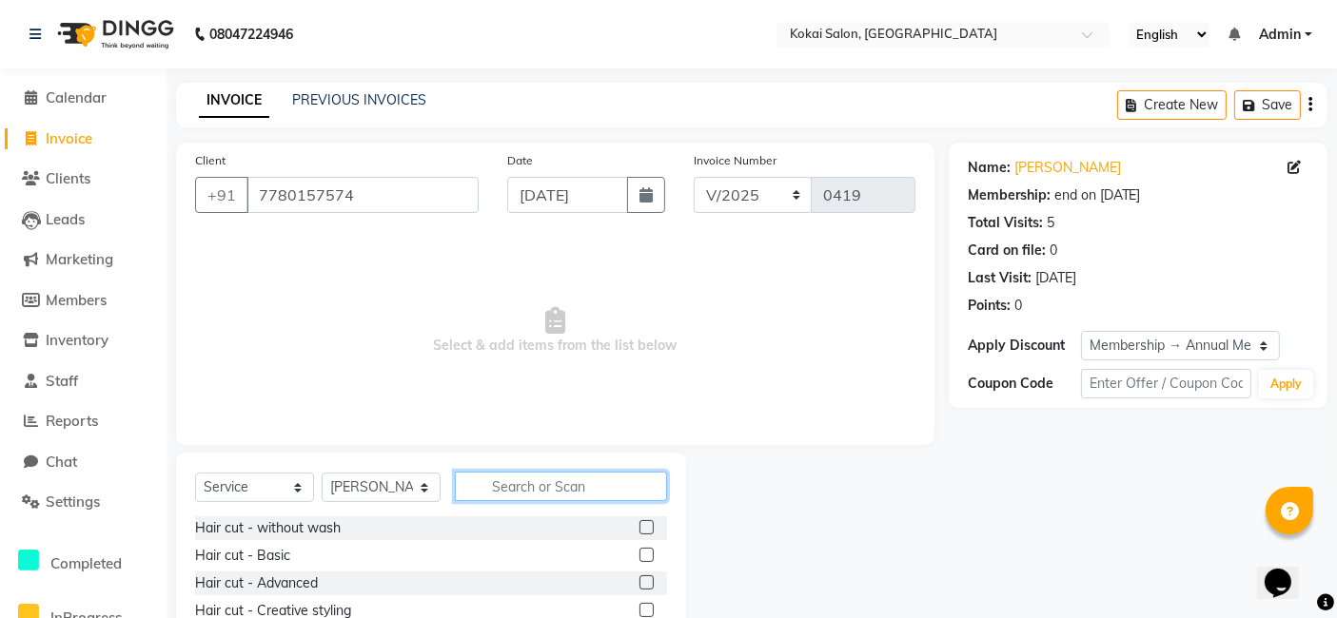
click at [505, 488] on input "text" at bounding box center [561, 486] width 212 height 29
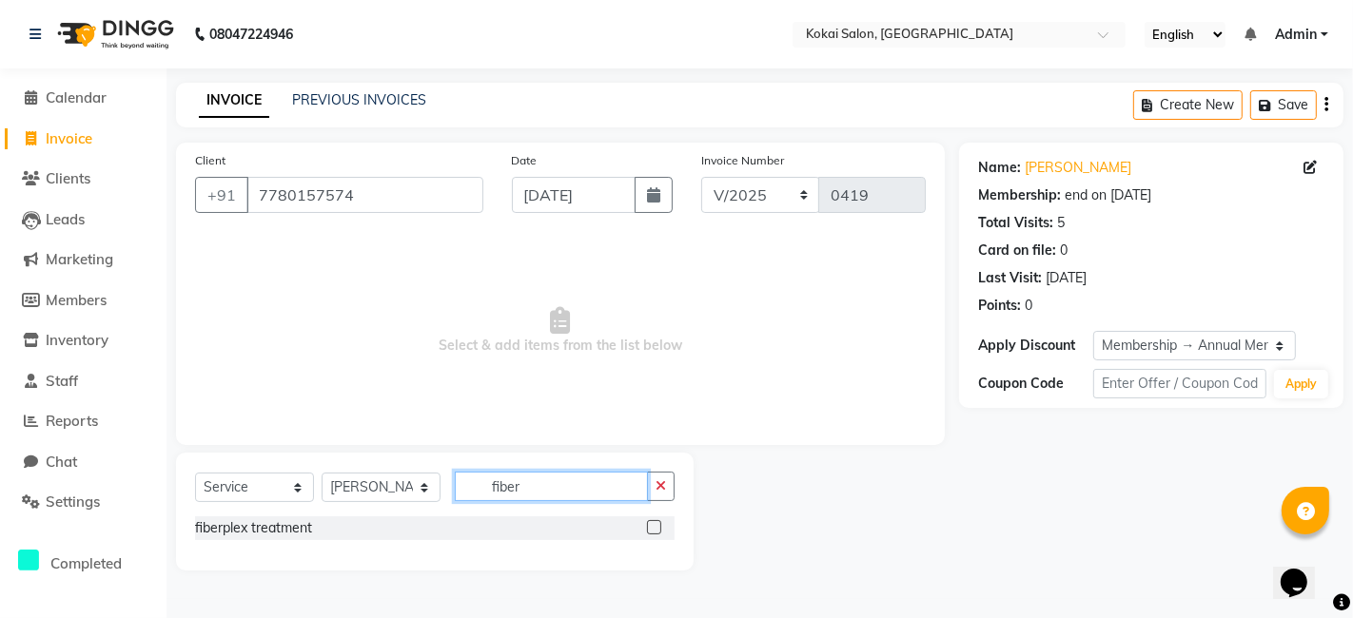
type input "fiber"
click at [652, 531] on label at bounding box center [654, 527] width 14 height 14
click at [652, 531] on input "checkbox" at bounding box center [653, 528] width 12 height 12
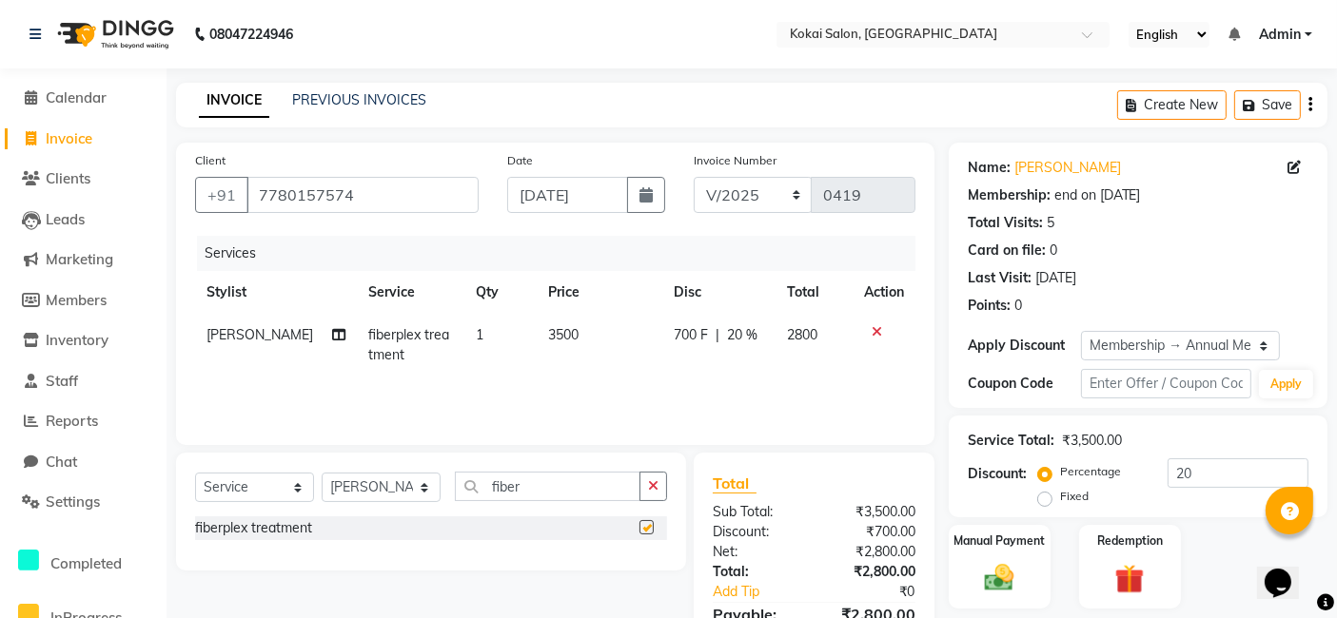
checkbox input "false"
drag, startPoint x: 552, startPoint y: 496, endPoint x: 416, endPoint y: 485, distance: 136.5
click at [416, 485] on div "Select Service Product Membership Package Voucher Prepaid Gift Card Select Styl…" at bounding box center [431, 494] width 472 height 45
type input "crea"
click at [641, 532] on label at bounding box center [646, 527] width 14 height 14
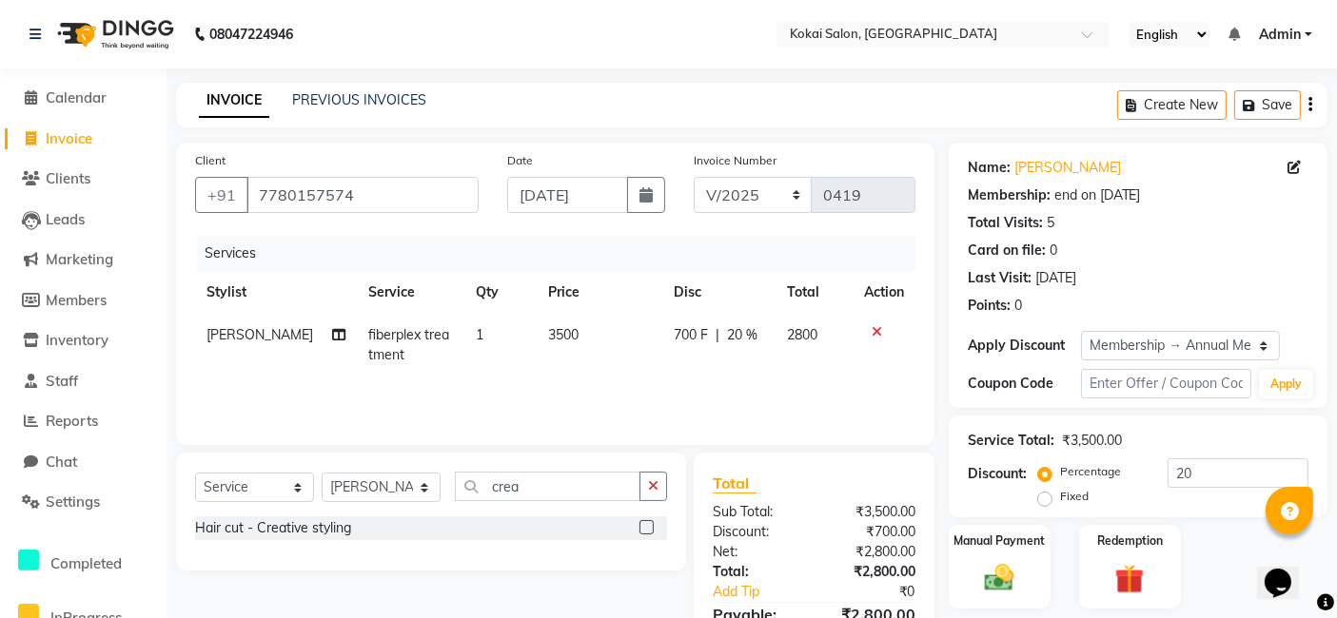
click at [641, 532] on input "checkbox" at bounding box center [645, 528] width 12 height 12
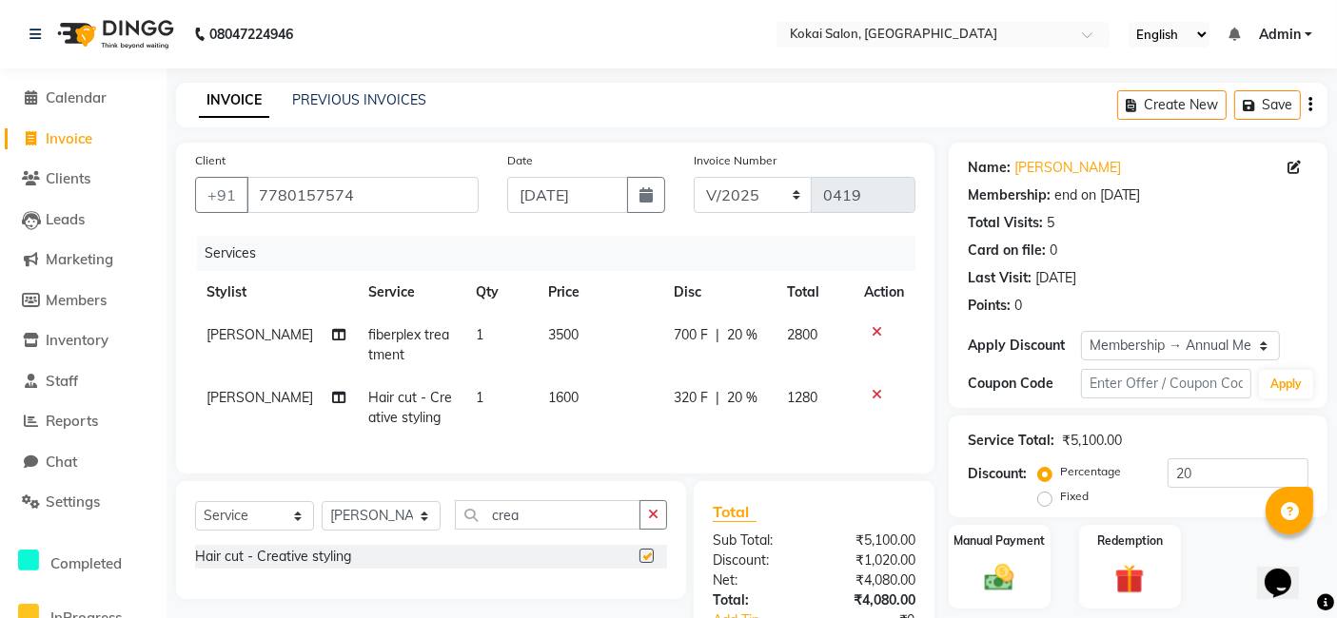
checkbox input "false"
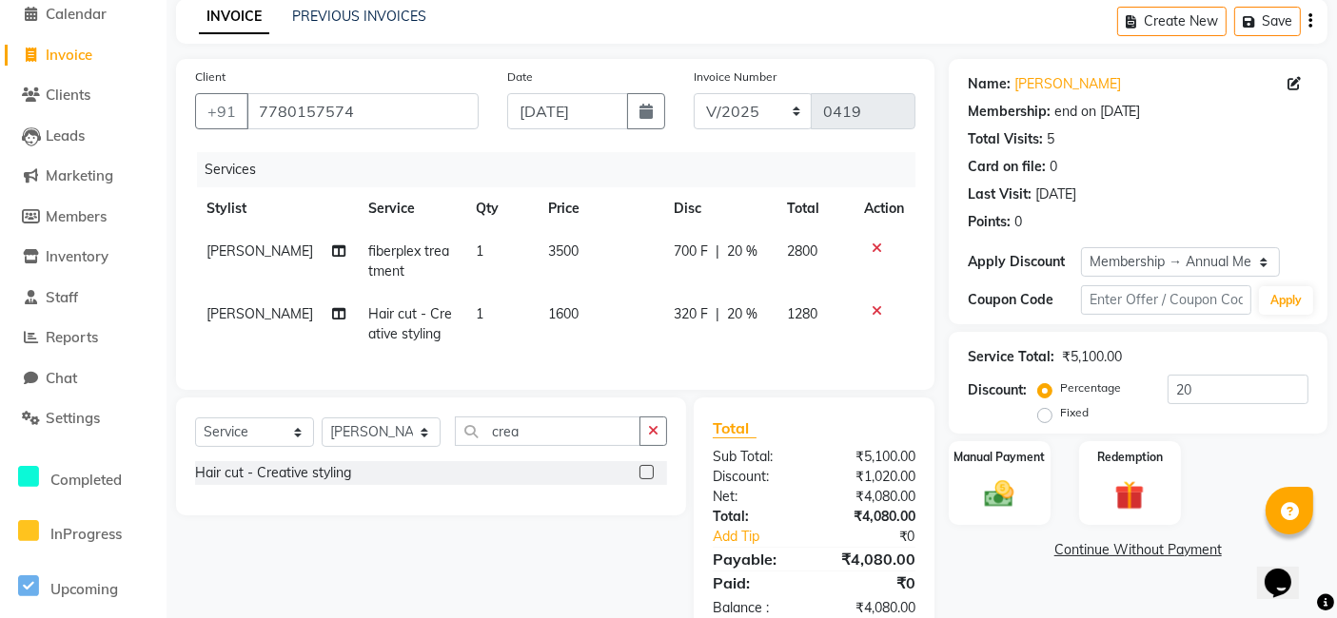
scroll to position [147, 0]
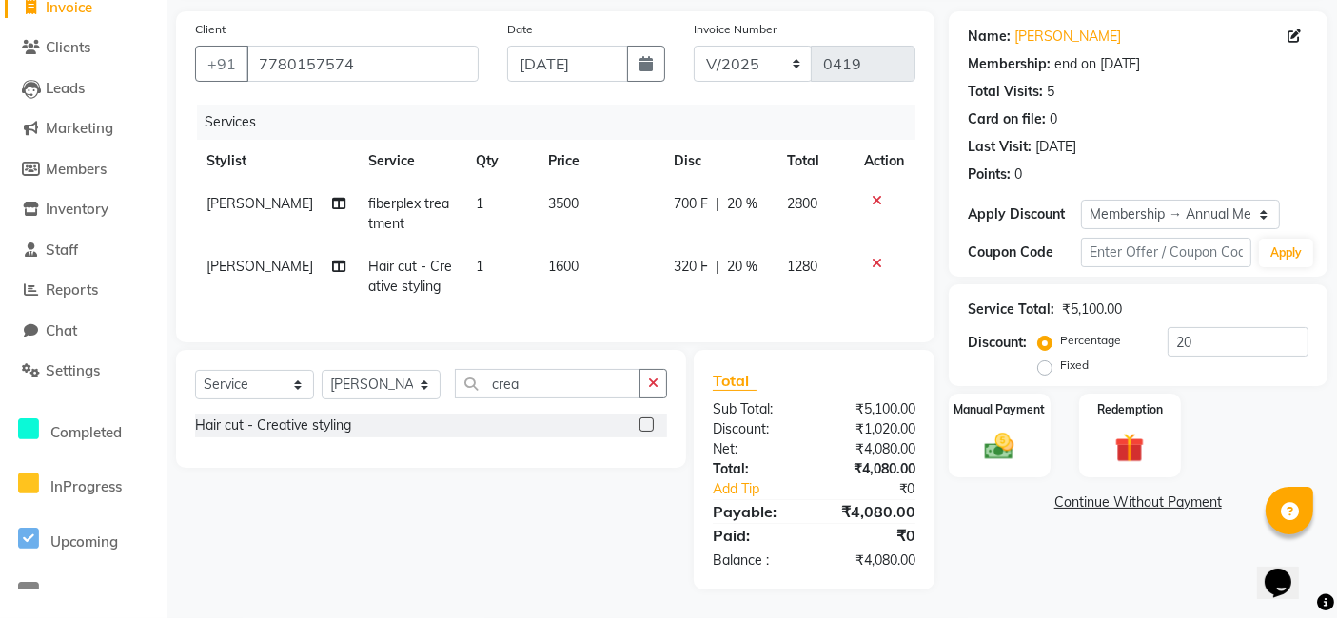
drag, startPoint x: 1001, startPoint y: 441, endPoint x: 1071, endPoint y: 438, distance: 70.5
click at [1003, 441] on img at bounding box center [999, 447] width 48 height 34
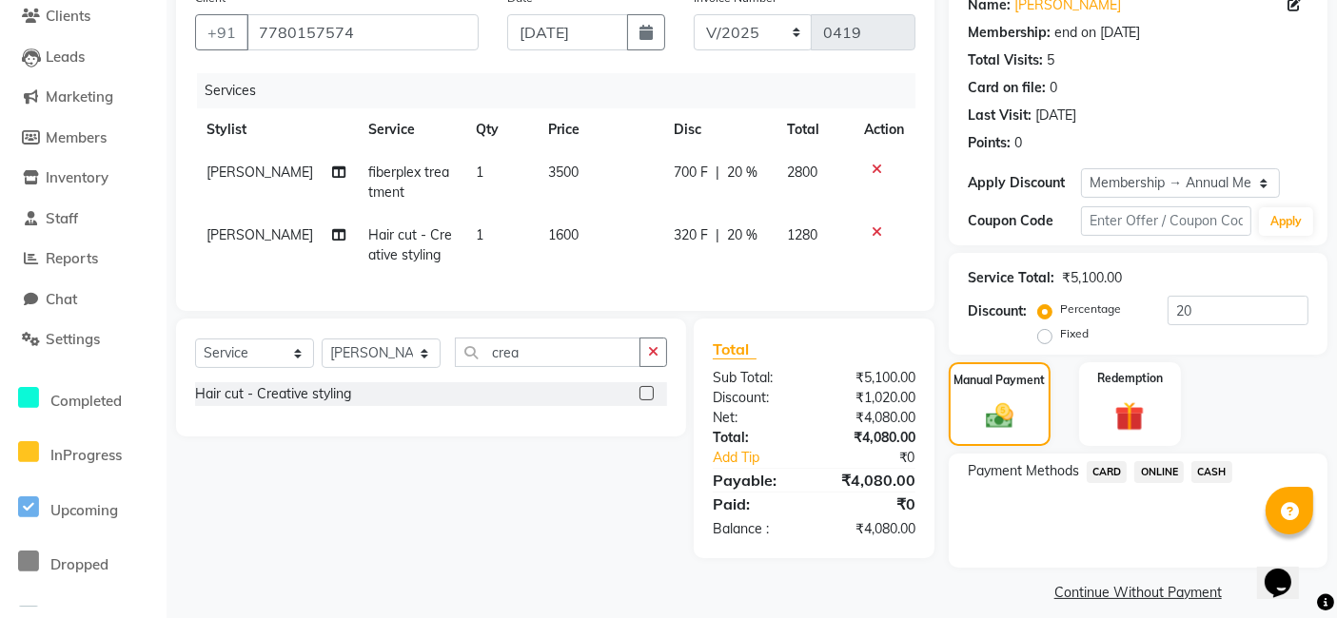
scroll to position [179, 0]
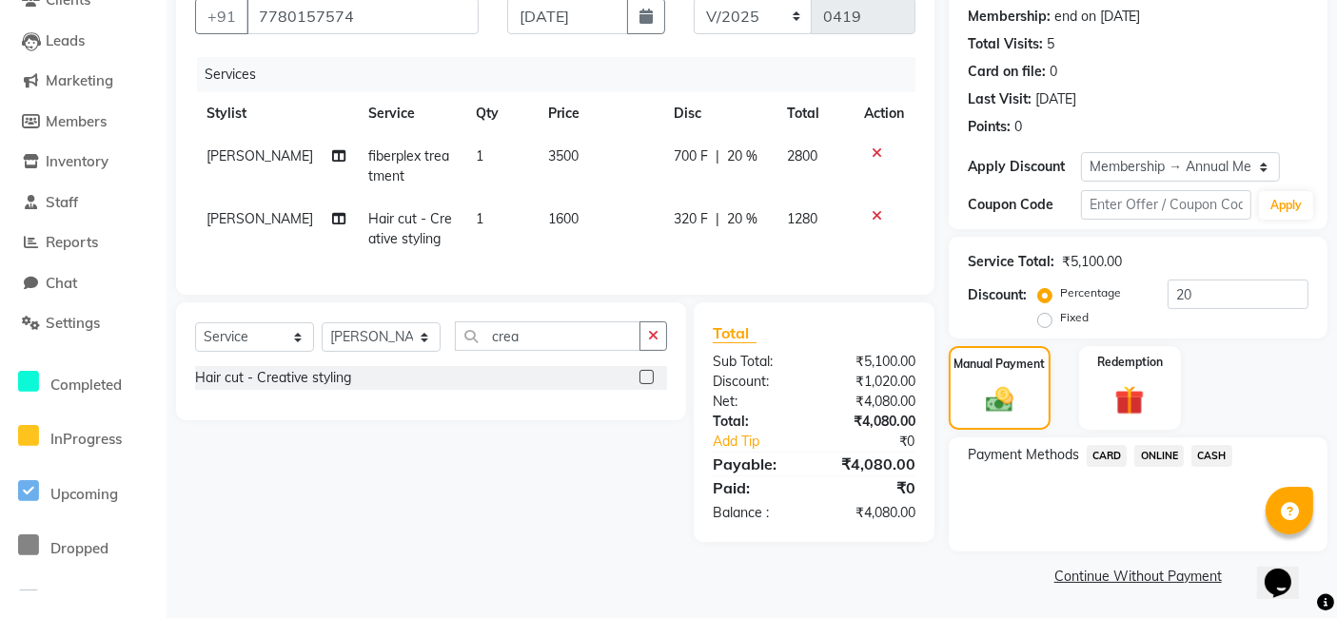
click at [1156, 461] on span "ONLINE" at bounding box center [1158, 456] width 49 height 22
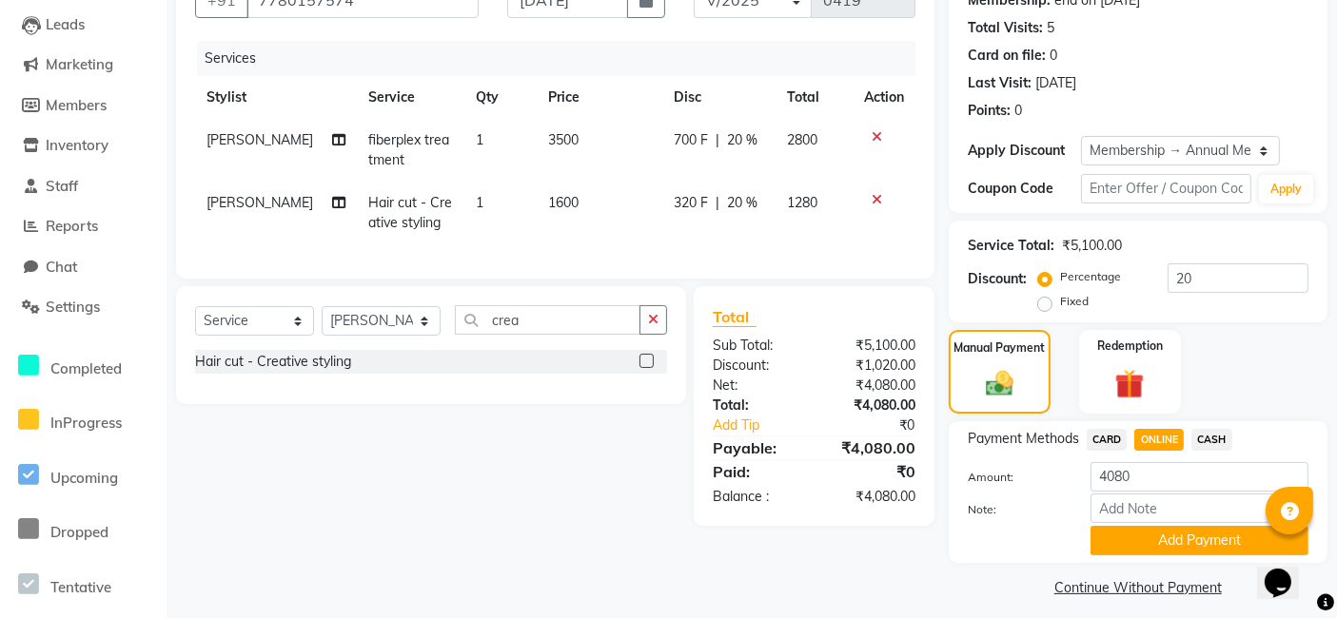
scroll to position [206, 0]
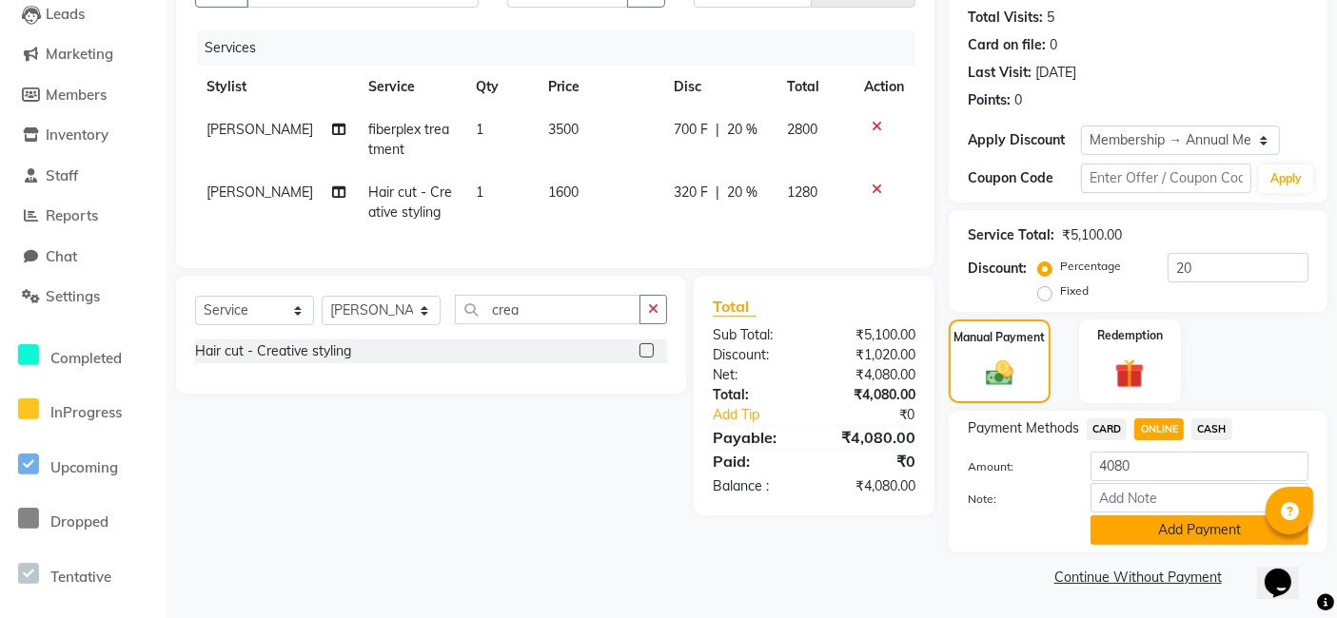
click at [1148, 528] on button "Add Payment" at bounding box center [1199, 530] width 218 height 29
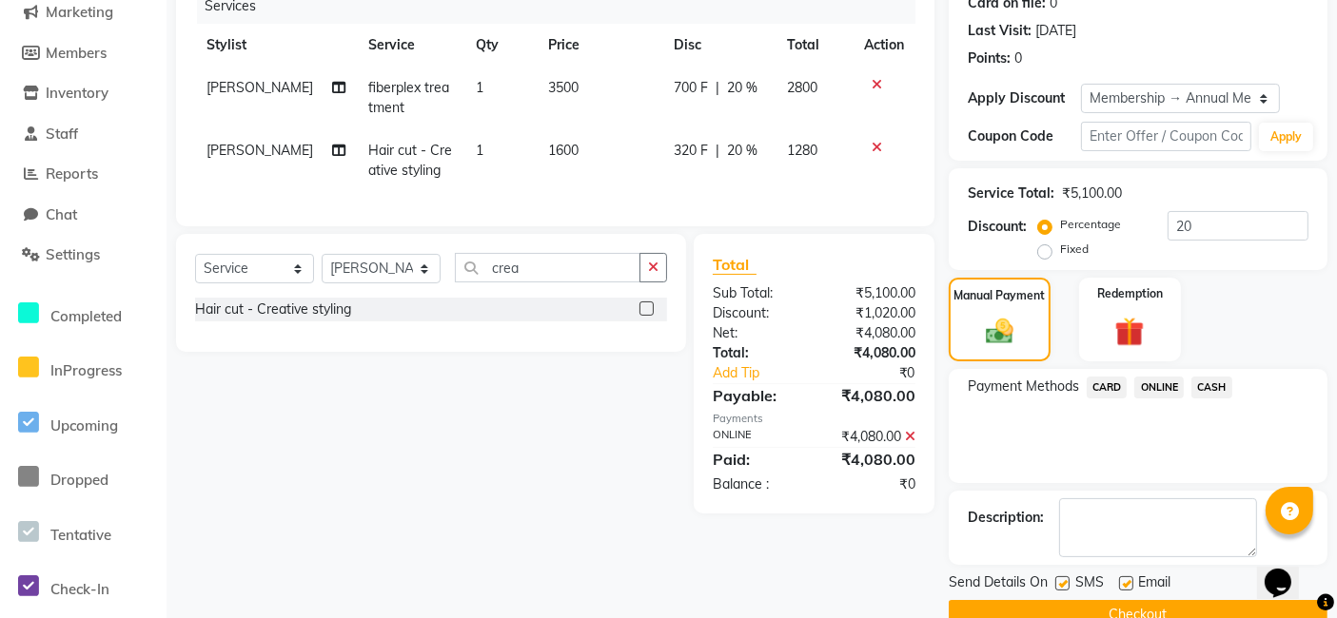
scroll to position [285, 0]
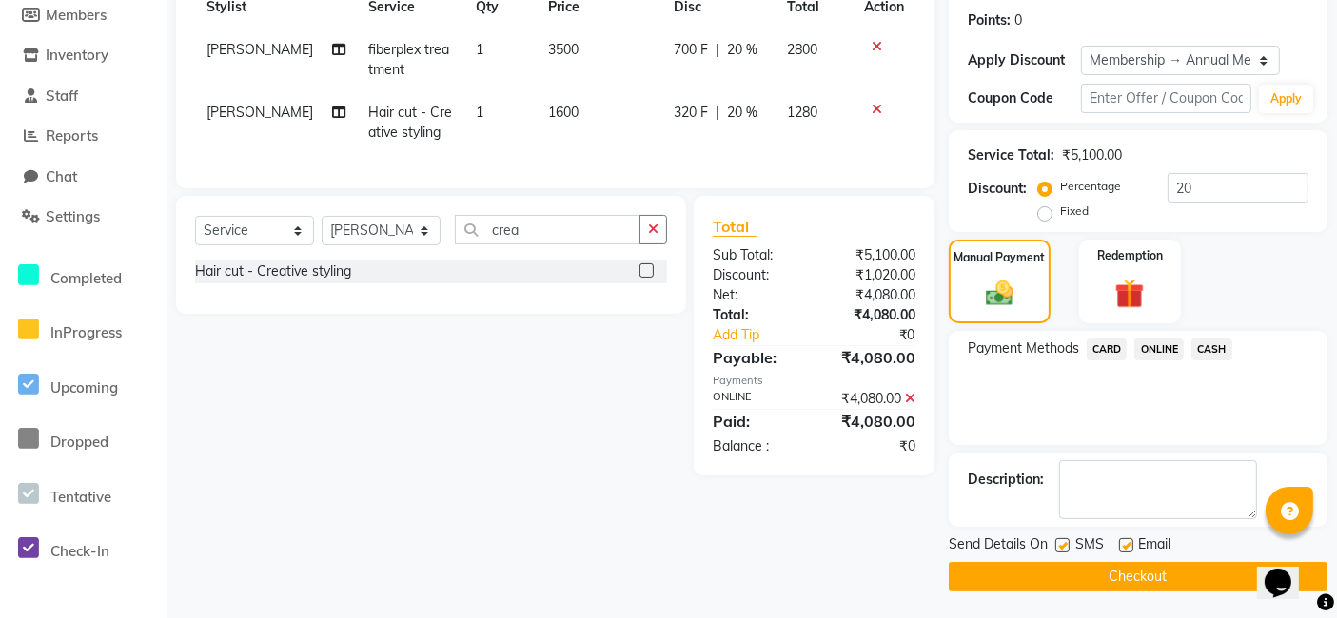
click at [1047, 587] on button "Checkout" at bounding box center [1138, 576] width 379 height 29
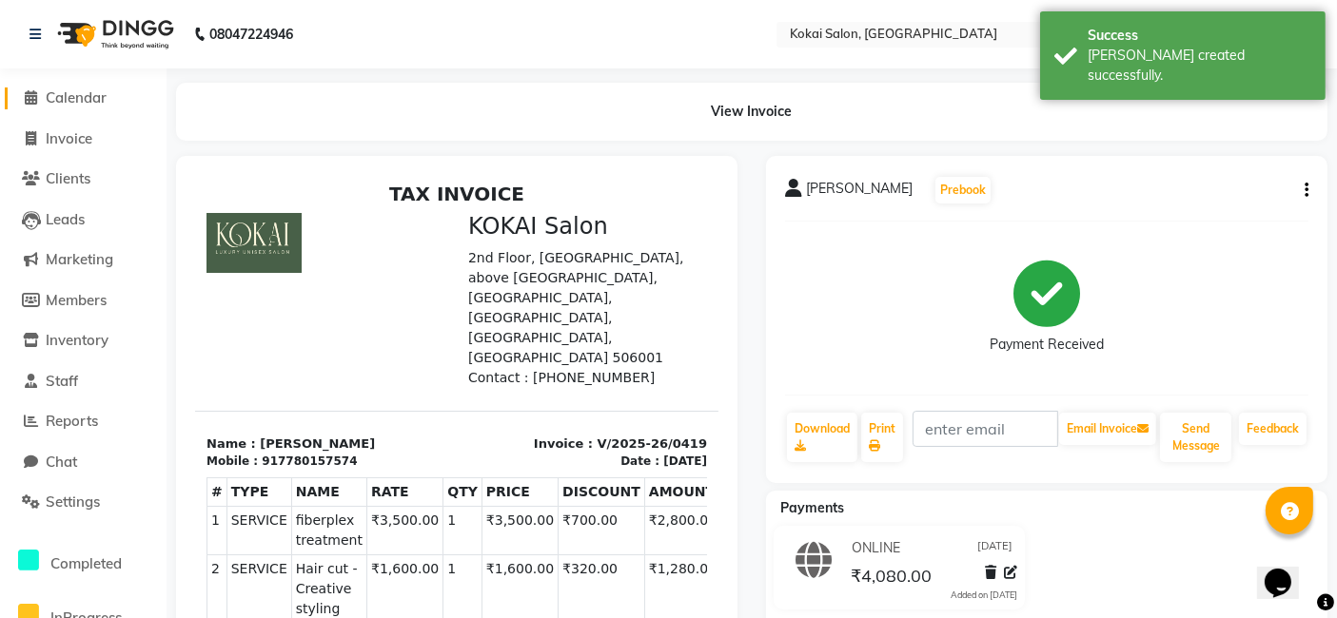
drag, startPoint x: 84, startPoint y: 100, endPoint x: 115, endPoint y: 101, distance: 31.4
click at [84, 101] on span "Calendar" at bounding box center [76, 97] width 61 height 18
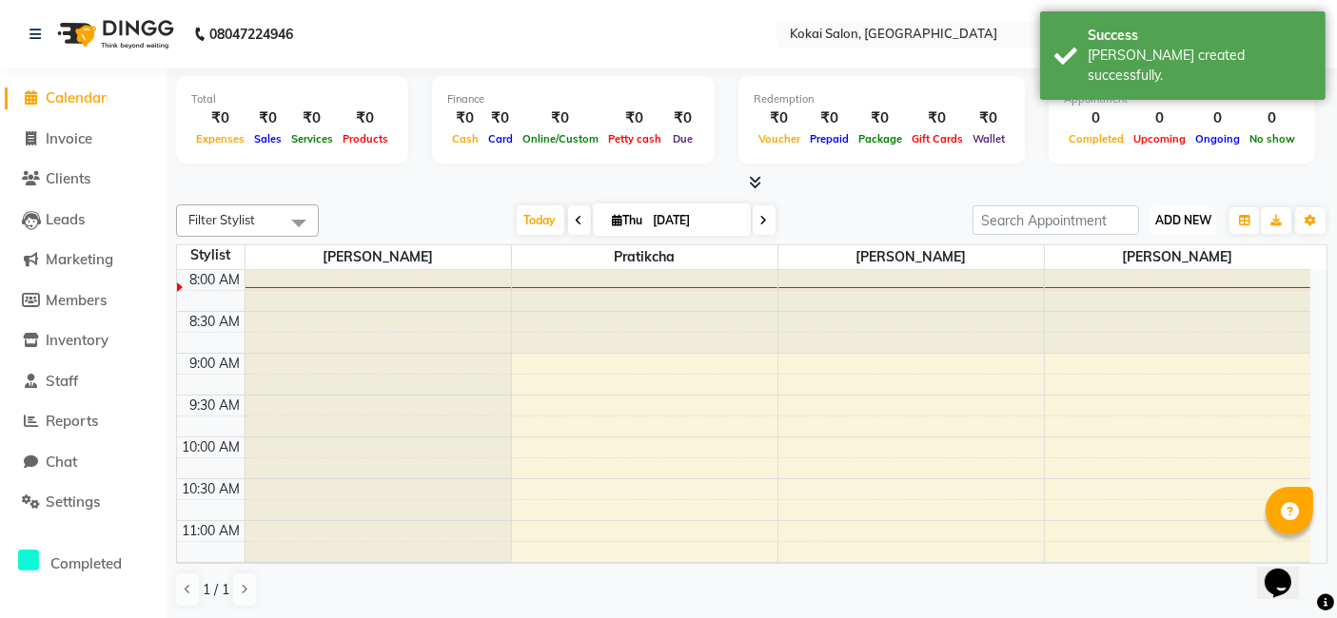
click at [1194, 216] on span "ADD NEW" at bounding box center [1183, 220] width 56 height 14
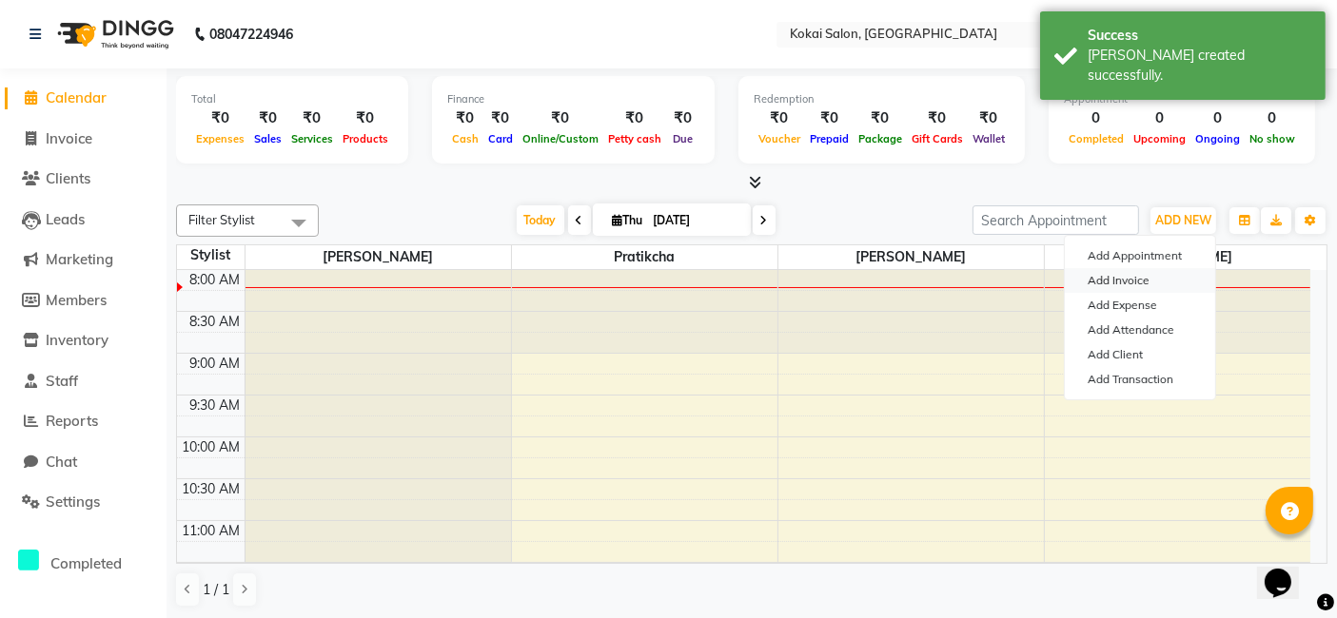
click at [1121, 281] on link "Add Invoice" at bounding box center [1140, 280] width 150 height 25
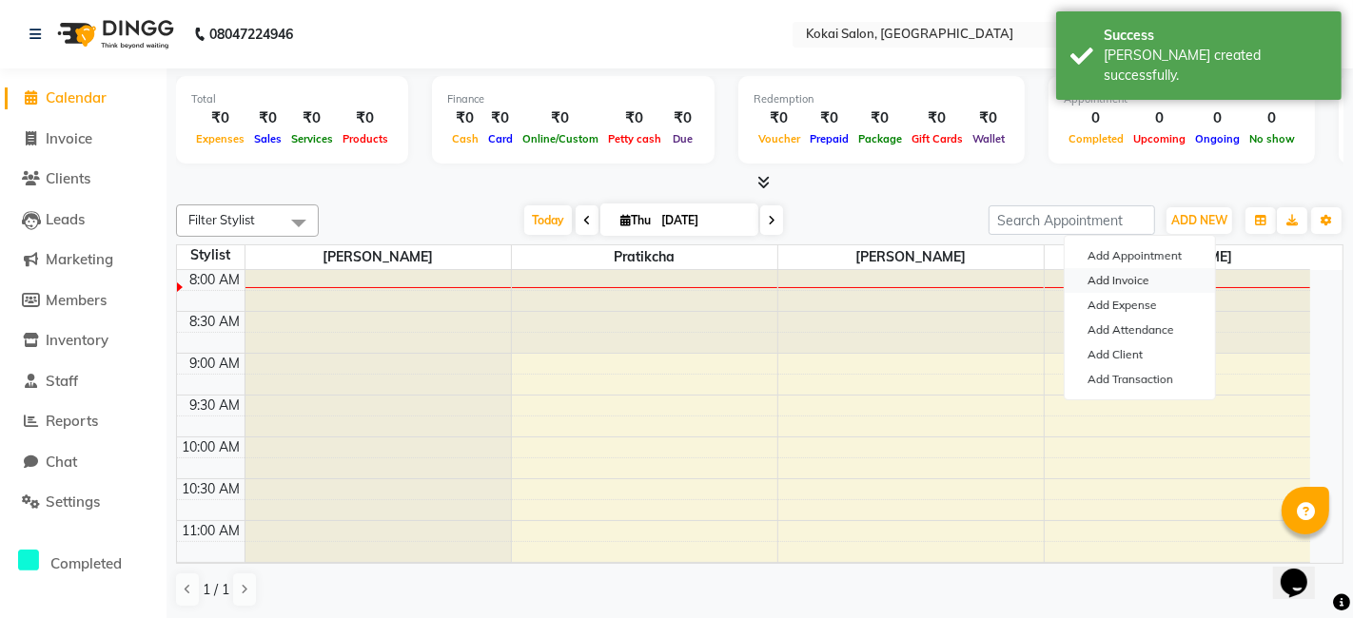
select select "7546"
select select "service"
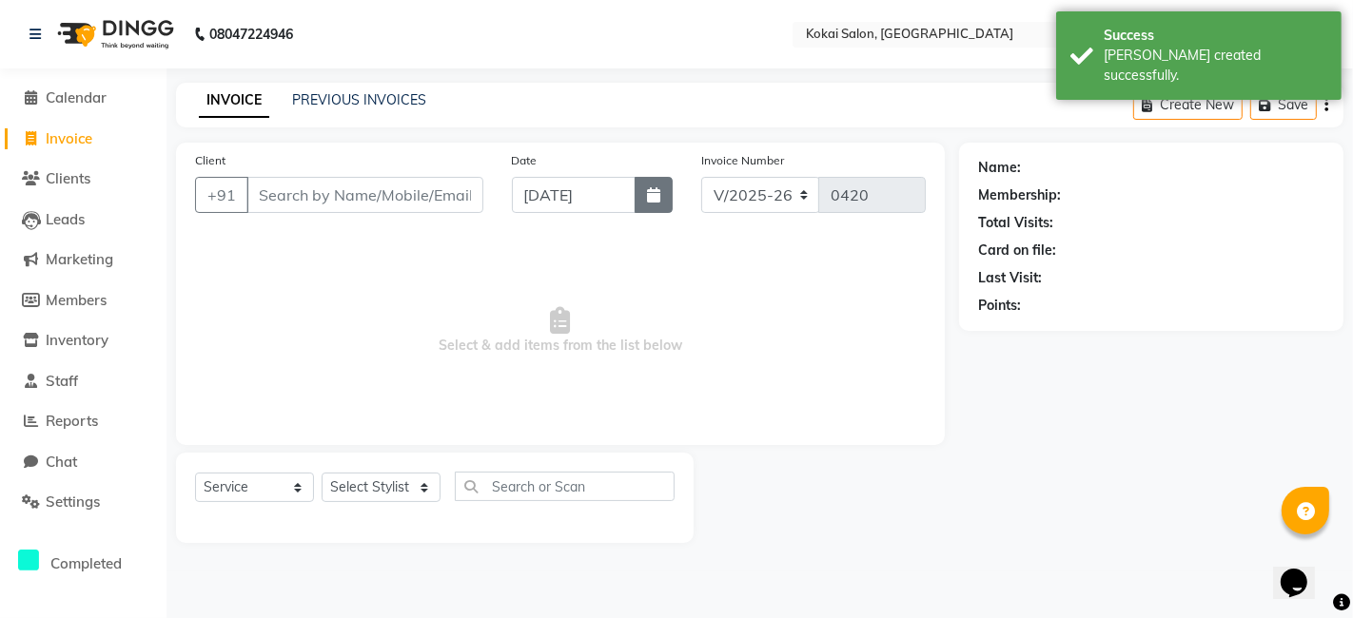
click at [650, 200] on icon "button" at bounding box center [653, 194] width 13 height 15
select select "9"
select select "2025"
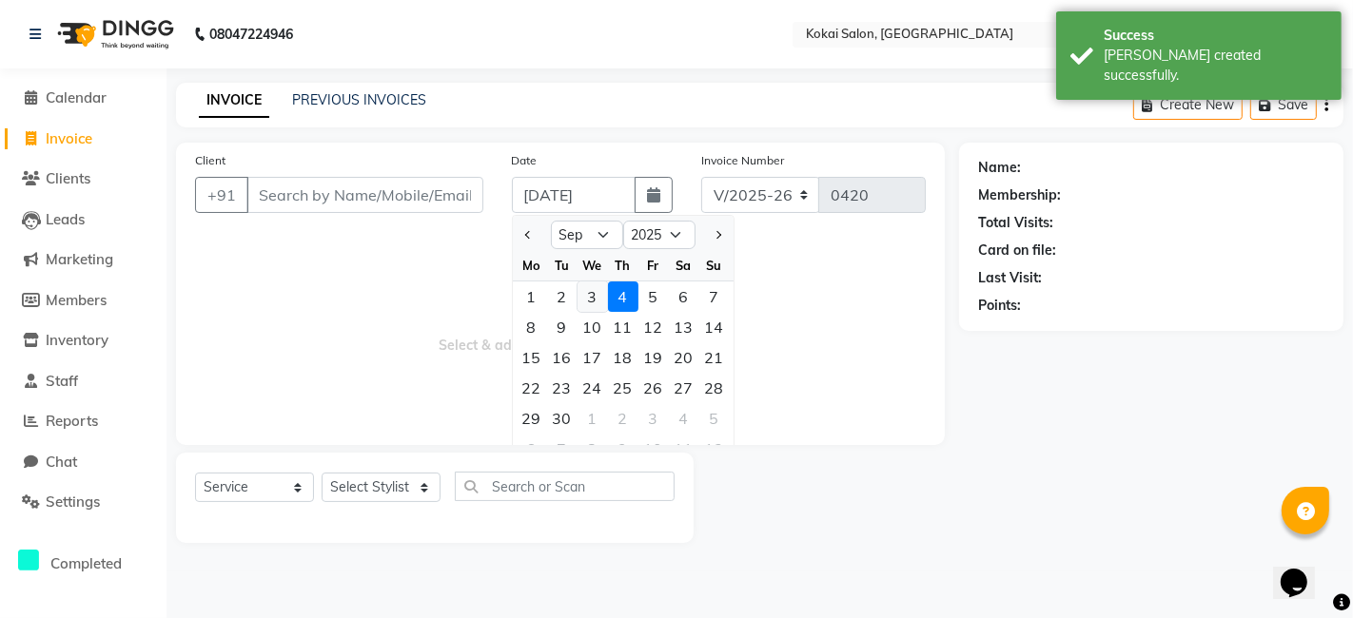
click at [590, 301] on div "3" at bounding box center [593, 297] width 30 height 30
type input "[DATE]"
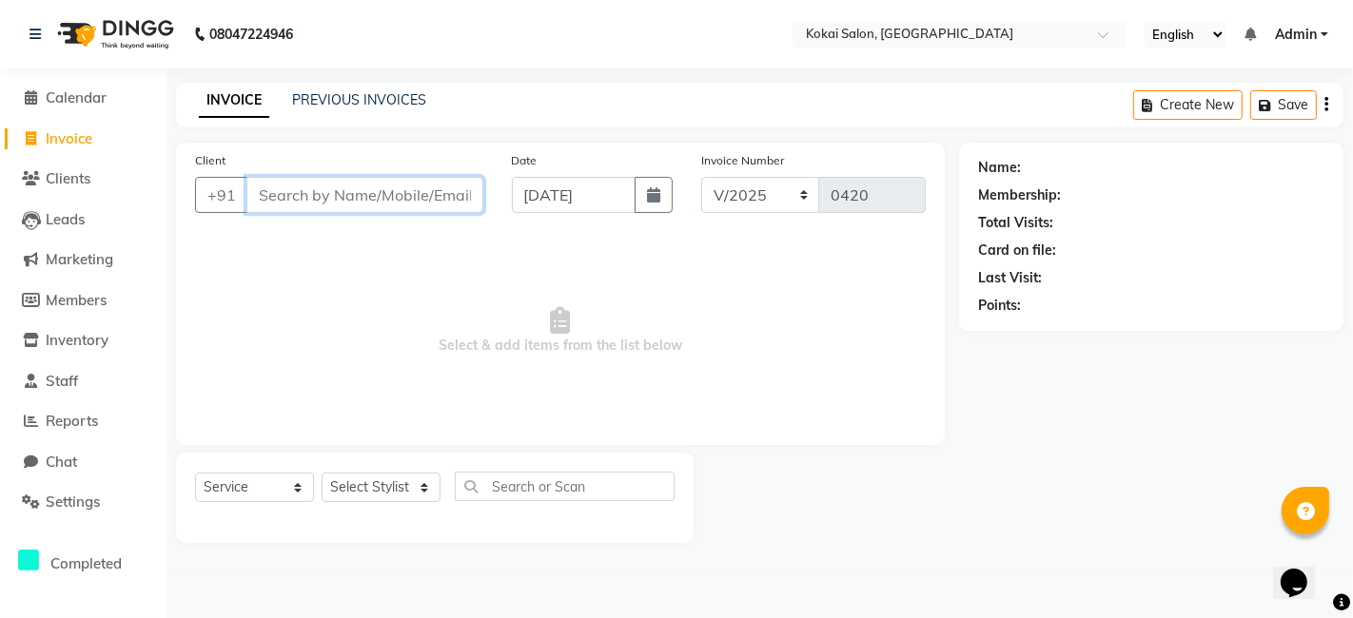
click at [318, 189] on input "Client" at bounding box center [364, 195] width 237 height 36
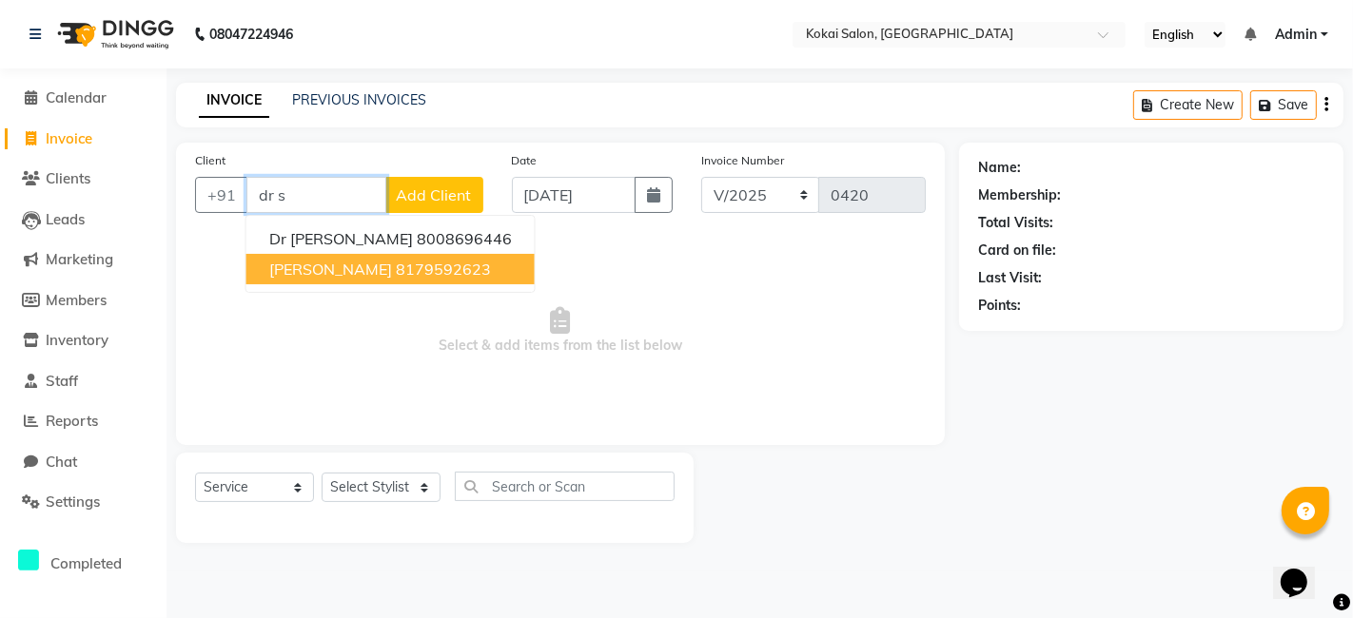
click at [396, 265] on ngb-highlight "8179592623" at bounding box center [443, 269] width 95 height 19
type input "8179592623"
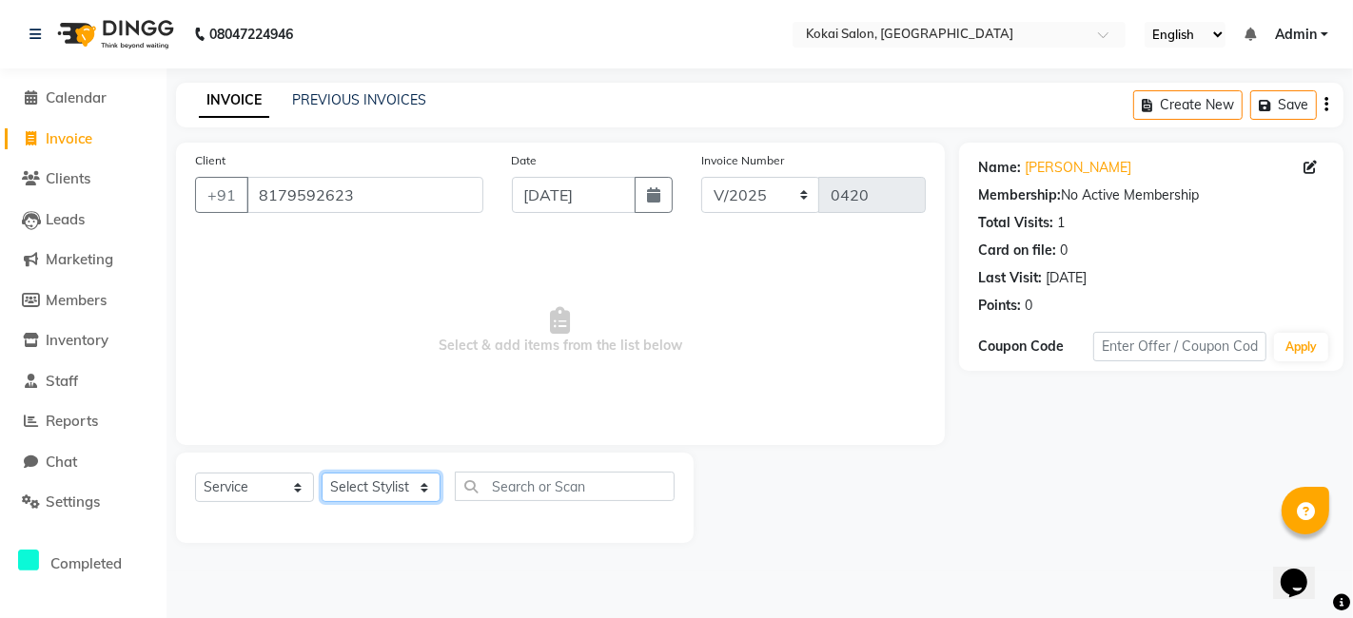
click at [380, 487] on select "Select Stylist [PERSON_NAME] [PERSON_NAME] Pratikcha [PERSON_NAME]" at bounding box center [381, 487] width 119 height 29
select select "79591"
click at [322, 473] on select "Select Stylist [PERSON_NAME] [PERSON_NAME] Pratikcha [PERSON_NAME]" at bounding box center [381, 487] width 119 height 29
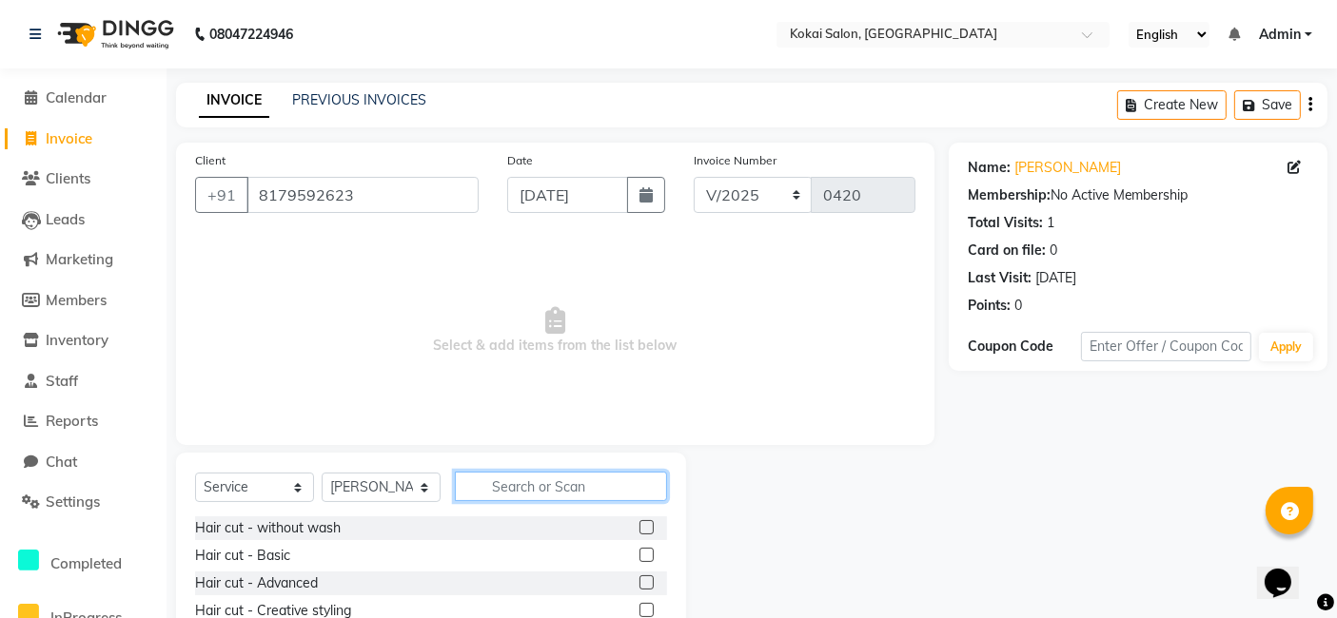
click at [516, 485] on input "text" at bounding box center [561, 486] width 212 height 29
type input "hair wa"
click at [639, 579] on label at bounding box center [646, 583] width 14 height 14
click at [639, 579] on input "checkbox" at bounding box center [645, 584] width 12 height 12
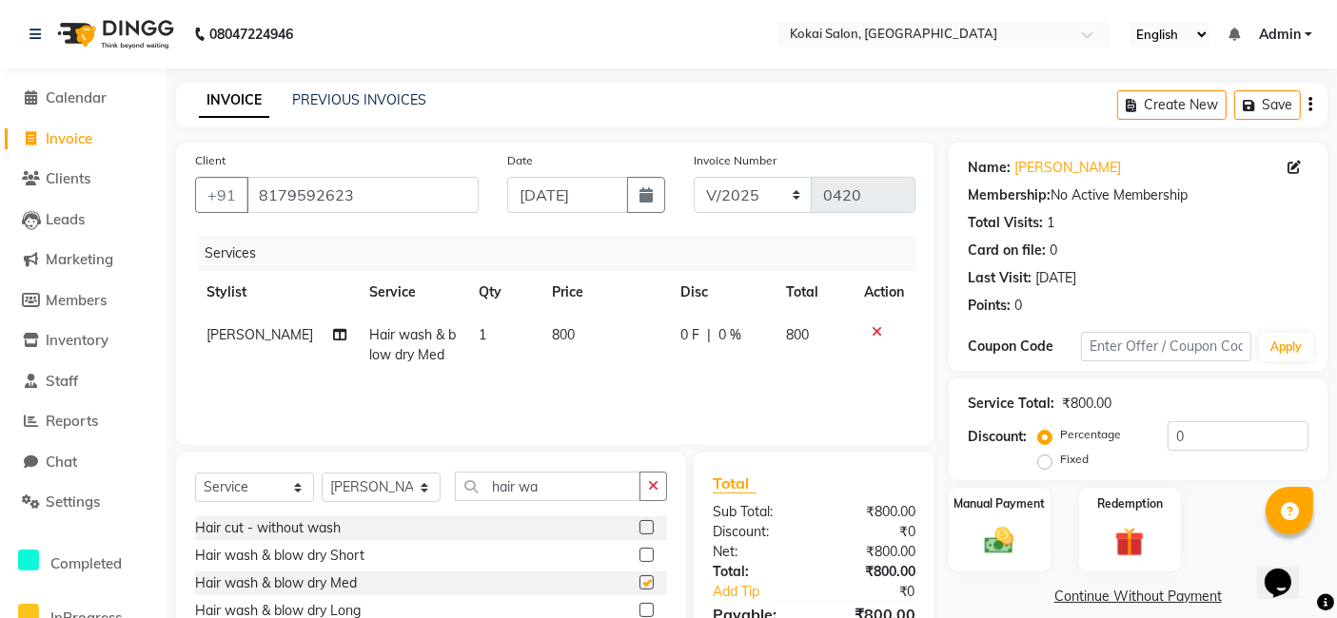
checkbox input "false"
click at [401, 492] on select "Select Stylist [PERSON_NAME] [PERSON_NAME] Pratikcha [PERSON_NAME]" at bounding box center [381, 487] width 119 height 29
select select "66860"
click at [322, 473] on select "Select Stylist [PERSON_NAME] [PERSON_NAME] Pratikcha [PERSON_NAME]" at bounding box center [381, 487] width 119 height 29
drag, startPoint x: 578, startPoint y: 486, endPoint x: 404, endPoint y: 483, distance: 173.2
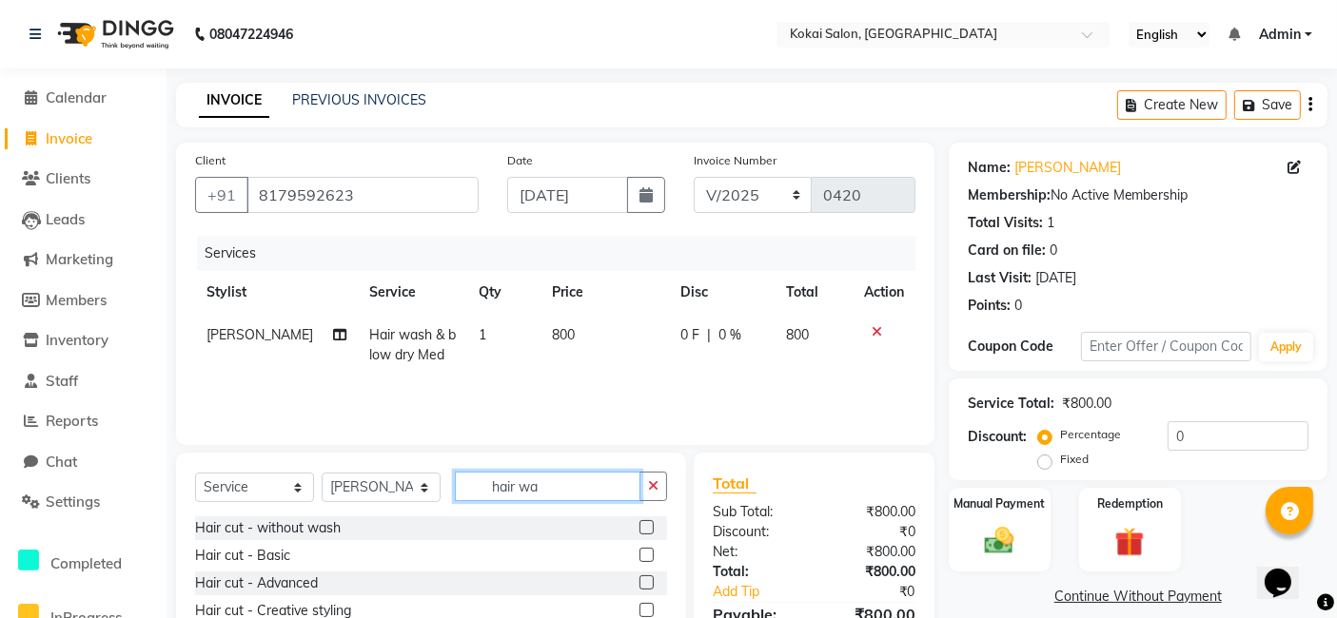
click at [404, 483] on div "Select Service Product Membership Package Voucher Prepaid Gift Card Select Styl…" at bounding box center [431, 494] width 472 height 45
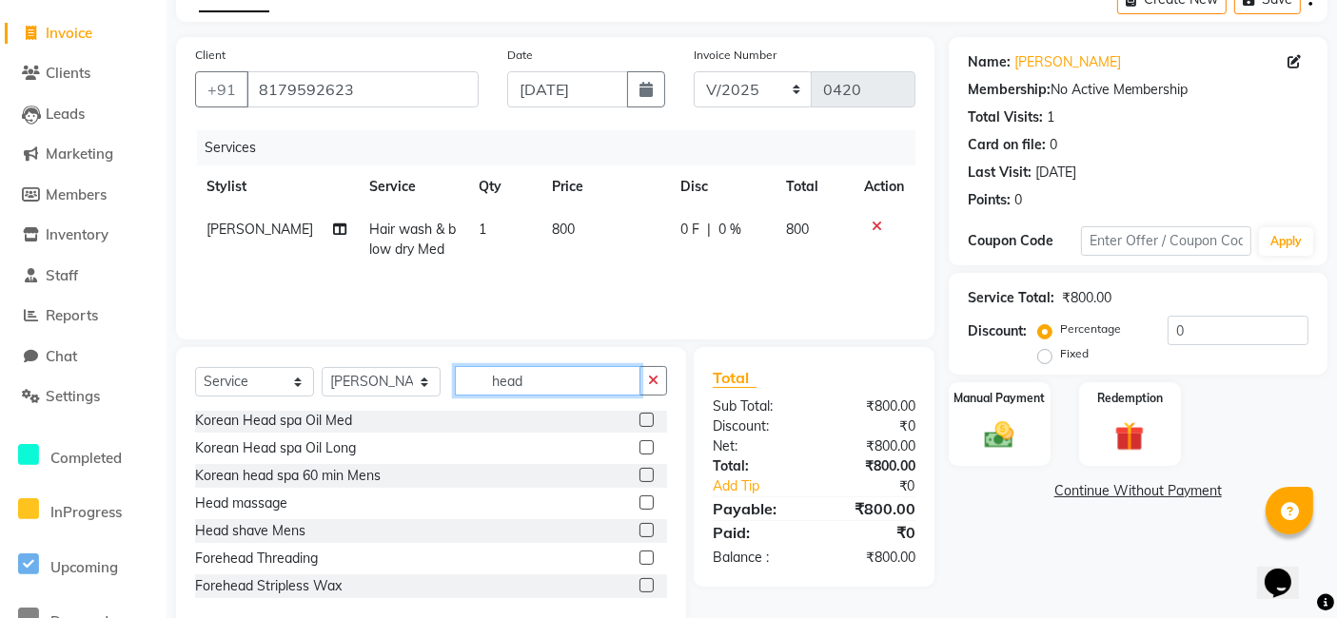
type input "head"
click at [639, 503] on label at bounding box center [646, 503] width 14 height 14
click at [639, 503] on input "checkbox" at bounding box center [645, 504] width 12 height 12
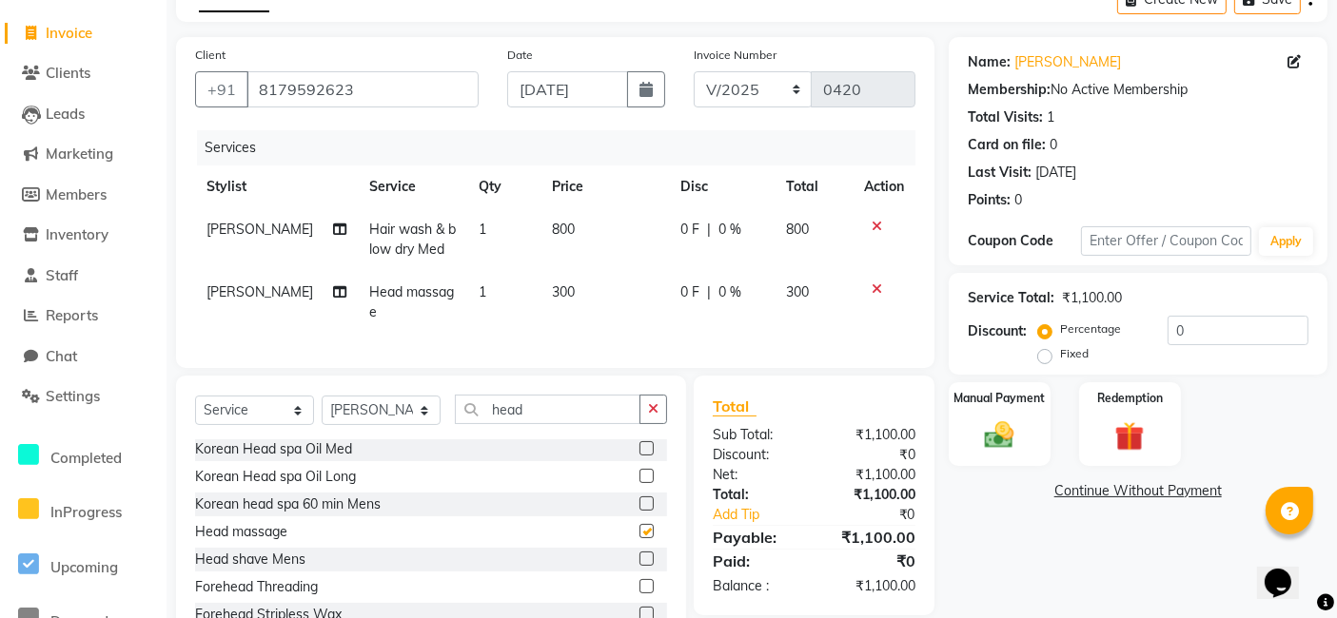
checkbox input "false"
click at [573, 290] on td "300" at bounding box center [604, 302] width 128 height 63
select select "66860"
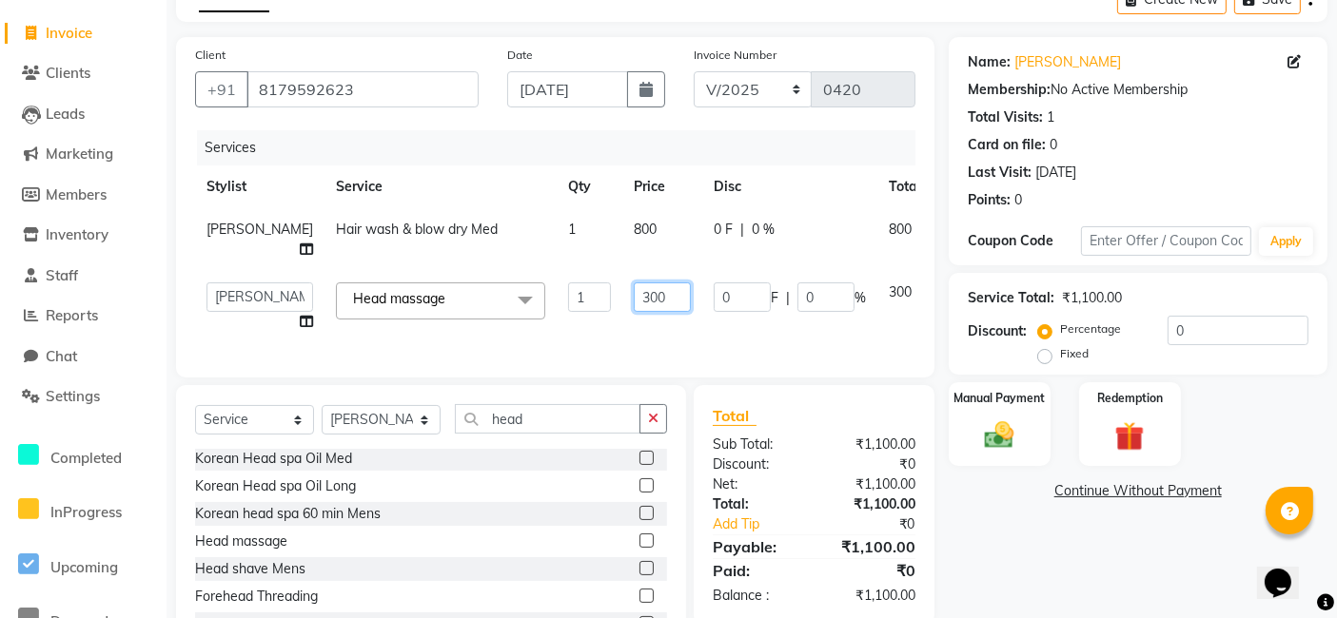
drag, startPoint x: 611, startPoint y: 297, endPoint x: 562, endPoint y: 296, distance: 48.5
click at [622, 296] on td "300" at bounding box center [662, 307] width 80 height 72
type input "700"
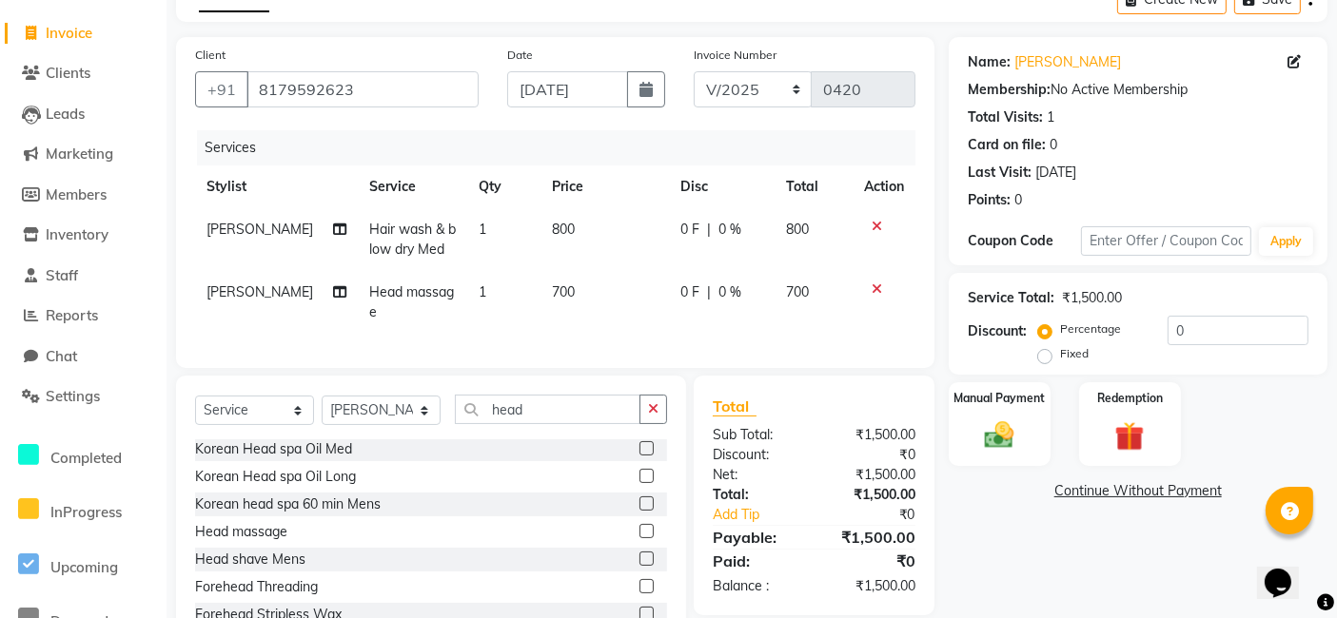
click at [563, 331] on td "700" at bounding box center [604, 302] width 128 height 63
select select "66860"
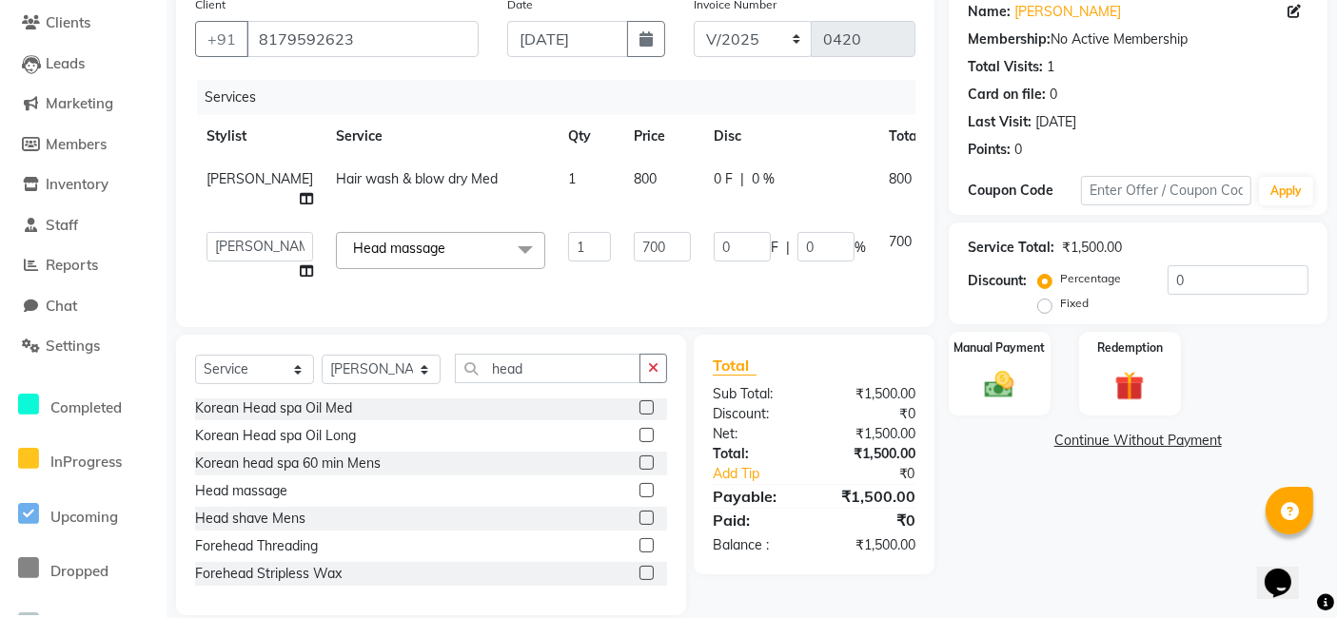
scroll to position [197, 0]
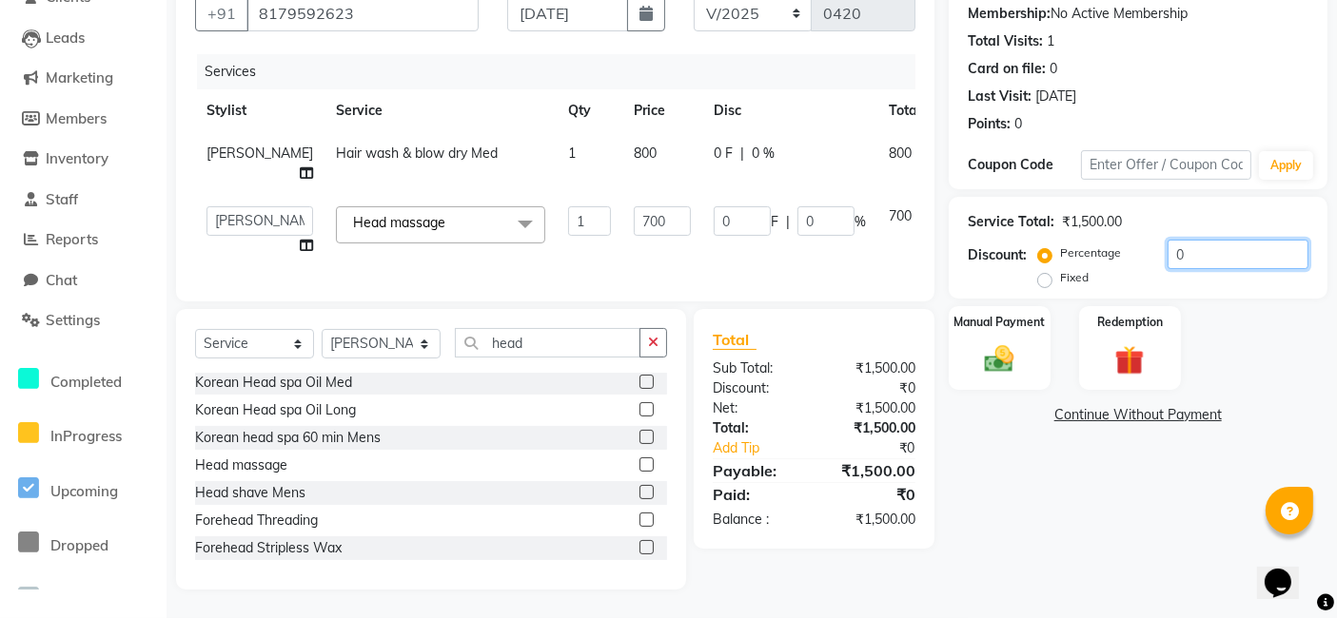
drag, startPoint x: 1186, startPoint y: 231, endPoint x: 1160, endPoint y: 235, distance: 26.9
click at [1160, 240] on div "Percentage Fixed 0" at bounding box center [1175, 265] width 266 height 51
type input "1"
type input "7"
type input "1"
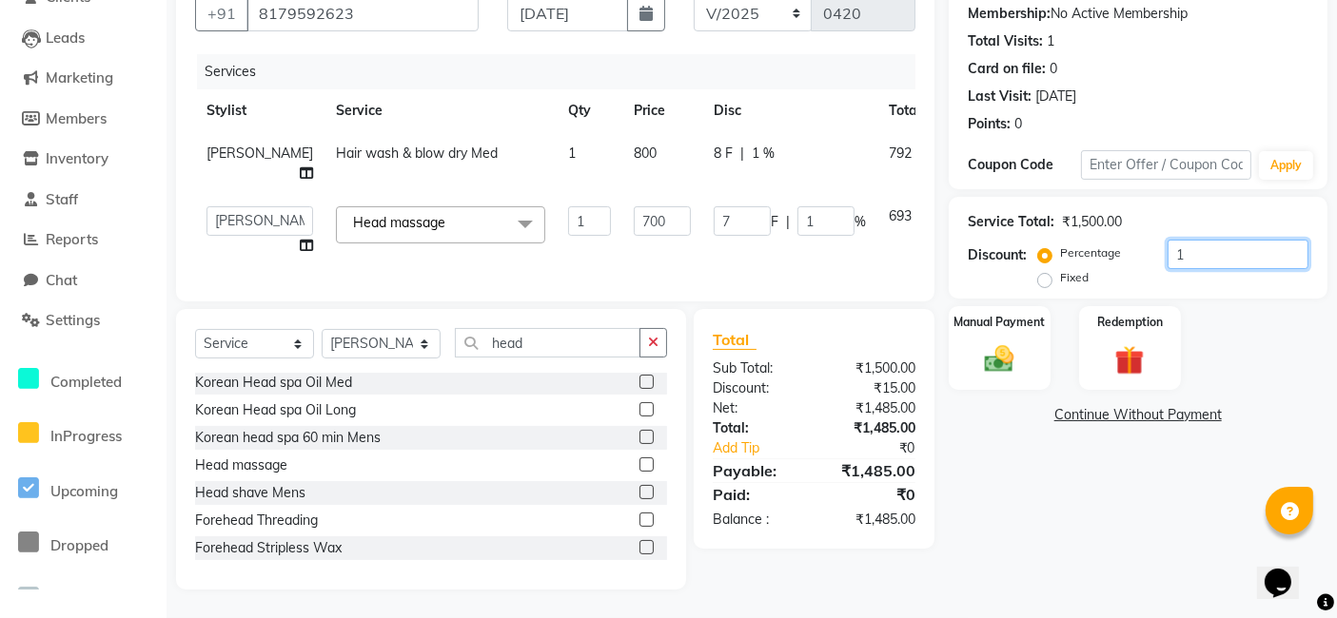
type input "10"
type input "70"
type input "10"
click at [1089, 508] on div "Name: [PERSON_NAME] Membership: No Active Membership Total Visits: 1 Card on fi…" at bounding box center [1145, 275] width 393 height 629
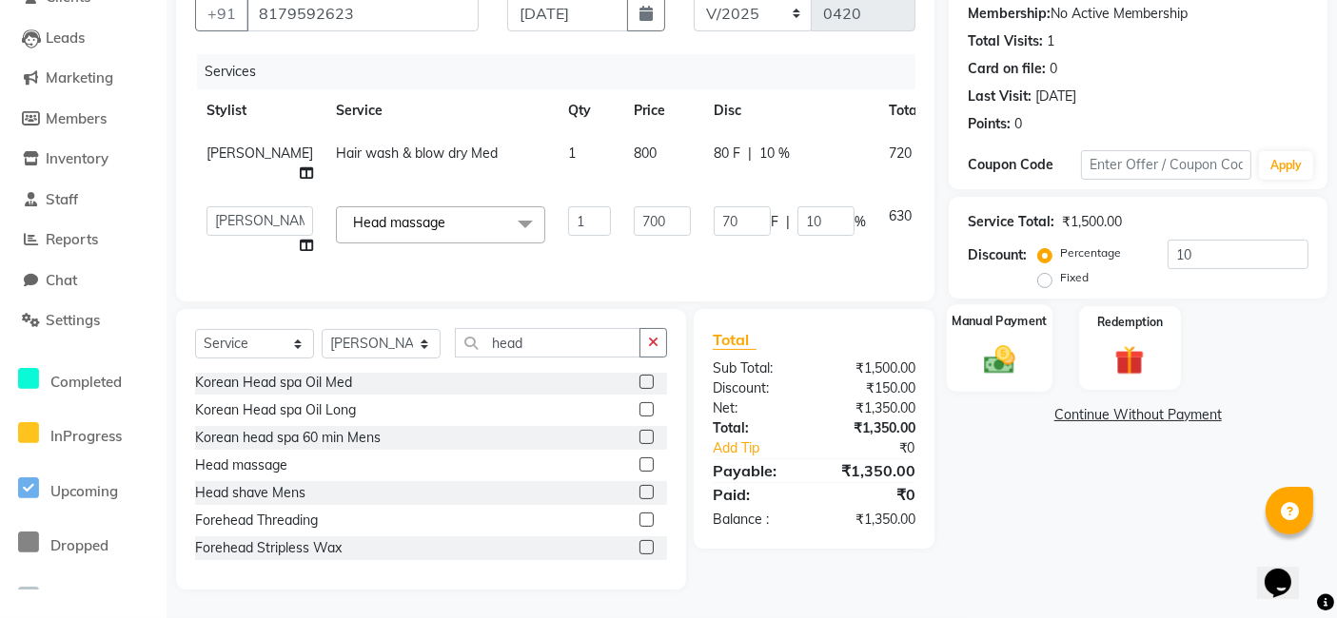
click at [1013, 360] on img at bounding box center [998, 359] width 49 height 35
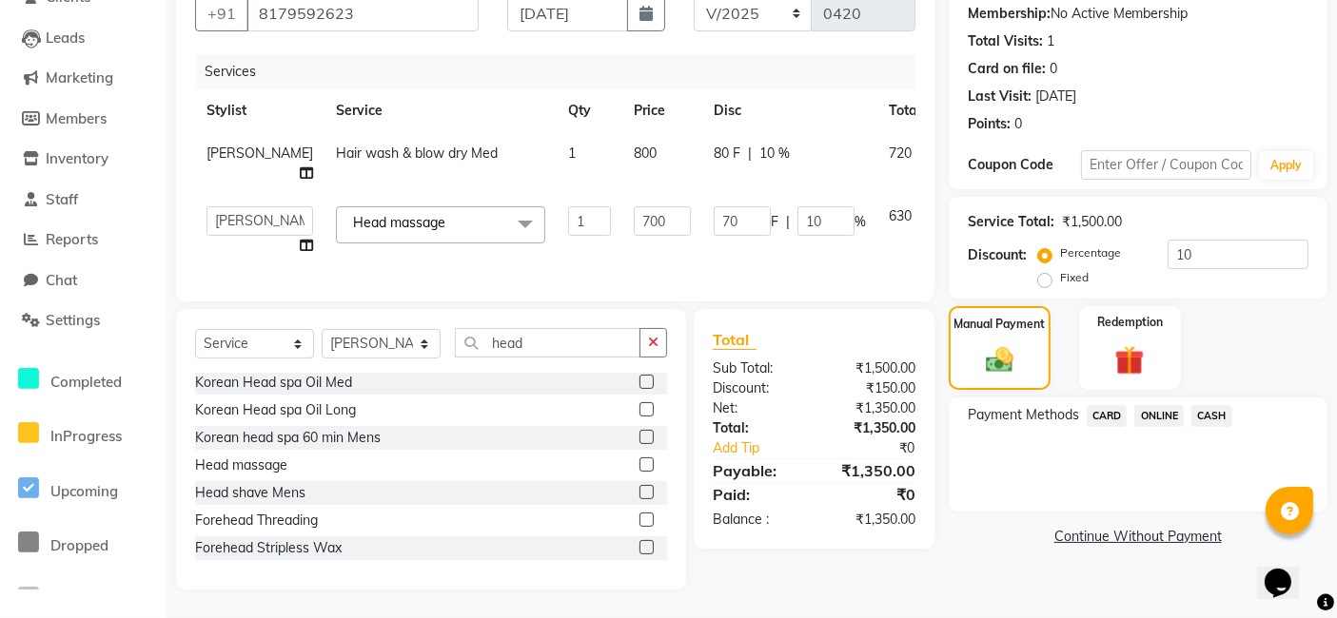
click at [1165, 405] on span "ONLINE" at bounding box center [1158, 416] width 49 height 22
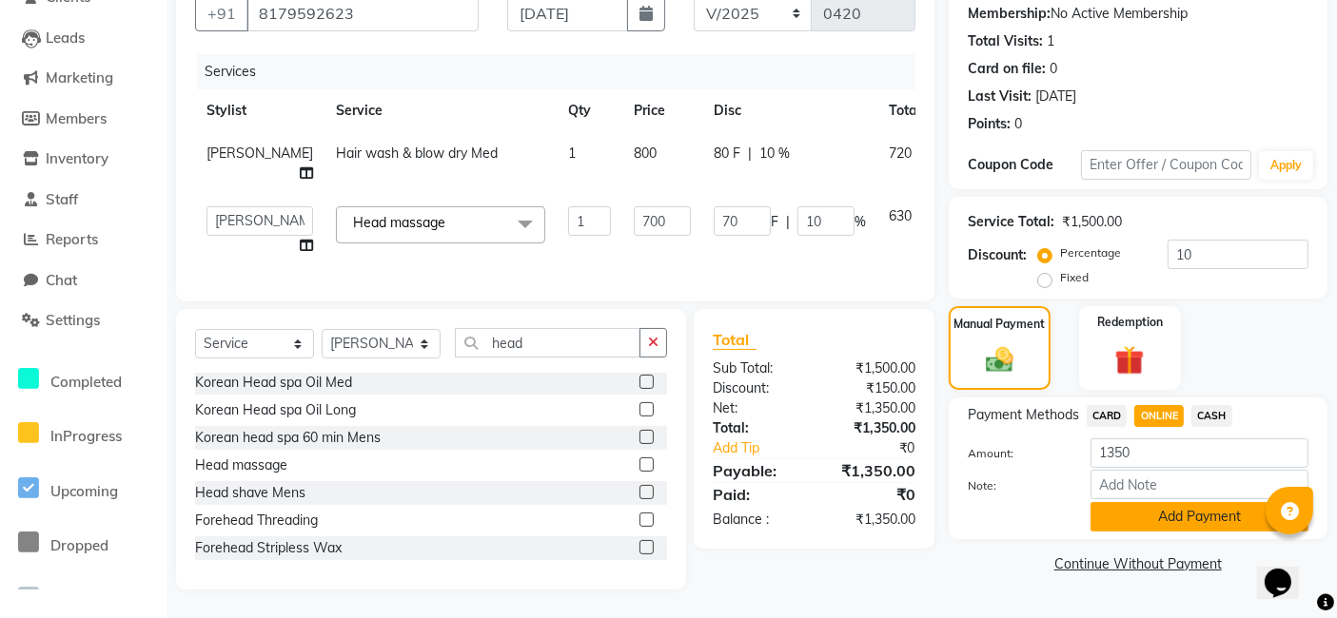
click at [1138, 502] on button "Add Payment" at bounding box center [1199, 516] width 218 height 29
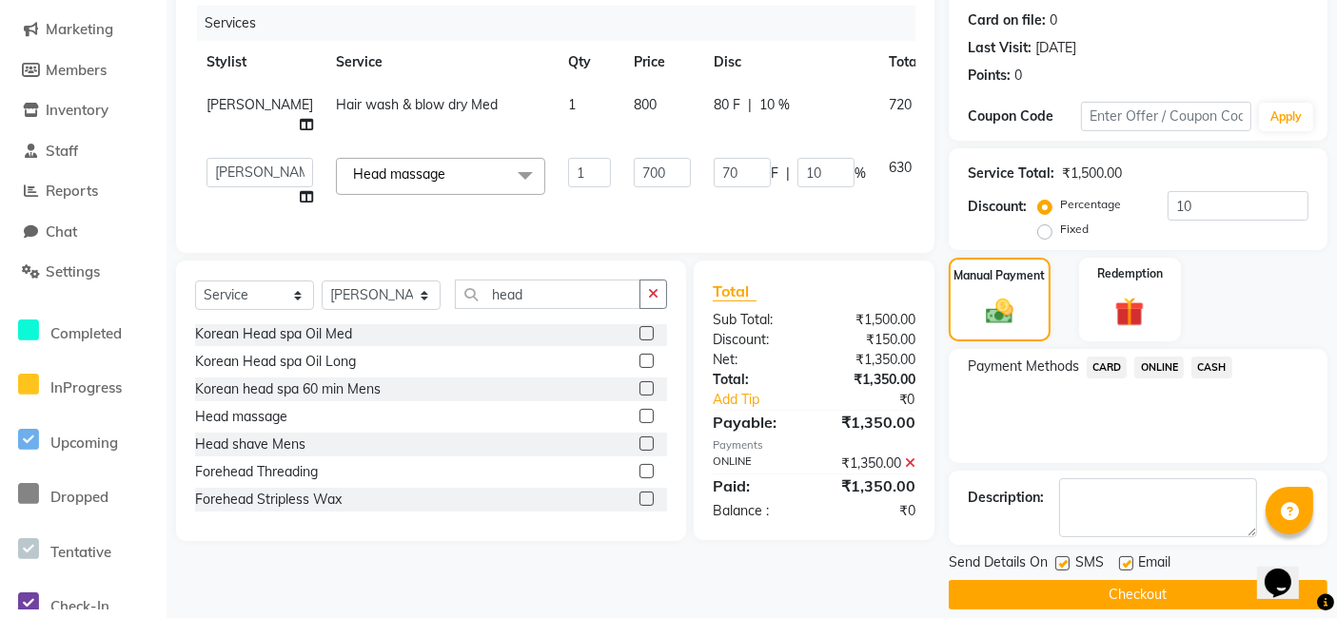
scroll to position [247, 0]
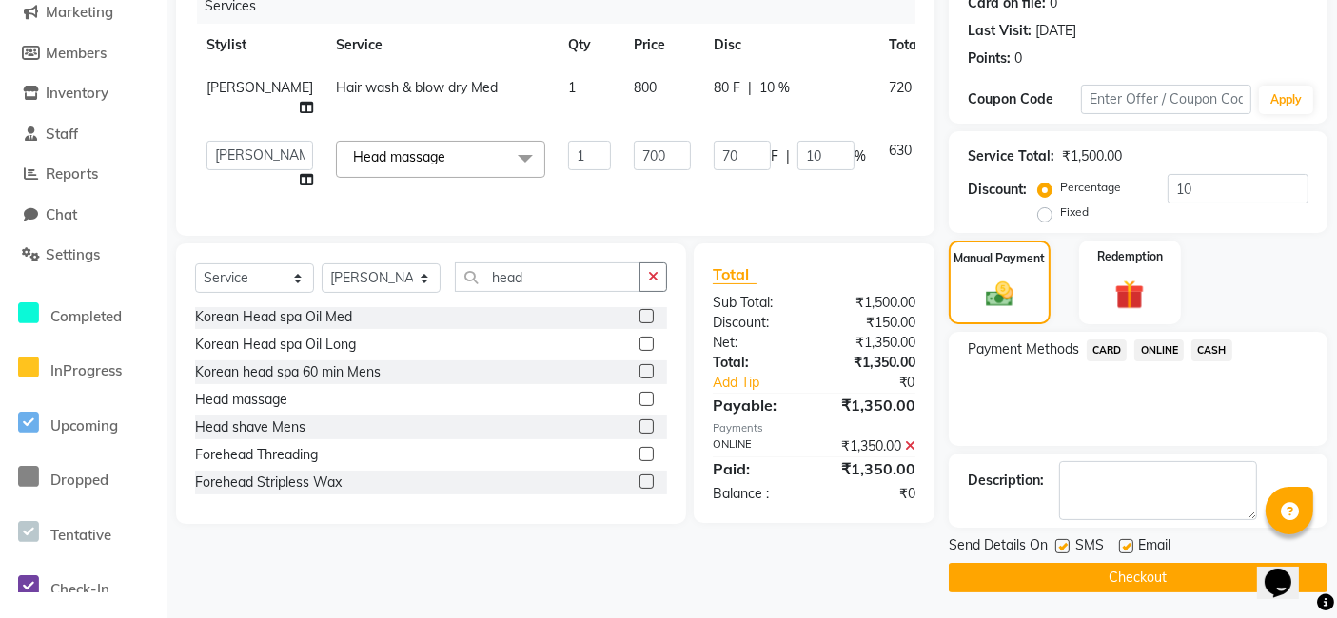
click at [1055, 582] on button "Checkout" at bounding box center [1138, 577] width 379 height 29
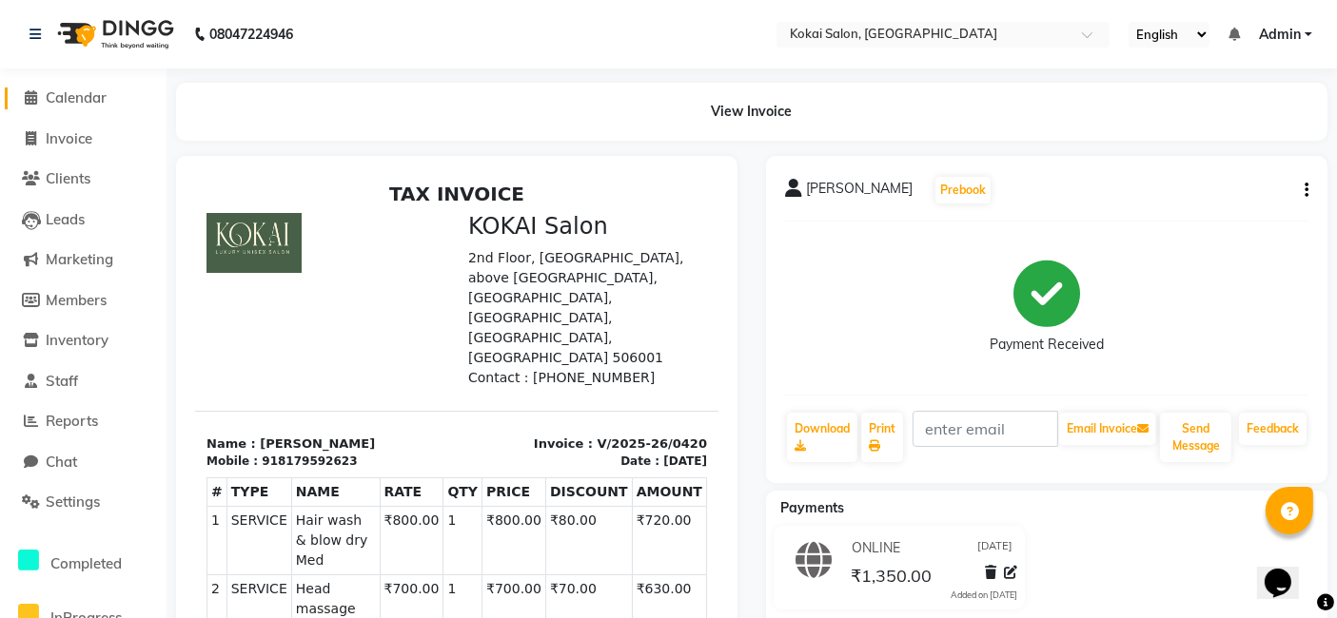
click at [77, 90] on span "Calendar" at bounding box center [76, 97] width 61 height 18
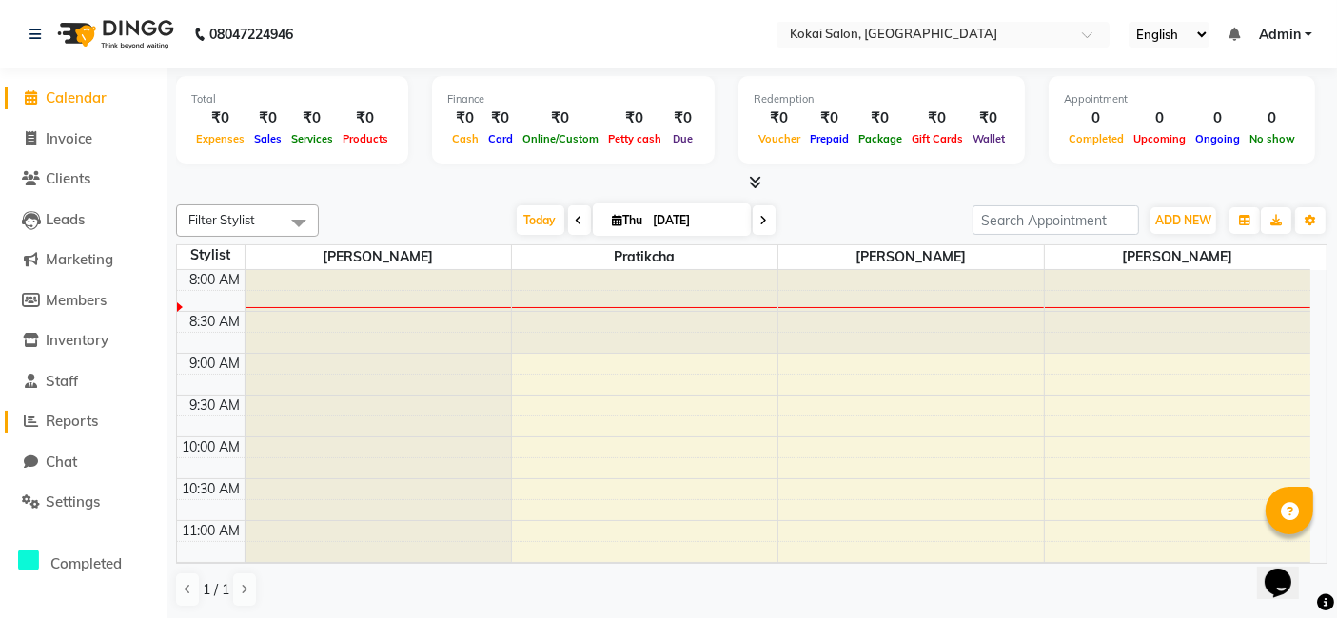
click at [84, 417] on span "Reports" at bounding box center [72, 421] width 52 height 18
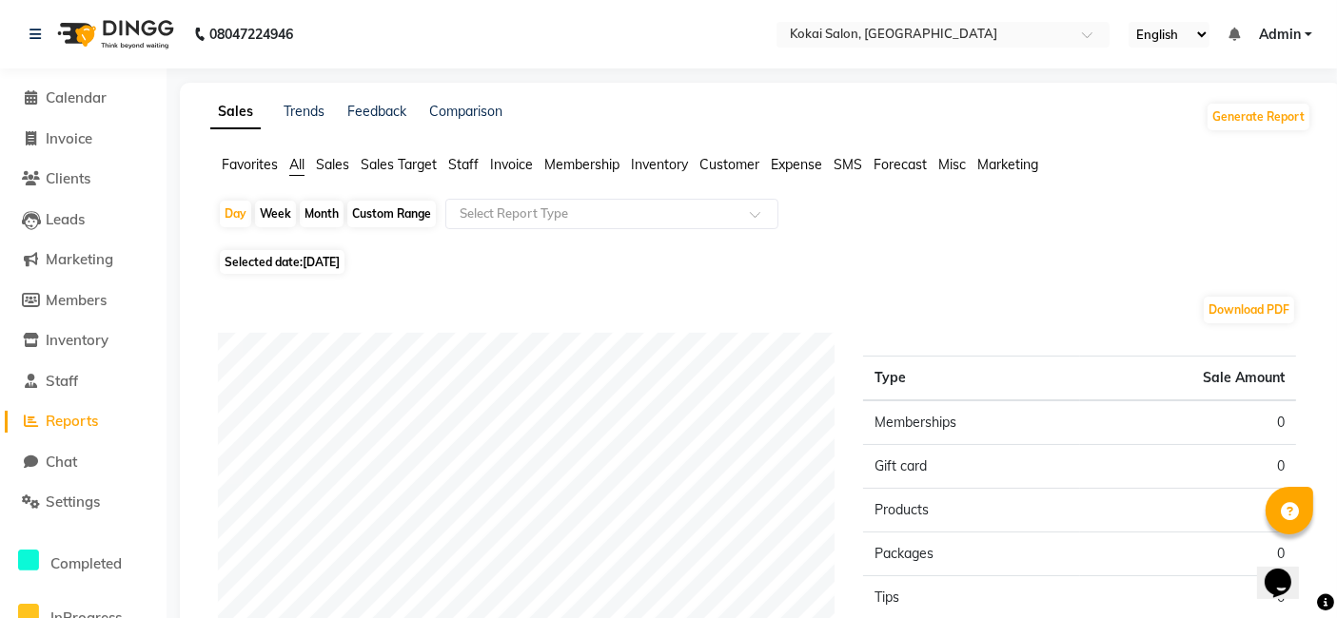
click at [331, 265] on span "[DATE]" at bounding box center [321, 262] width 37 height 14
select select "9"
select select "2025"
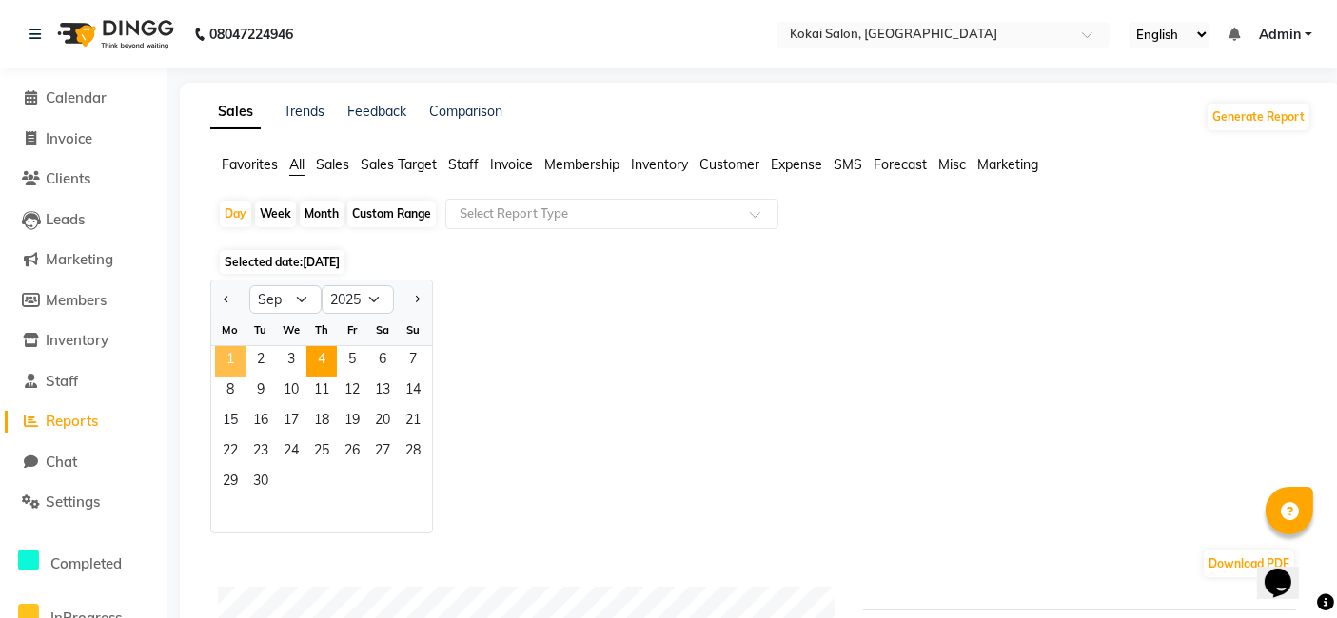
click at [233, 356] on span "1" at bounding box center [230, 361] width 30 height 30
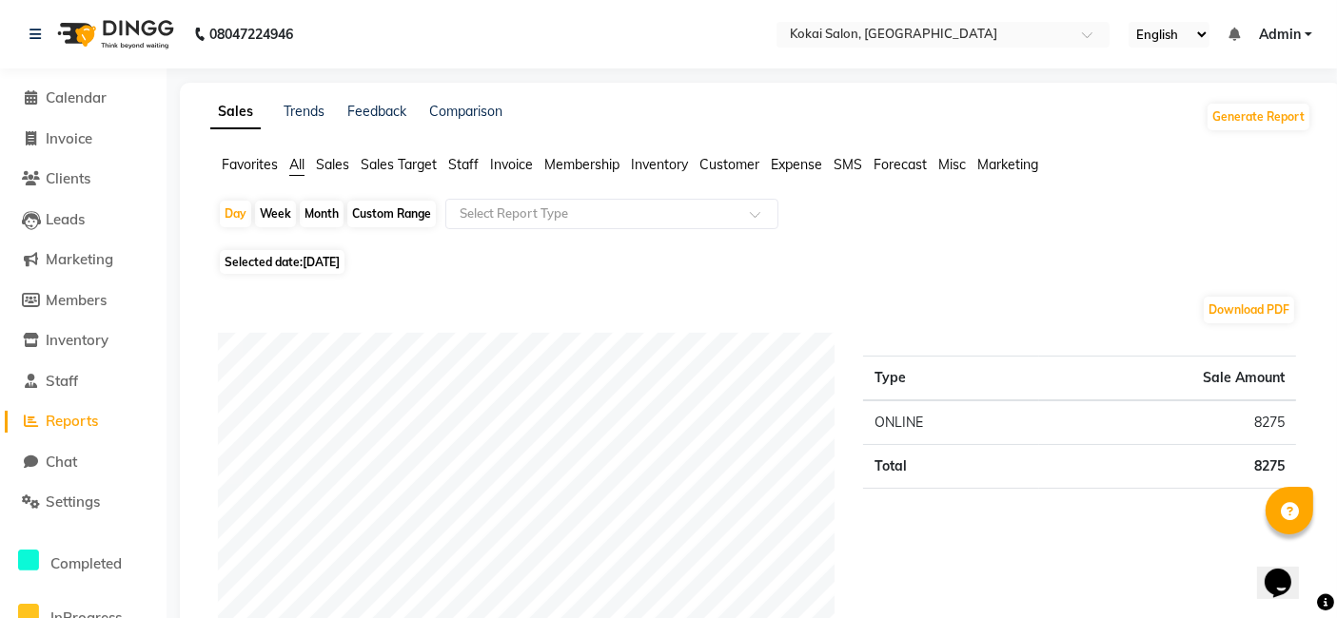
click at [309, 257] on span "[DATE]" at bounding box center [321, 262] width 37 height 14
select select "9"
select select "2025"
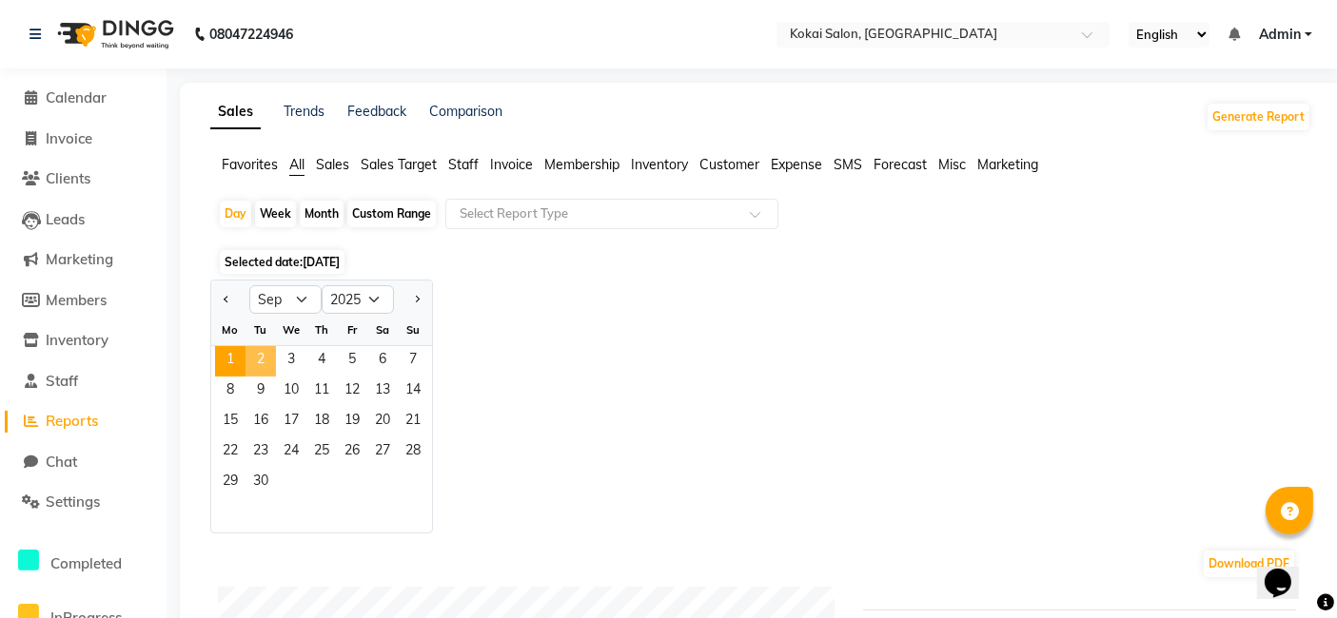
click at [271, 360] on span "2" at bounding box center [260, 361] width 30 height 30
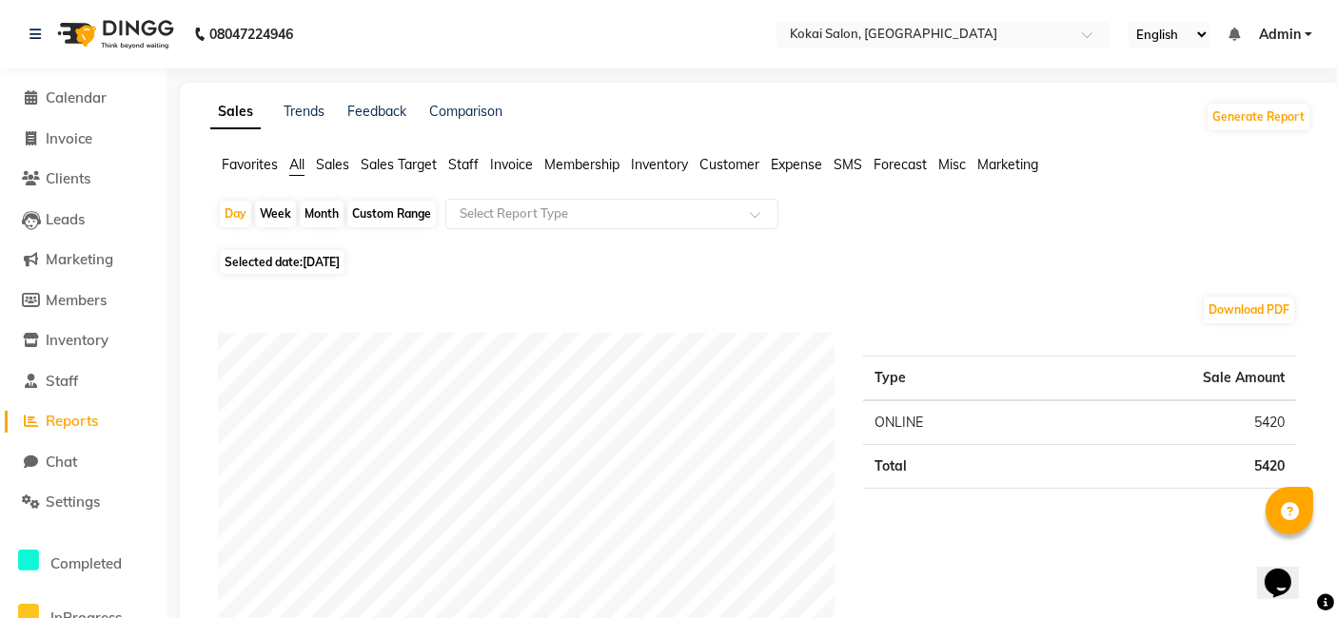
click at [340, 261] on span "[DATE]" at bounding box center [321, 262] width 37 height 14
select select "9"
select select "2025"
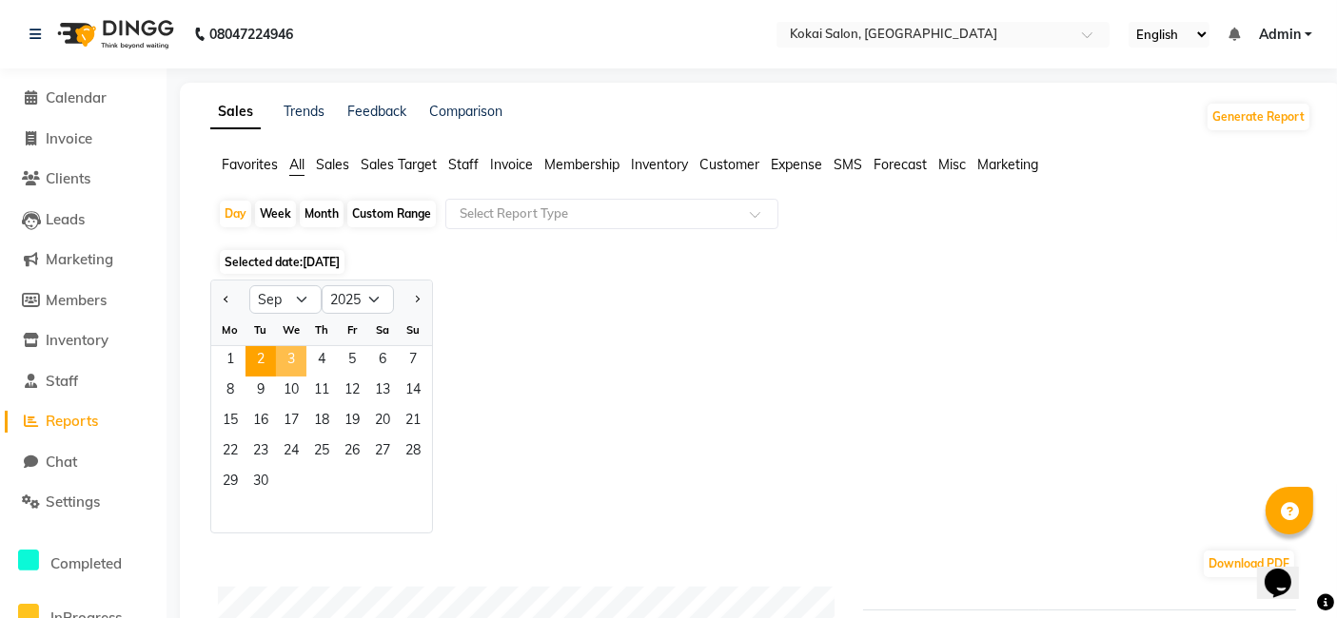
click at [292, 354] on span "3" at bounding box center [291, 361] width 30 height 30
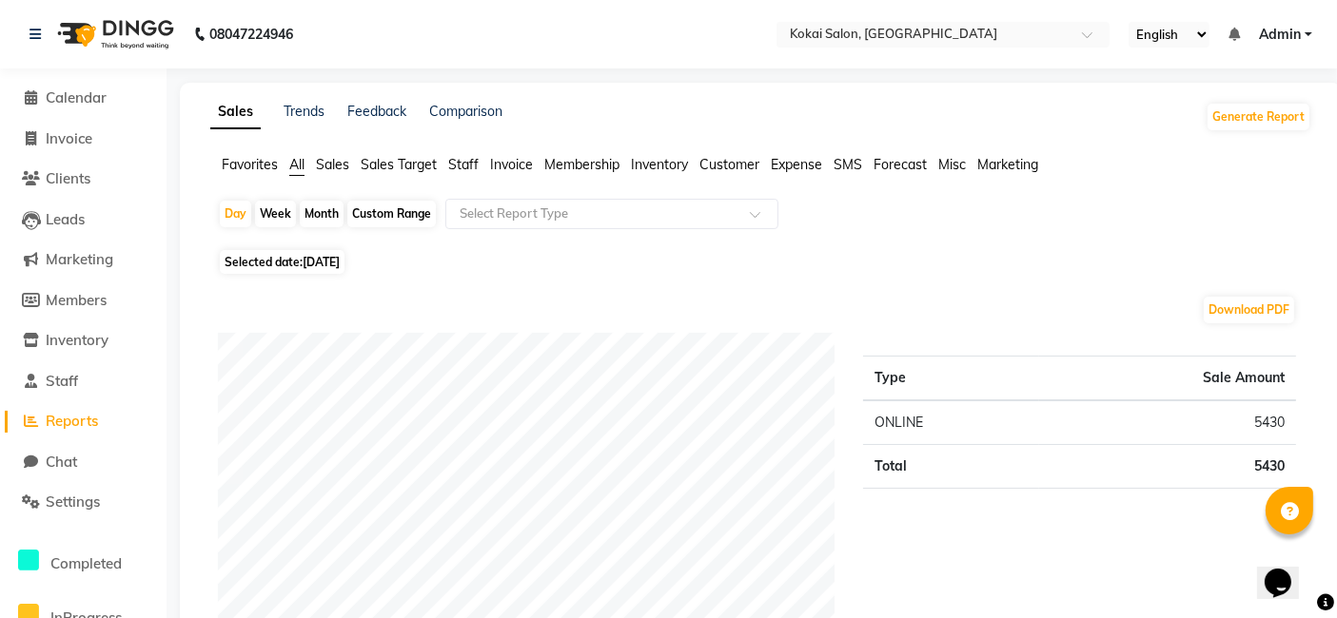
click at [308, 221] on div "Month" at bounding box center [322, 214] width 44 height 27
select select "9"
select select "2025"
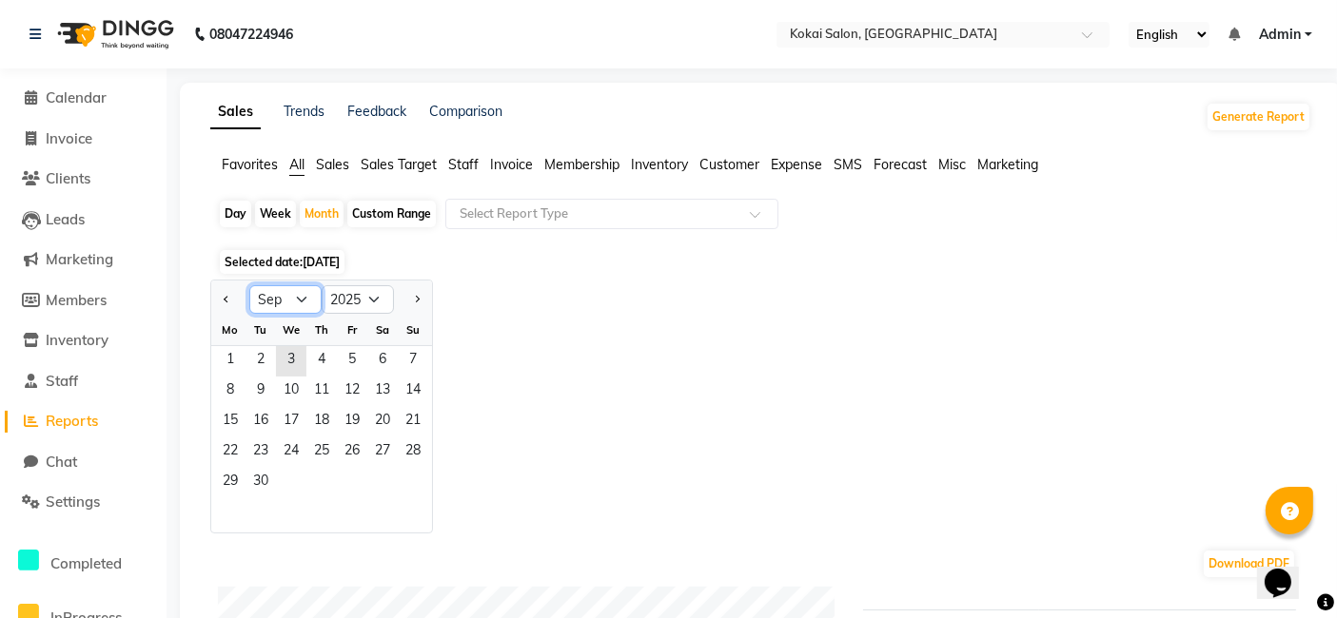
click at [297, 303] on select "Jan Feb Mar Apr May Jun [DATE] Aug Sep Oct Nov Dec" at bounding box center [285, 299] width 72 height 29
select select "8"
click at [249, 285] on select "Jan Feb Mar Apr May Jun [DATE] Aug Sep Oct Nov Dec" at bounding box center [285, 299] width 72 height 29
click at [799, 164] on span "Expense" at bounding box center [796, 164] width 51 height 17
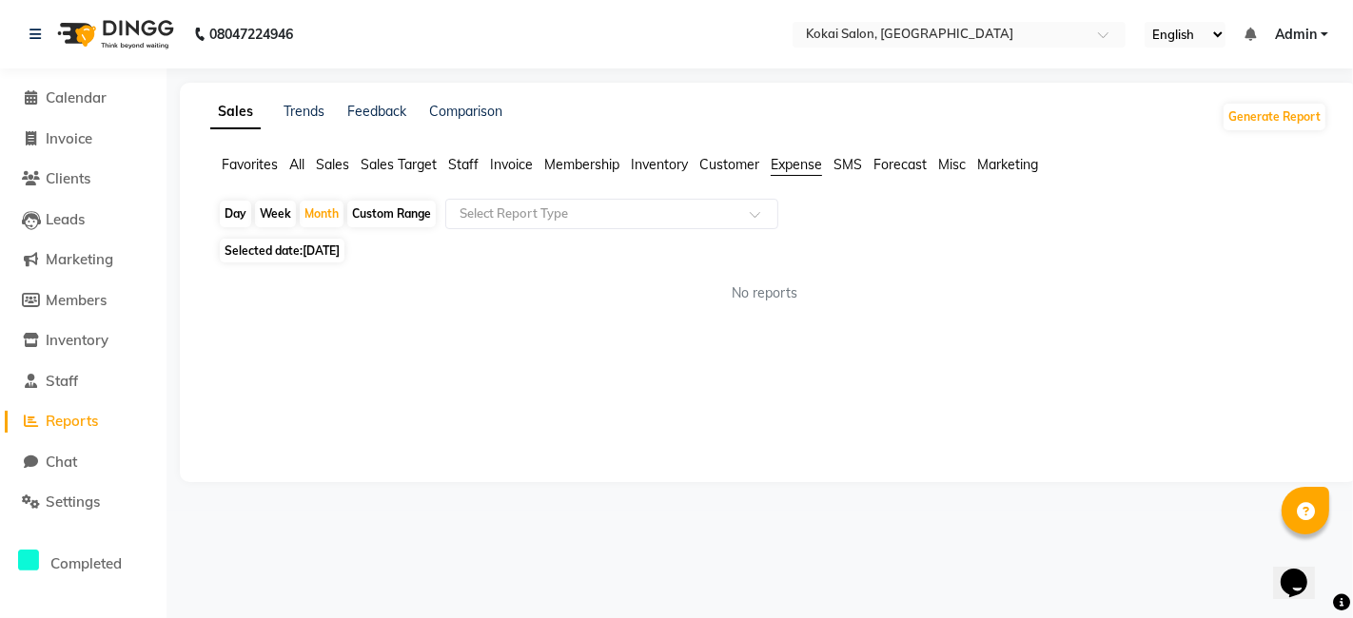
click at [337, 245] on span "[DATE]" at bounding box center [321, 251] width 37 height 14
select select "9"
select select "2025"
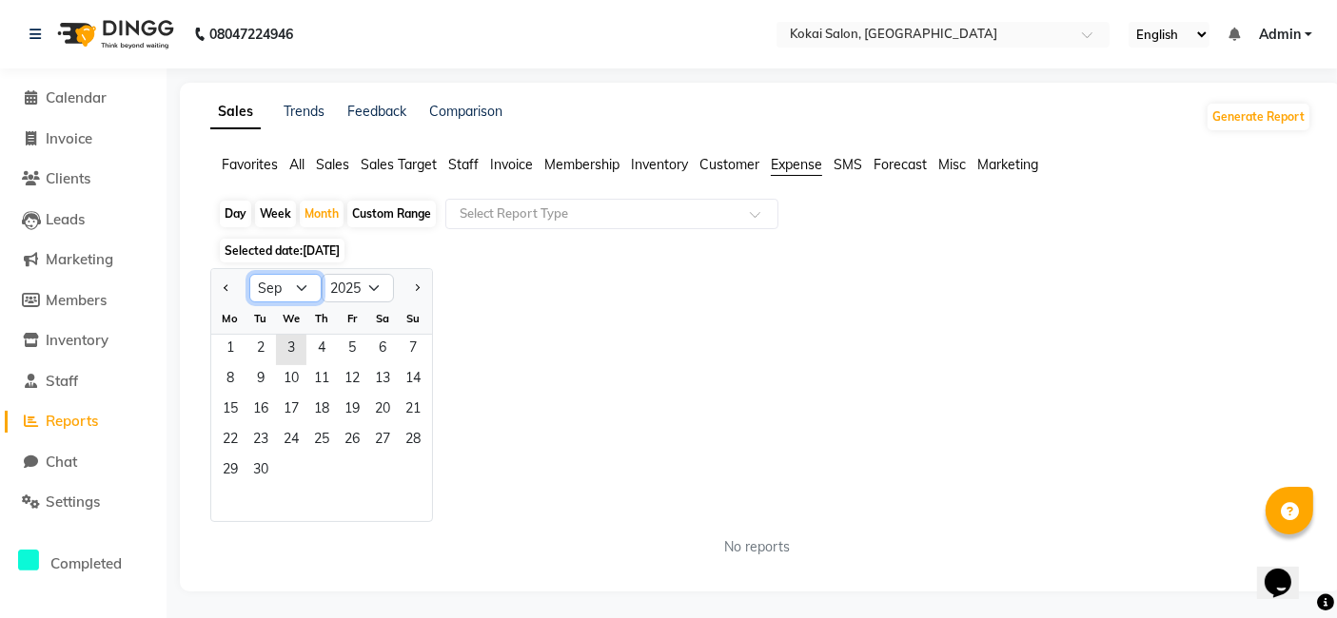
click at [304, 299] on select "Jan Feb Mar Apr May Jun [DATE] Aug Sep Oct Nov Dec" at bounding box center [285, 288] width 72 height 29
select select "8"
click at [249, 274] on select "Jan Feb Mar Apr May Jun [DATE] Aug Sep Oct Nov Dec" at bounding box center [285, 288] width 72 height 29
click at [350, 343] on span "1" at bounding box center [352, 350] width 30 height 30
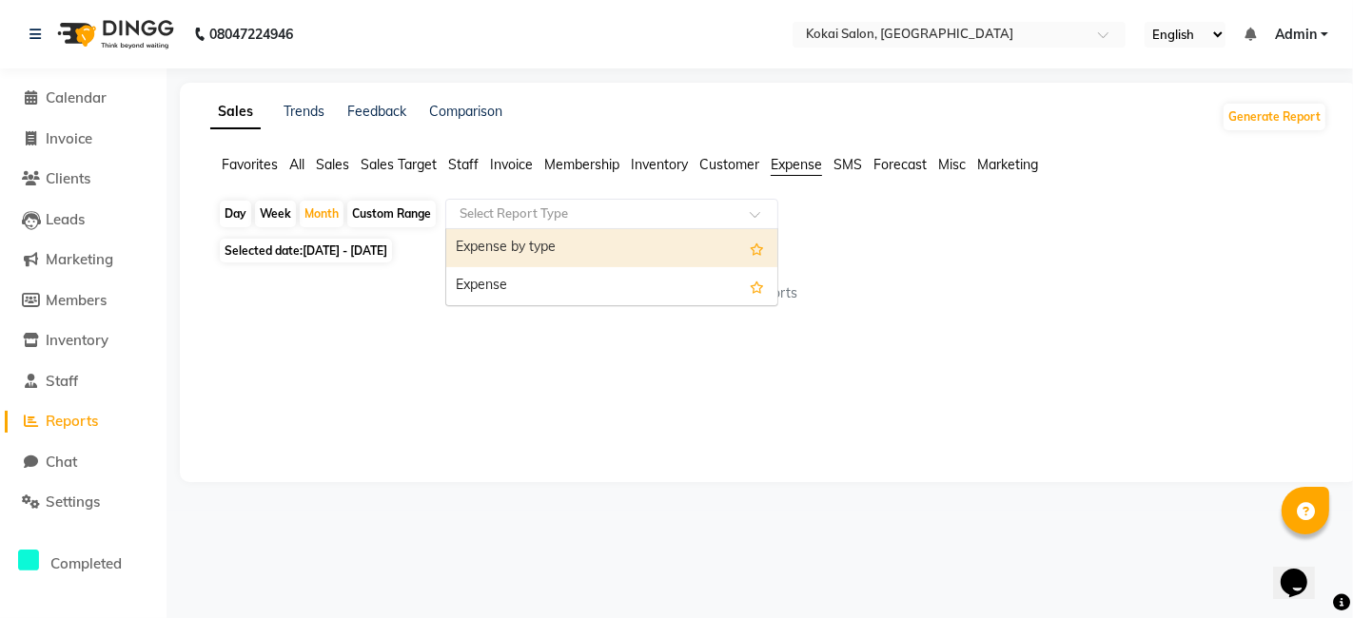
click at [598, 222] on input "text" at bounding box center [593, 214] width 274 height 19
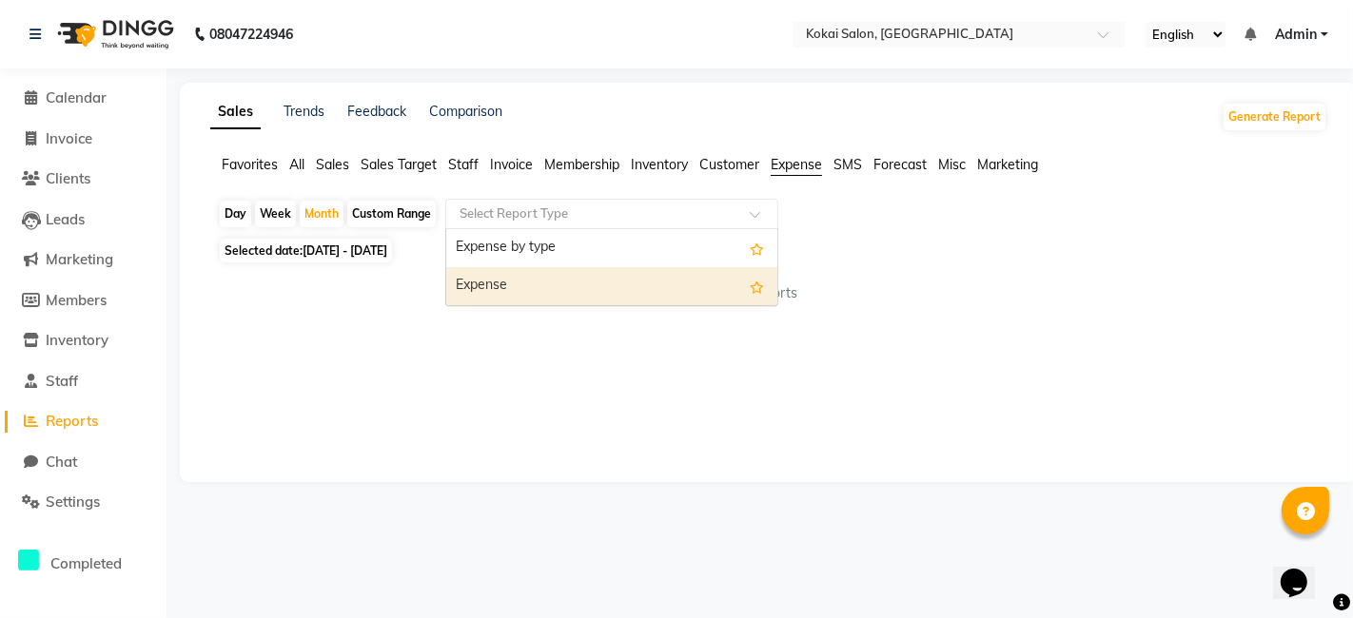
click at [571, 283] on div "Expense" at bounding box center [611, 286] width 331 height 38
select select "full_report"
select select "pdf"
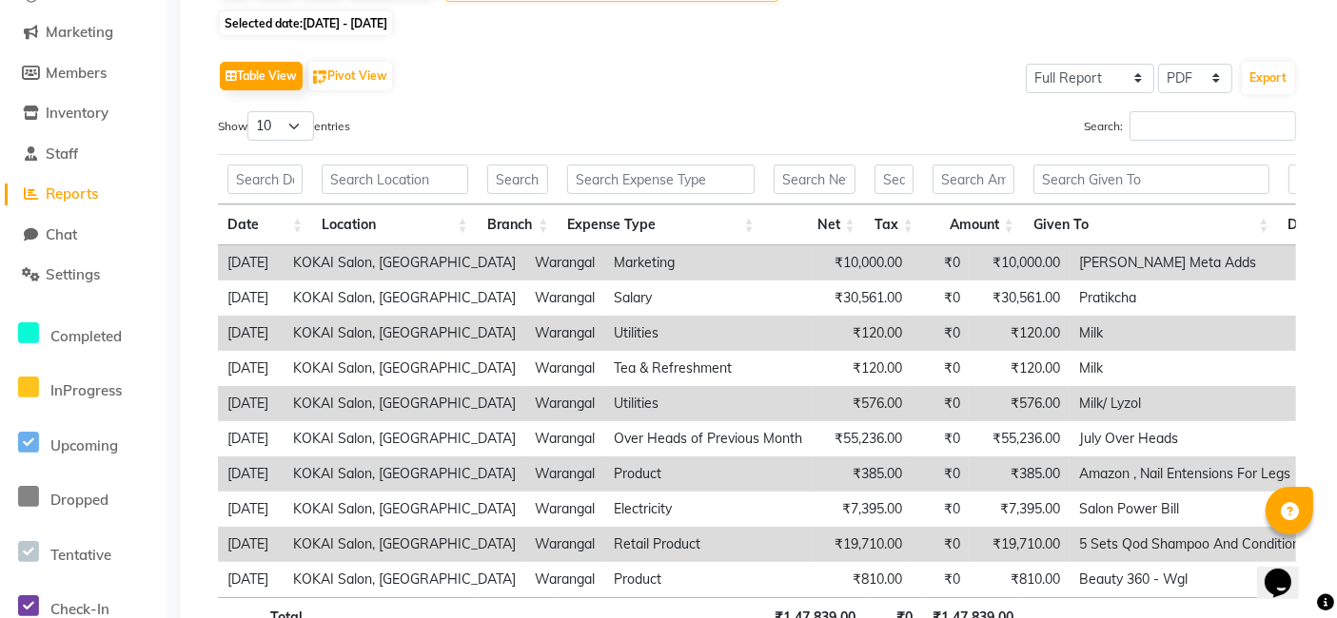
scroll to position [317, 0]
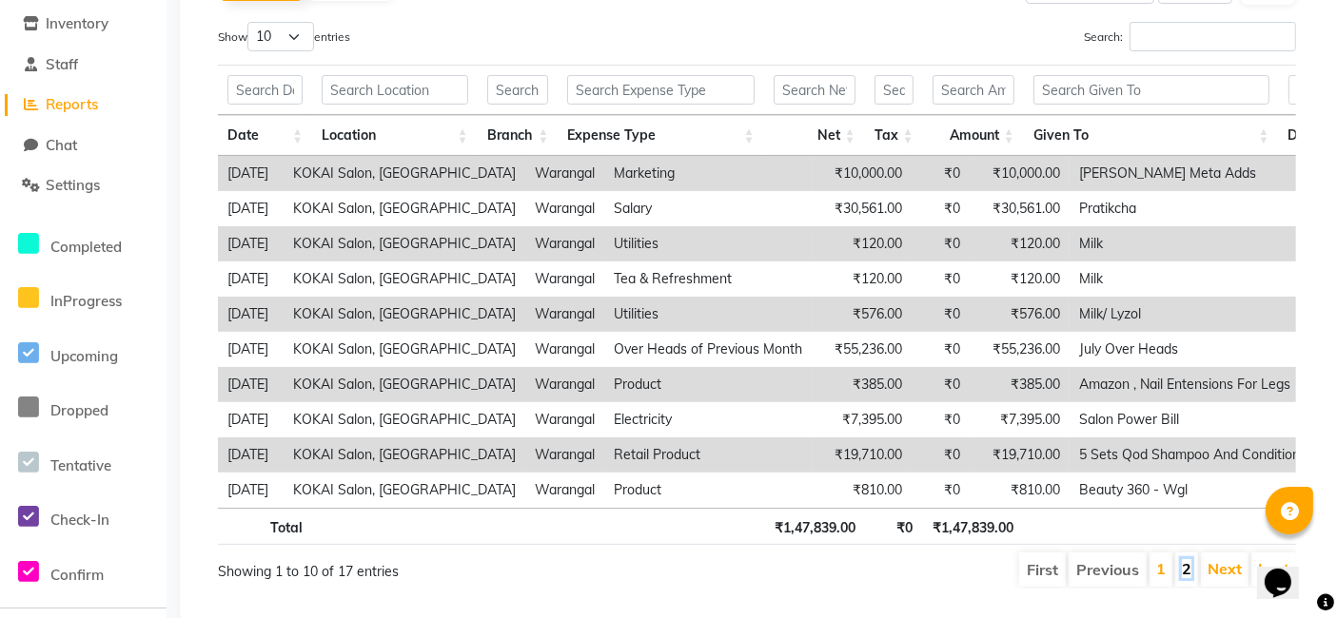
click at [1191, 578] on link "2" at bounding box center [1187, 568] width 10 height 19
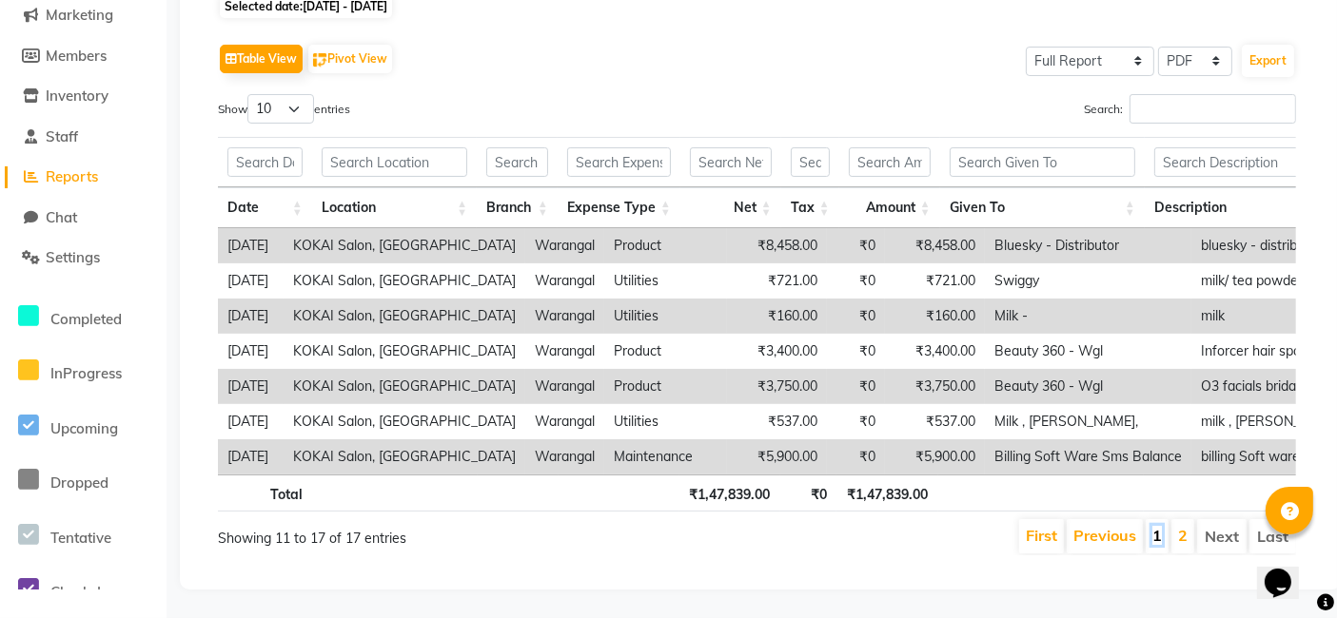
click at [1158, 526] on link "1" at bounding box center [1157, 535] width 10 height 19
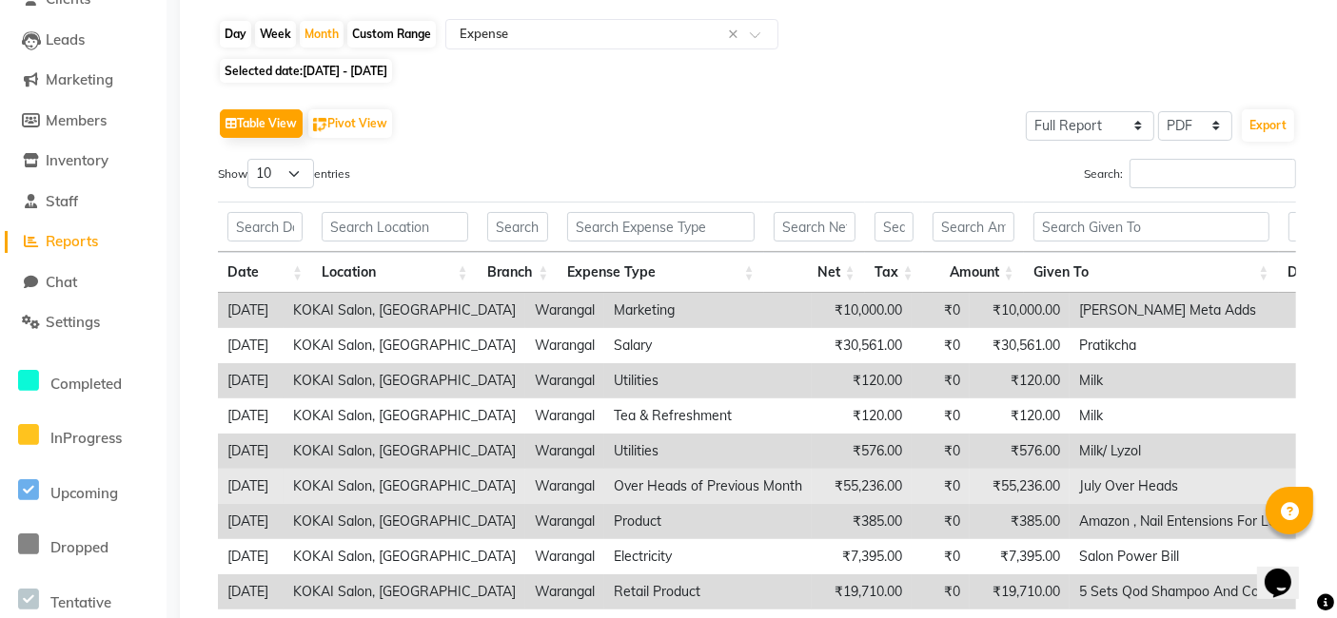
scroll to position [80, 0]
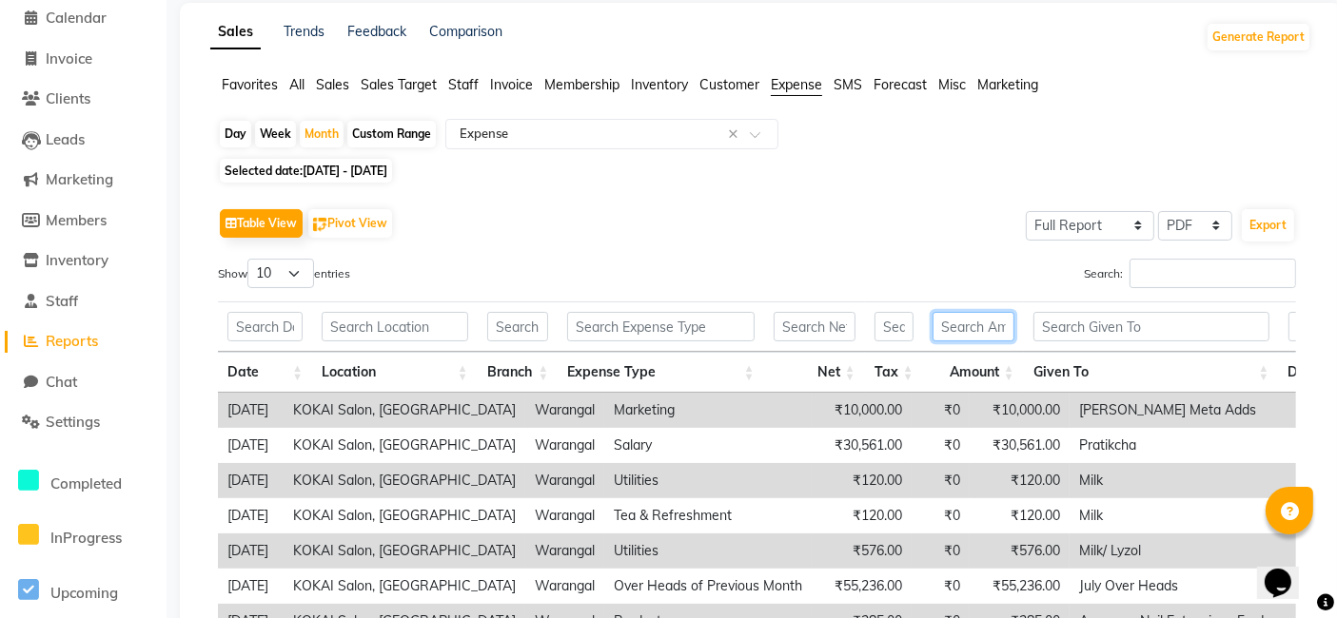
click at [975, 323] on input "text" at bounding box center [973, 326] width 82 height 29
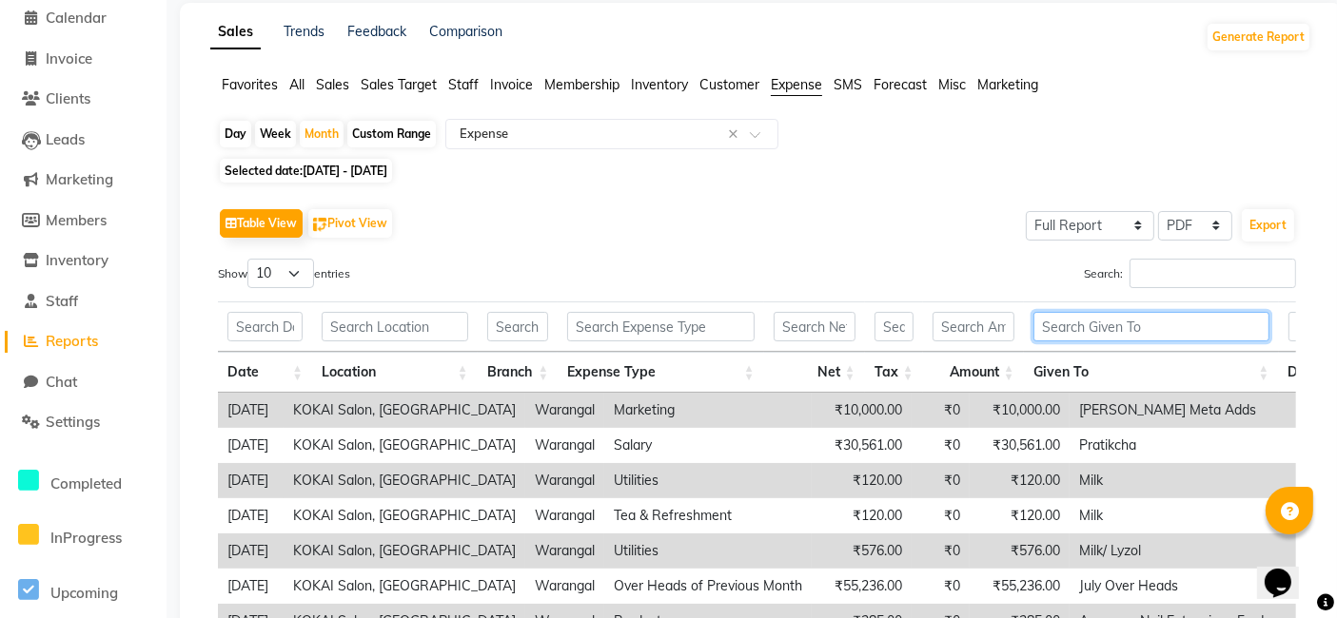
click at [1048, 324] on input "text" at bounding box center [1151, 326] width 236 height 29
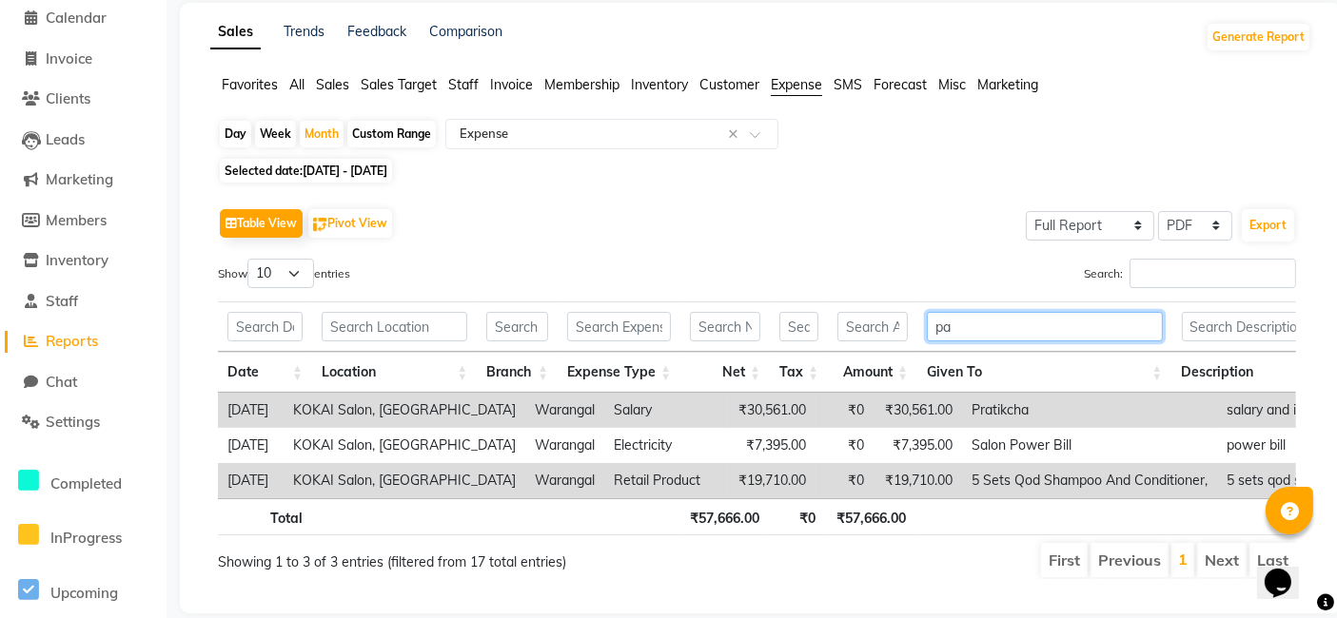
scroll to position [47, 0]
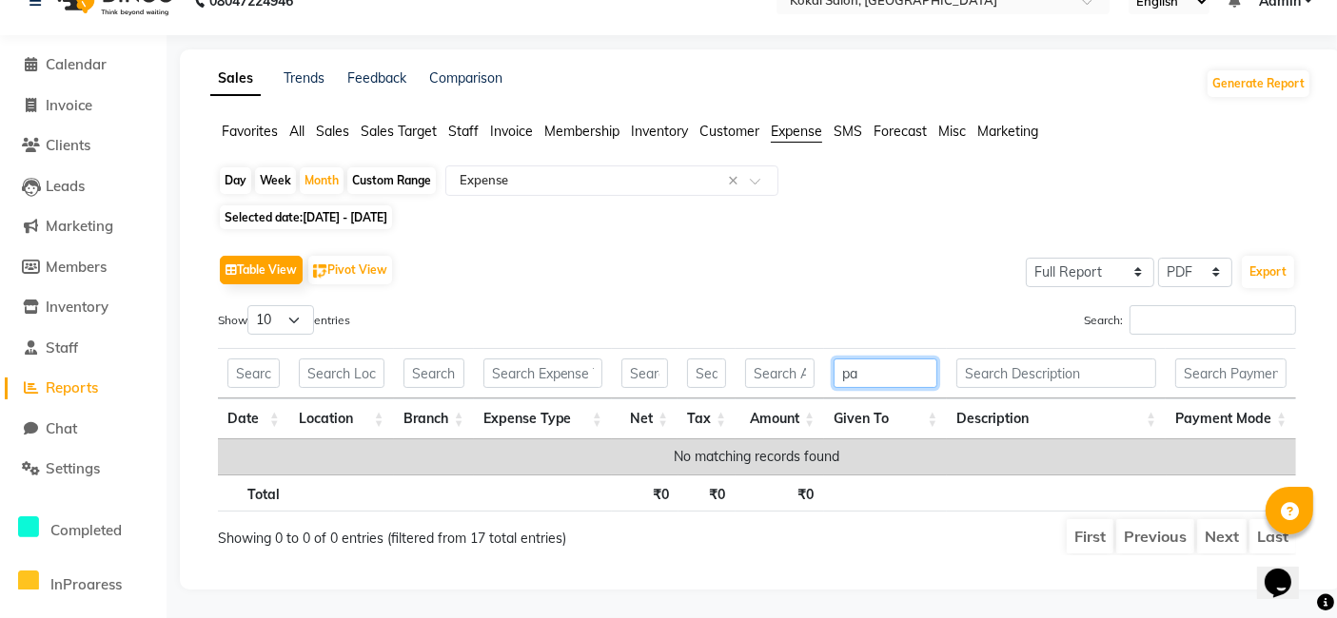
type input "p"
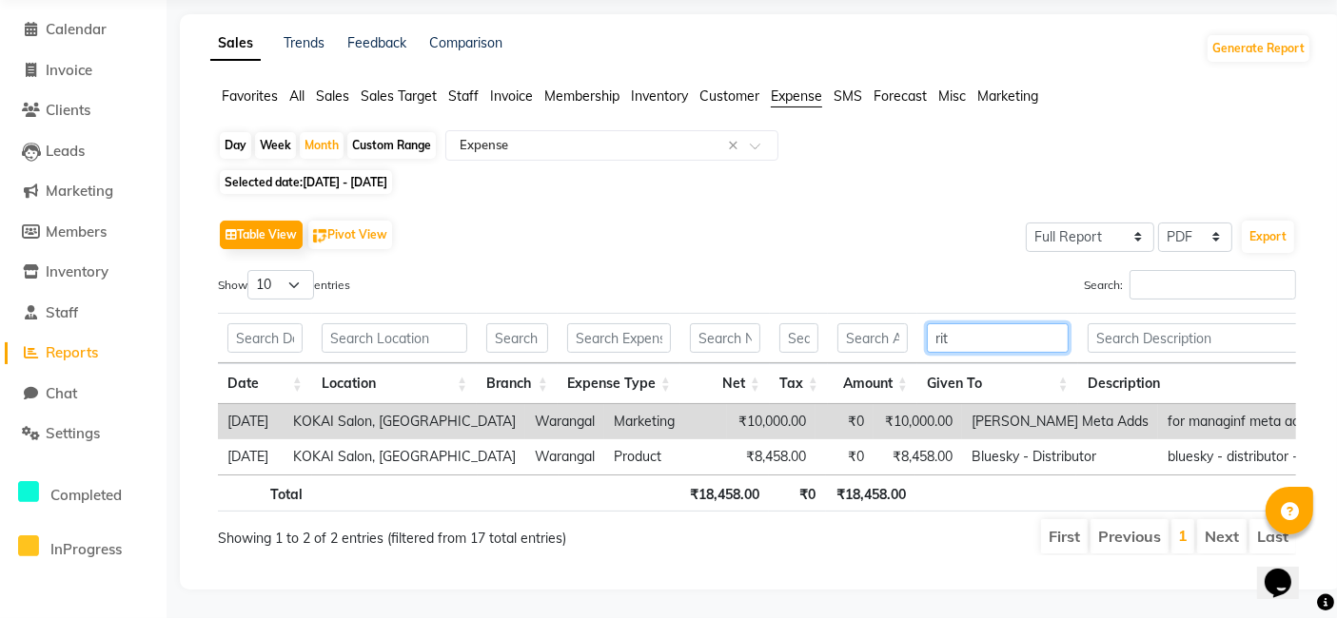
scroll to position [63, 0]
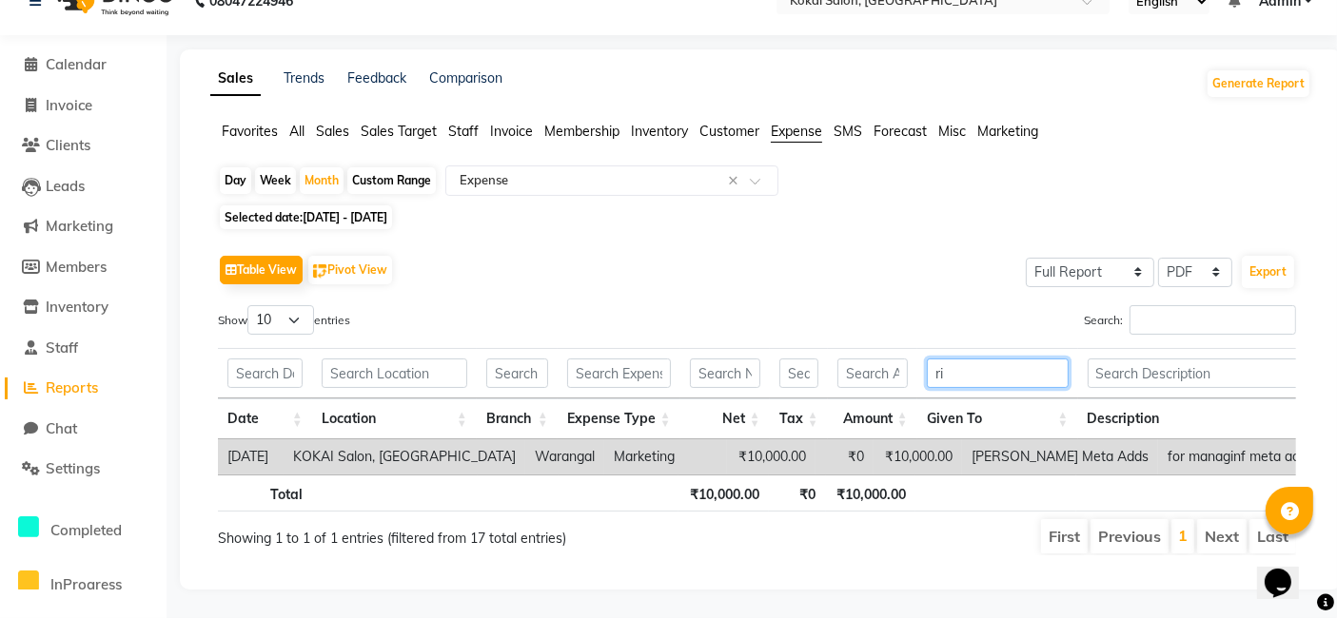
type input "r"
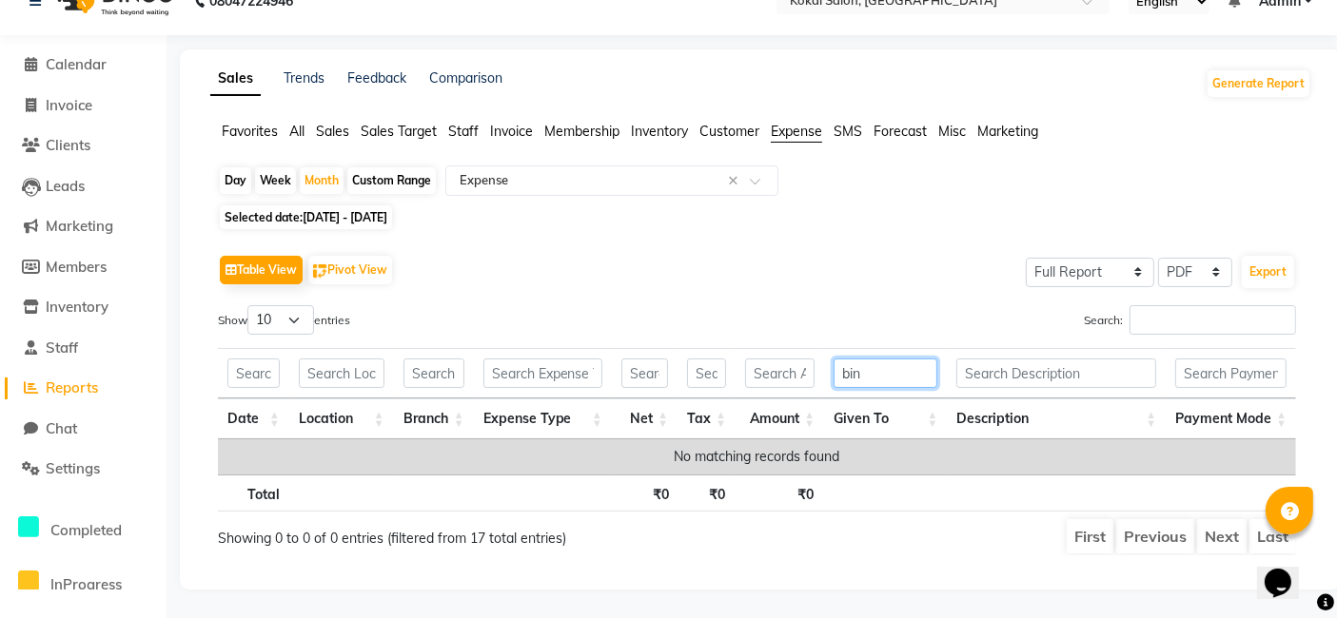
scroll to position [47, 0]
type input "b"
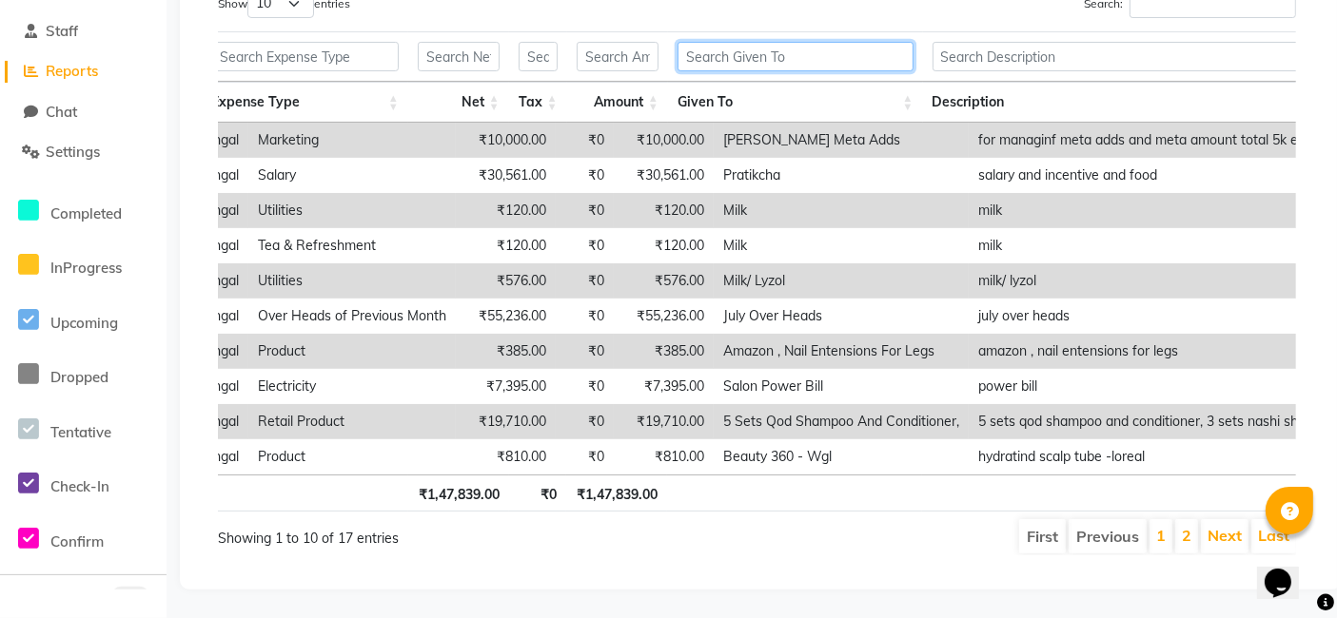
scroll to position [0, 152]
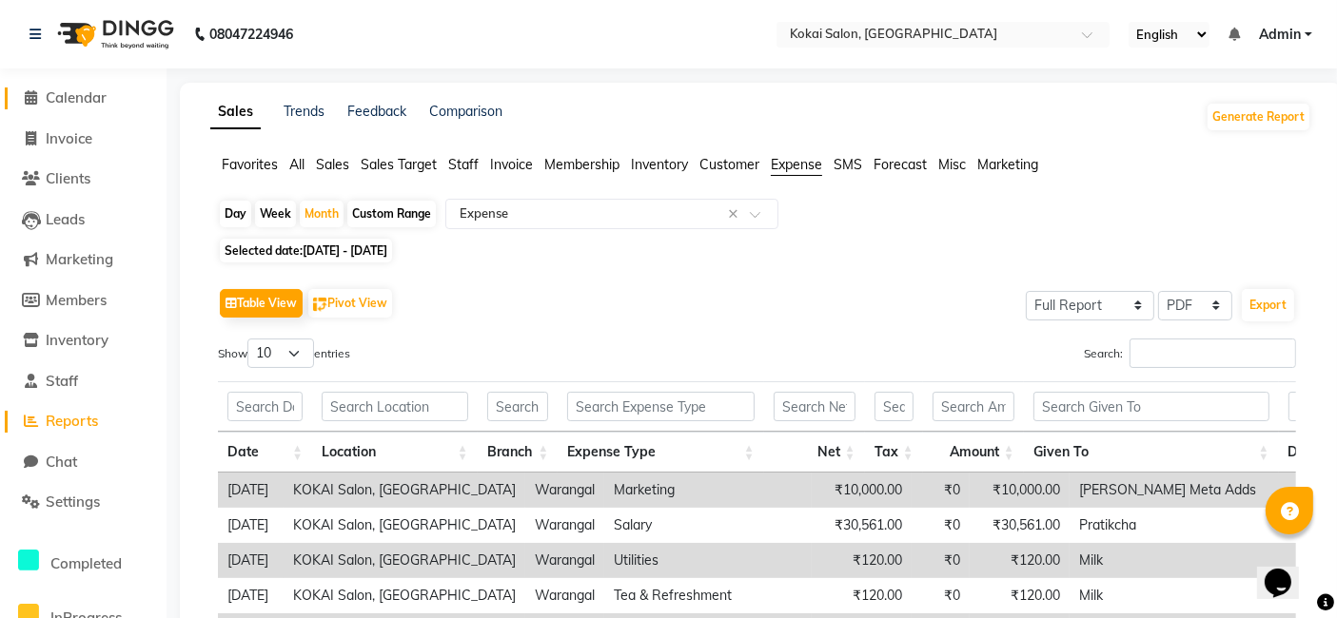
click at [78, 107] on link "Calendar" at bounding box center [83, 99] width 157 height 22
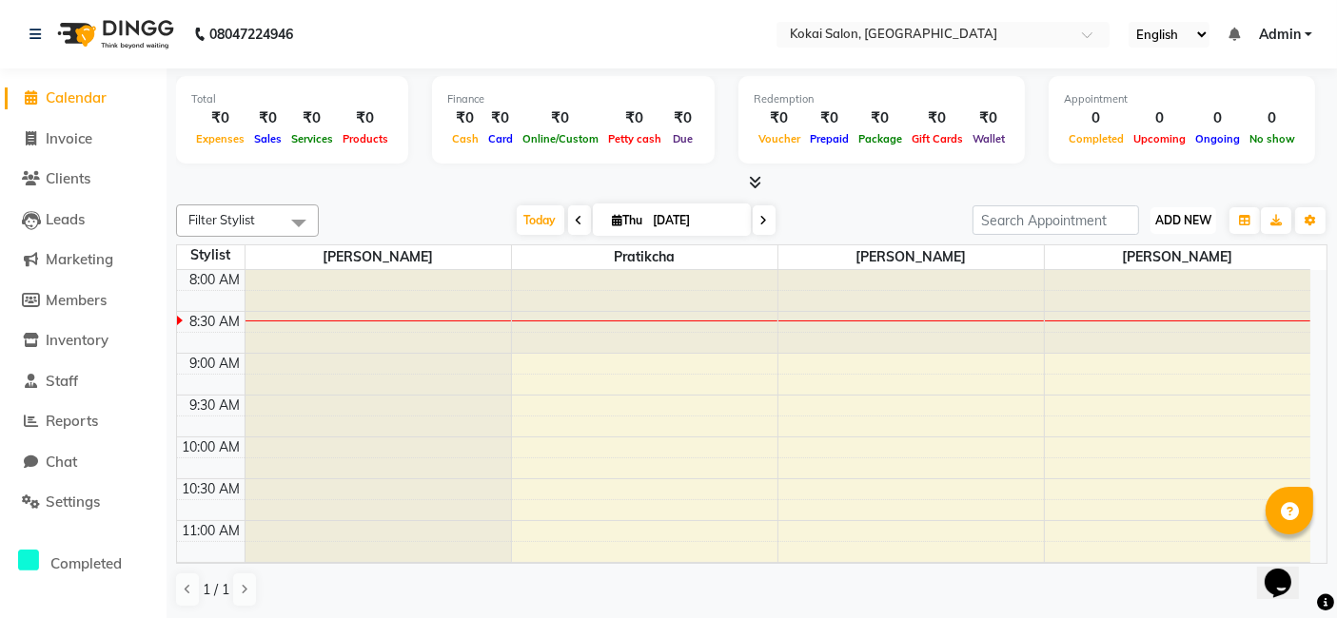
click at [1171, 224] on span "ADD NEW" at bounding box center [1183, 220] width 56 height 14
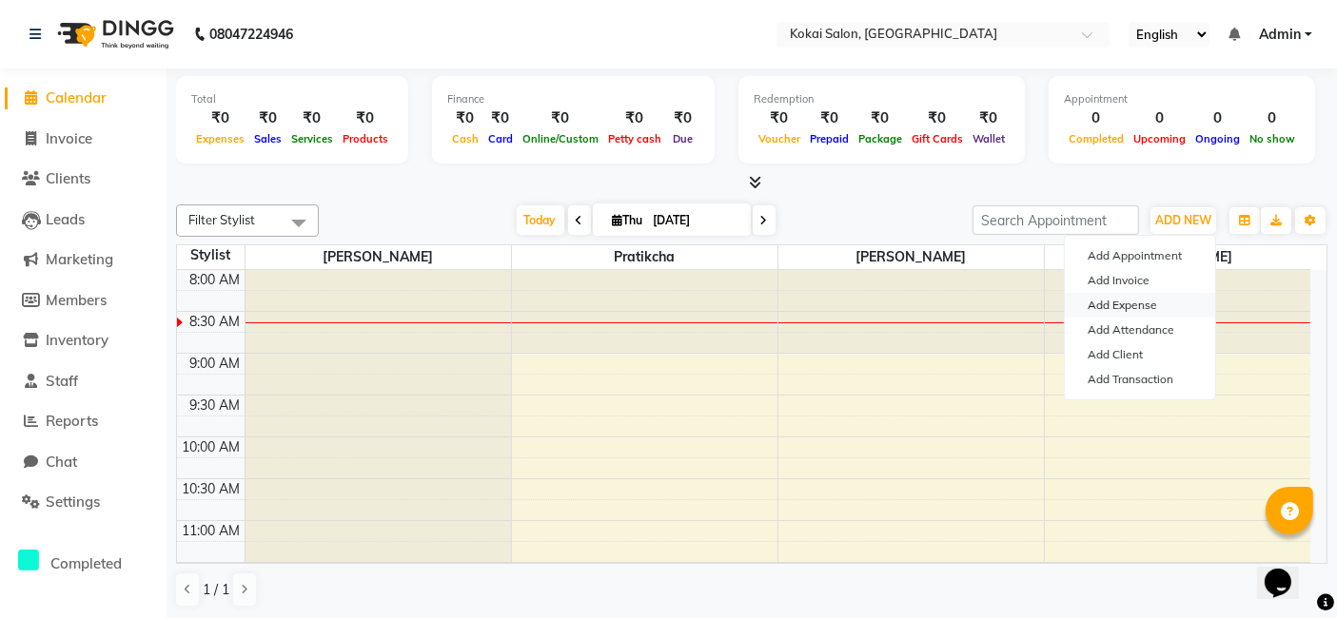
click at [1130, 311] on link "Add Expense" at bounding box center [1140, 305] width 150 height 25
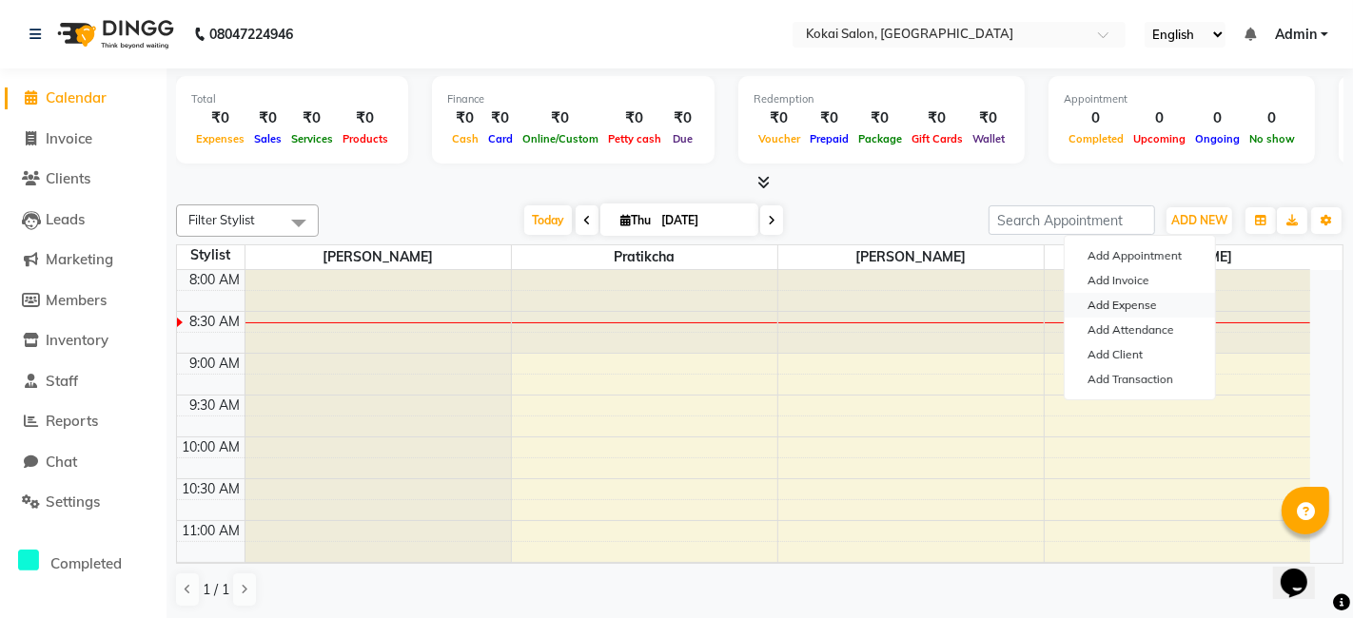
select select "1"
select select "6670"
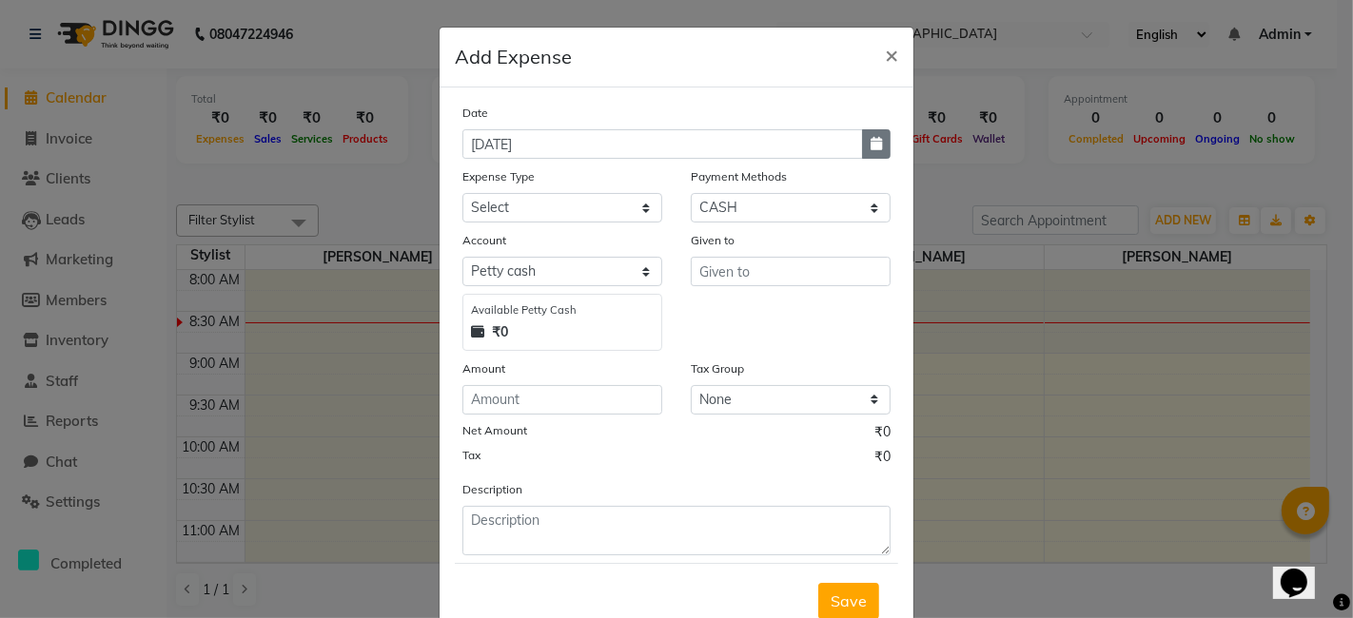
click at [862, 151] on button "button" at bounding box center [876, 143] width 29 height 29
select select "9"
select select "2025"
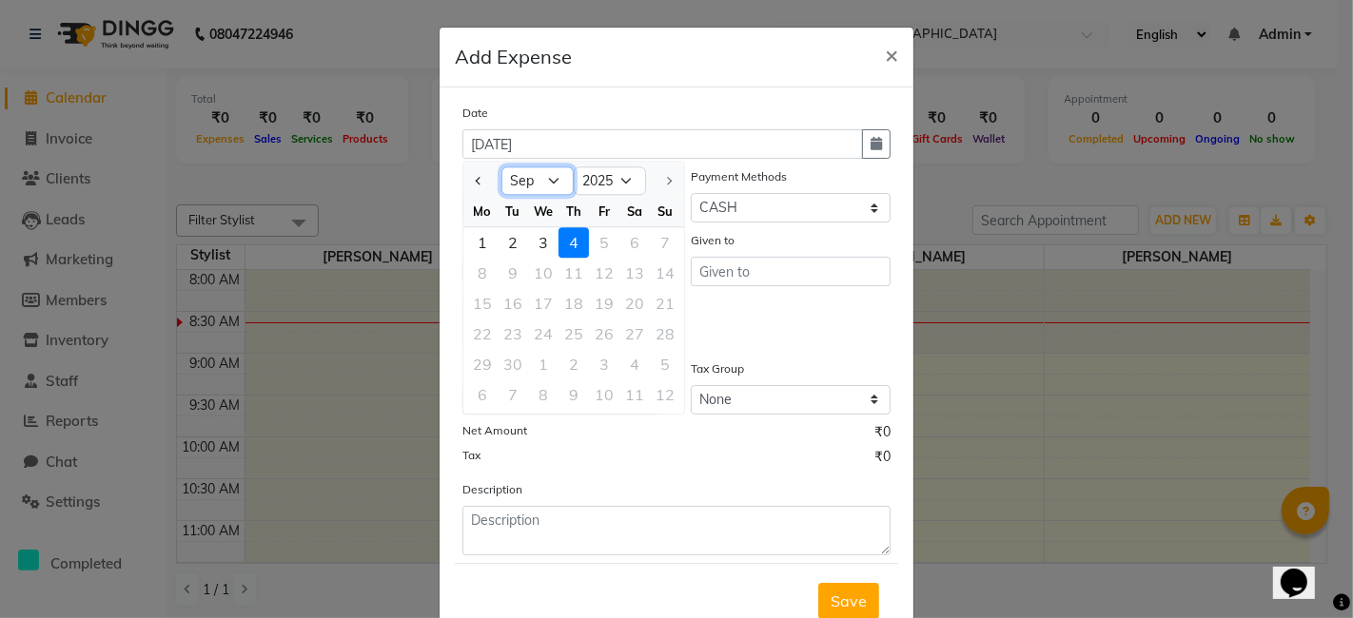
click at [542, 185] on select "Jan Feb Mar Apr May Jun [DATE] Aug Sep" at bounding box center [537, 181] width 72 height 29
click at [501, 167] on select "Jan Feb Mar Apr May Jun [DATE] Aug Sep" at bounding box center [537, 181] width 72 height 29
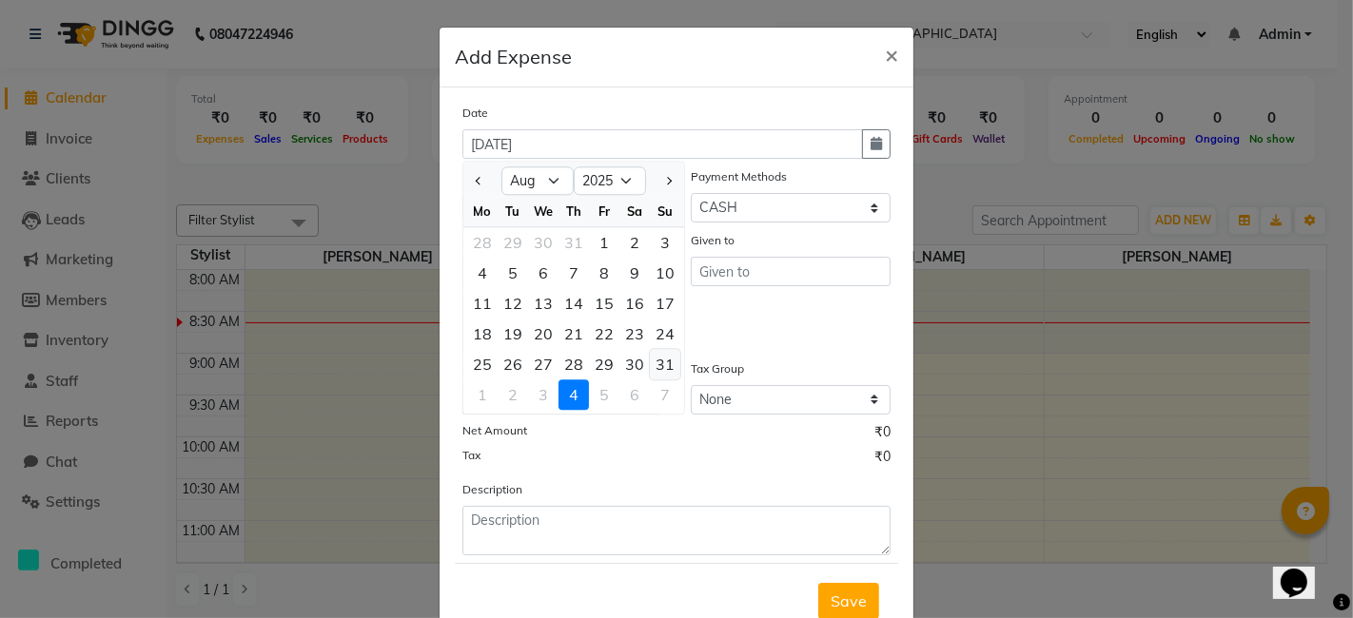
click at [652, 360] on div "31" at bounding box center [665, 364] width 30 height 30
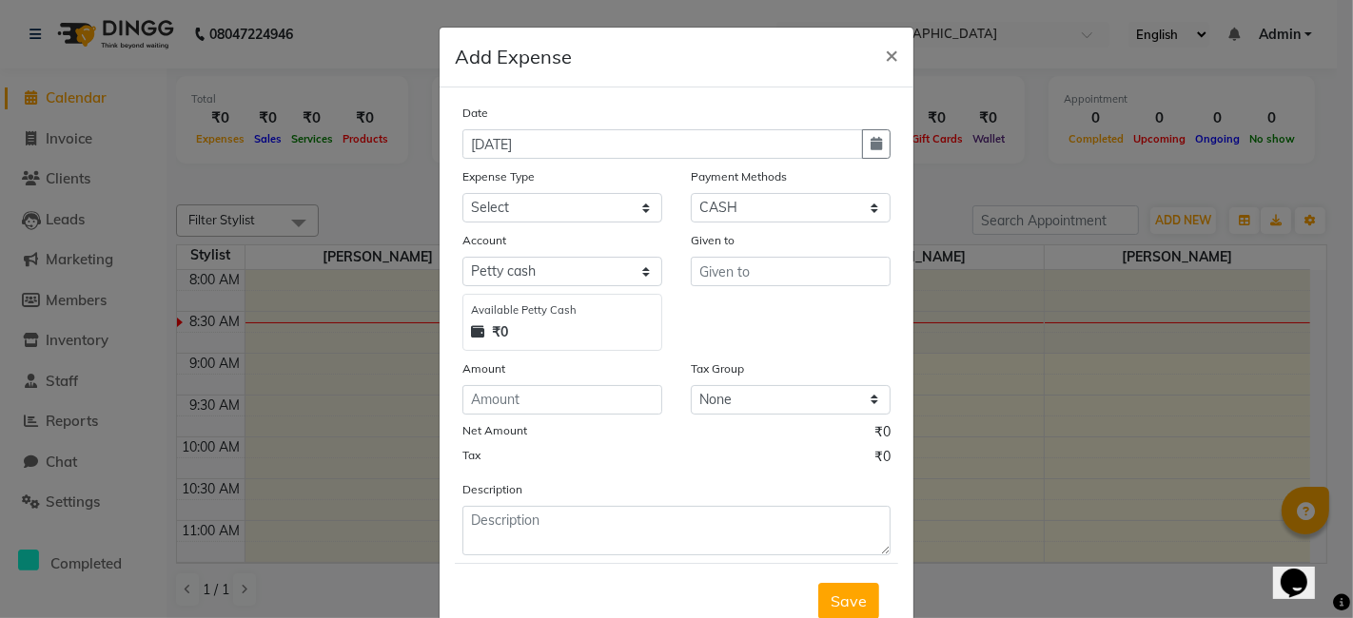
click at [772, 228] on div "Date [DATE] Expense Type Select Advance Salary Bank charges Cash transfer to ba…" at bounding box center [676, 329] width 428 height 453
click at [780, 210] on select "Select CARD ONLINE CASH Prepaid Package" at bounding box center [791, 207] width 200 height 29
click at [691, 193] on select "Select CARD ONLINE CASH Prepaid Package" at bounding box center [791, 207] width 200 height 29
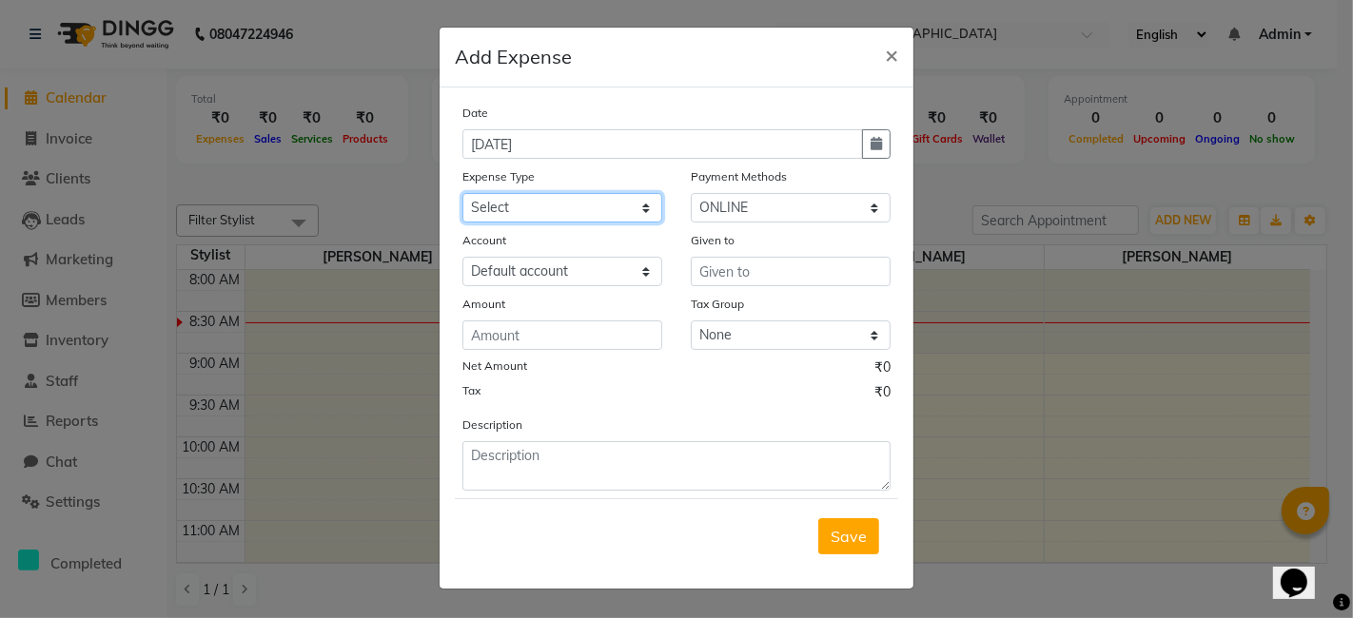
click at [523, 207] on select "Select Advance Salary Bank charges Cash transfer to bank Cash transfer to hub C…" at bounding box center [562, 207] width 200 height 29
click at [462, 193] on select "Select Advance Salary Bank charges Cash transfer to bank Cash transfer to hub C…" at bounding box center [562, 207] width 200 height 29
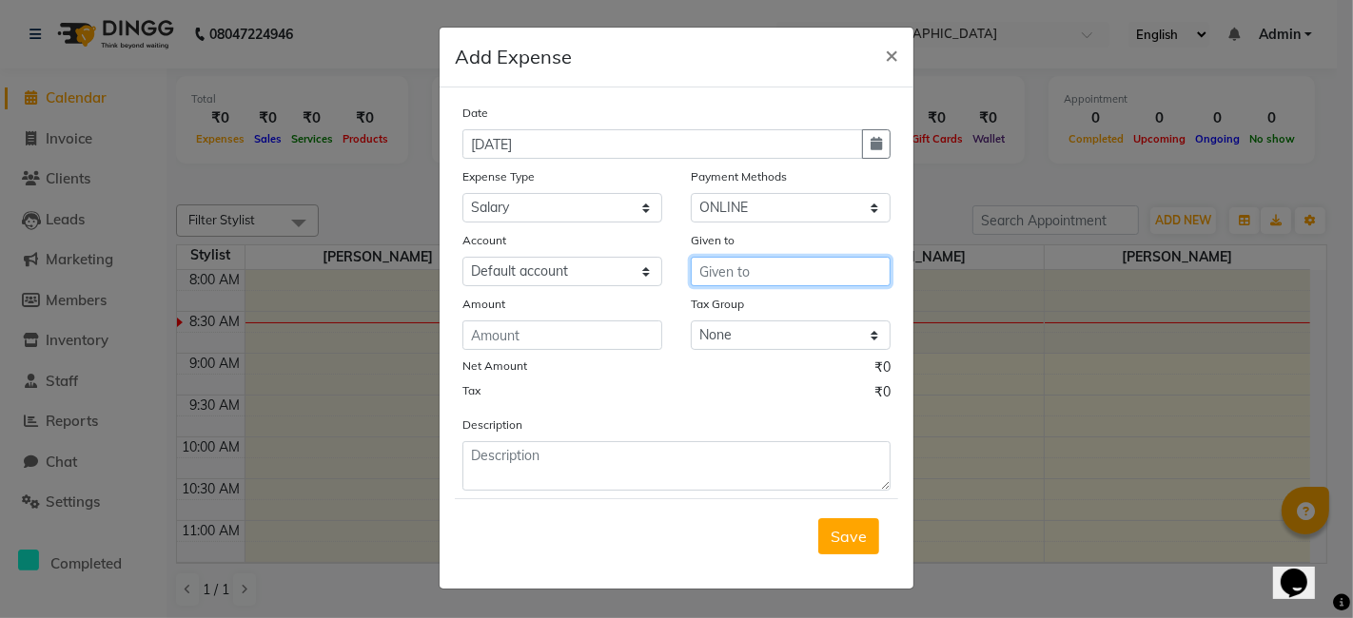
click at [703, 275] on input "text" at bounding box center [791, 271] width 200 height 29
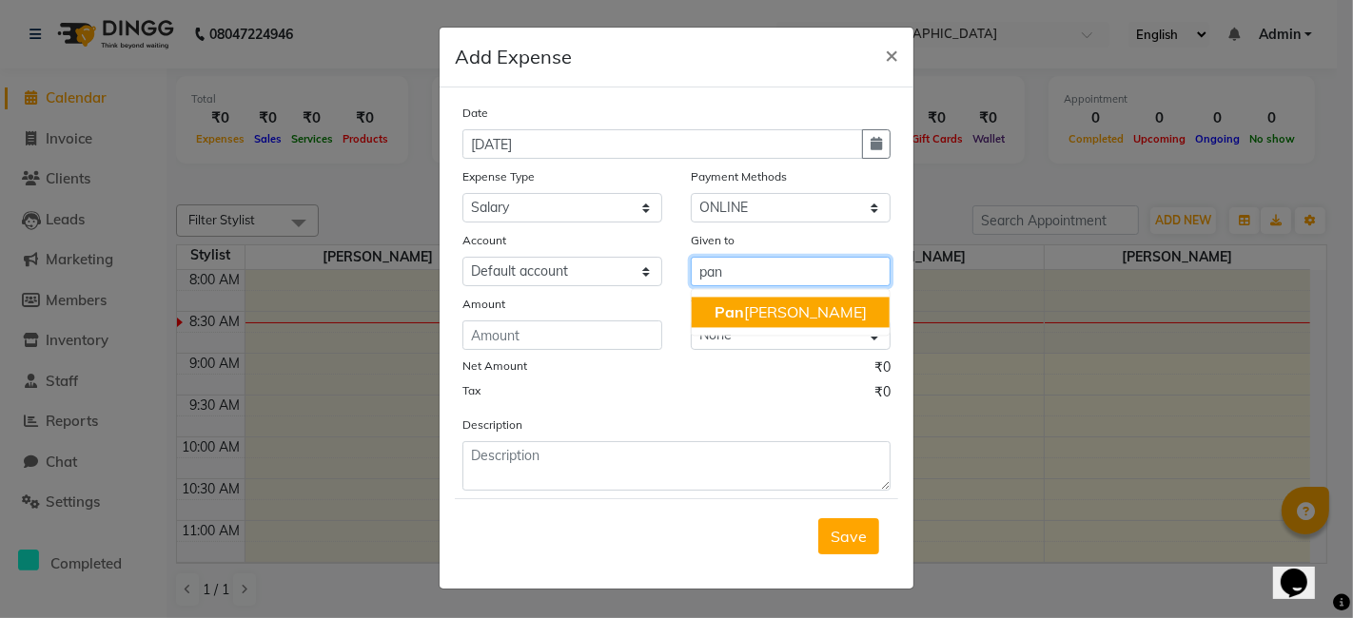
click at [761, 308] on ngb-highlight "[PERSON_NAME]" at bounding box center [791, 312] width 152 height 19
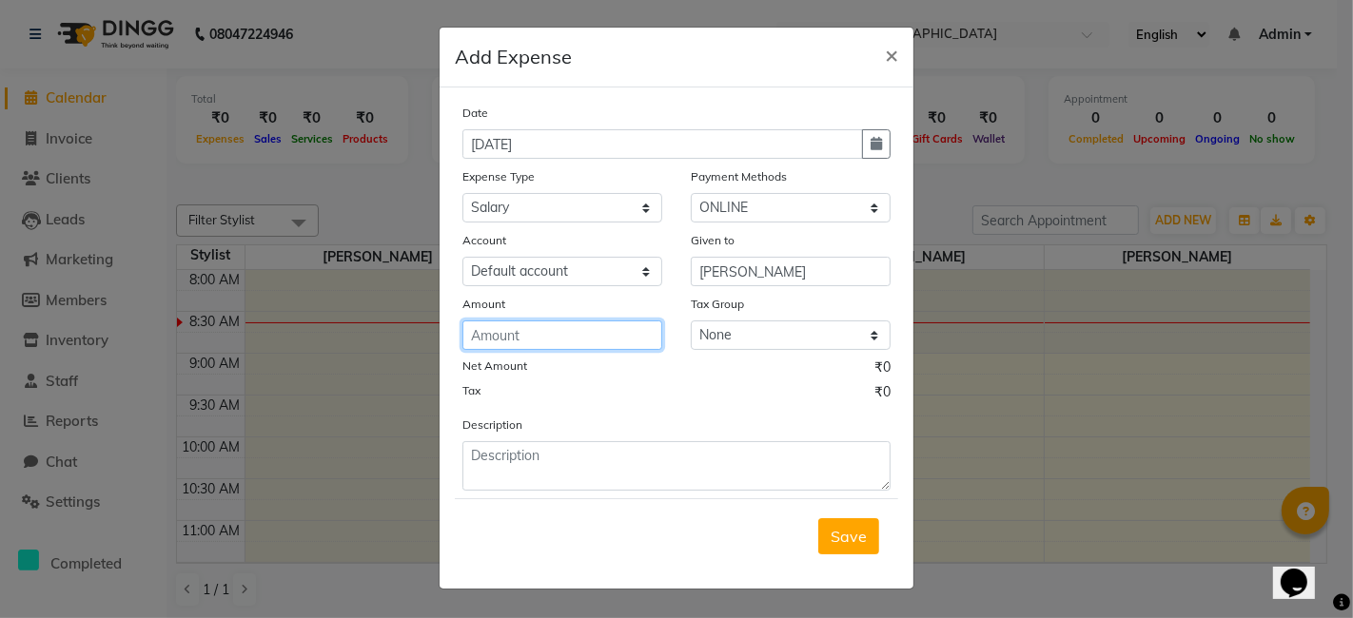
click at [533, 336] on input "number" at bounding box center [562, 335] width 200 height 29
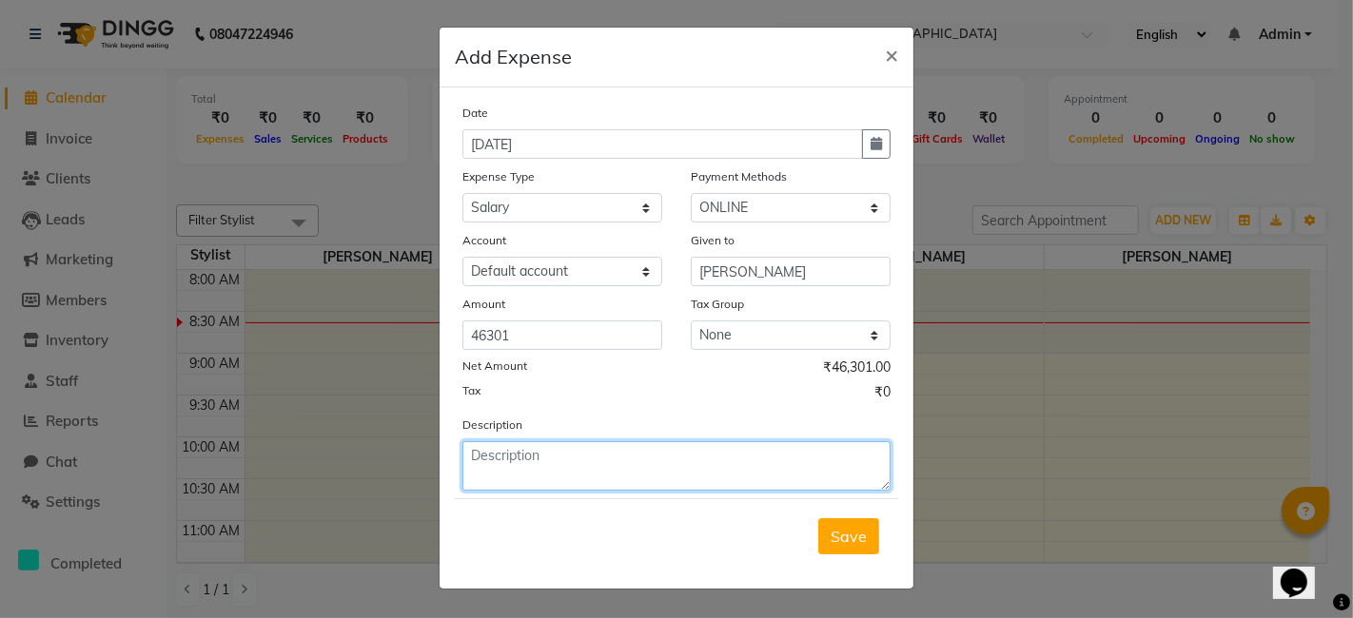
click at [511, 463] on textarea at bounding box center [676, 465] width 428 height 49
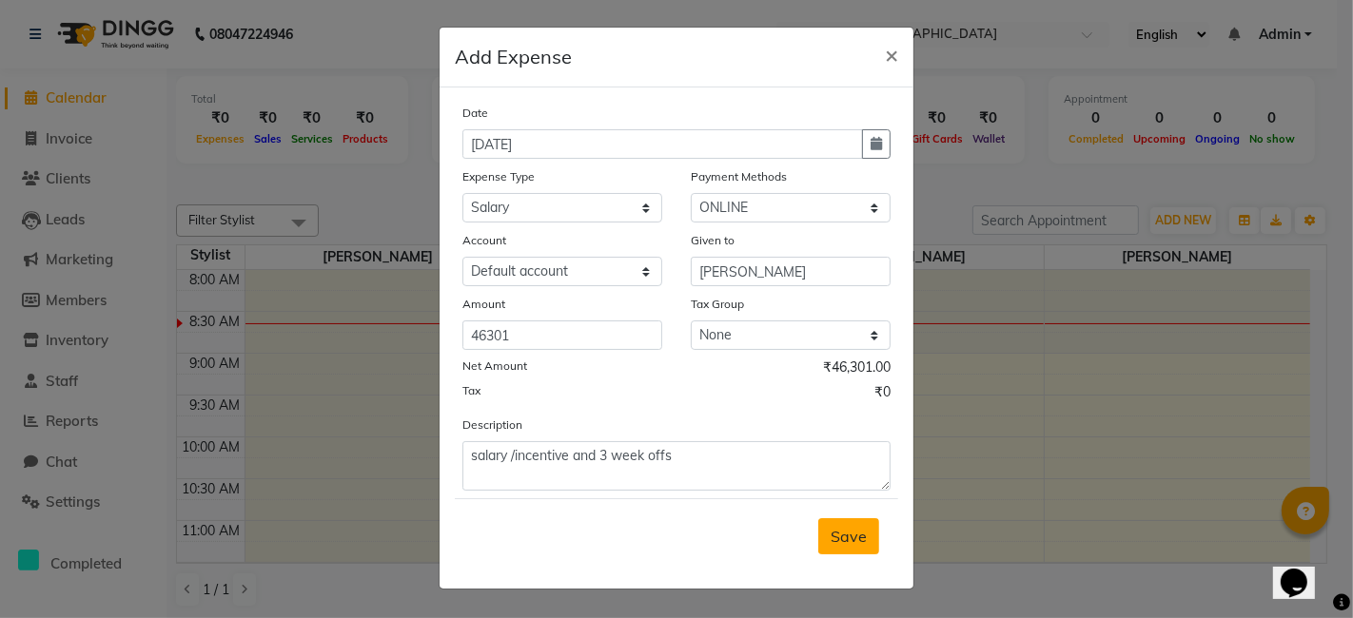
click at [845, 541] on span "Save" at bounding box center [849, 536] width 36 height 19
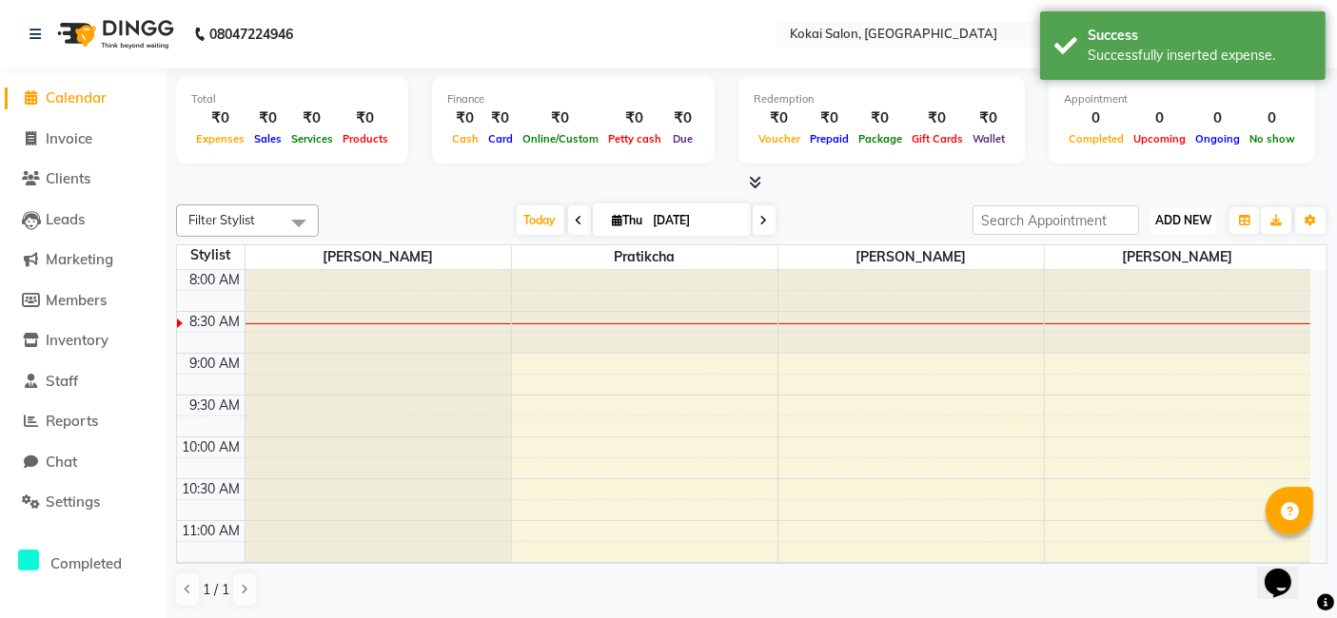
click at [1184, 221] on span "ADD NEW" at bounding box center [1183, 220] width 56 height 14
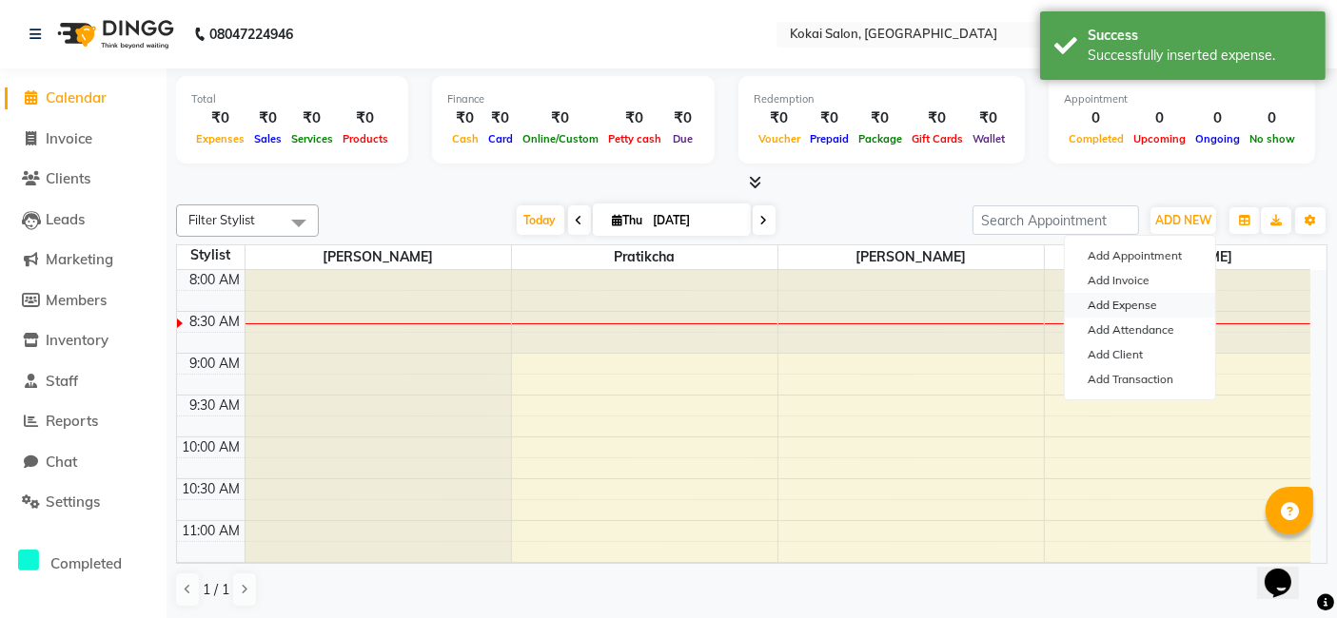
click at [1135, 303] on link "Add Expense" at bounding box center [1140, 305] width 150 height 25
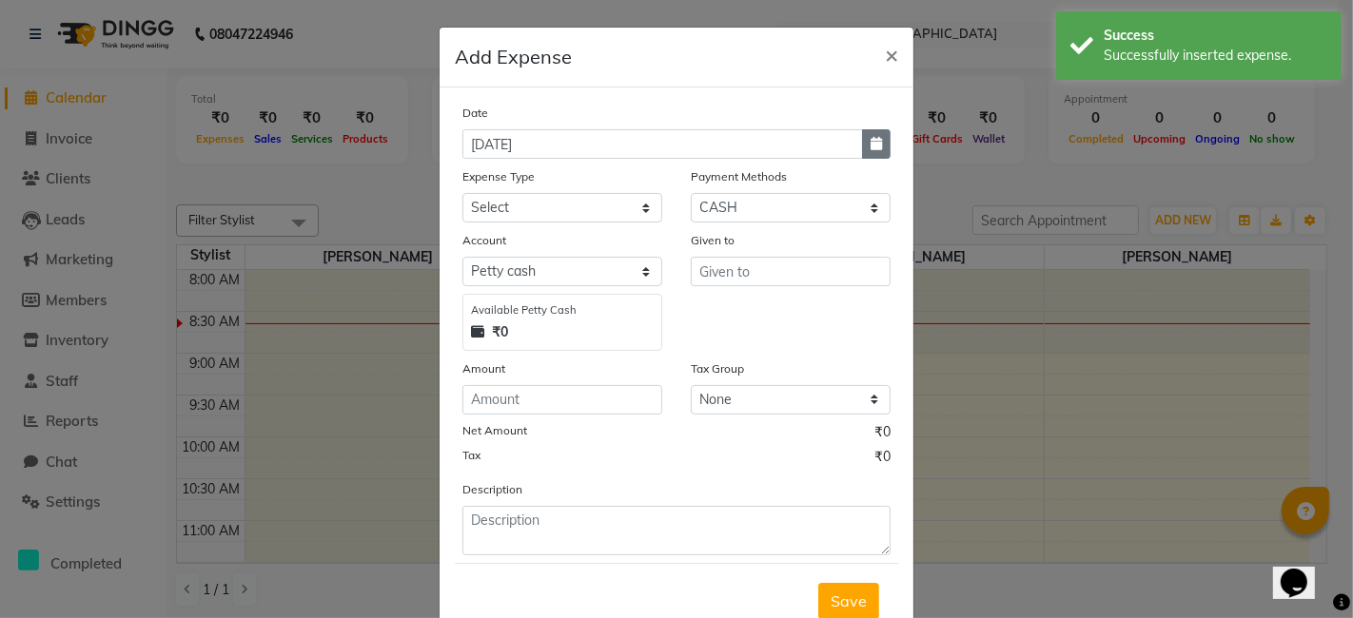
click at [878, 147] on button "button" at bounding box center [876, 143] width 29 height 29
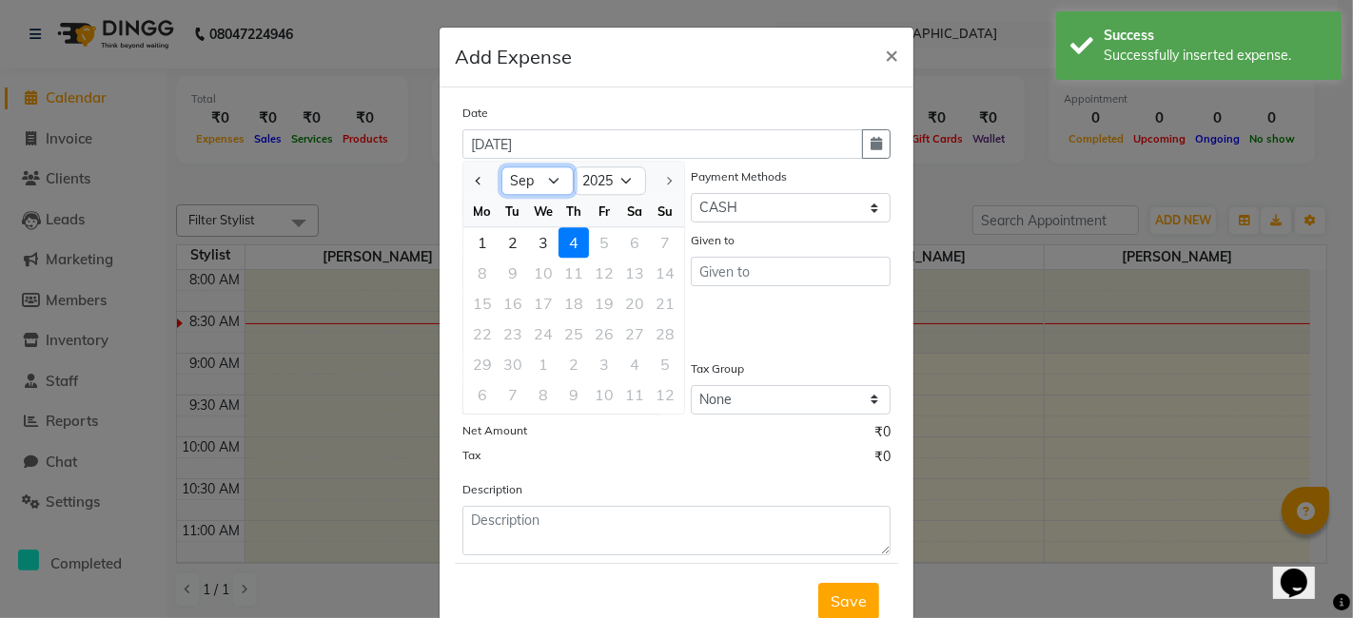
click at [539, 192] on select "Jan Feb Mar Apr May Jun [DATE] Aug Sep" at bounding box center [537, 181] width 72 height 29
click at [501, 167] on select "Jan Feb Mar Apr May Jun [DATE] Aug Sep" at bounding box center [537, 181] width 72 height 29
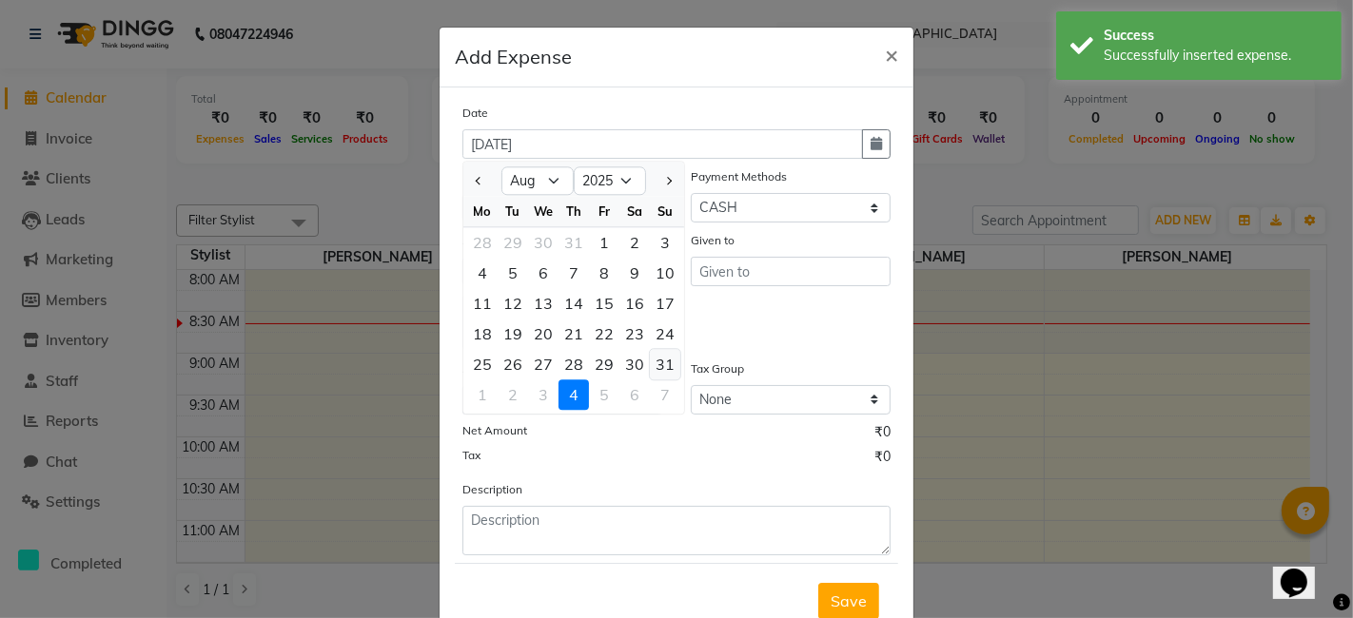
click at [658, 373] on div "31" at bounding box center [665, 364] width 30 height 30
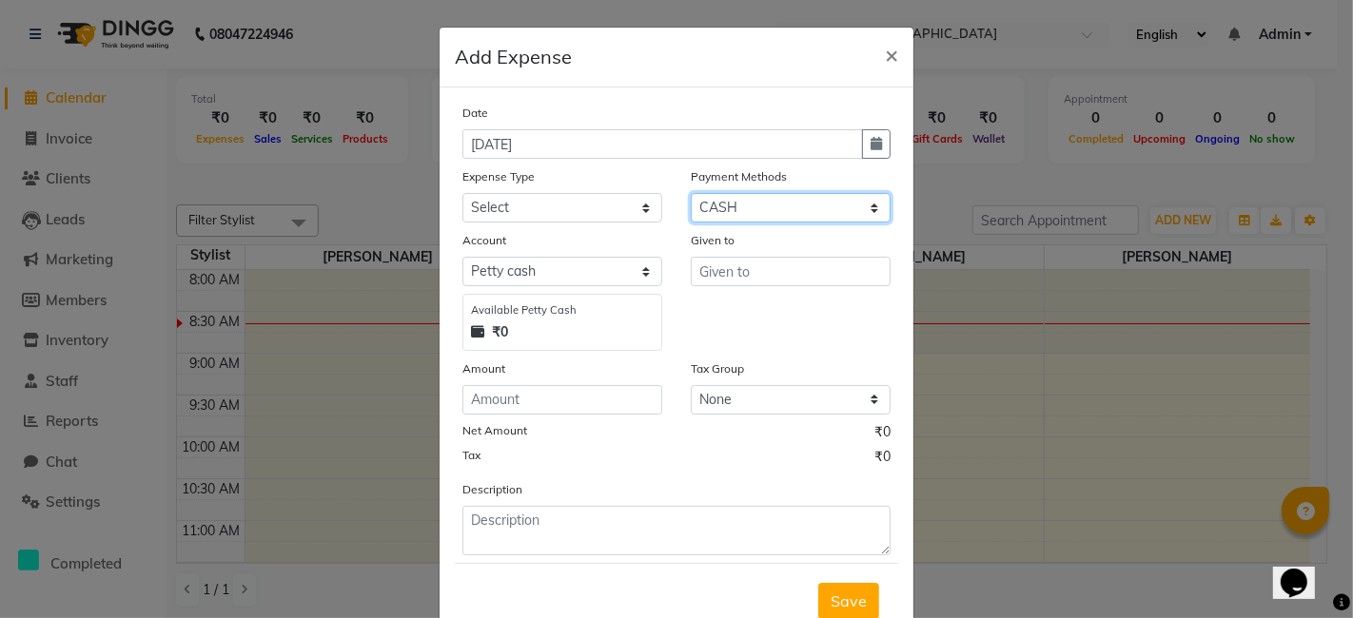
click at [727, 208] on select "Select CARD ONLINE CASH Prepaid Package" at bounding box center [791, 207] width 200 height 29
click at [691, 193] on select "Select CARD ONLINE CASH Prepaid Package" at bounding box center [791, 207] width 200 height 29
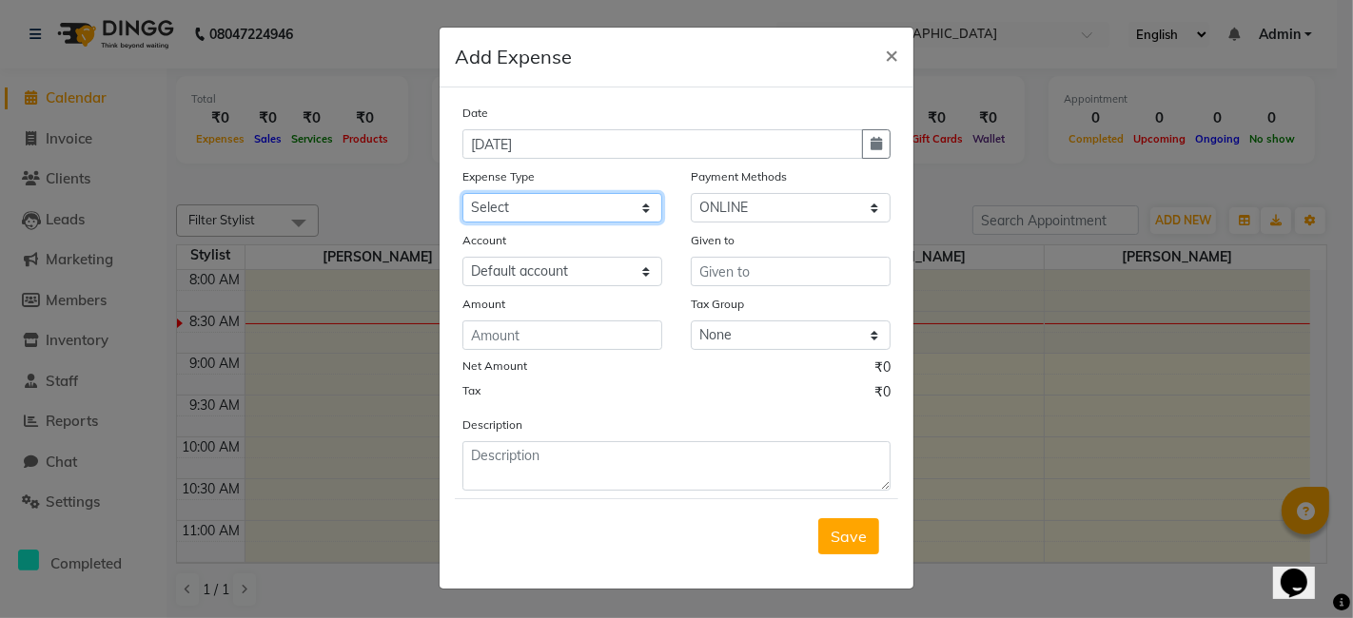
click at [558, 219] on select "Select Advance Salary Bank charges Cash transfer to bank Cash transfer to hub C…" at bounding box center [562, 207] width 200 height 29
click at [462, 193] on select "Select Advance Salary Bank charges Cash transfer to bank Cash transfer to hub C…" at bounding box center [562, 207] width 200 height 29
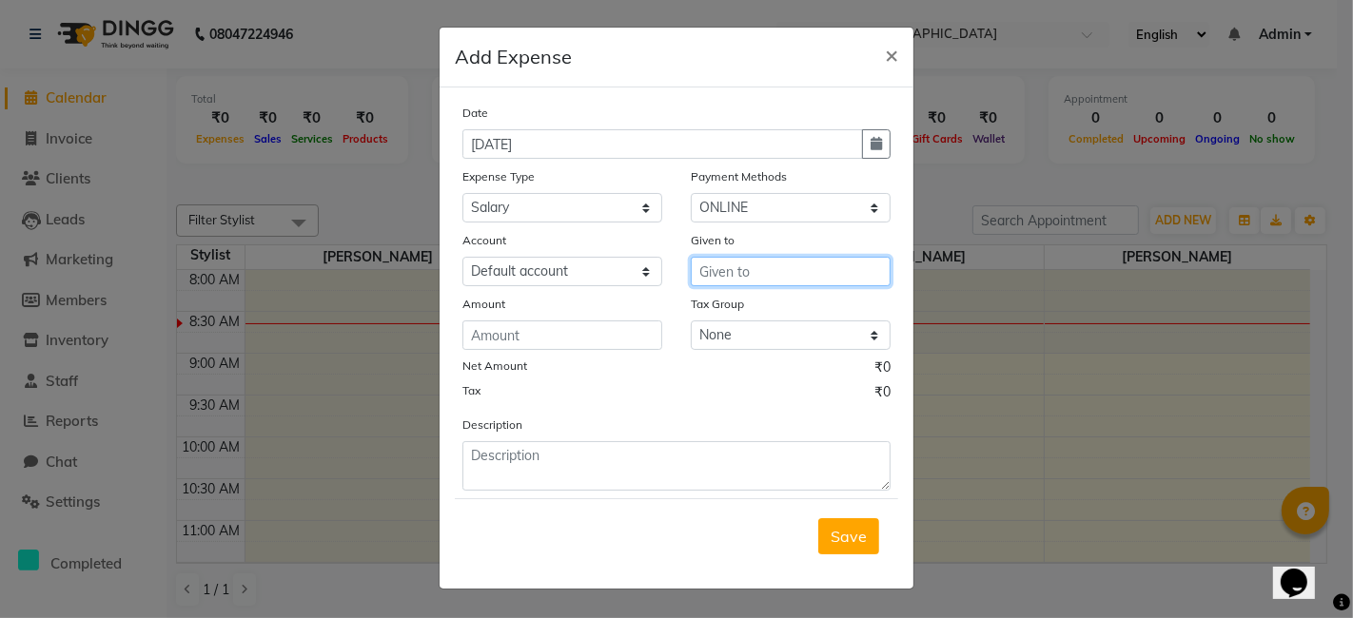
click at [722, 268] on input "text" at bounding box center [791, 271] width 200 height 29
click at [747, 309] on ngb-highlight "Bi ndu" at bounding box center [735, 312] width 41 height 19
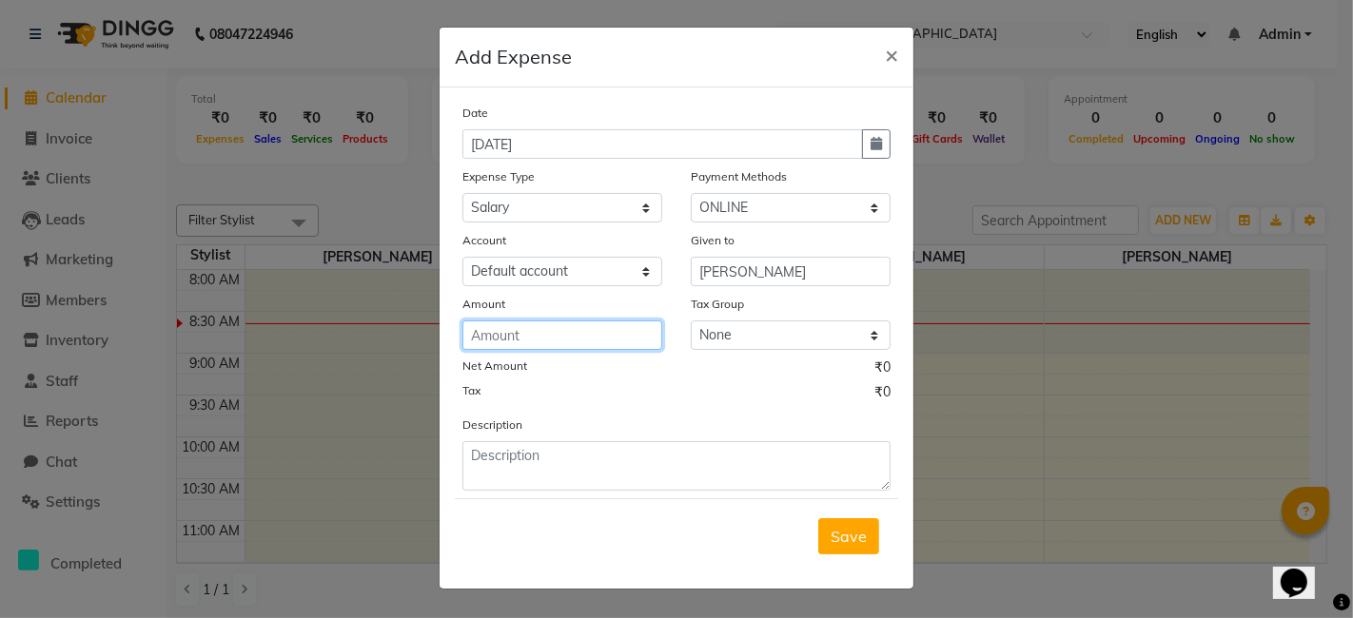
click at [597, 329] on input "number" at bounding box center [562, 335] width 200 height 29
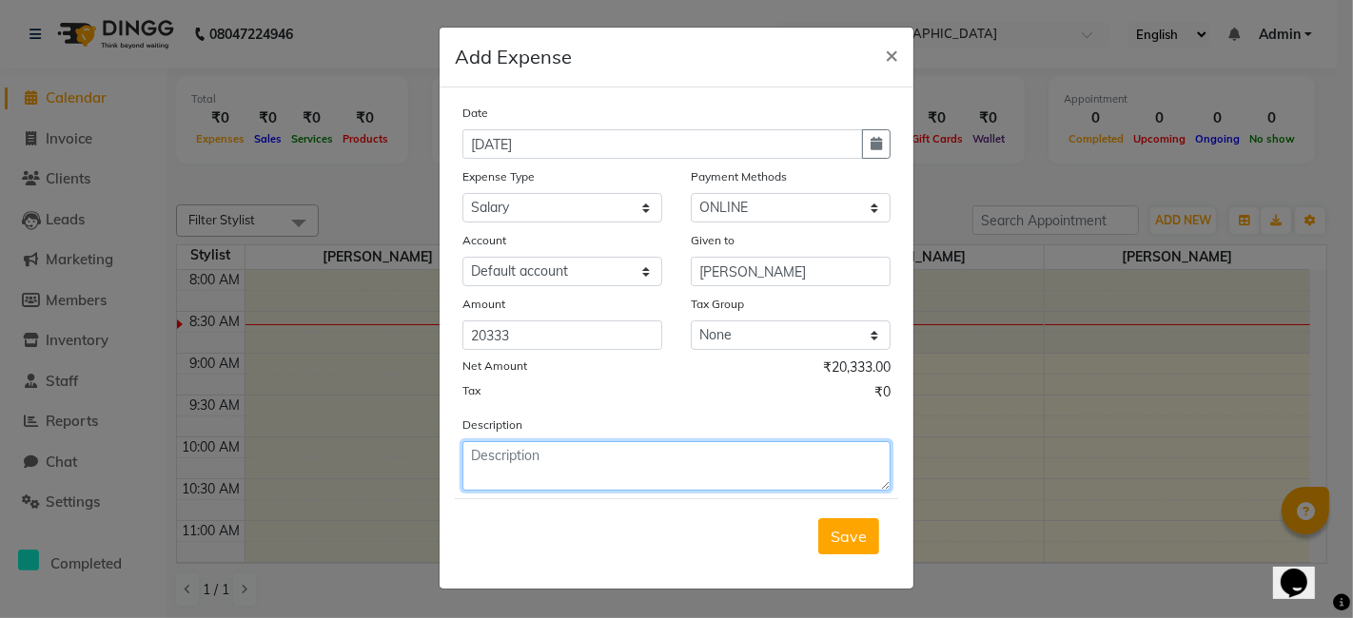
click at [514, 463] on textarea at bounding box center [676, 465] width 428 height 49
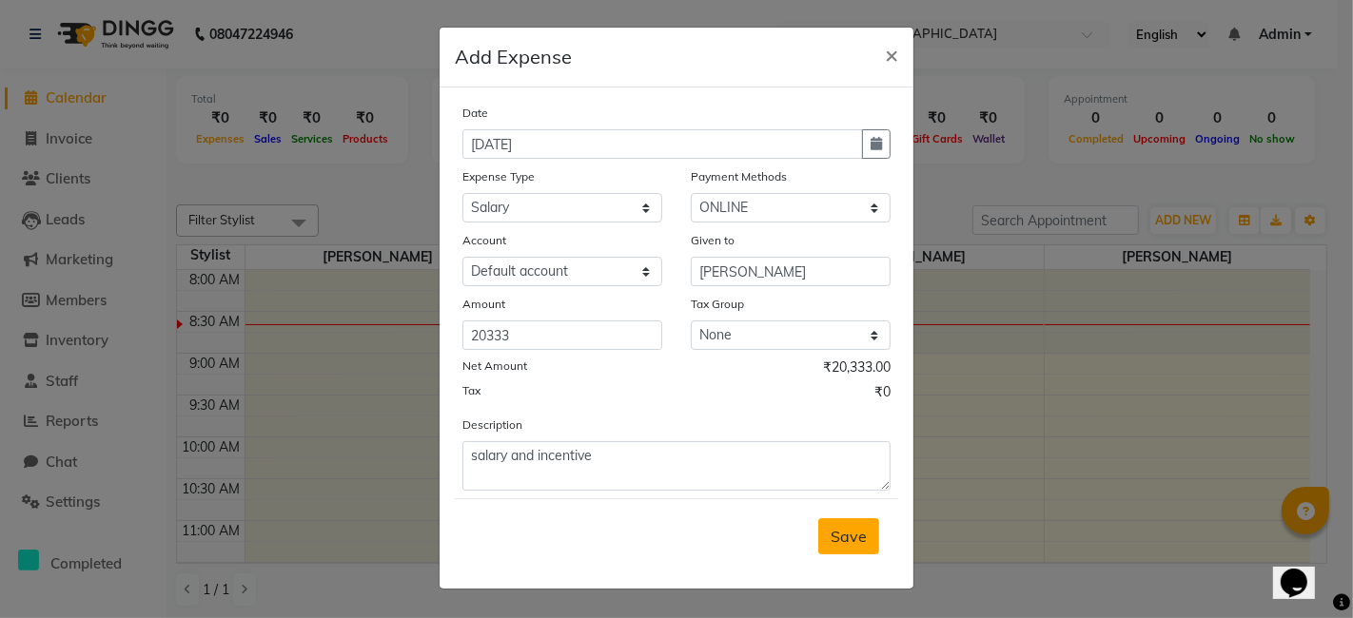
click at [858, 533] on span "Save" at bounding box center [849, 536] width 36 height 19
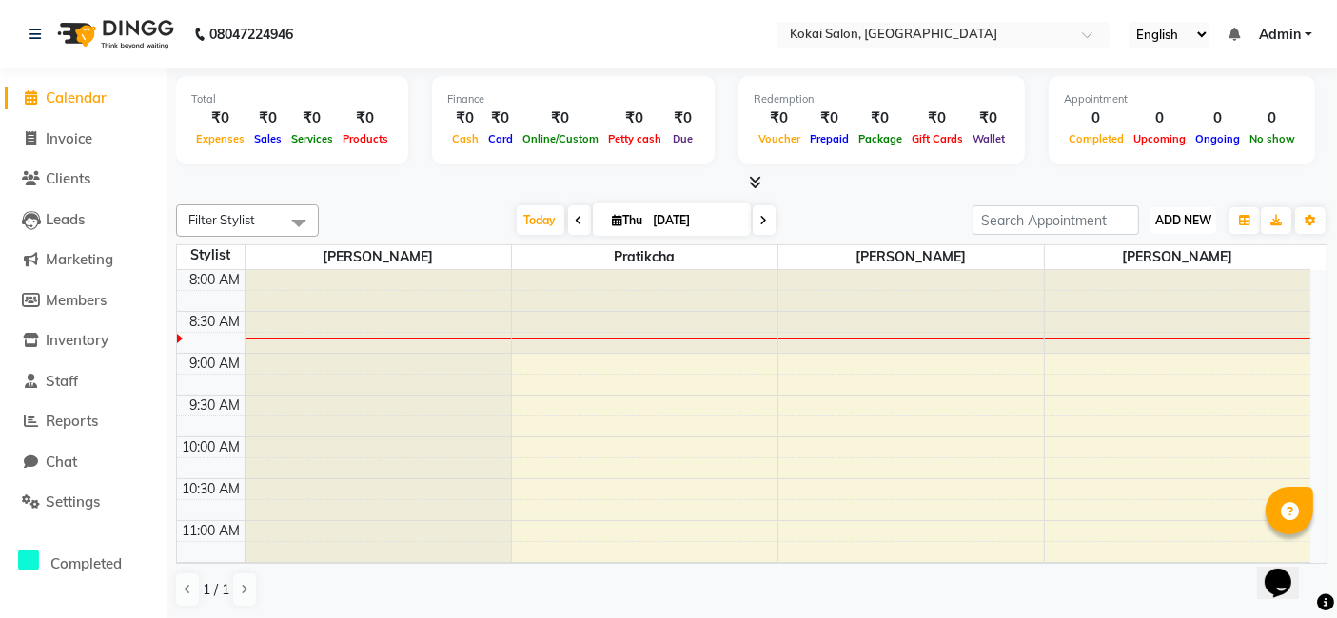
click at [1181, 220] on span "ADD NEW" at bounding box center [1183, 220] width 56 height 14
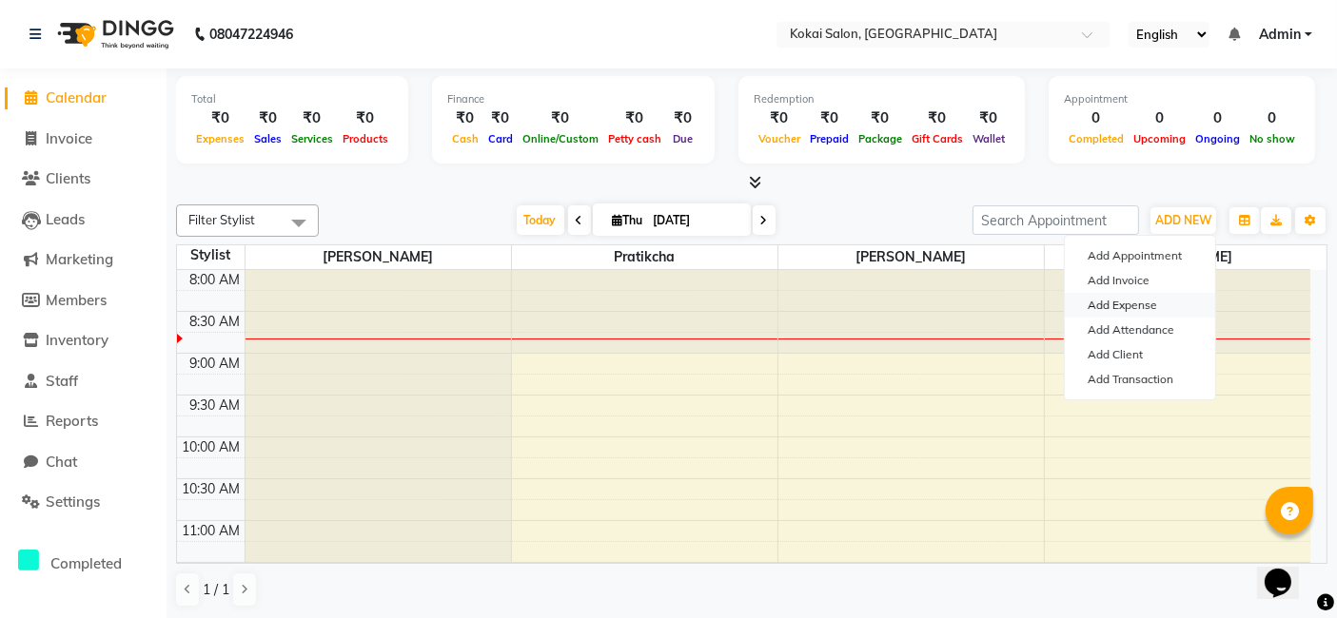
click at [1138, 307] on link "Add Expense" at bounding box center [1140, 305] width 150 height 25
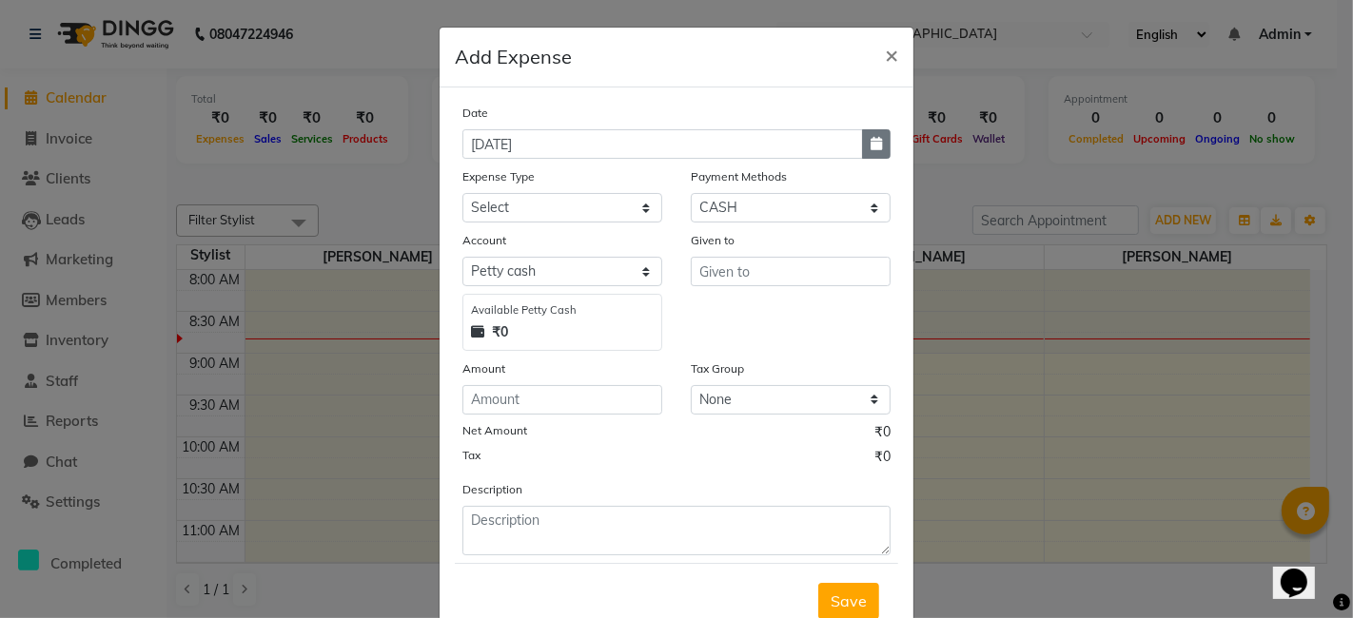
click at [871, 150] on icon "button" at bounding box center [876, 143] width 11 height 13
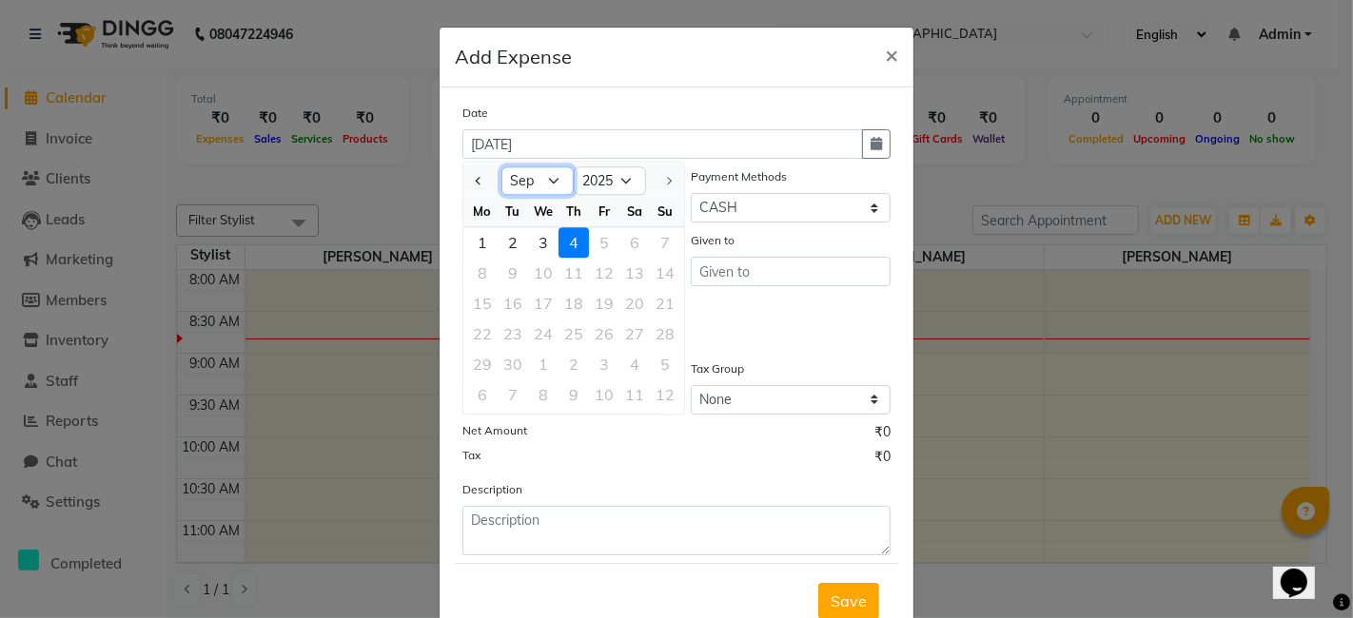
click at [521, 192] on select "Jan Feb Mar Apr May Jun [DATE] Aug Sep" at bounding box center [537, 181] width 72 height 29
click at [501, 167] on select "Jan Feb Mar Apr May Jun [DATE] Aug Sep" at bounding box center [537, 181] width 72 height 29
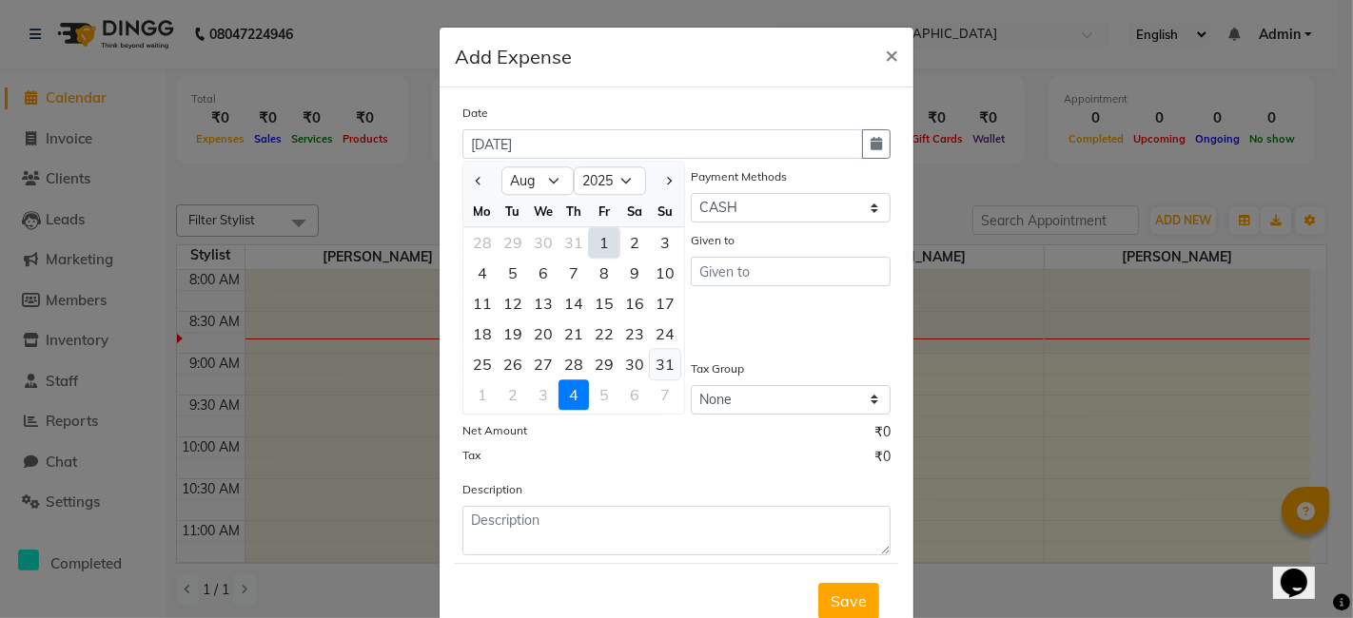
click at [650, 363] on div "31" at bounding box center [665, 364] width 30 height 30
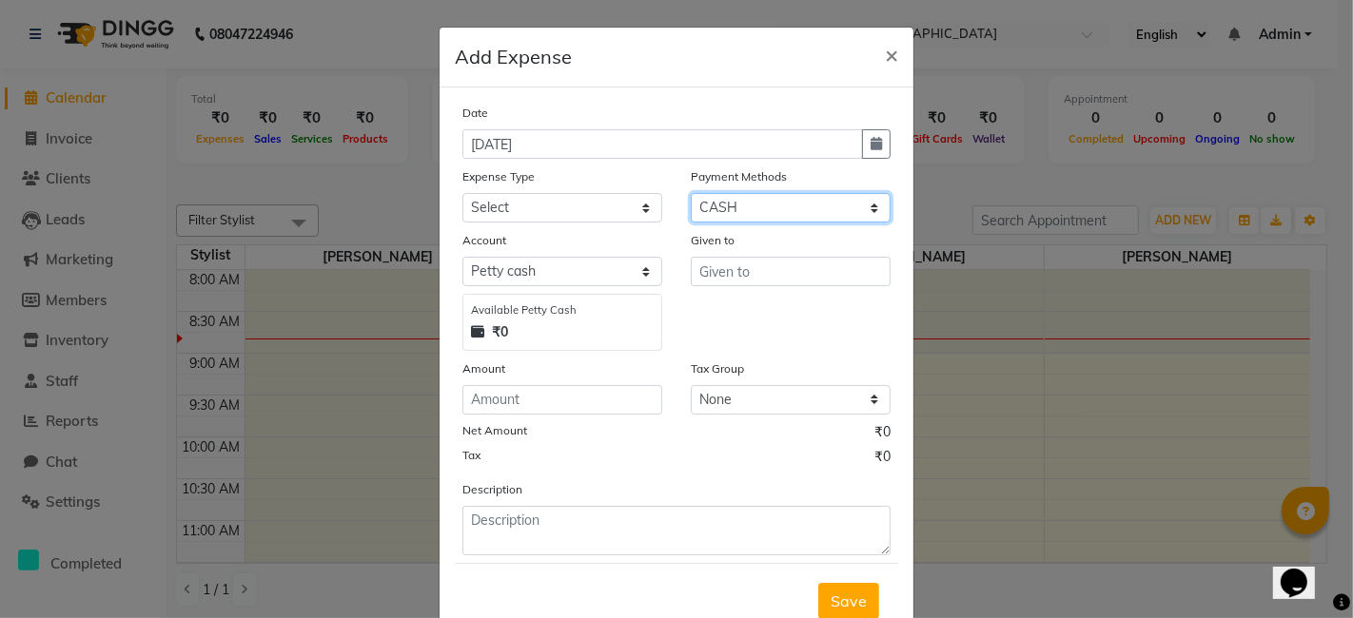
click at [731, 213] on select "Select CARD ONLINE CASH Prepaid Package" at bounding box center [791, 207] width 200 height 29
click at [691, 193] on select "Select CARD ONLINE CASH Prepaid Package" at bounding box center [791, 207] width 200 height 29
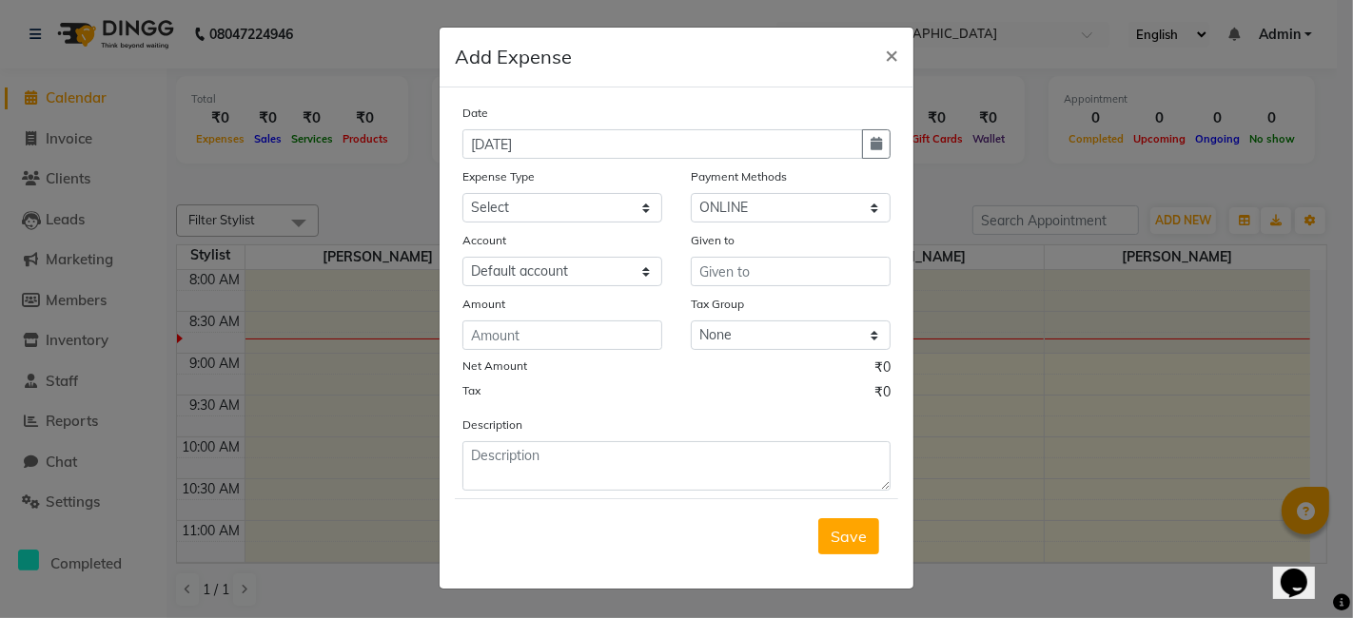
click at [562, 191] on div "Expense Type" at bounding box center [562, 180] width 200 height 27
click at [553, 224] on div "Date [DATE] Expense Type Select Advance Salary Bank charges Cash transfer to ba…" at bounding box center [676, 297] width 428 height 388
click at [552, 211] on select "Select Advance Salary Bank charges Cash transfer to bank Cash transfer to hub C…" at bounding box center [562, 207] width 200 height 29
click at [462, 193] on select "Select Advance Salary Bank charges Cash transfer to bank Cash transfer to hub C…" at bounding box center [562, 207] width 200 height 29
click at [716, 278] on input "text" at bounding box center [791, 271] width 200 height 29
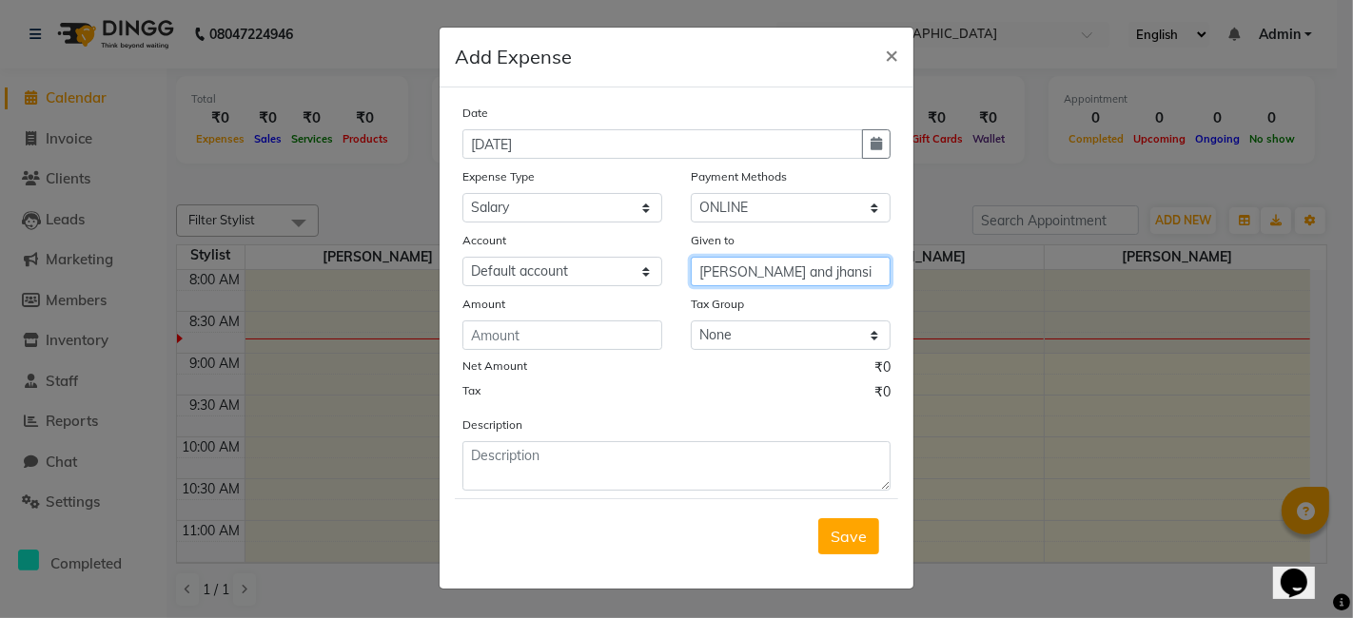
drag, startPoint x: 700, startPoint y: 273, endPoint x: 813, endPoint y: 278, distance: 112.4
click at [813, 278] on input "[PERSON_NAME] and jhansi" at bounding box center [791, 271] width 200 height 29
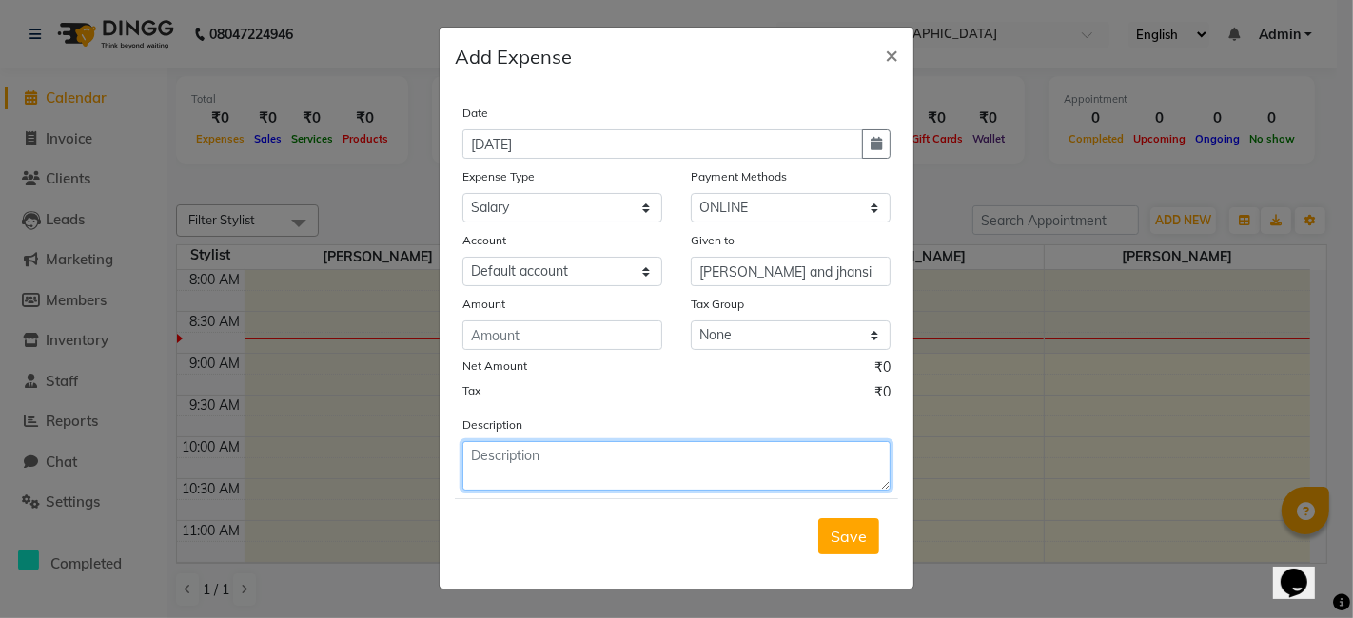
click at [519, 467] on textarea at bounding box center [676, 465] width 428 height 49
paste textarea "[PERSON_NAME] and jhansi"
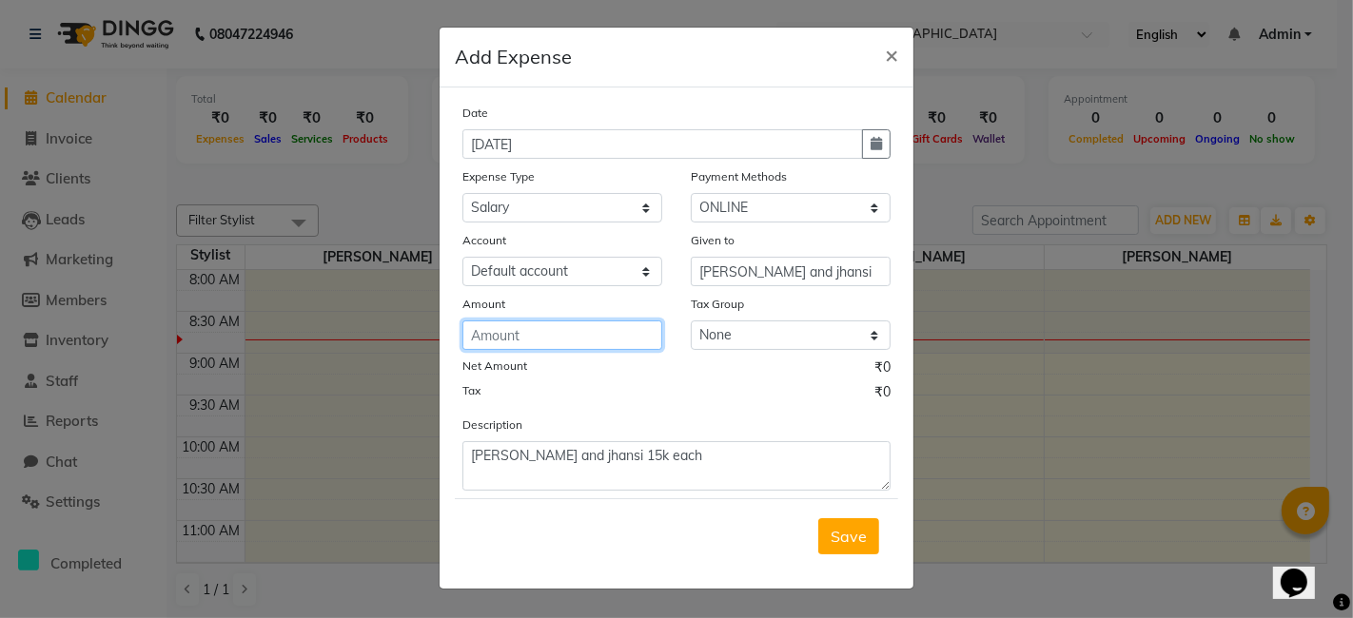
click at [534, 330] on input "number" at bounding box center [562, 335] width 200 height 29
click at [852, 538] on span "Save" at bounding box center [849, 536] width 36 height 19
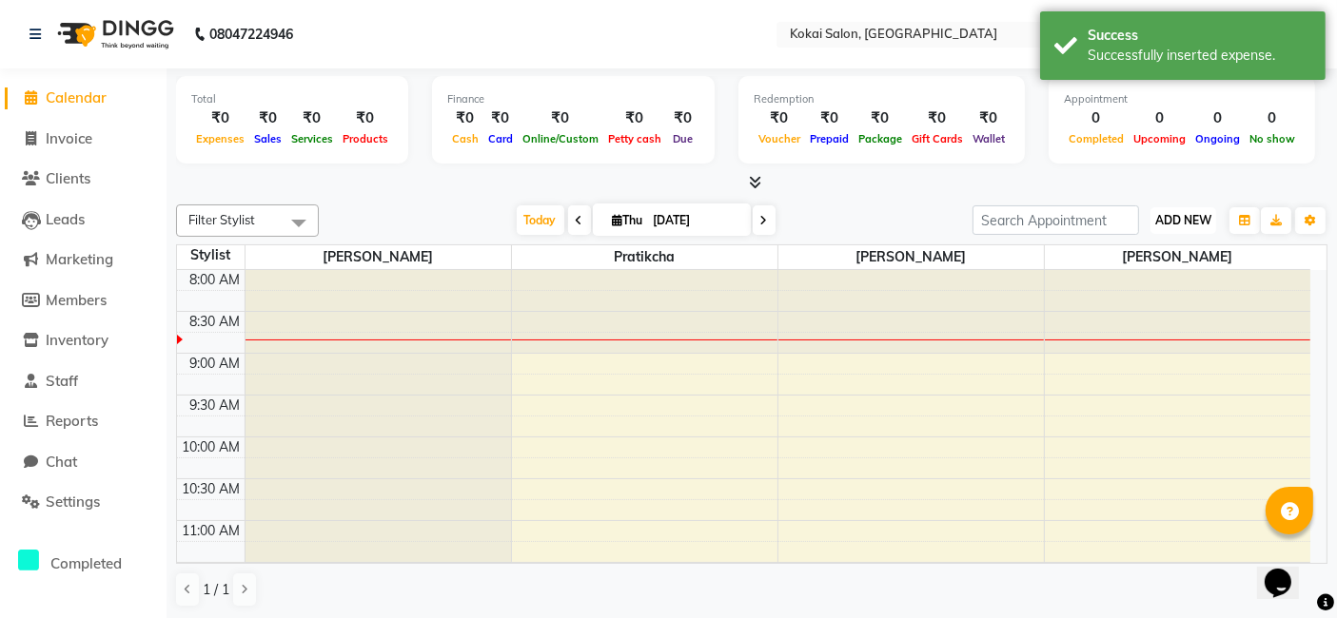
click at [1168, 216] on span "ADD NEW" at bounding box center [1183, 220] width 56 height 14
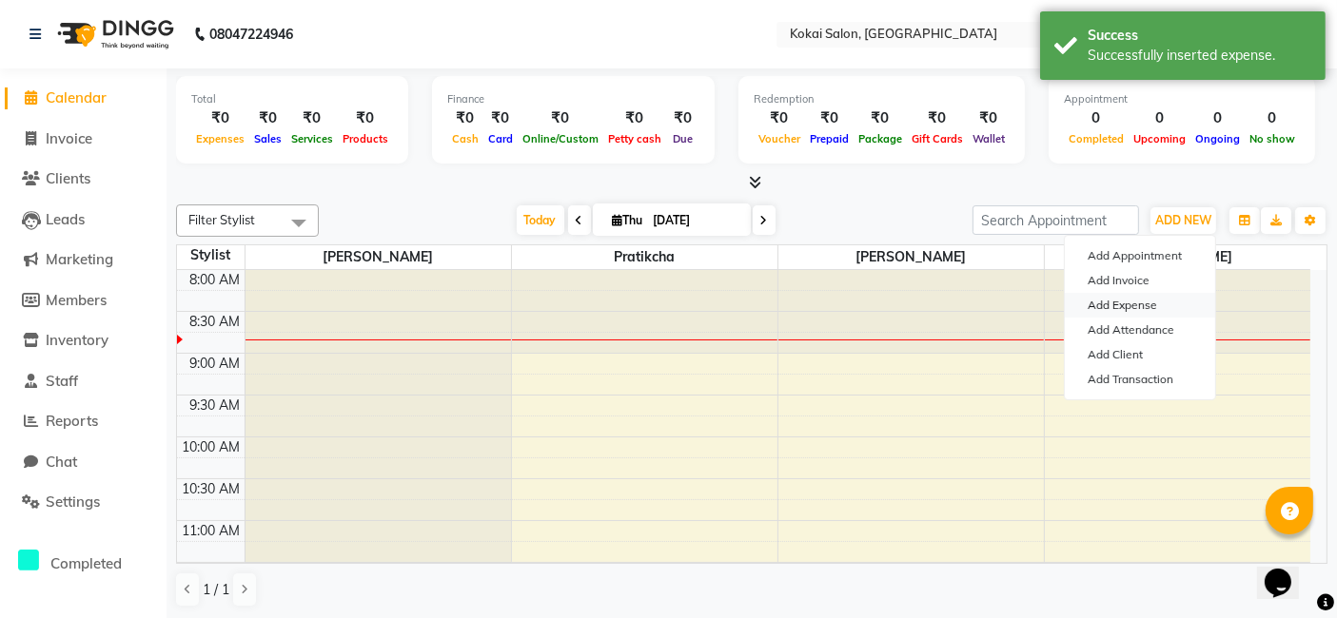
click at [1151, 301] on link "Add Expense" at bounding box center [1140, 305] width 150 height 25
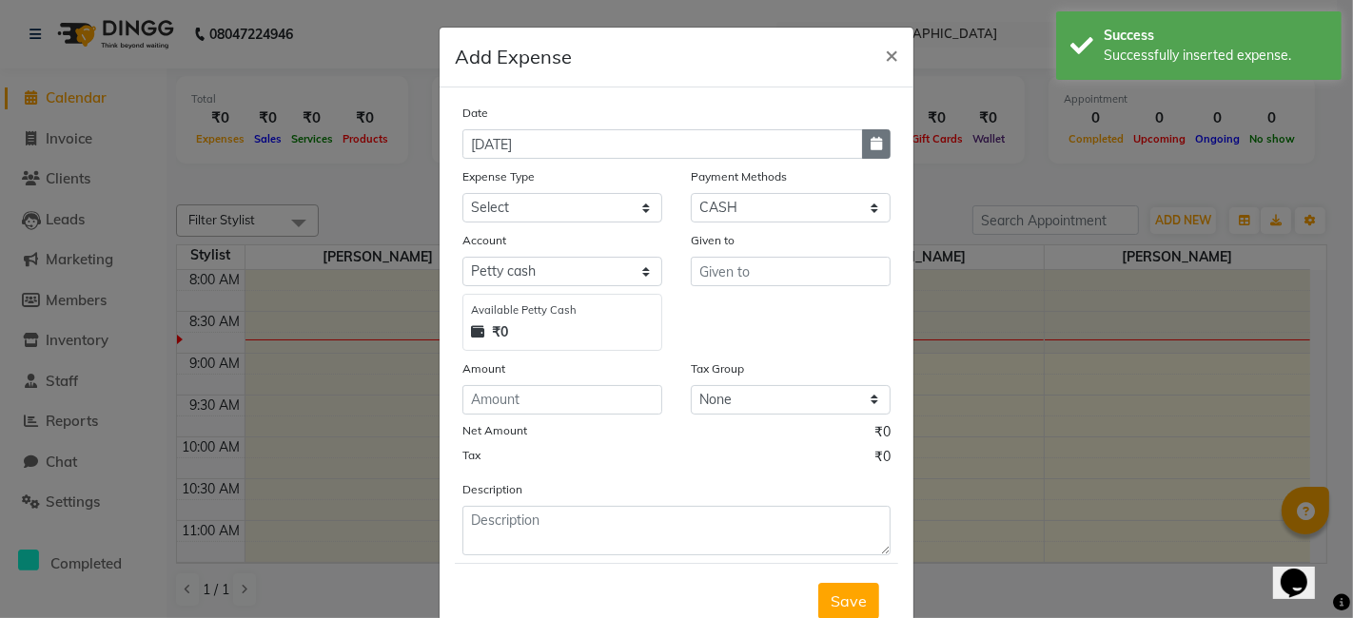
click at [871, 144] on icon "button" at bounding box center [876, 143] width 11 height 13
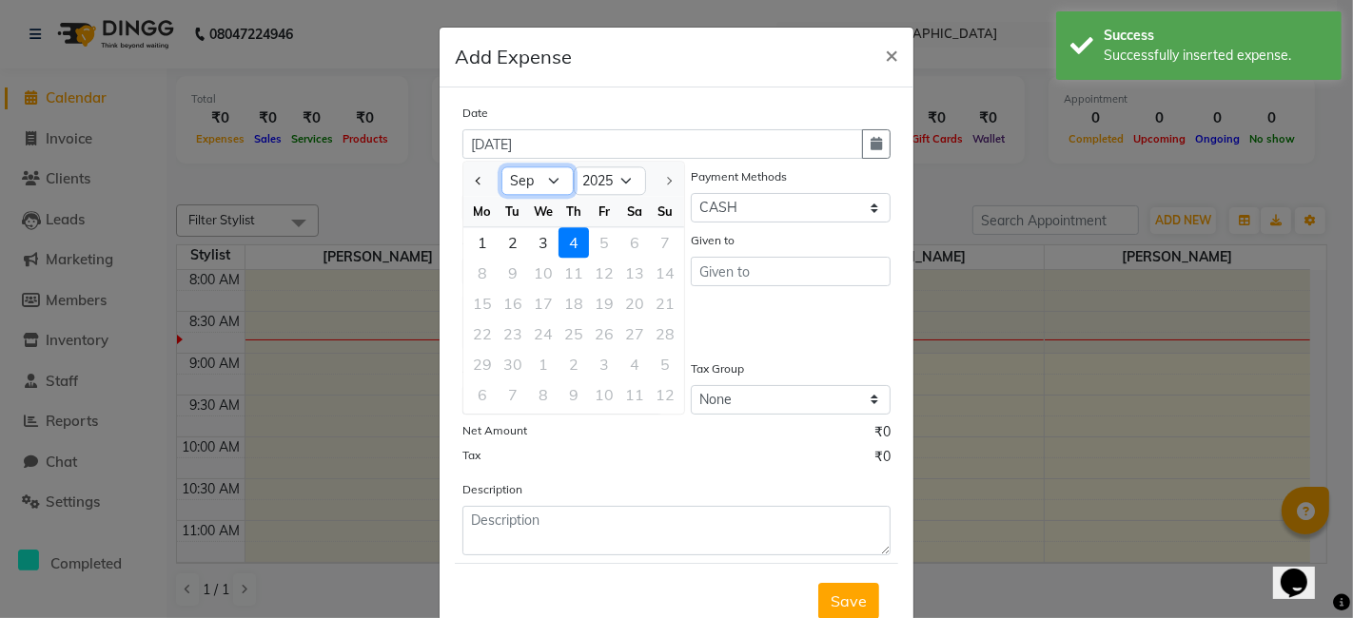
click at [539, 174] on select "Jan Feb Mar Apr May Jun [DATE] Aug Sep" at bounding box center [537, 181] width 72 height 29
click at [501, 167] on select "Jan Feb Mar Apr May Jun [DATE] Aug Sep" at bounding box center [537, 181] width 72 height 29
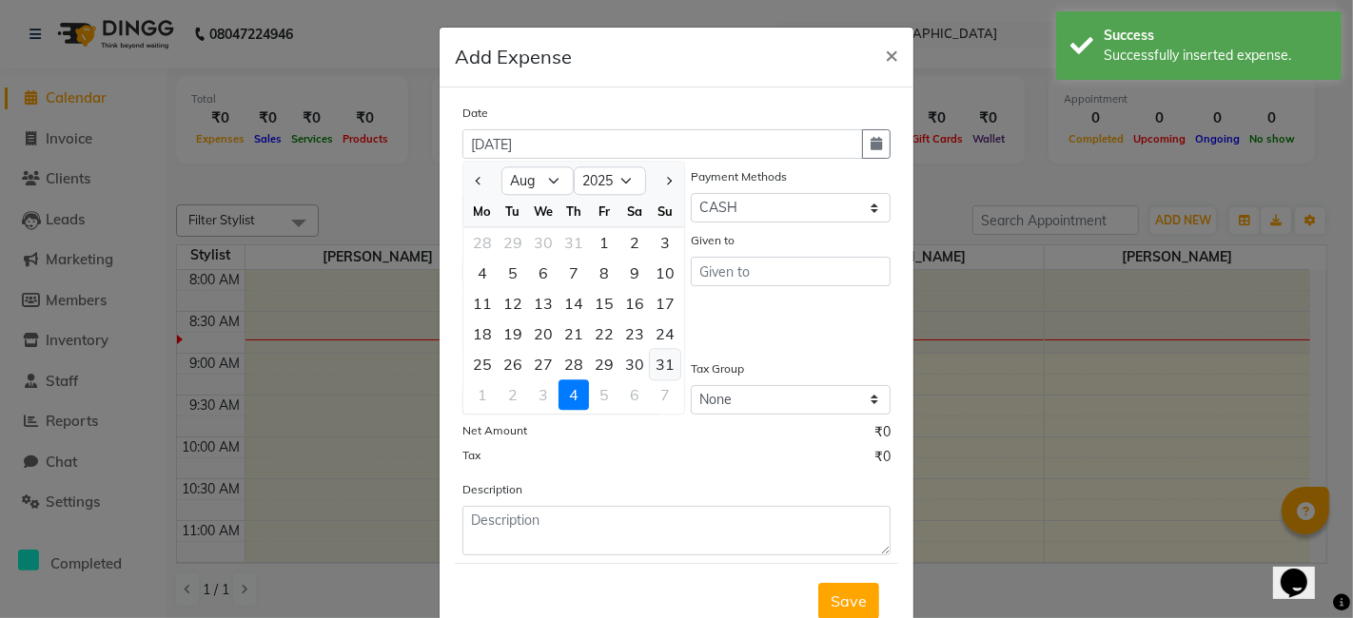
click at [654, 363] on div "31" at bounding box center [665, 364] width 30 height 30
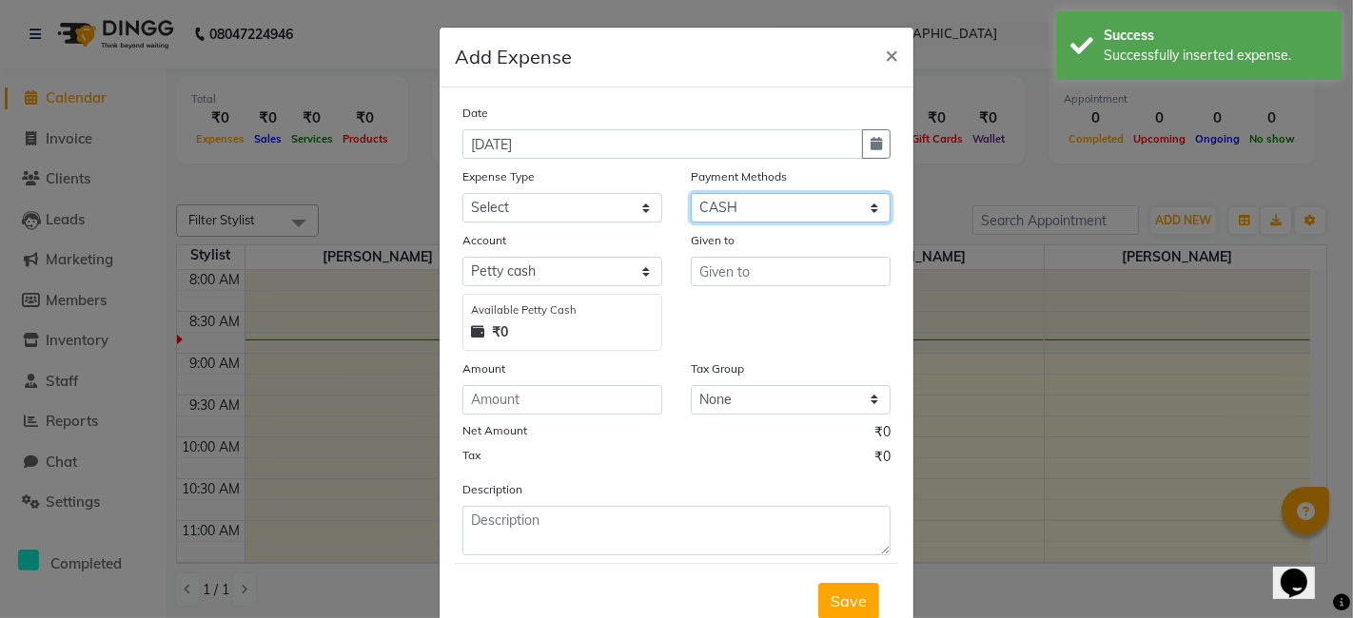
click at [736, 212] on select "Select CARD ONLINE CASH Prepaid Package" at bounding box center [791, 207] width 200 height 29
click at [691, 193] on select "Select CARD ONLINE CASH Prepaid Package" at bounding box center [791, 207] width 200 height 29
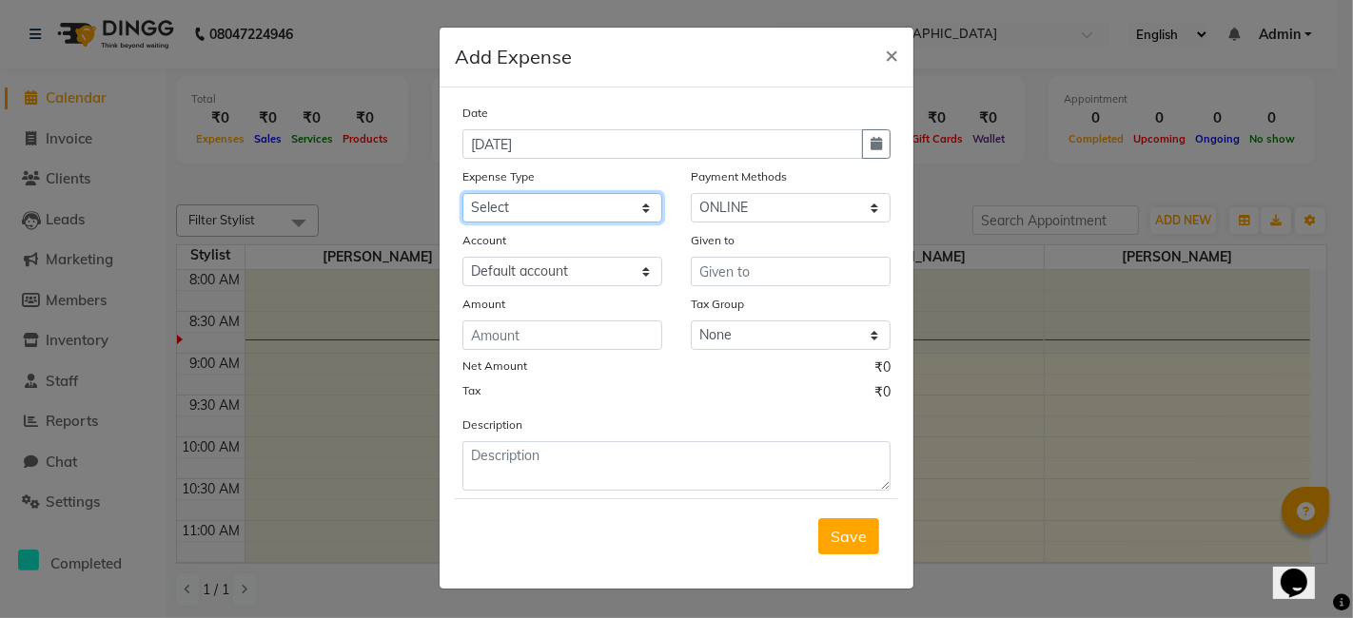
click at [554, 204] on select "Select Advance Salary Bank charges Cash transfer to bank Cash transfer to hub C…" at bounding box center [562, 207] width 200 height 29
click at [462, 193] on select "Select Advance Salary Bank charges Cash transfer to bank Cash transfer to hub C…" at bounding box center [562, 207] width 200 height 29
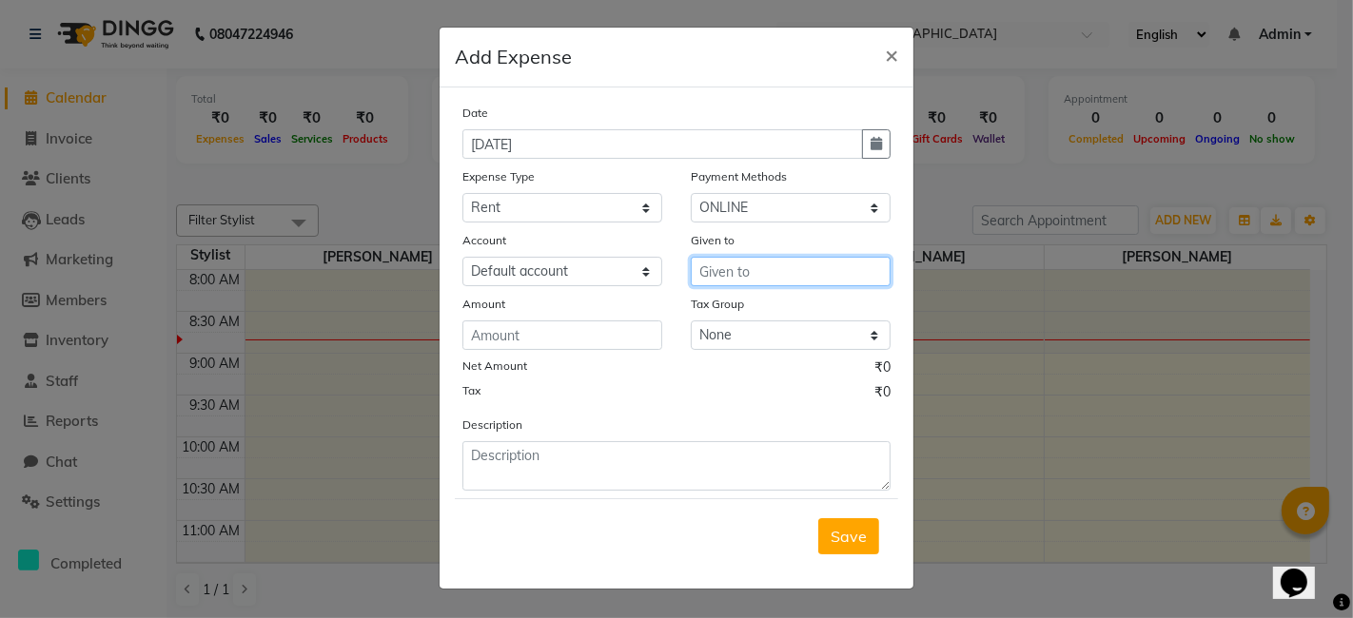
click at [715, 278] on input "text" at bounding box center [791, 271] width 200 height 29
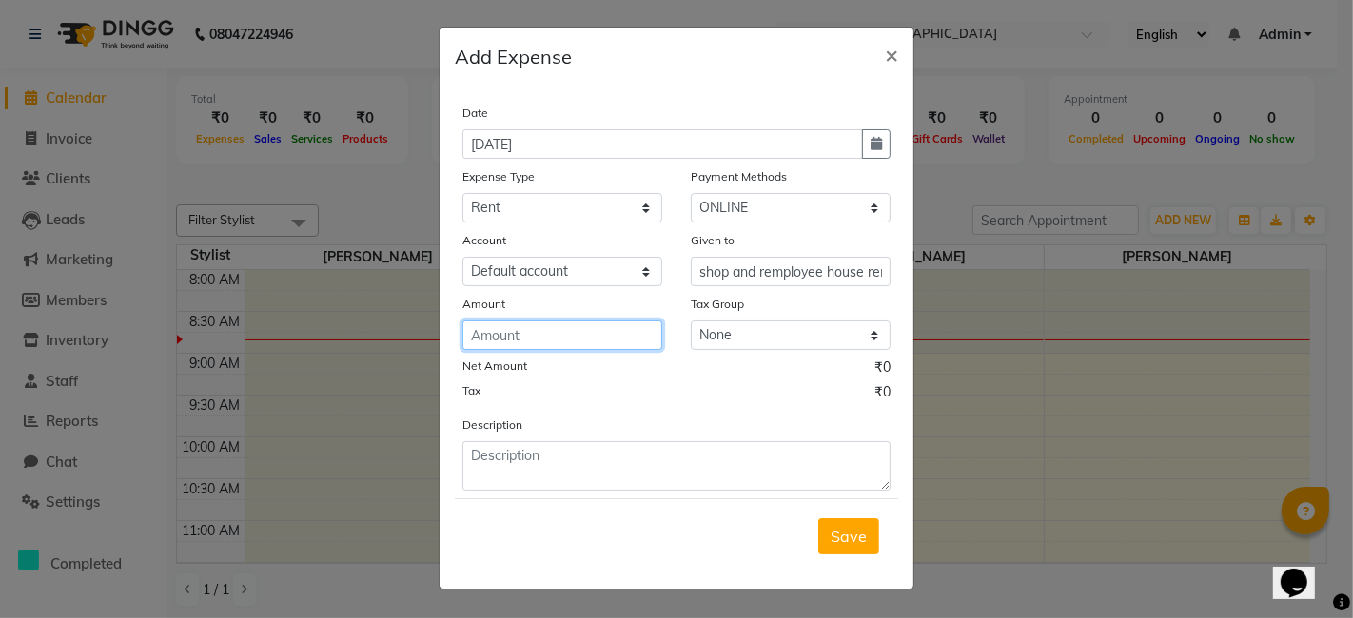
click at [539, 333] on input "number" at bounding box center [562, 335] width 200 height 29
click at [547, 491] on form "Date [DATE] Expense Type Select Advance Salary Bank charges Cash transfer to ba…" at bounding box center [676, 338] width 443 height 471
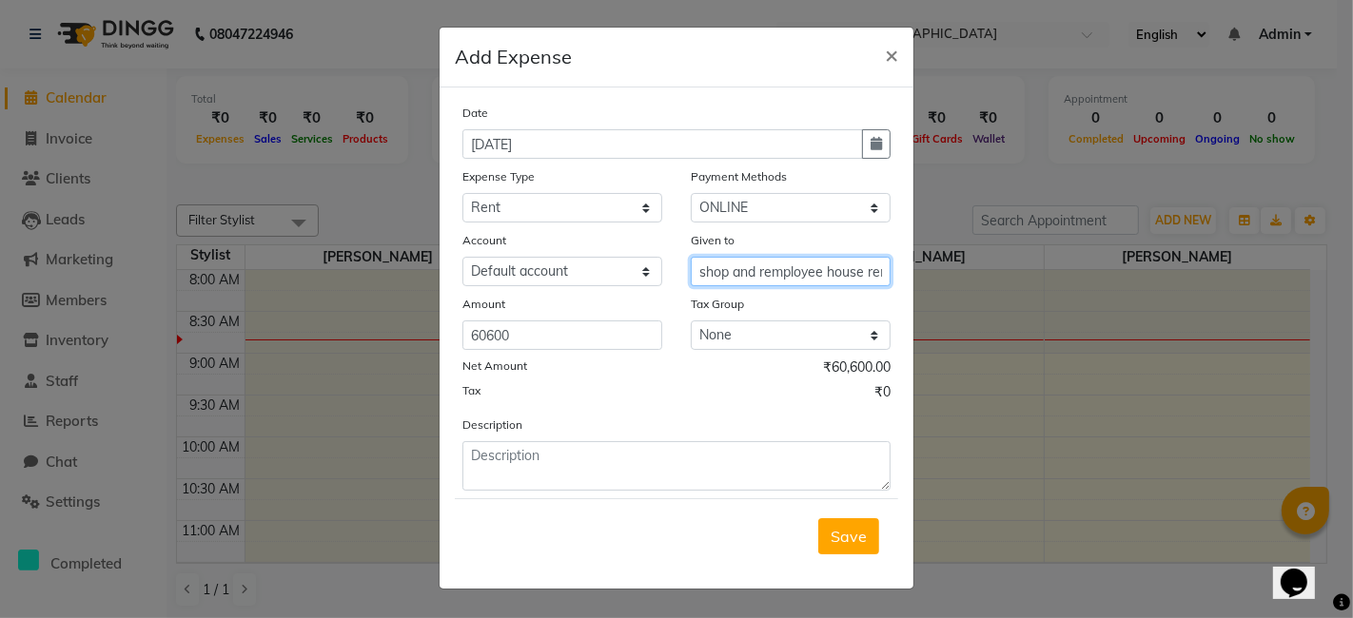
scroll to position [0, 10]
drag, startPoint x: 696, startPoint y: 270, endPoint x: 918, endPoint y: 263, distance: 222.8
click at [918, 263] on ngb-modal-window "Add Expense × Date [DATE] Expense Type Select Advance Salary Bank charges Cash …" at bounding box center [676, 309] width 1353 height 618
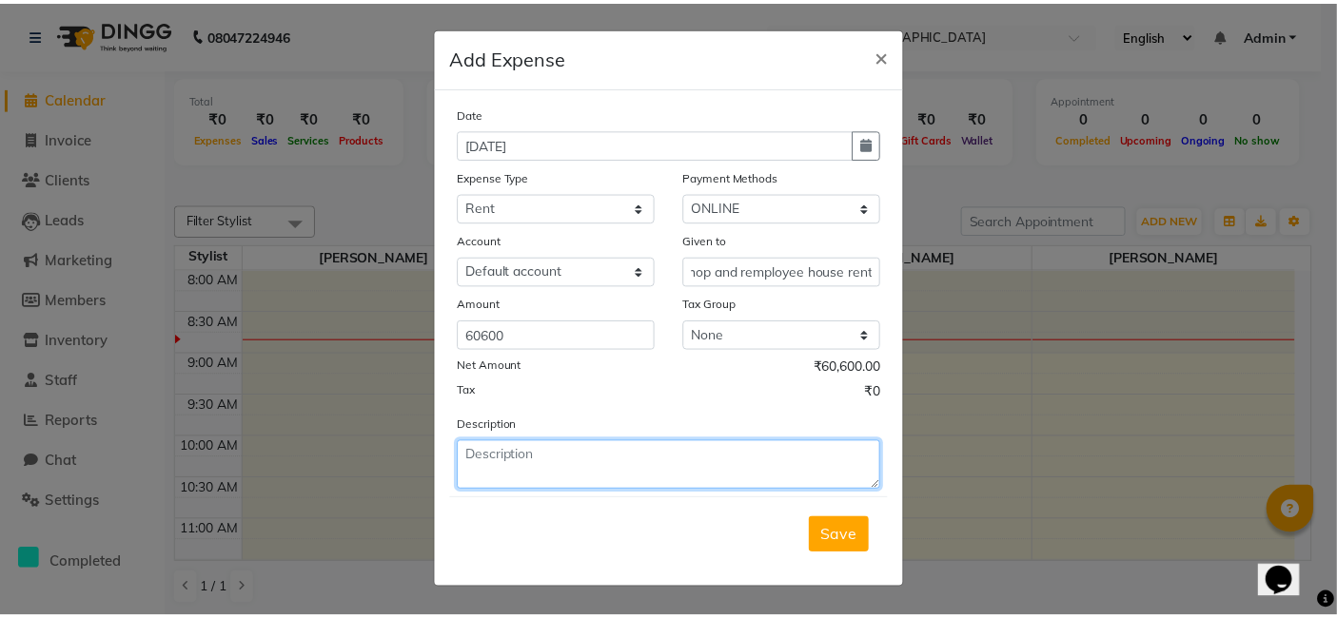
scroll to position [0, 0]
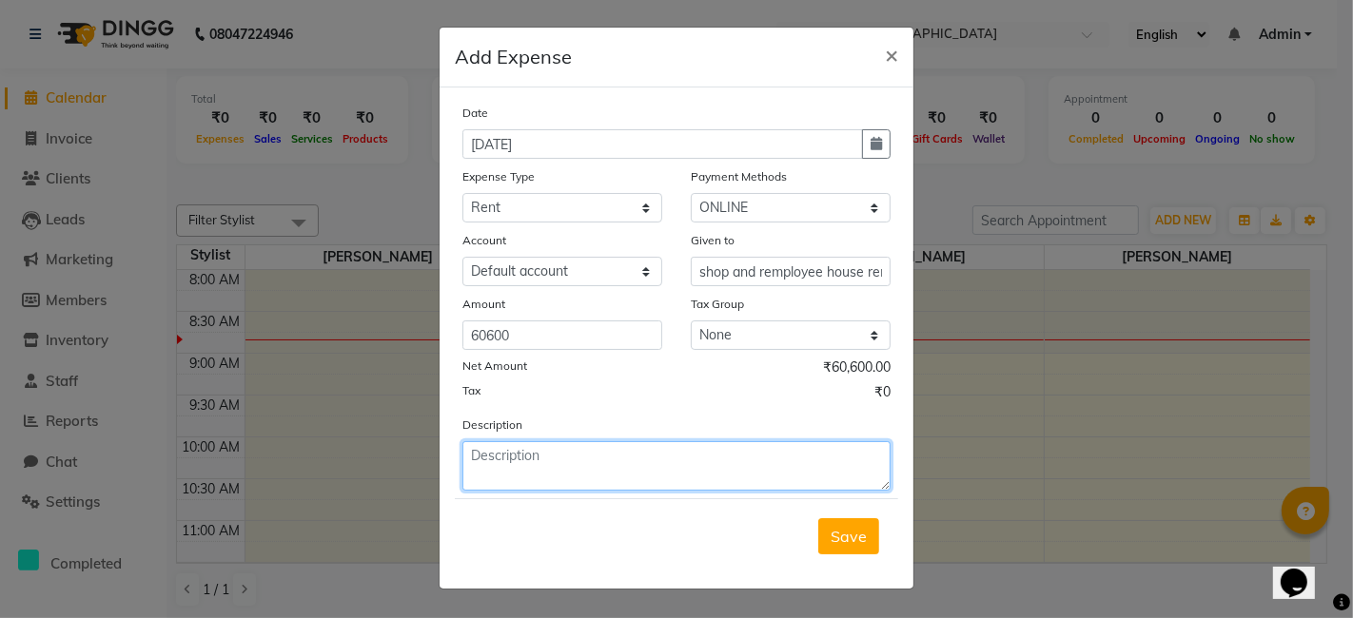
click at [530, 455] on textarea at bounding box center [676, 465] width 428 height 49
paste textarea "shop and remployee house rent"
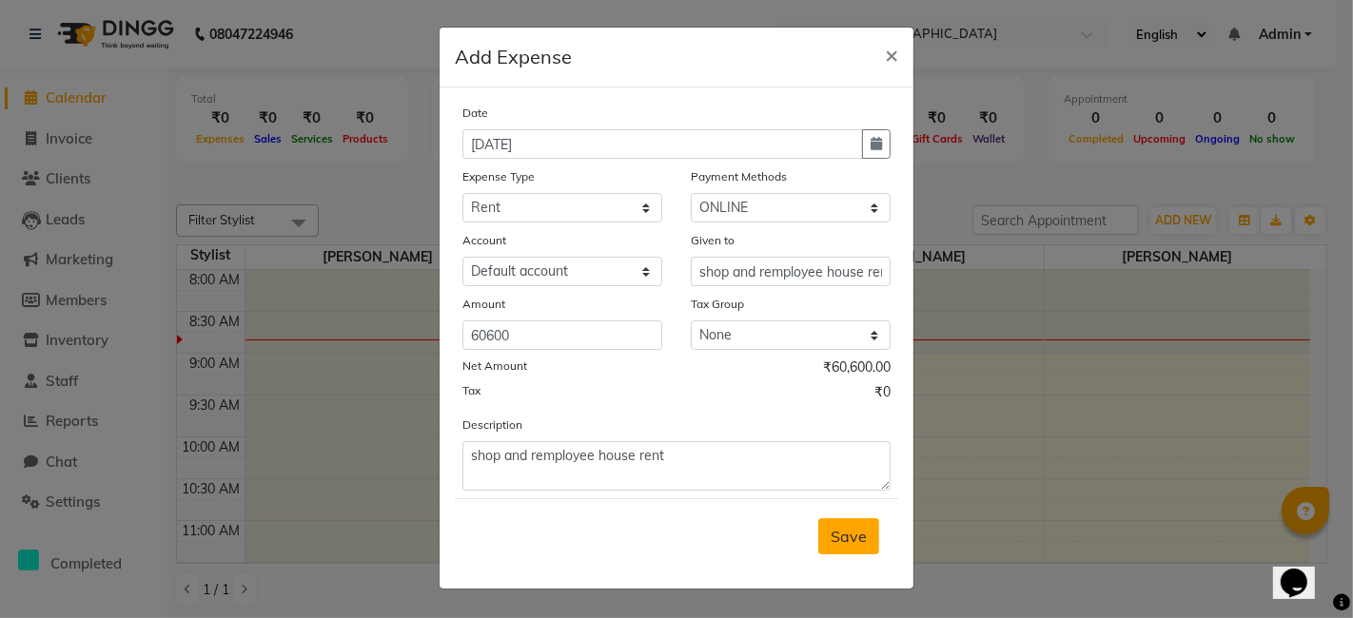
click at [839, 527] on span "Save" at bounding box center [849, 536] width 36 height 19
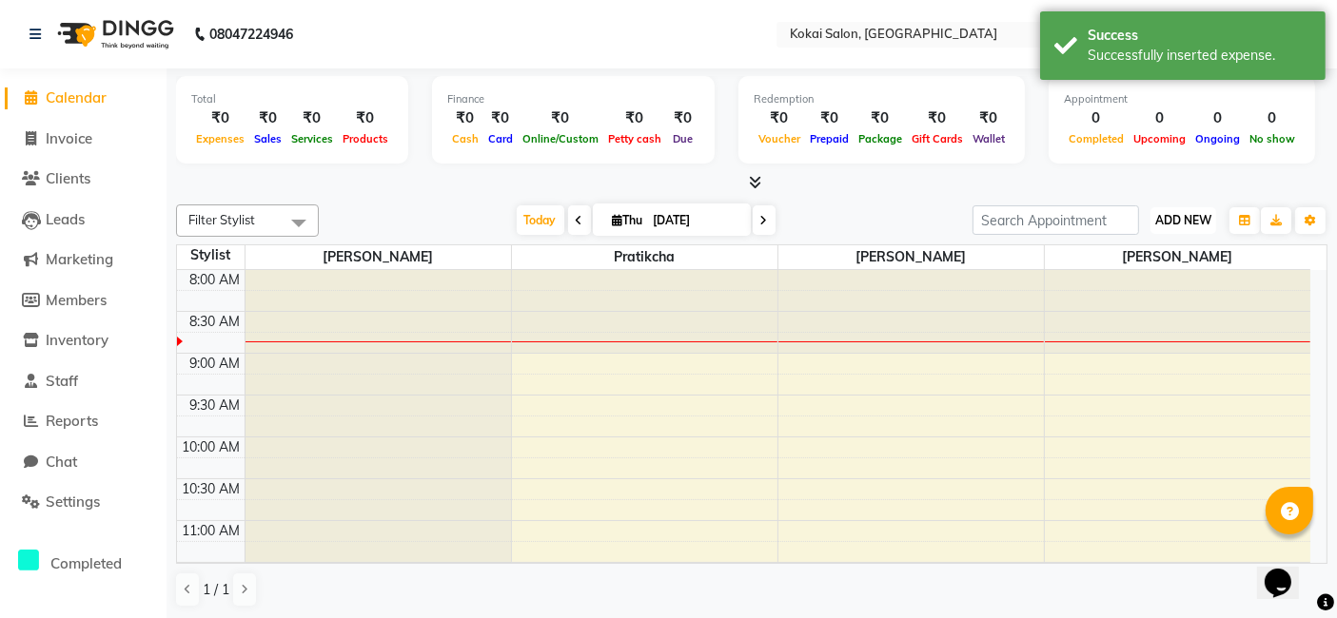
click at [1164, 210] on button "ADD NEW Toggle Dropdown" at bounding box center [1183, 220] width 66 height 27
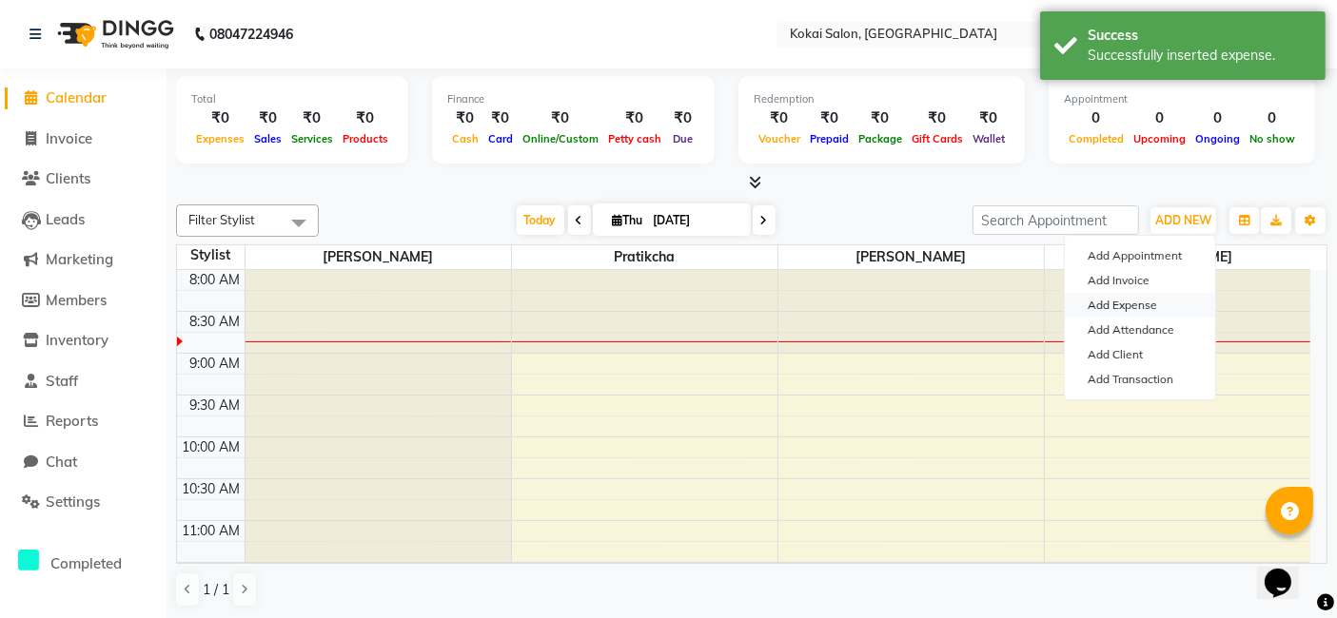
click at [1136, 300] on link "Add Expense" at bounding box center [1140, 305] width 150 height 25
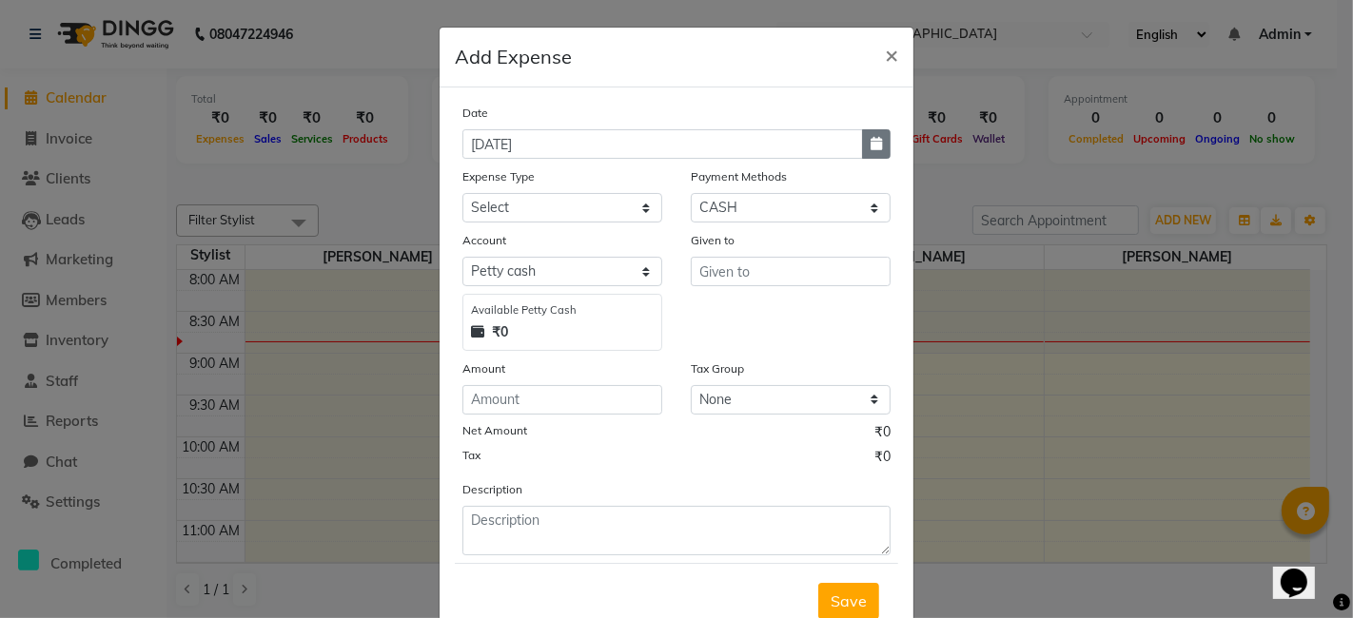
click at [871, 137] on icon "button" at bounding box center [876, 143] width 11 height 13
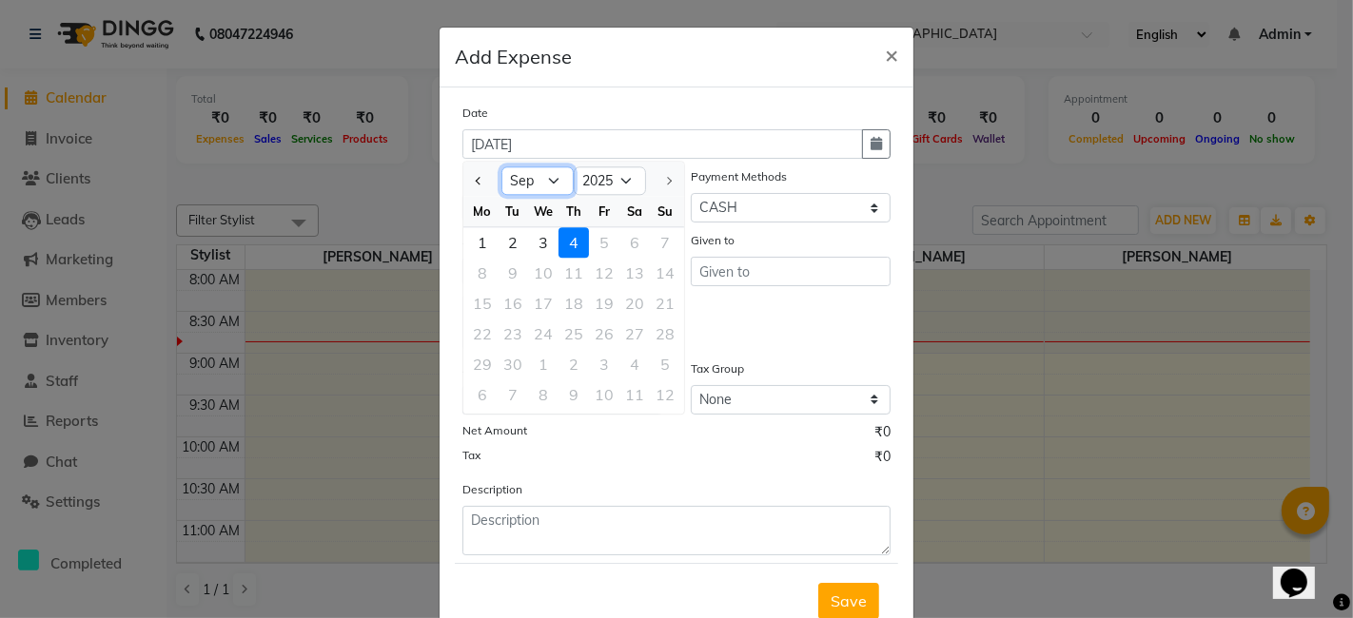
click at [553, 176] on select "Jan Feb Mar Apr May Jun [DATE] Aug Sep" at bounding box center [537, 181] width 72 height 29
click at [501, 167] on select "Jan Feb Mar Apr May Jun [DATE] Aug Sep" at bounding box center [537, 181] width 72 height 29
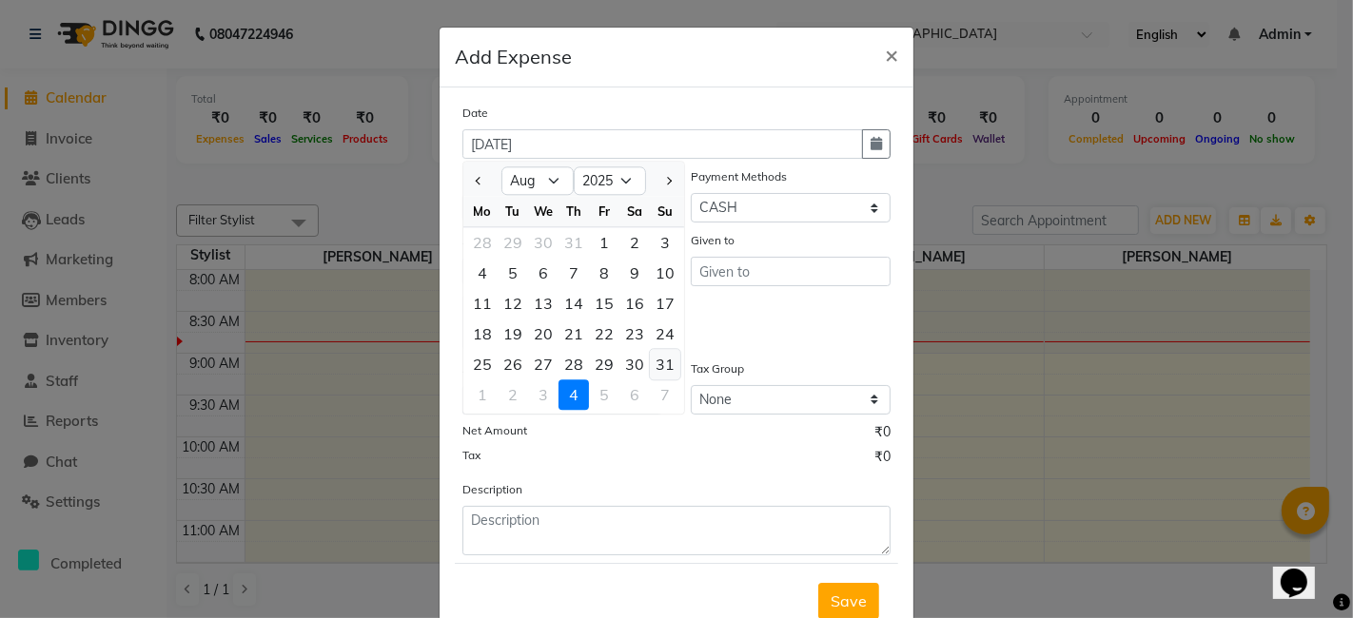
click at [651, 369] on div "31" at bounding box center [665, 364] width 30 height 30
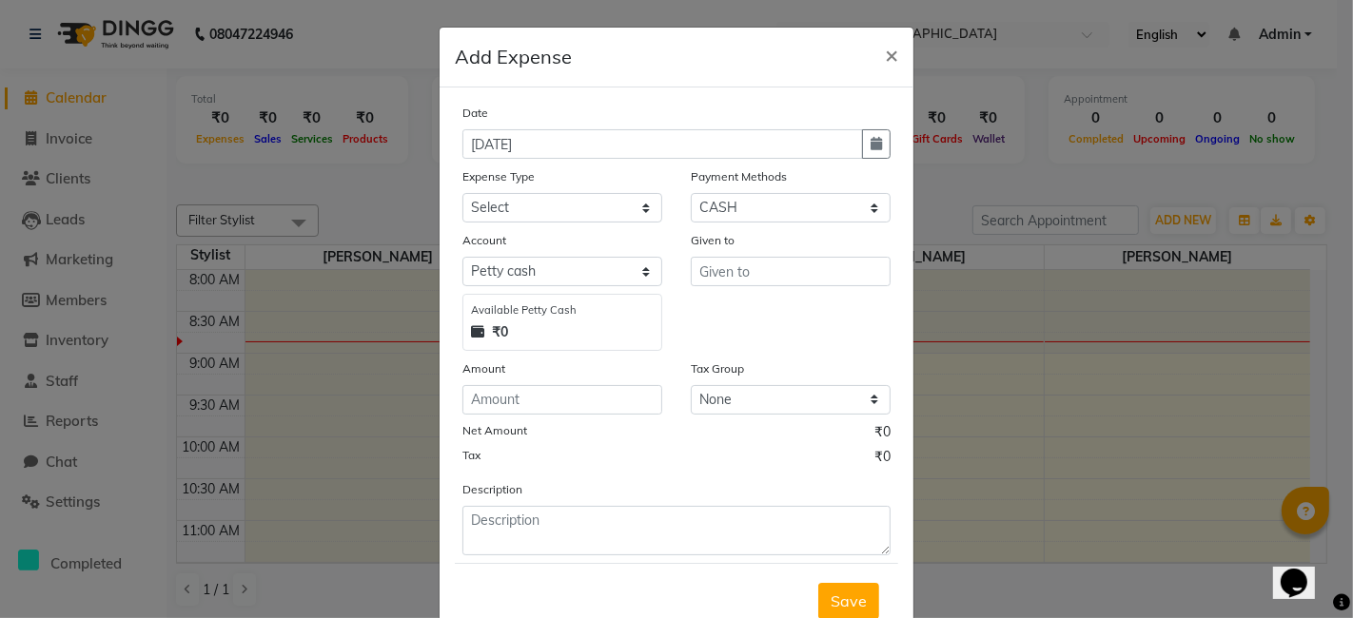
click at [706, 186] on div "Payment Methods" at bounding box center [791, 180] width 200 height 27
click at [710, 202] on select "Select CARD ONLINE CASH Prepaid Package" at bounding box center [791, 207] width 200 height 29
click at [691, 193] on select "Select CARD ONLINE CASH Prepaid Package" at bounding box center [791, 207] width 200 height 29
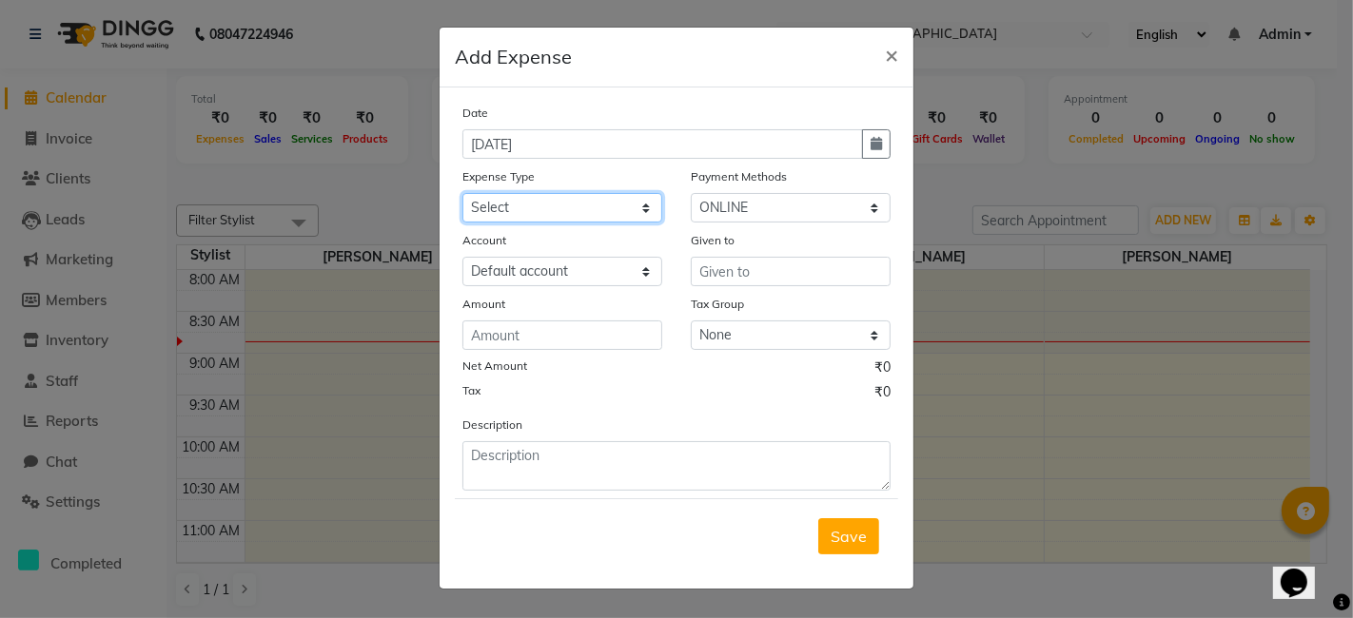
click at [570, 202] on select "Select Advance Salary Bank charges Cash transfer to bank Cash transfer to hub C…" at bounding box center [562, 207] width 200 height 29
click at [462, 193] on select "Select Advance Salary Bank charges Cash transfer to bank Cash transfer to hub C…" at bounding box center [562, 207] width 200 height 29
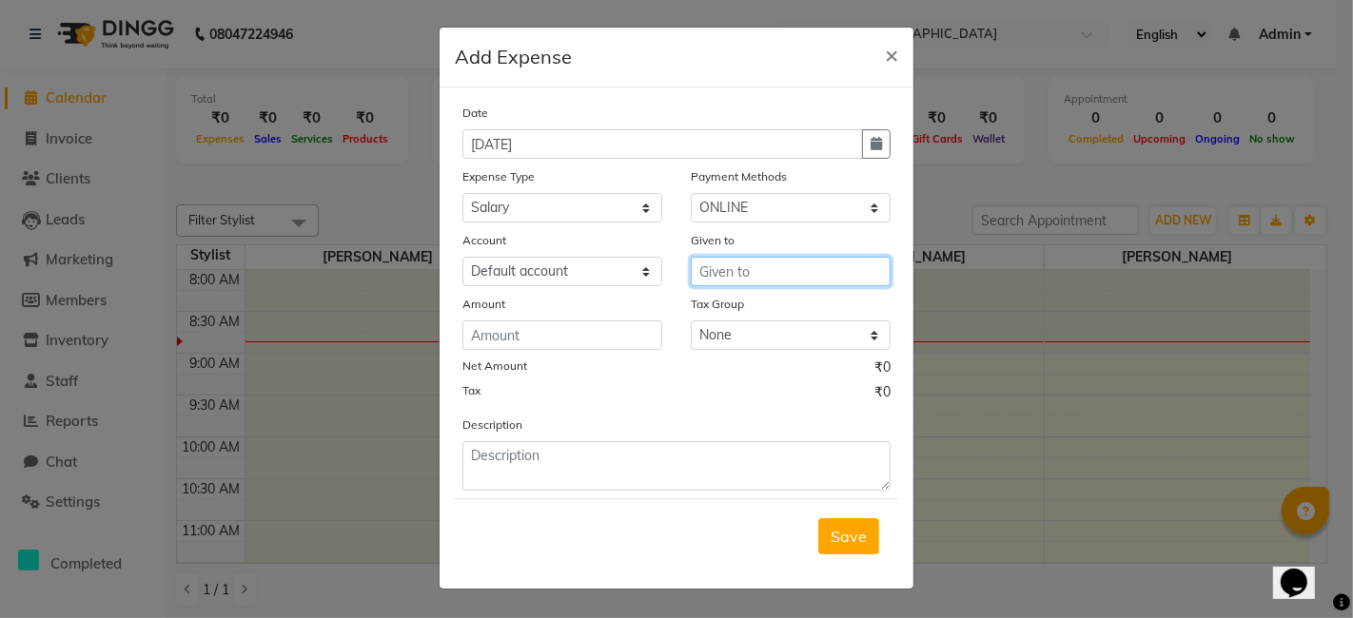
click at [714, 265] on input "text" at bounding box center [791, 271] width 200 height 29
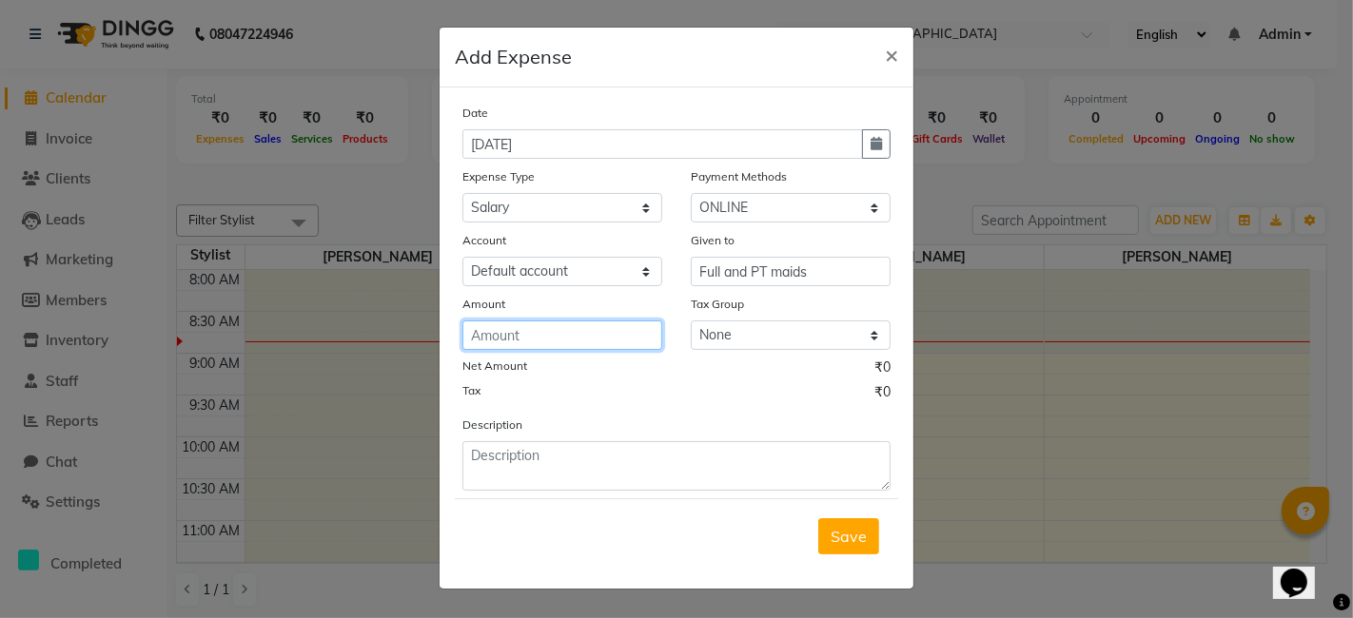
click at [557, 327] on input "number" at bounding box center [562, 335] width 200 height 29
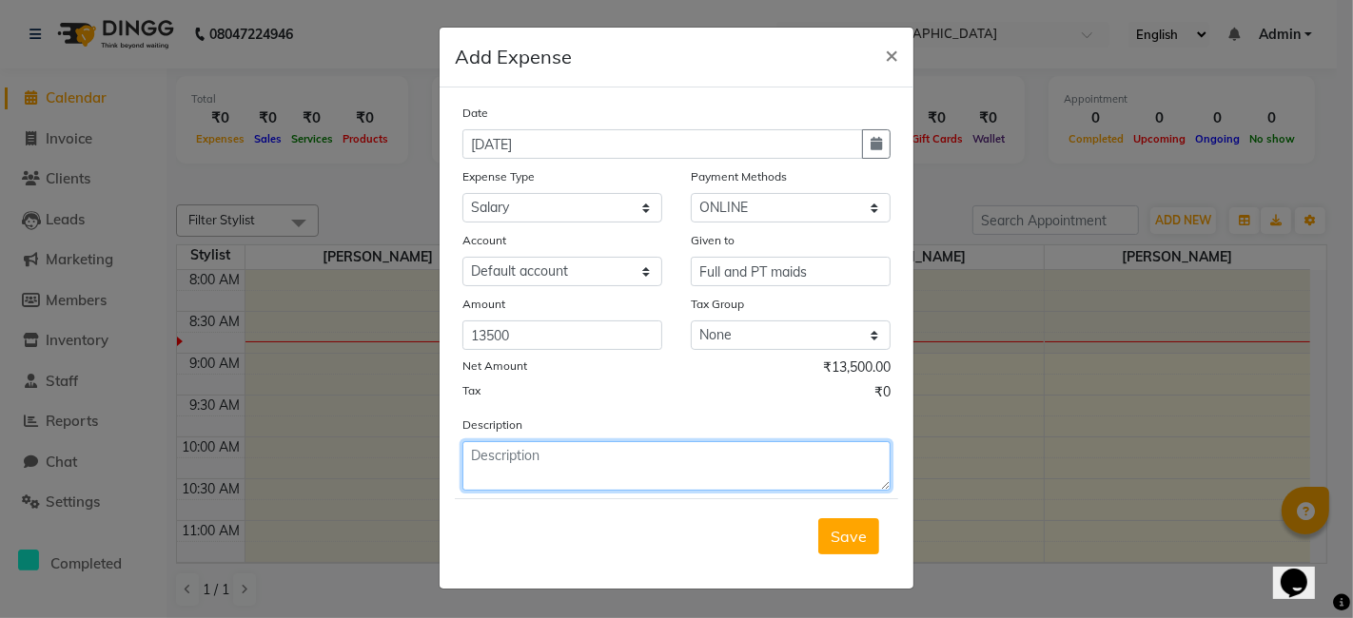
click at [523, 465] on textarea at bounding box center [676, 465] width 428 height 49
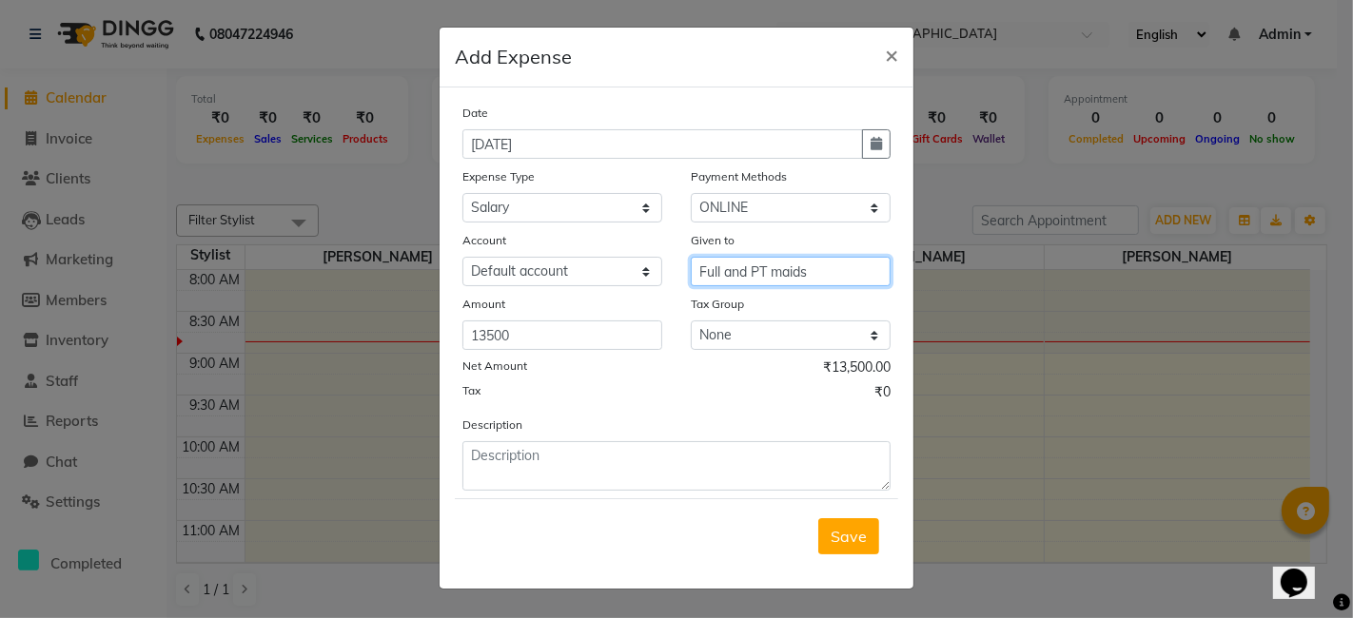
drag, startPoint x: 694, startPoint y: 270, endPoint x: 846, endPoint y: 269, distance: 152.2
click at [846, 269] on input "Full and PT maids" at bounding box center [791, 271] width 200 height 29
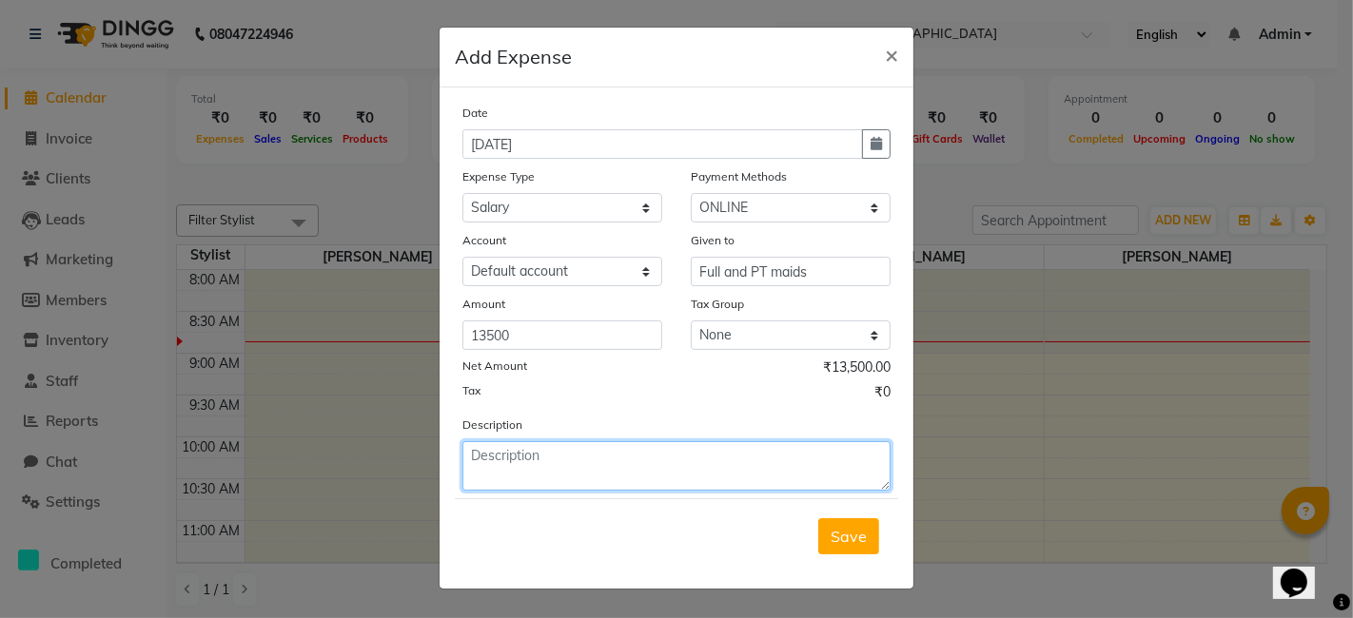
click at [572, 444] on textarea at bounding box center [676, 465] width 428 height 49
paste textarea "Full and PT maids"
click at [493, 454] on textarea "Full and PT maids" at bounding box center [676, 465] width 428 height 49
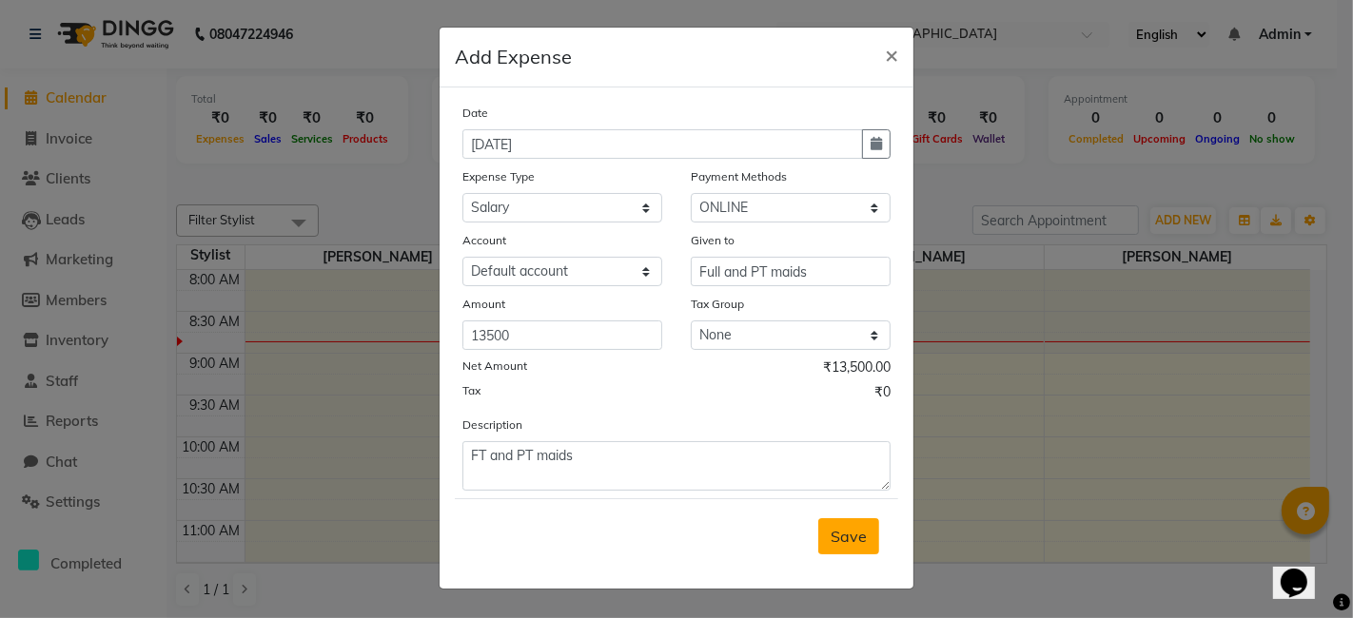
click at [864, 531] on span "Save" at bounding box center [849, 536] width 36 height 19
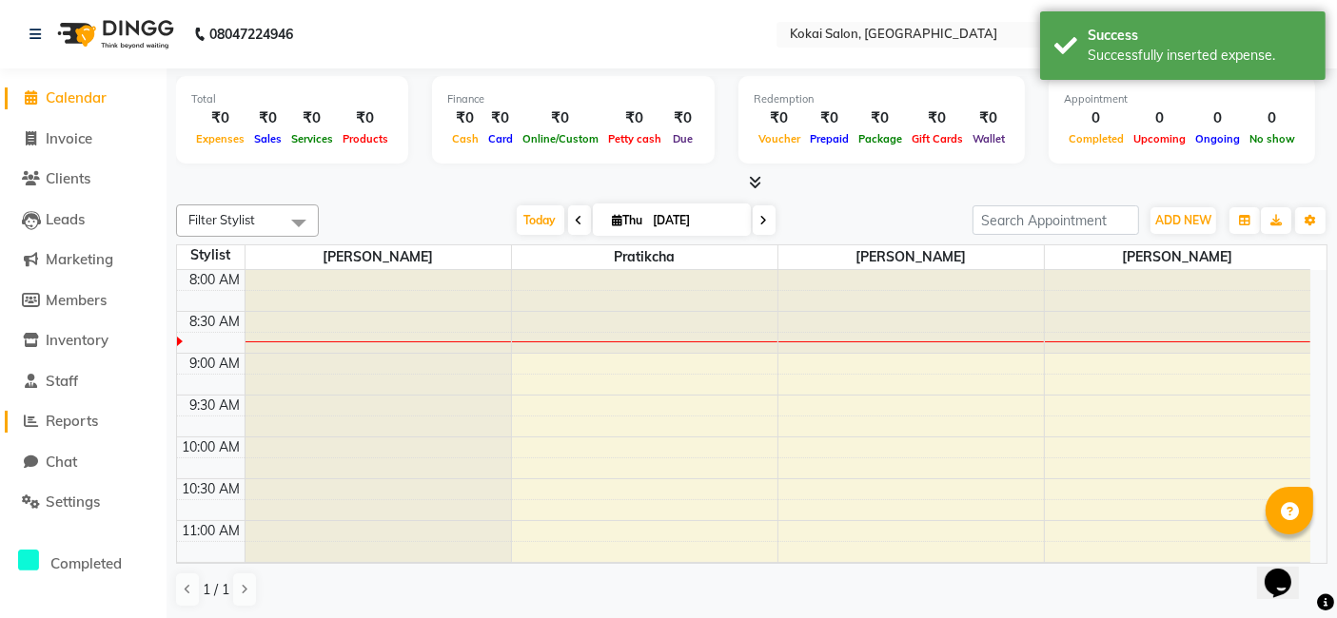
click at [81, 419] on span "Reports" at bounding box center [72, 421] width 52 height 18
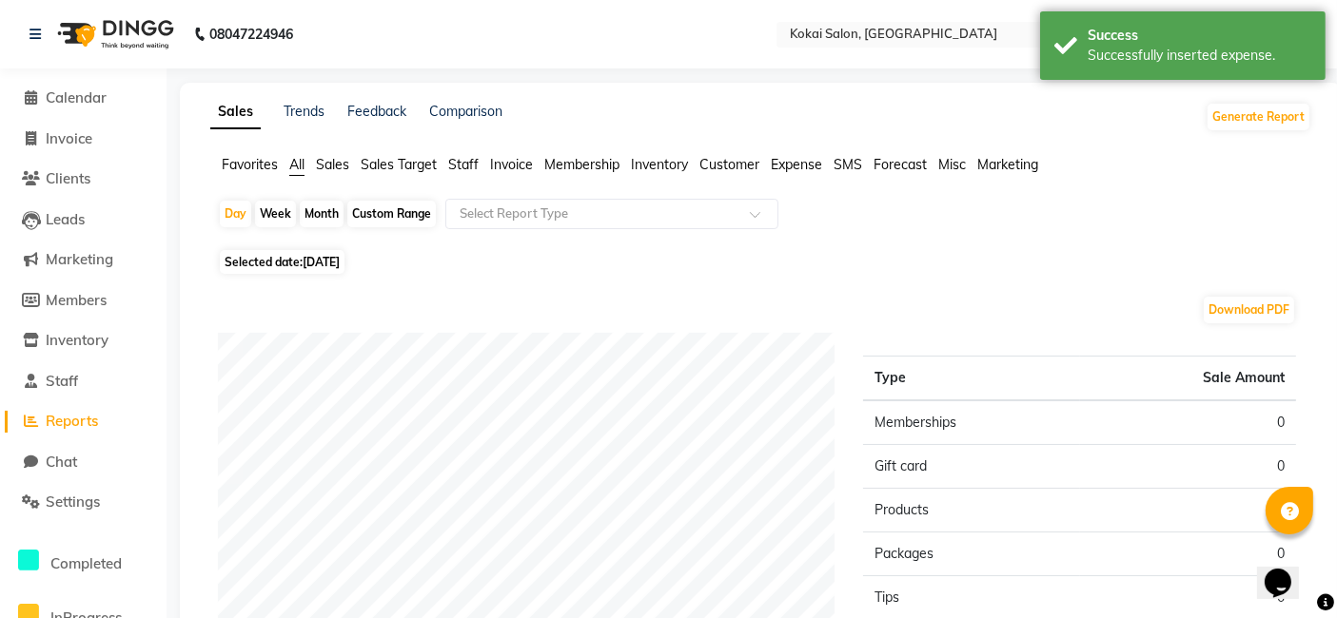
click at [808, 156] on span "Expense" at bounding box center [796, 164] width 51 height 17
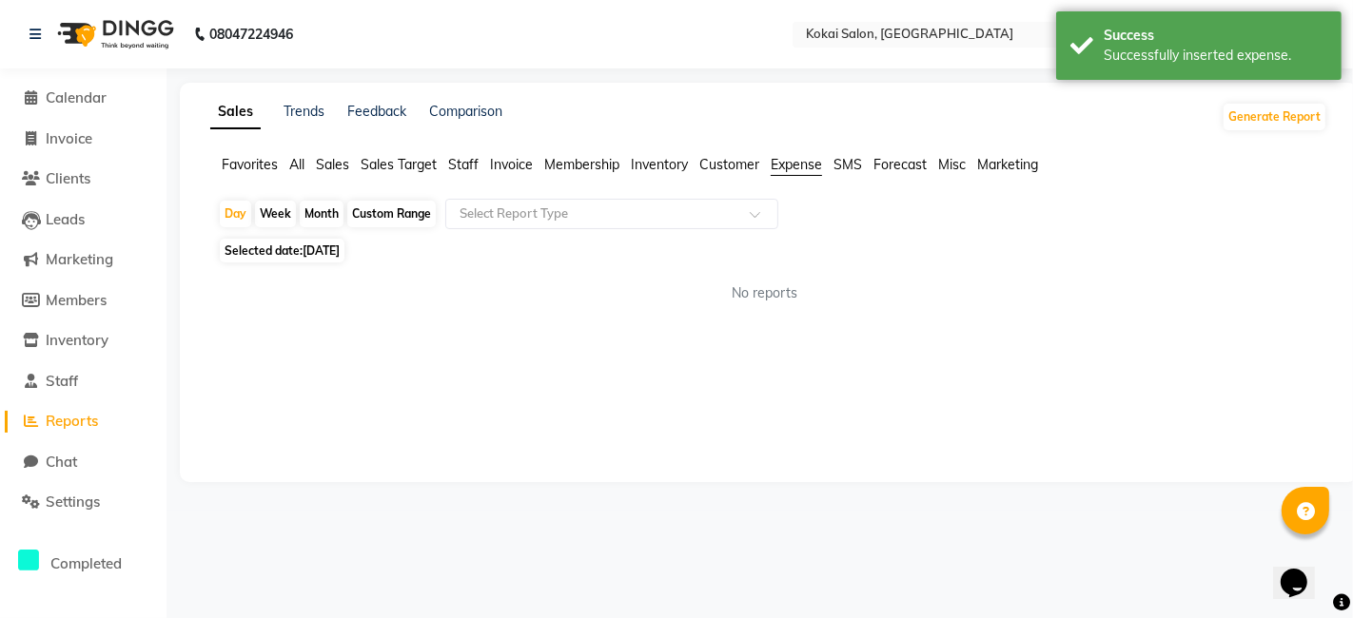
click at [336, 216] on div "Month" at bounding box center [322, 214] width 44 height 27
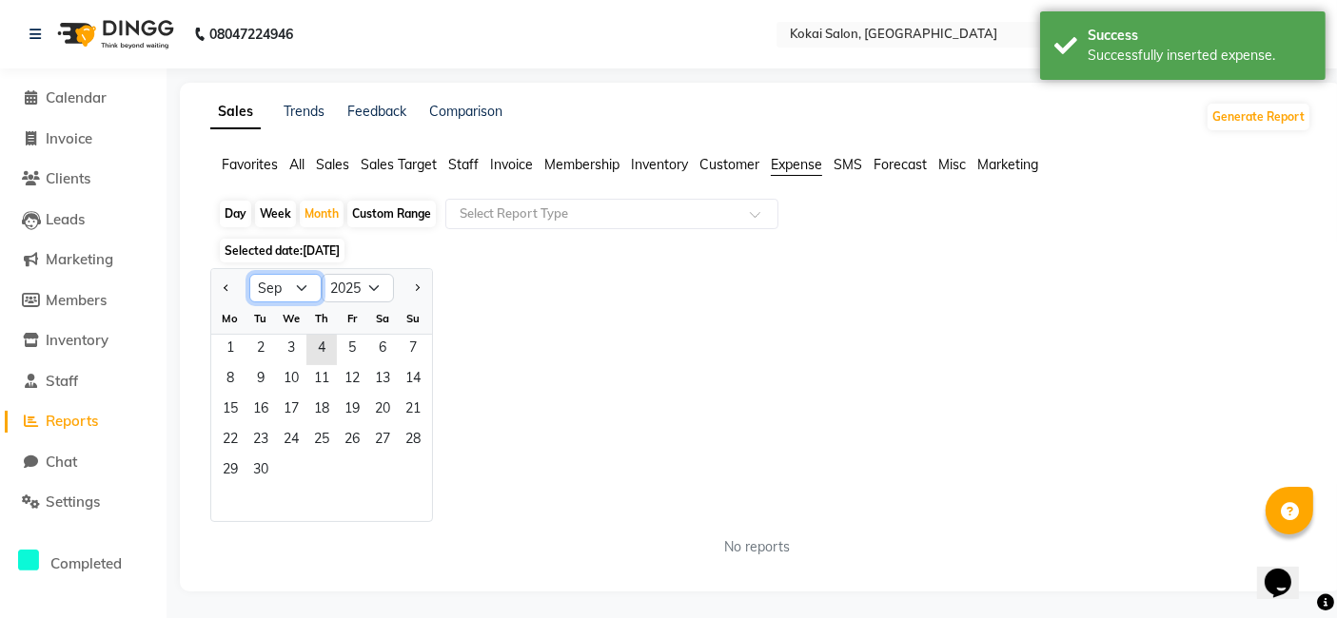
click at [306, 296] on select "Jan Feb Mar Apr May Jun [DATE] Aug Sep Oct Nov Dec" at bounding box center [285, 288] width 72 height 29
click at [249, 274] on select "Jan Feb Mar Apr May Jun [DATE] Aug Sep Oct Nov Dec" at bounding box center [285, 288] width 72 height 29
click at [355, 347] on span "1" at bounding box center [352, 350] width 30 height 30
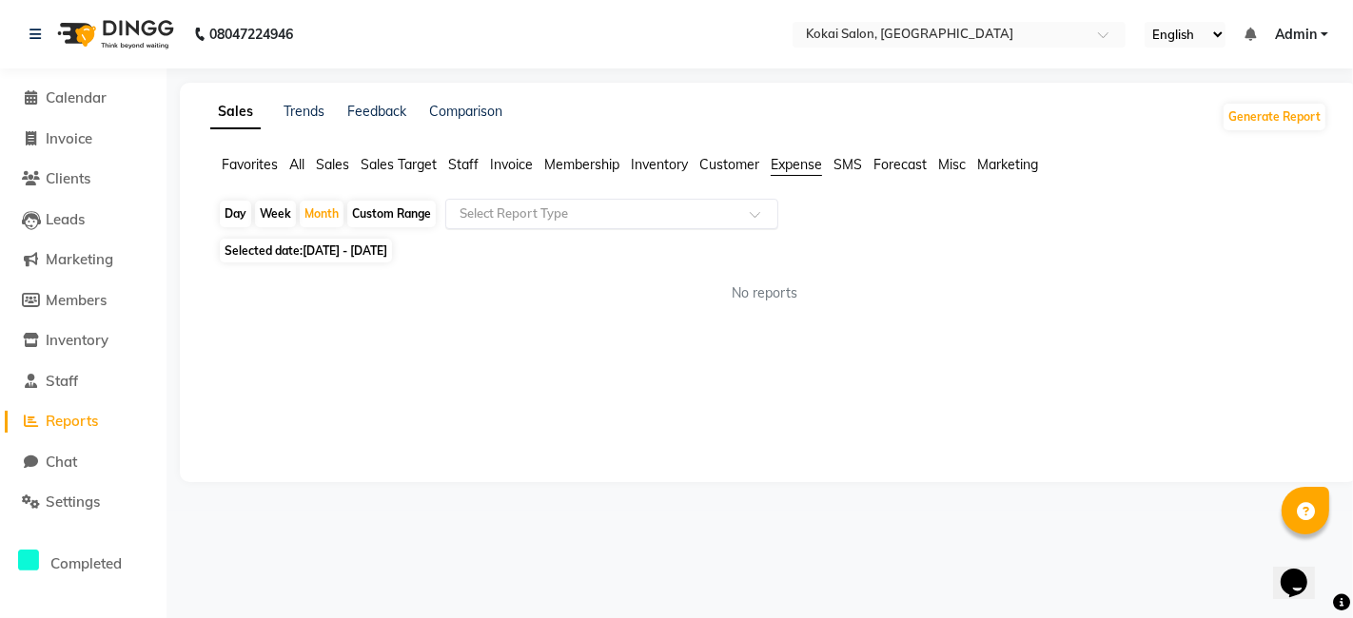
click at [533, 206] on input "text" at bounding box center [593, 214] width 274 height 19
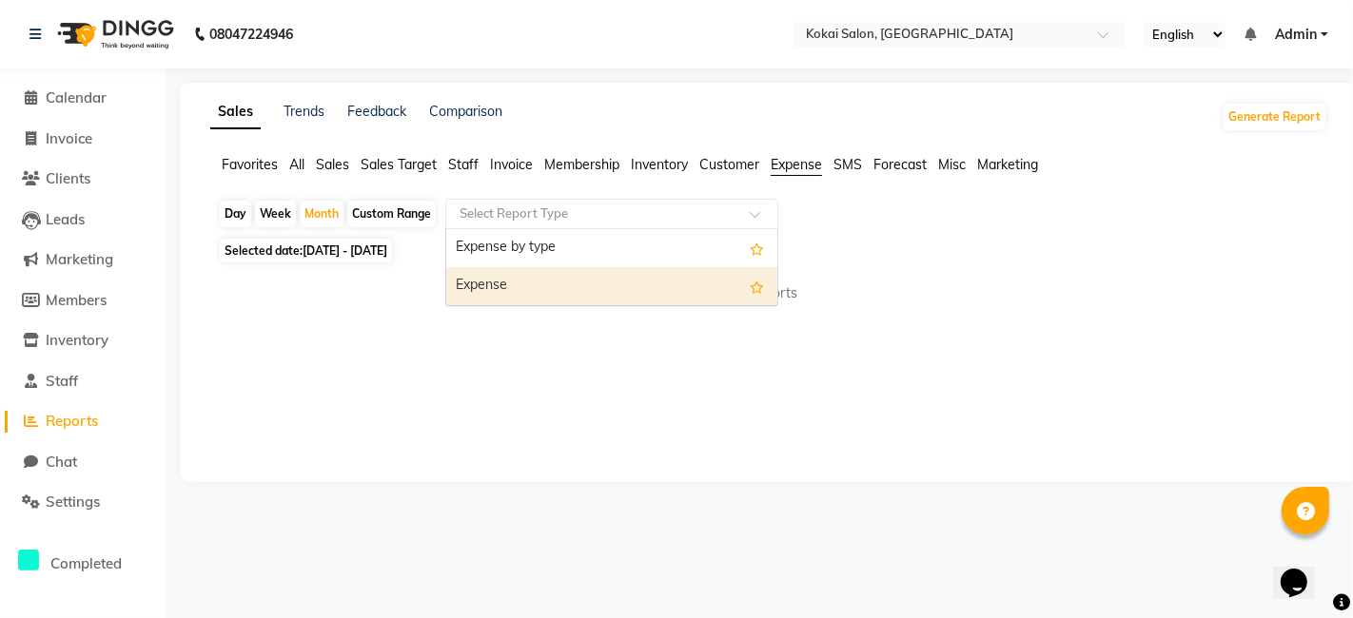
click at [507, 289] on div "Expense" at bounding box center [611, 286] width 331 height 38
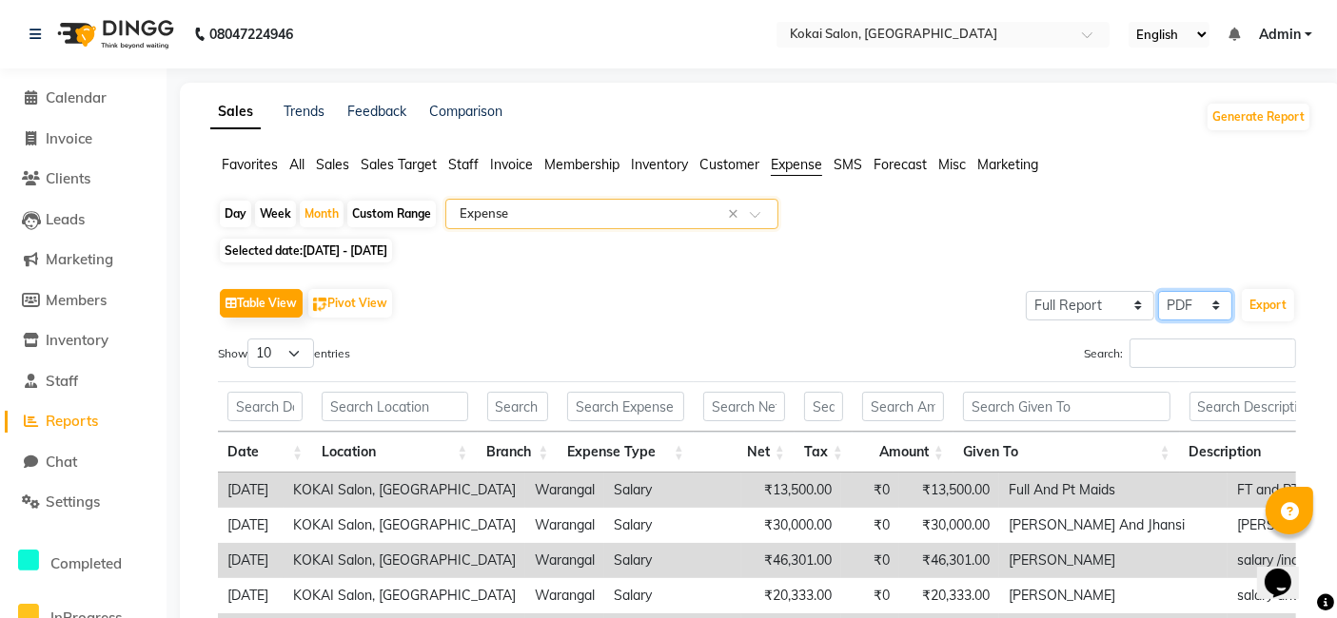
click at [1209, 299] on select "Select CSV PDF" at bounding box center [1195, 305] width 74 height 29
click at [911, 309] on div "Table View Pivot View Select Full Report Filtered Report Select CSV PDF Export" at bounding box center [757, 304] width 1078 height 40
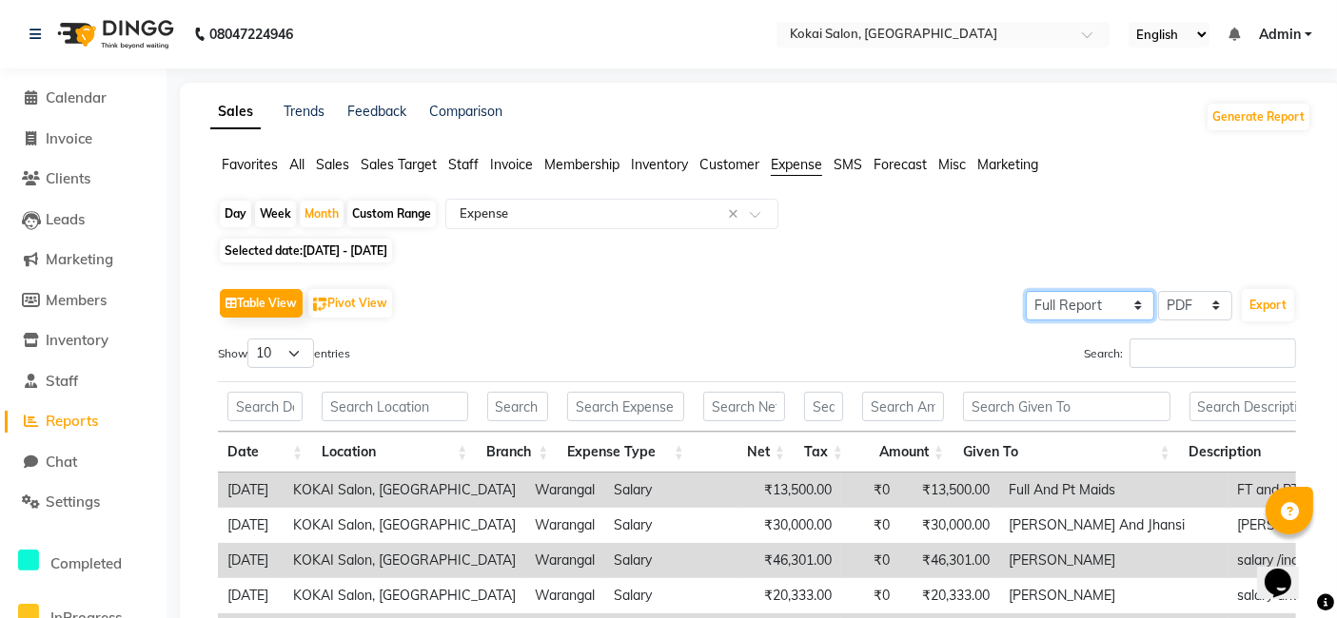
click at [1088, 309] on select "Select Full Report Filtered Report" at bounding box center [1090, 305] width 128 height 29
click at [930, 314] on div "Table View Pivot View Select Full Report Filtered Report Select CSV PDF Export" at bounding box center [757, 304] width 1078 height 40
click at [1252, 111] on button "Generate Report" at bounding box center [1258, 117] width 102 height 27
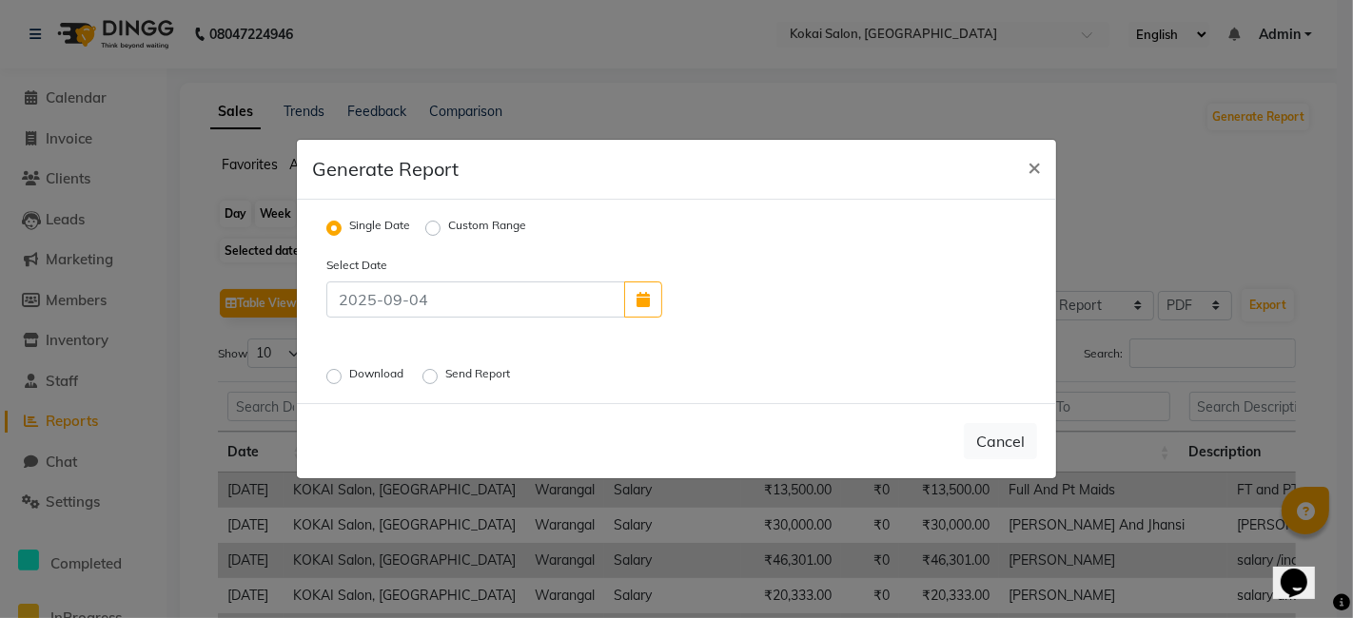
click at [448, 229] on label "Custom Range" at bounding box center [487, 228] width 78 height 23
click at [432, 229] on input "Custom Range" at bounding box center [435, 228] width 13 height 13
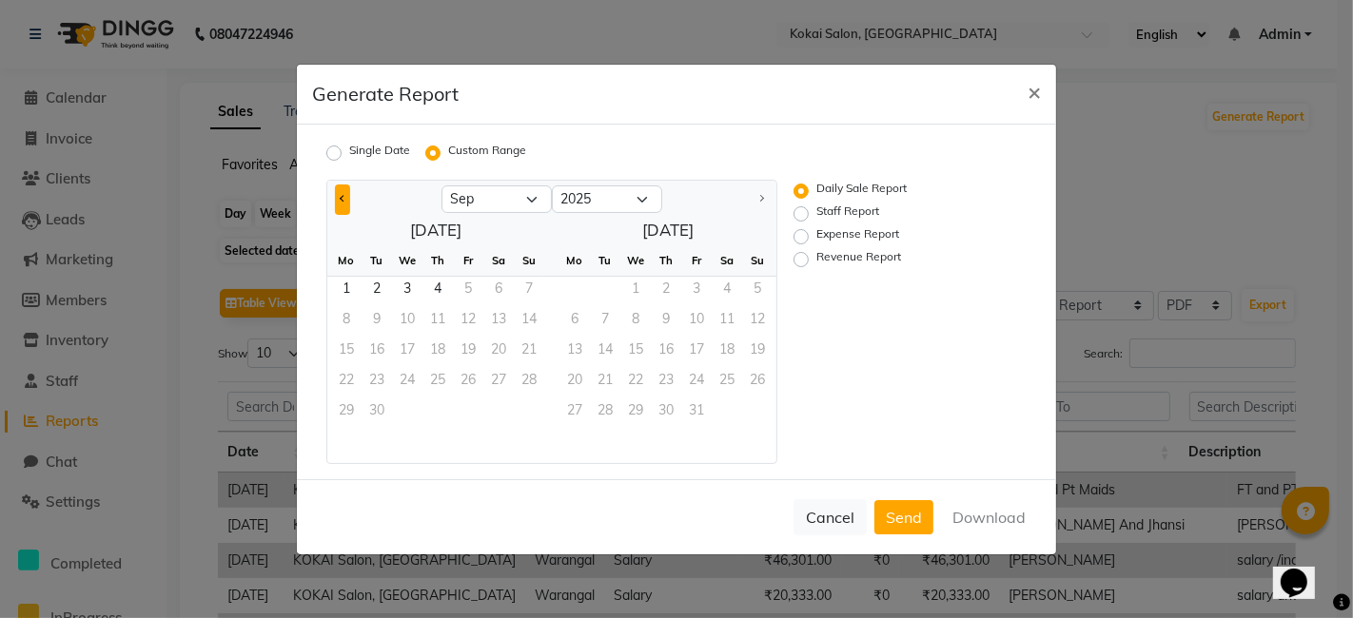
click at [343, 202] on span "Previous month" at bounding box center [343, 198] width 7 height 7
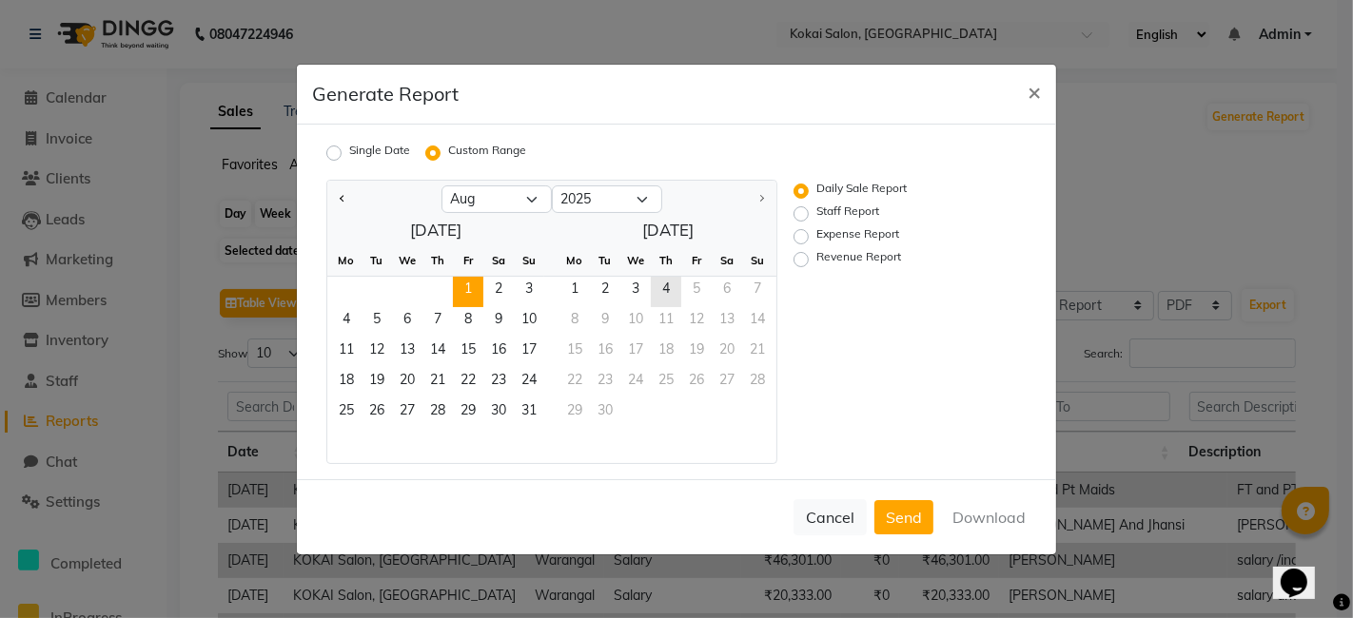
click at [476, 280] on span "1" at bounding box center [468, 292] width 30 height 30
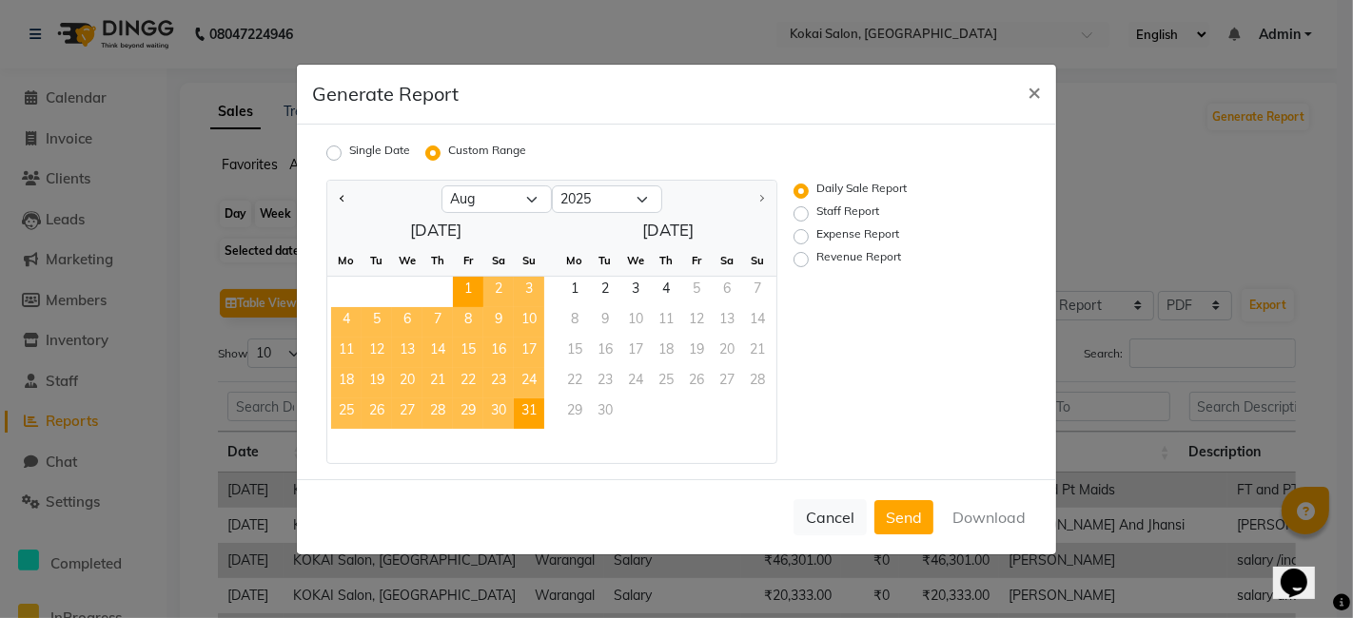
click at [533, 404] on span "31" at bounding box center [529, 414] width 30 height 30
click at [816, 238] on label "Expense Report" at bounding box center [857, 236] width 83 height 23
click at [801, 238] on input "Expense Report" at bounding box center [803, 235] width 13 height 13
click at [970, 519] on button "Download" at bounding box center [989, 517] width 96 height 34
click at [816, 190] on label "Daily Sale Report" at bounding box center [861, 191] width 90 height 23
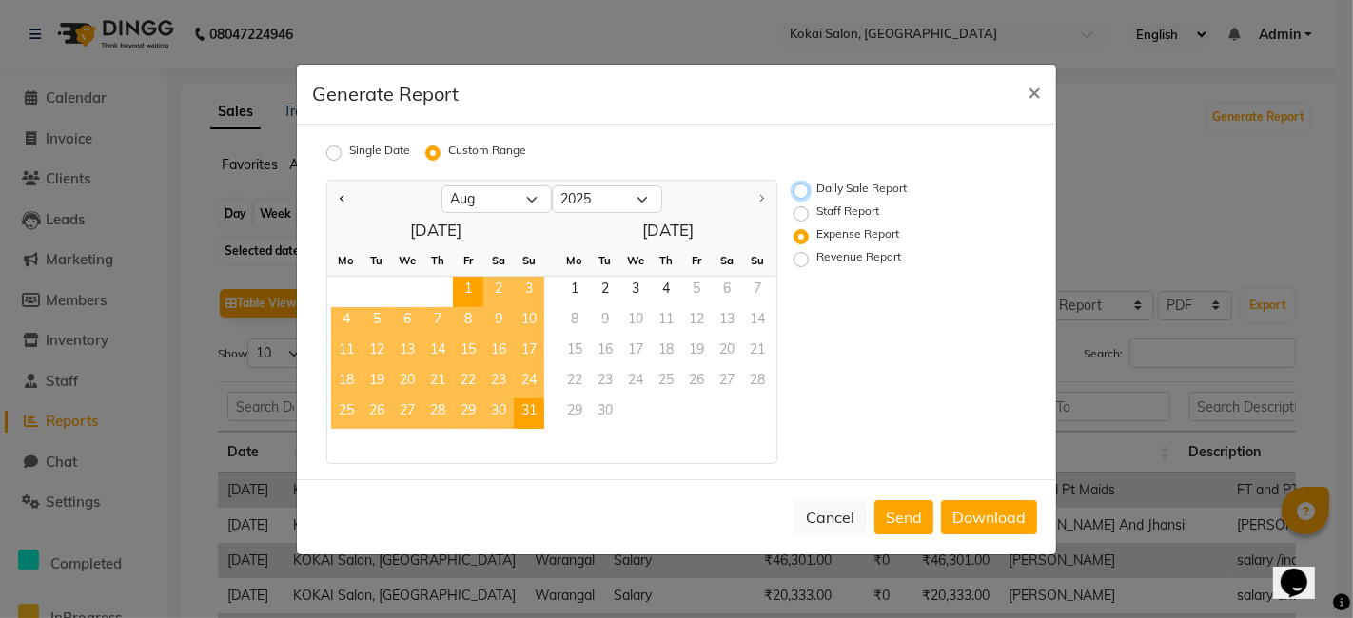
click at [802, 190] on input "Daily Sale Report" at bounding box center [803, 190] width 13 height 13
click at [980, 517] on button "Download" at bounding box center [989, 517] width 96 height 34
click at [911, 525] on button "Send" at bounding box center [903, 517] width 59 height 34
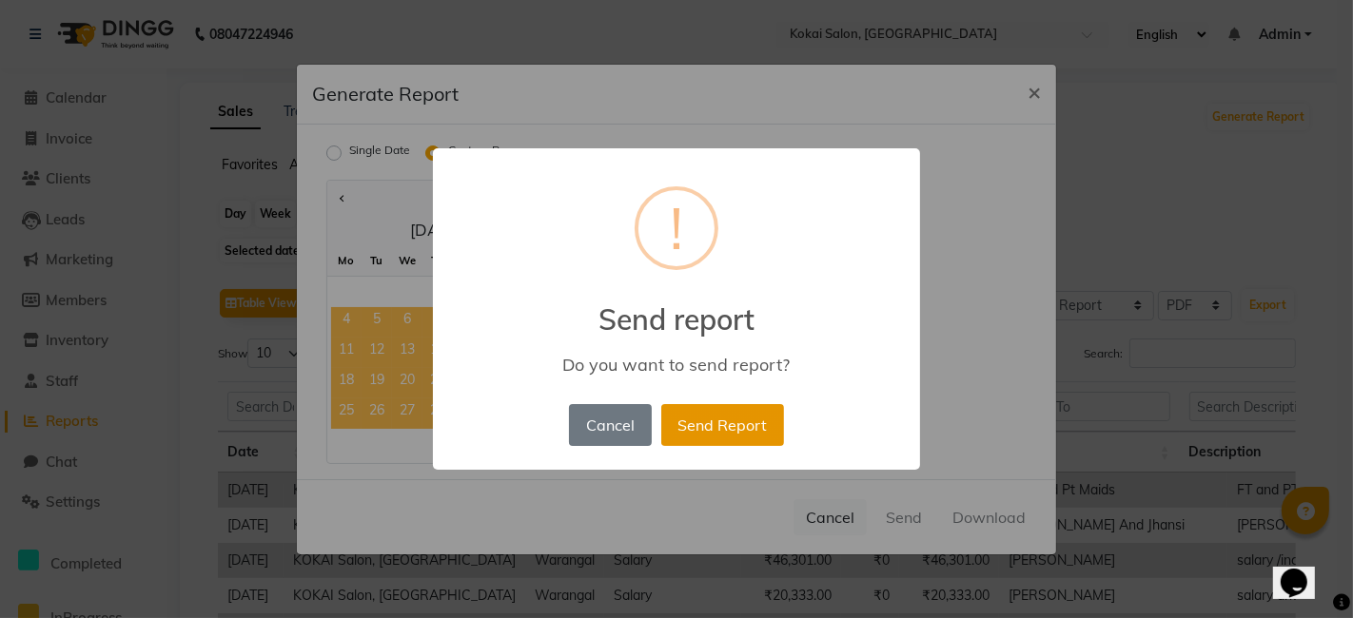
click at [690, 426] on button "Send Report" at bounding box center [722, 425] width 123 height 42
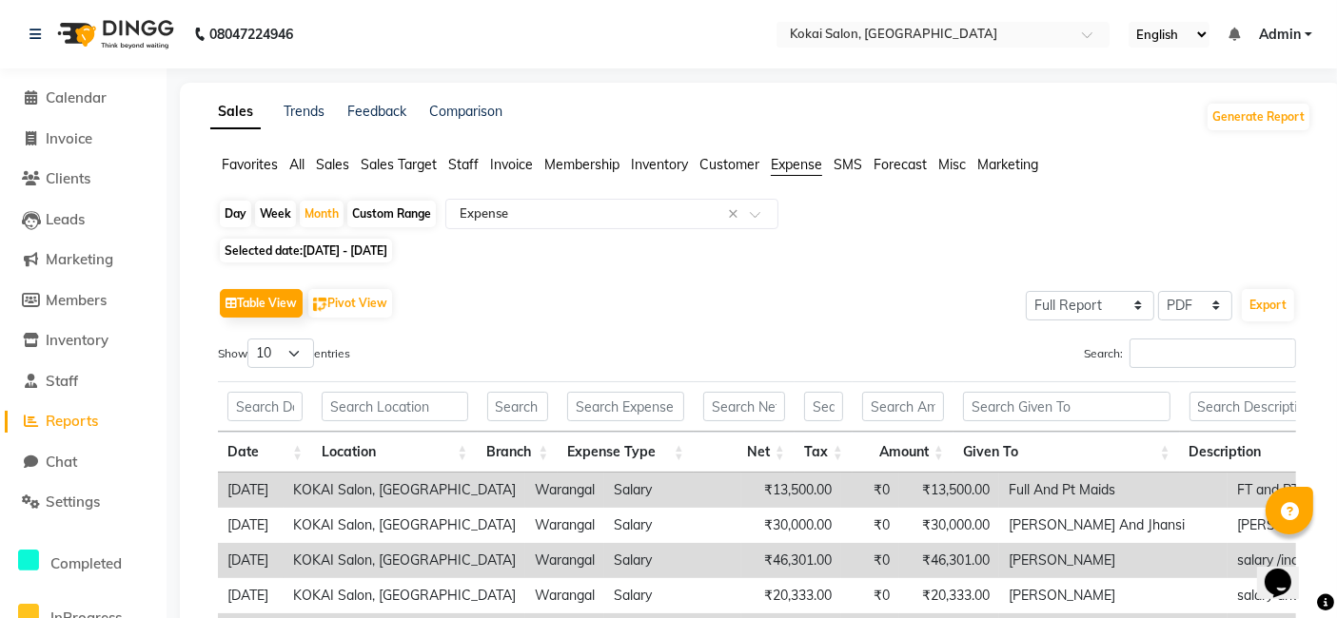
click at [953, 165] on span "Misc" at bounding box center [952, 164] width 28 height 17
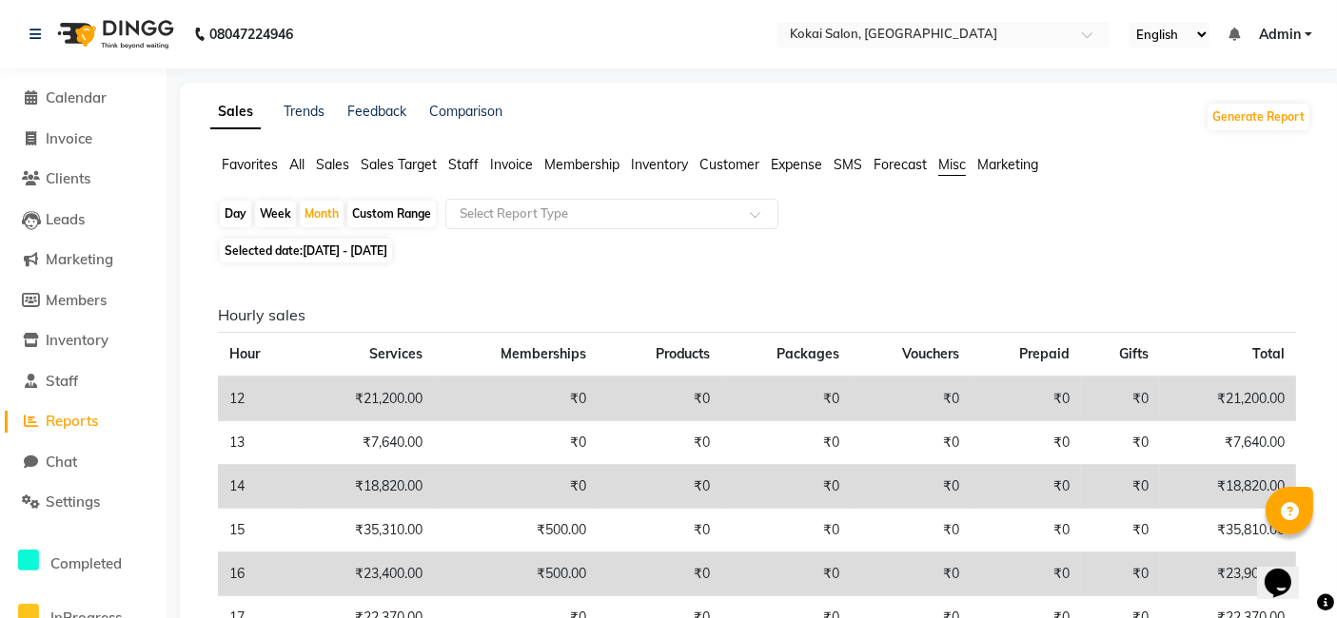
click at [744, 167] on span "Customer" at bounding box center [729, 164] width 60 height 17
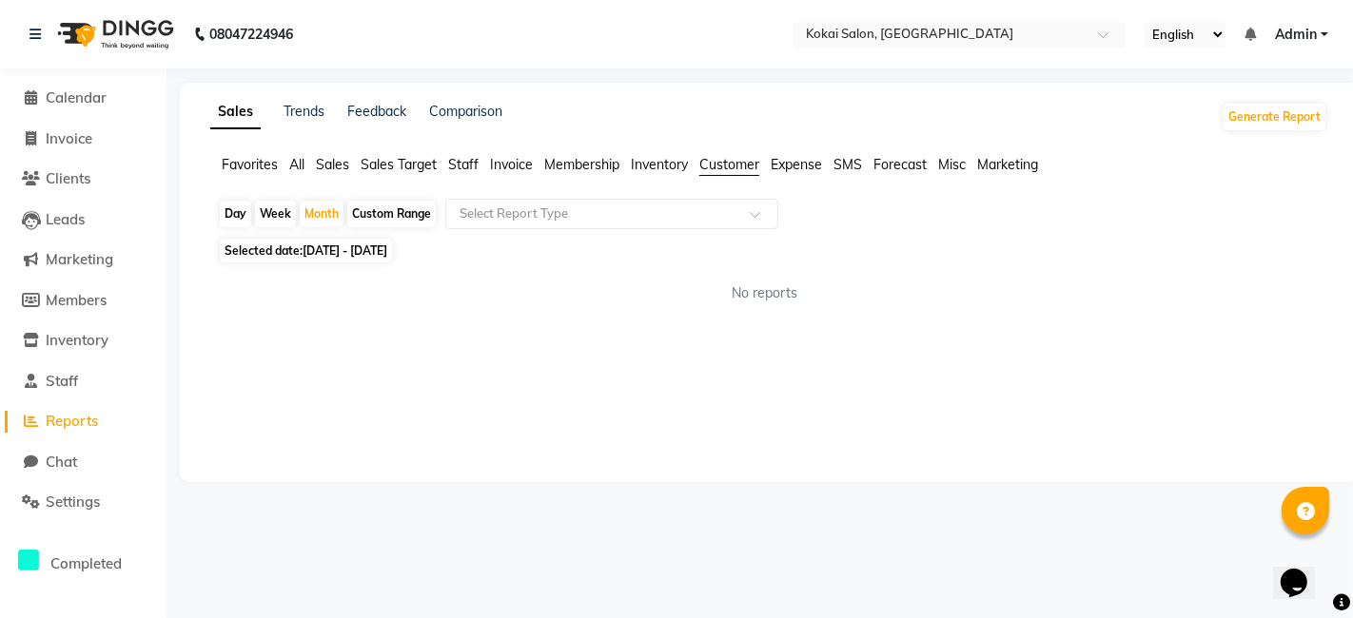
click at [706, 230] on div "Day Week Month Custom Range Select Report Type" at bounding box center [769, 216] width 1102 height 34
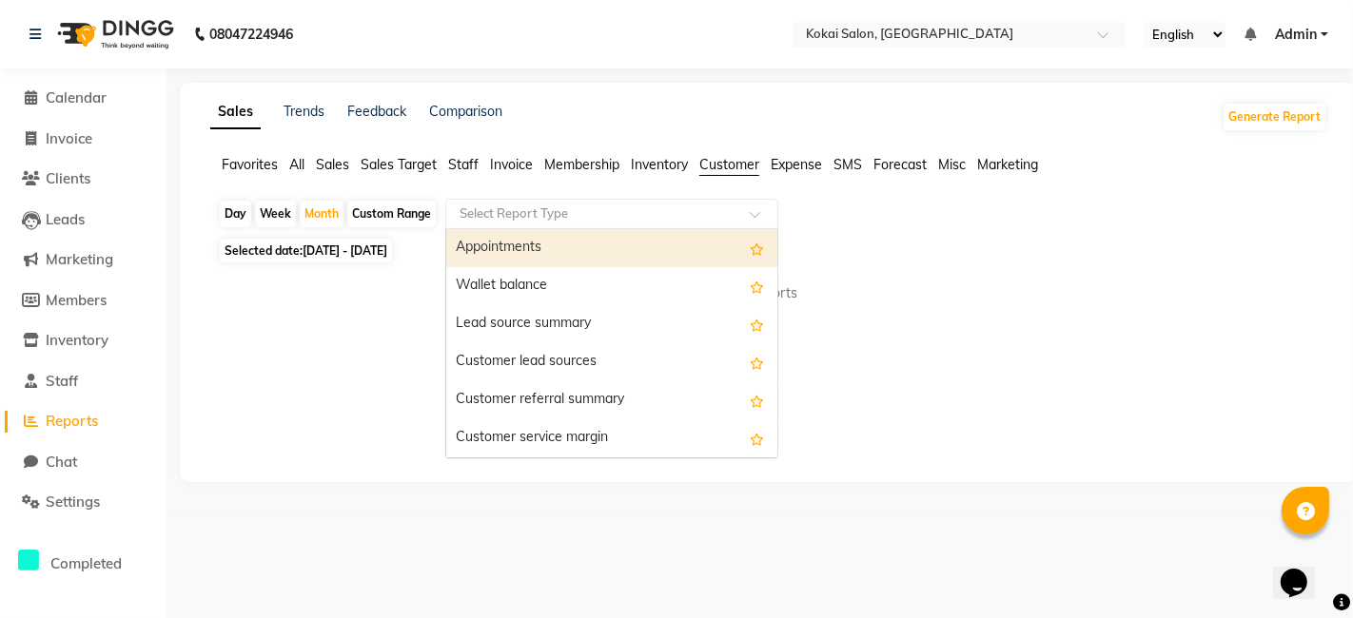
click at [752, 219] on span at bounding box center [762, 219] width 24 height 19
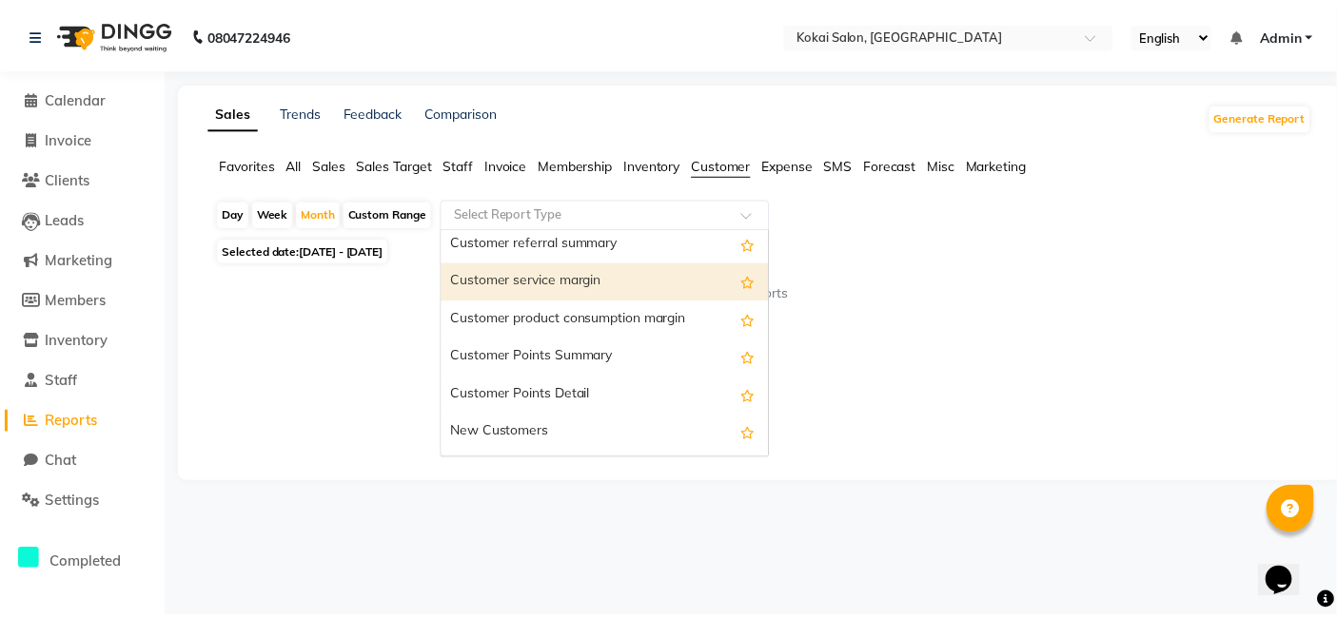
scroll to position [304, 0]
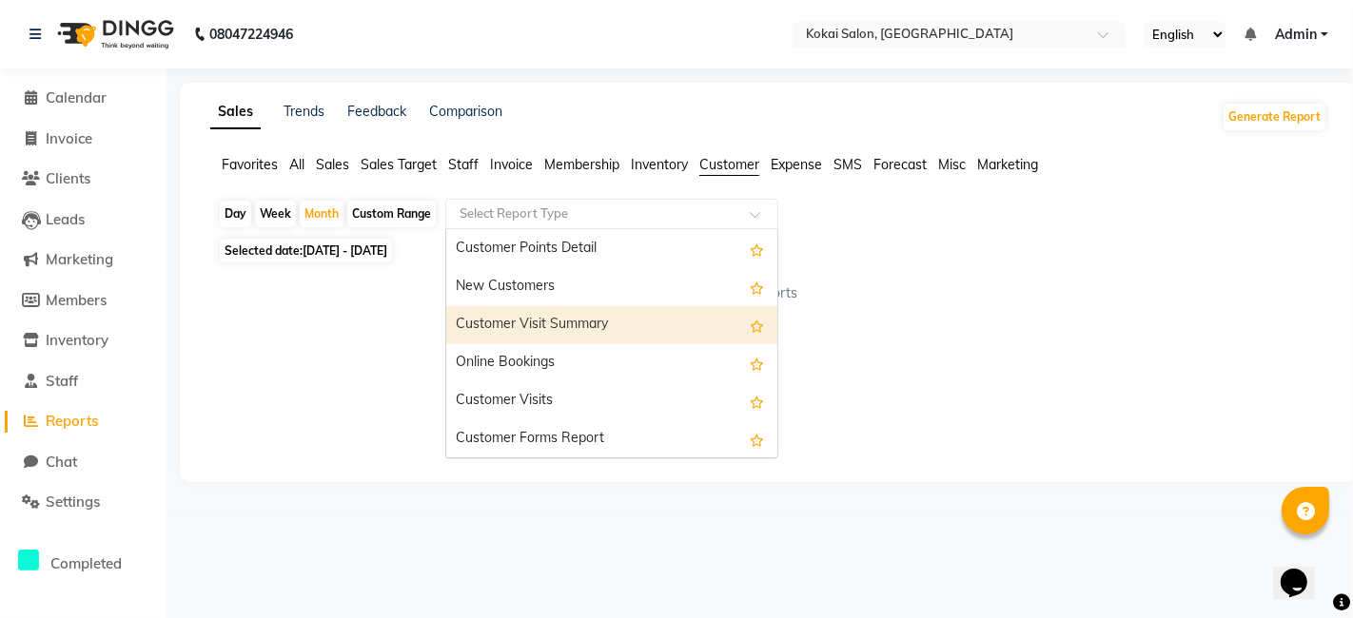
click at [542, 320] on div "Customer Visit Summary" at bounding box center [611, 325] width 331 height 38
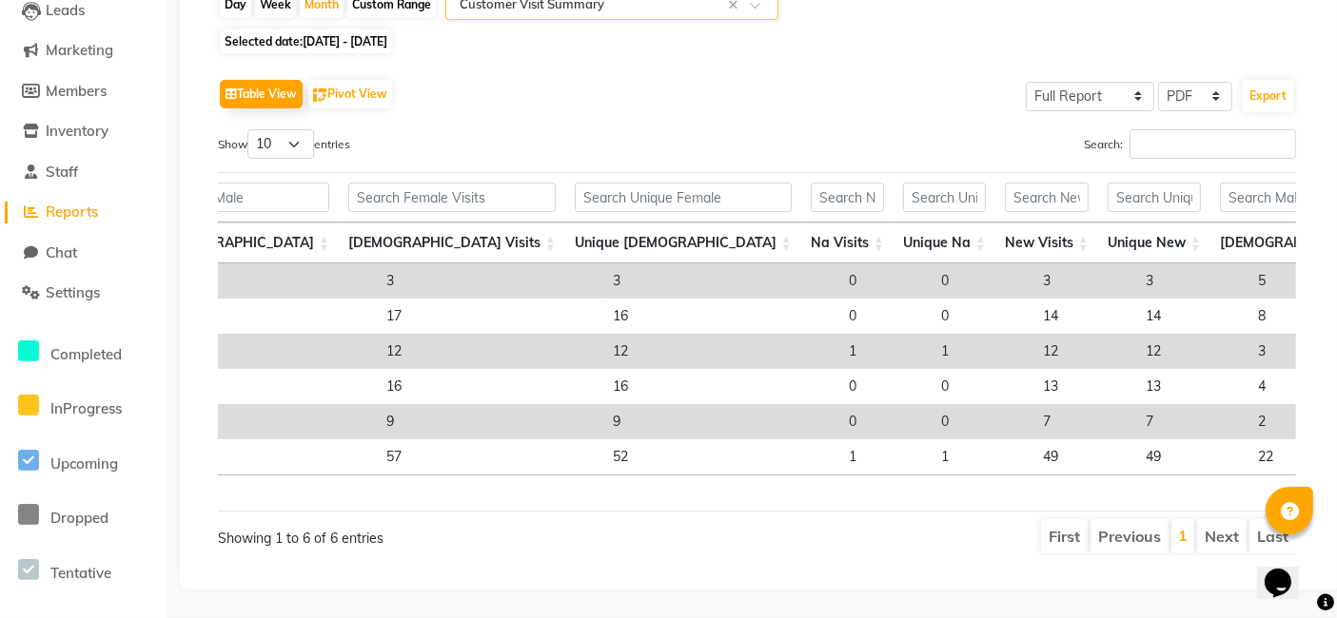
scroll to position [0, 651]
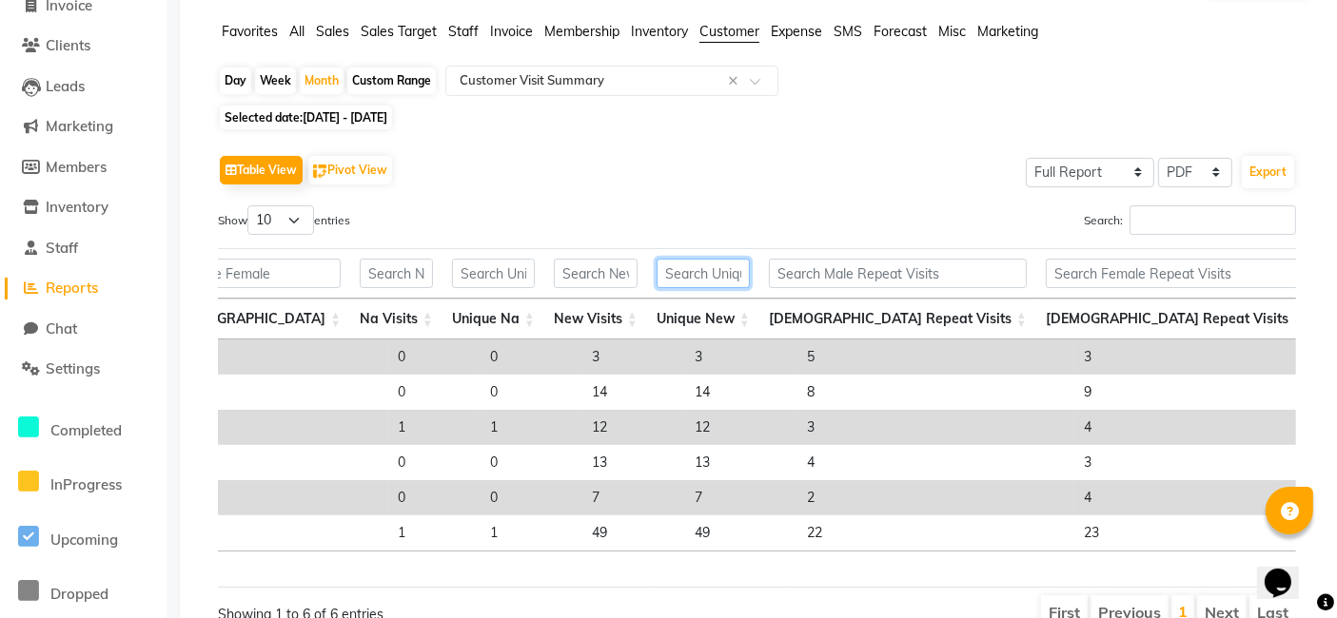
drag, startPoint x: 788, startPoint y: 556, endPoint x: 35, endPoint y: 11, distance: 928.8
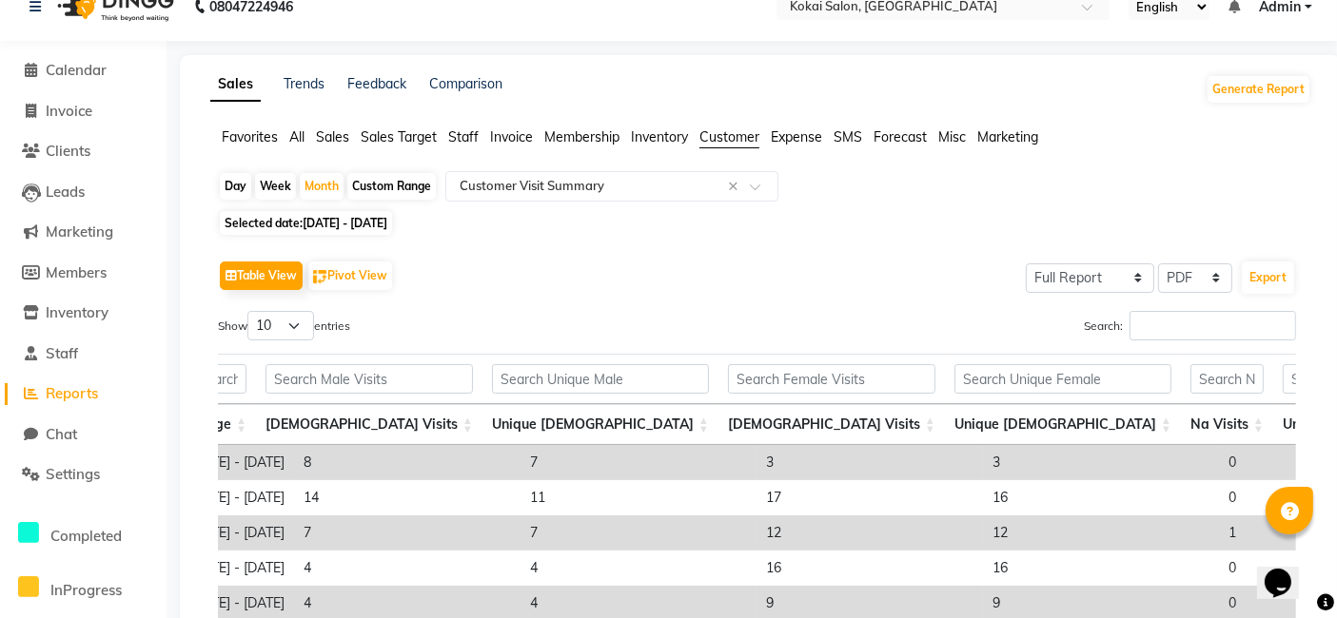
click at [245, 143] on span "Favorites" at bounding box center [250, 136] width 56 height 17
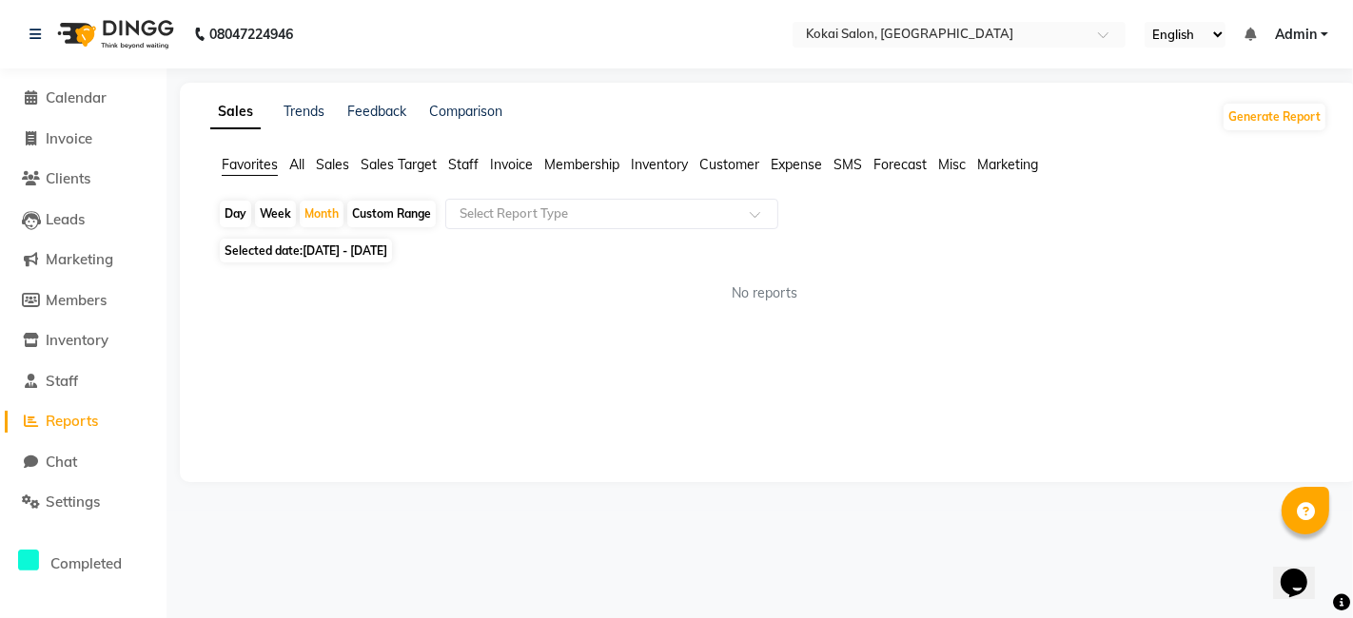
click at [300, 168] on span "All" at bounding box center [296, 164] width 15 height 17
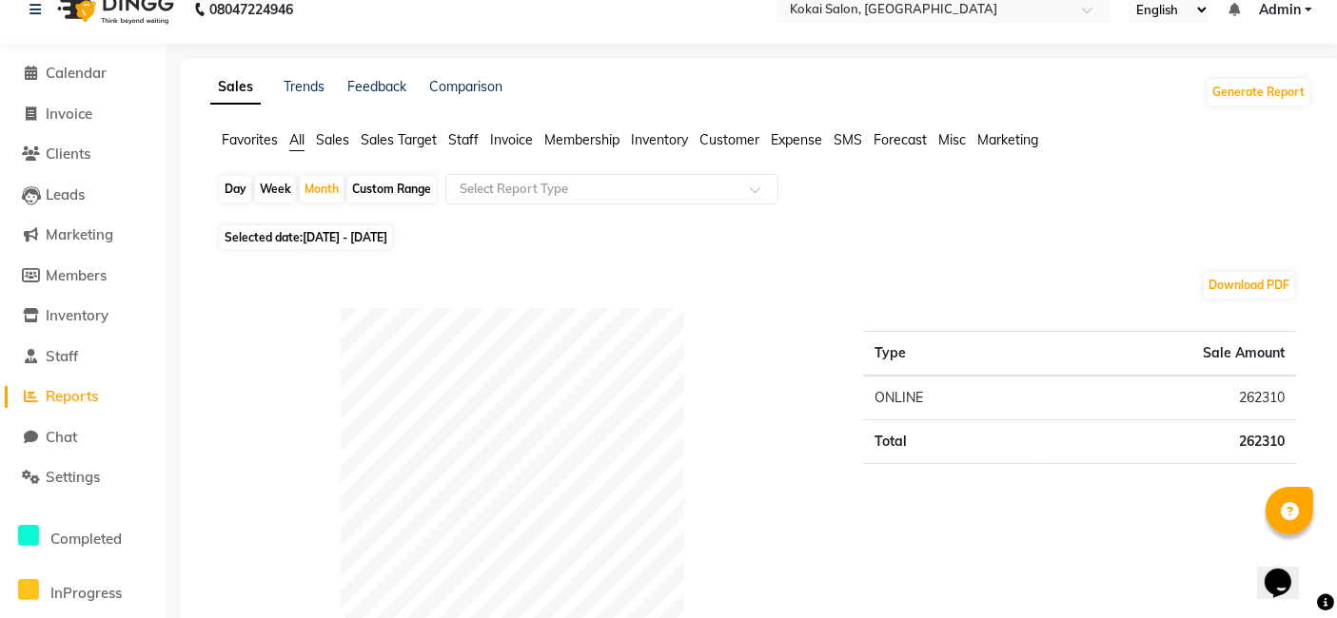
scroll to position [0, 0]
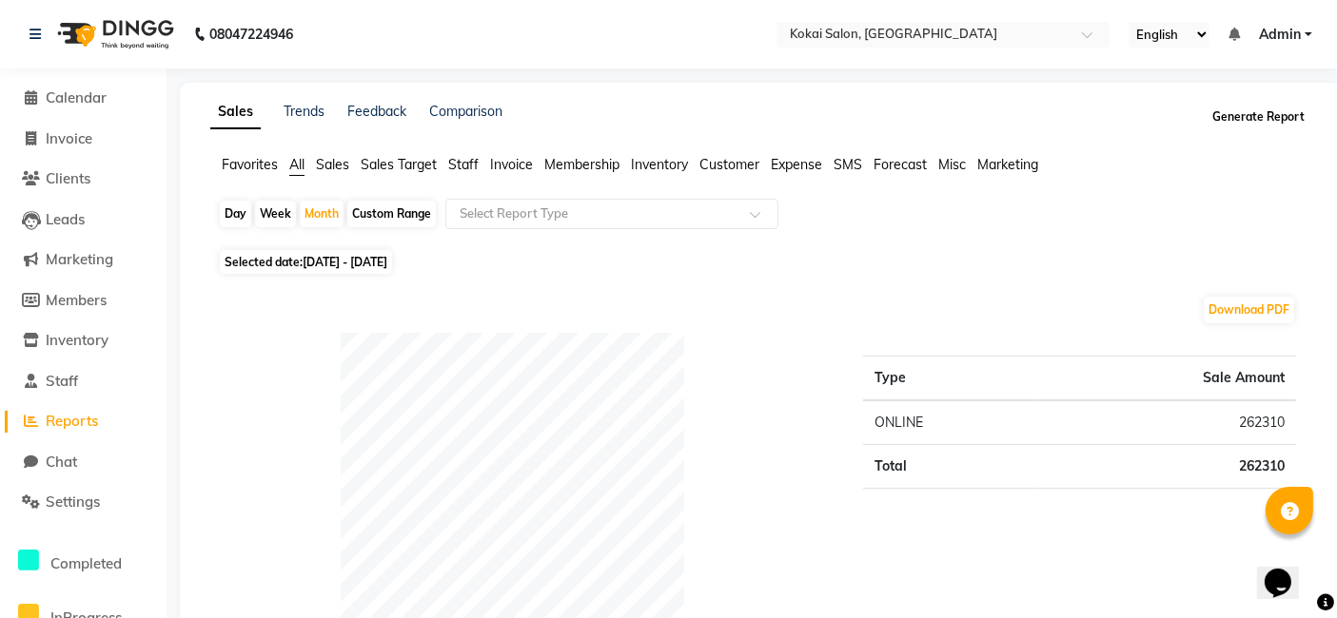
click at [1237, 123] on button "Generate Report" at bounding box center [1258, 117] width 102 height 27
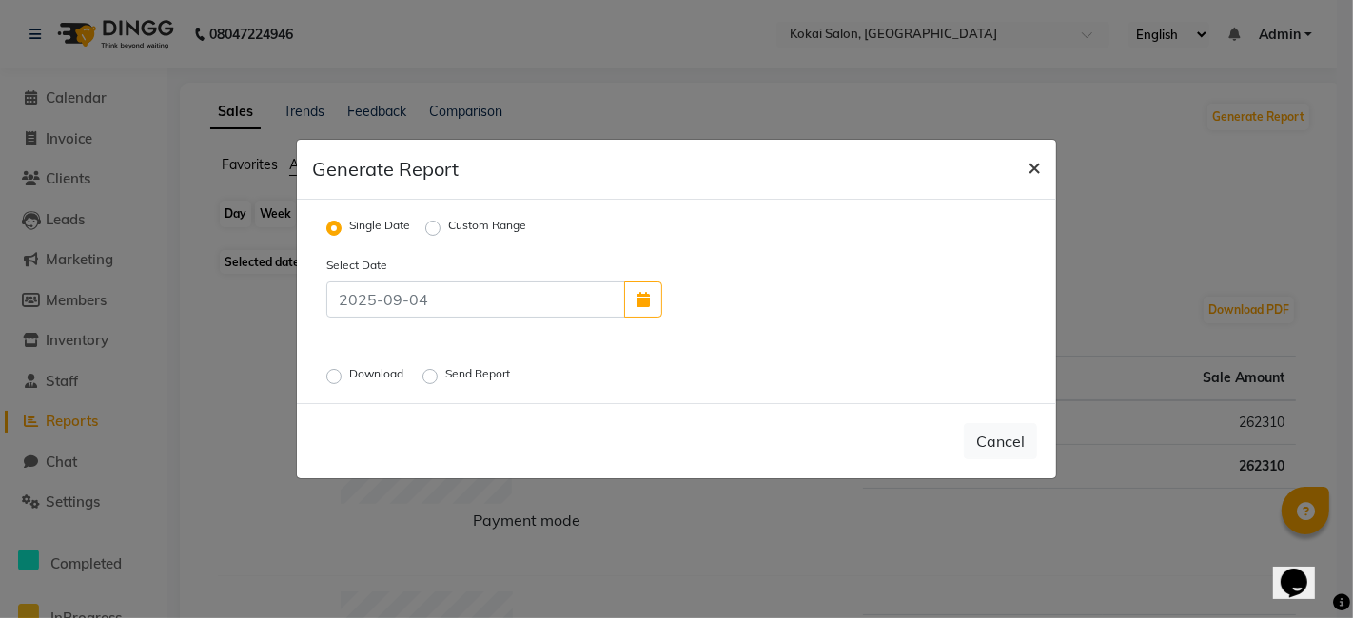
click at [1033, 172] on span "×" at bounding box center [1034, 166] width 13 height 29
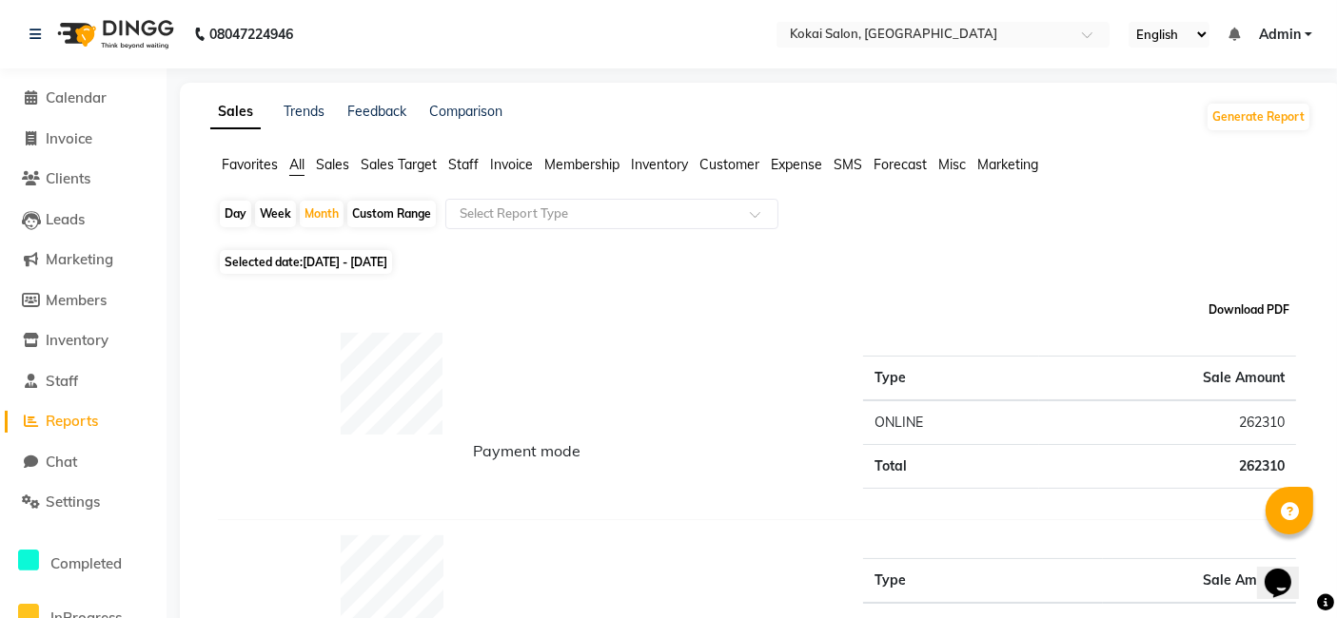
click at [1230, 304] on button "Download PDF" at bounding box center [1249, 310] width 90 height 27
